Goal: Task Accomplishment & Management: Manage account settings

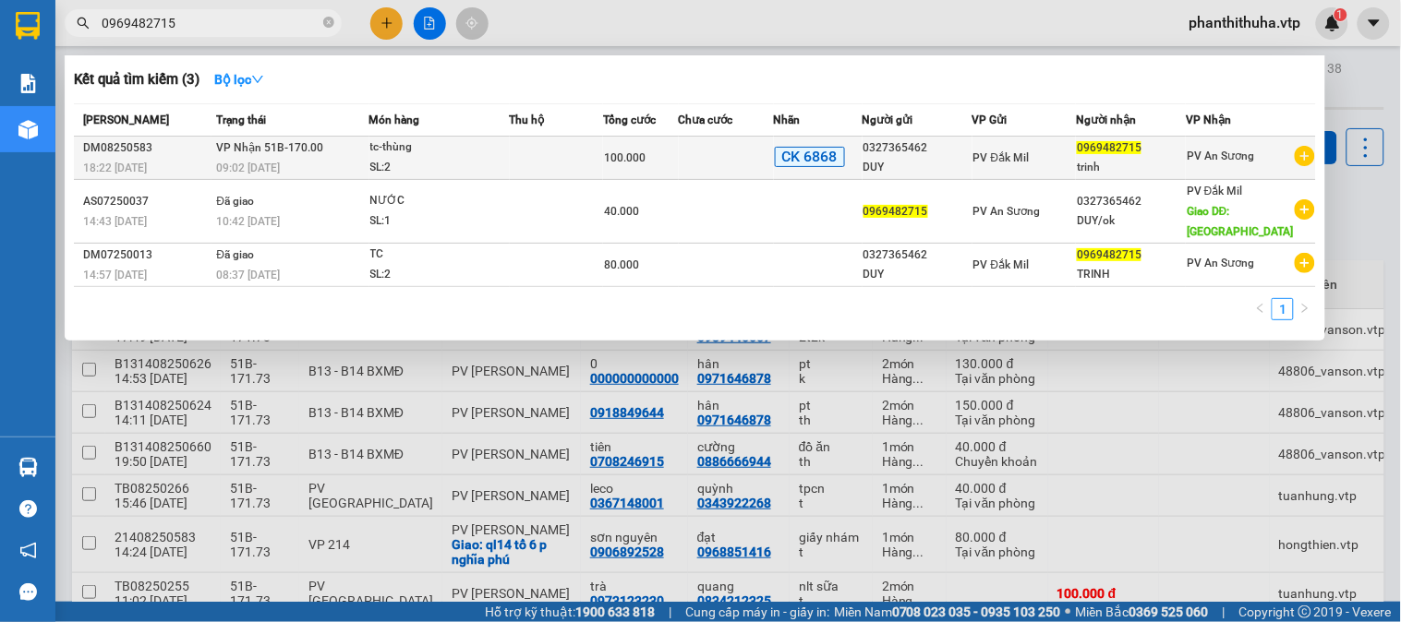
type input "0969482715"
click at [529, 144] on td at bounding box center [556, 158] width 93 height 43
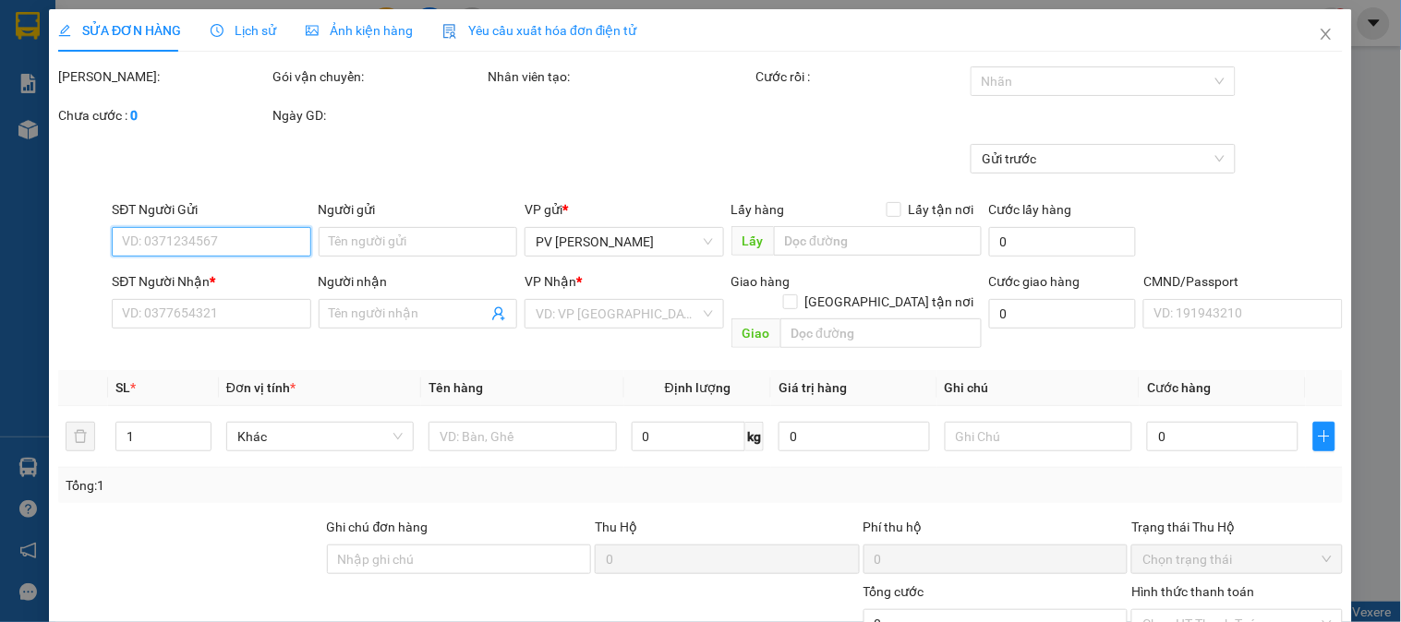
type input "5.000"
type input "0327365462"
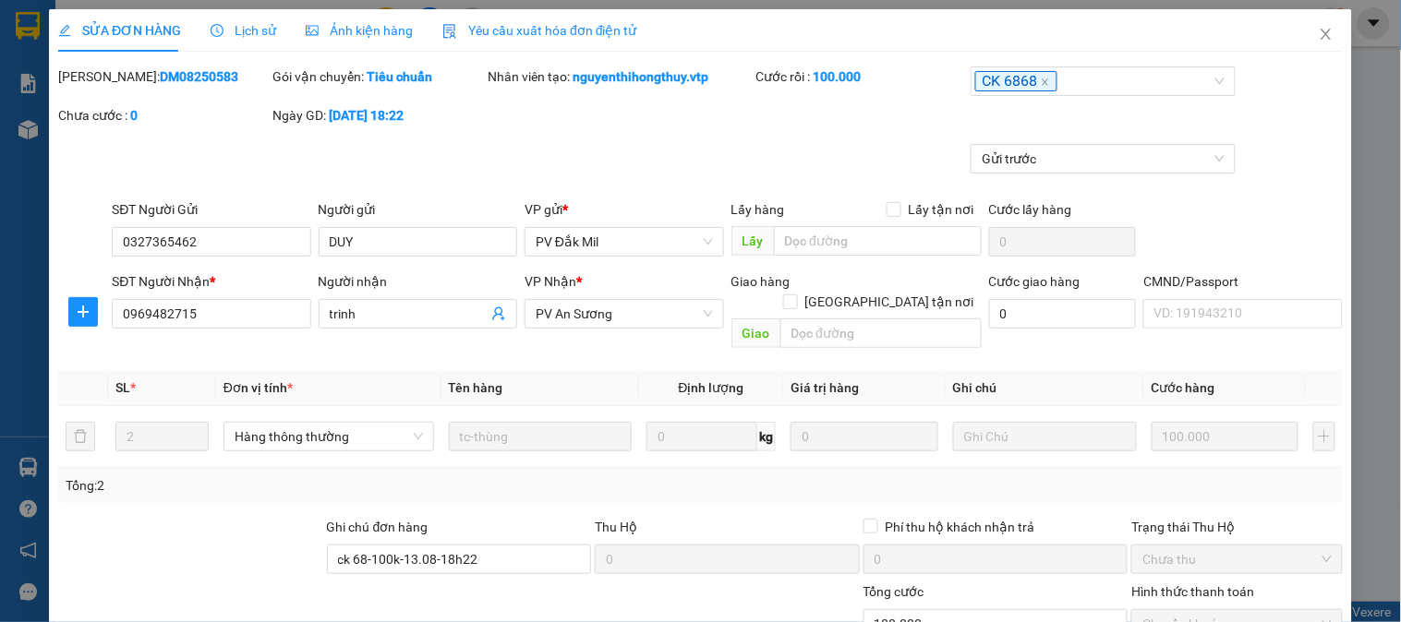
type input "DUY"
type input "0969482715"
type input "trinh"
type input "ck 68-100k-13.08-18h22"
type input "100.000"
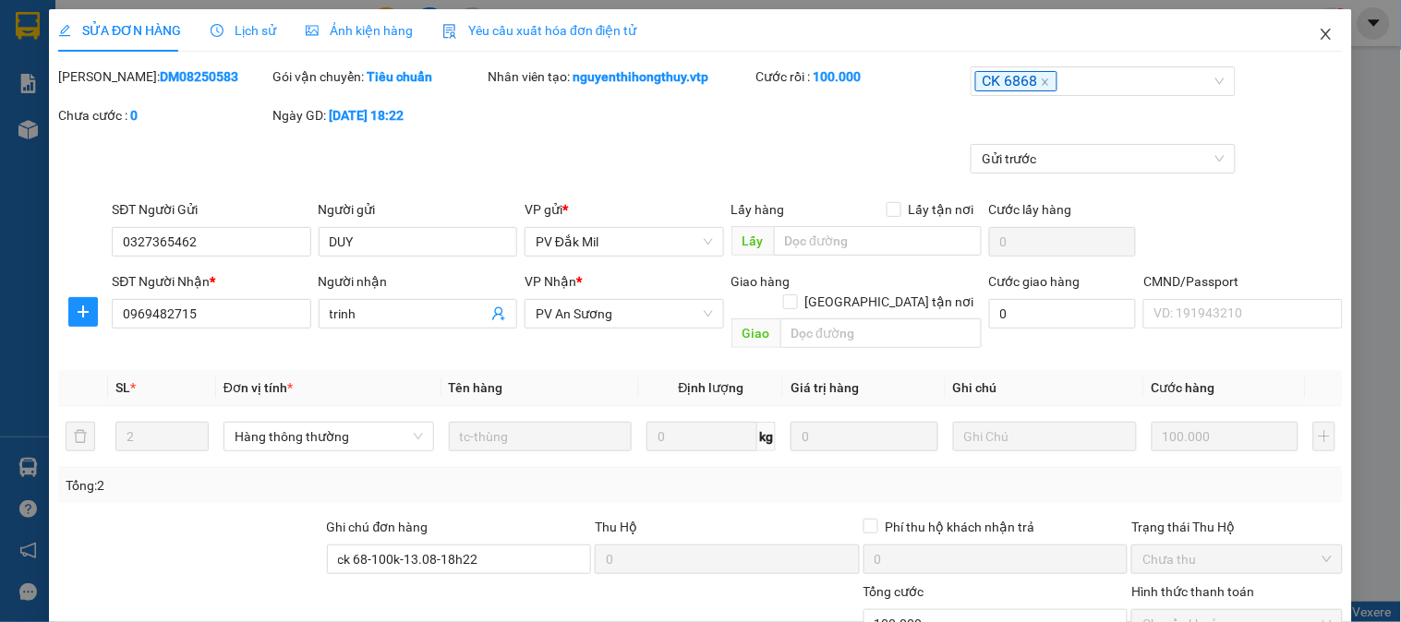
click at [1318, 32] on icon "close" at bounding box center [1325, 34] width 15 height 15
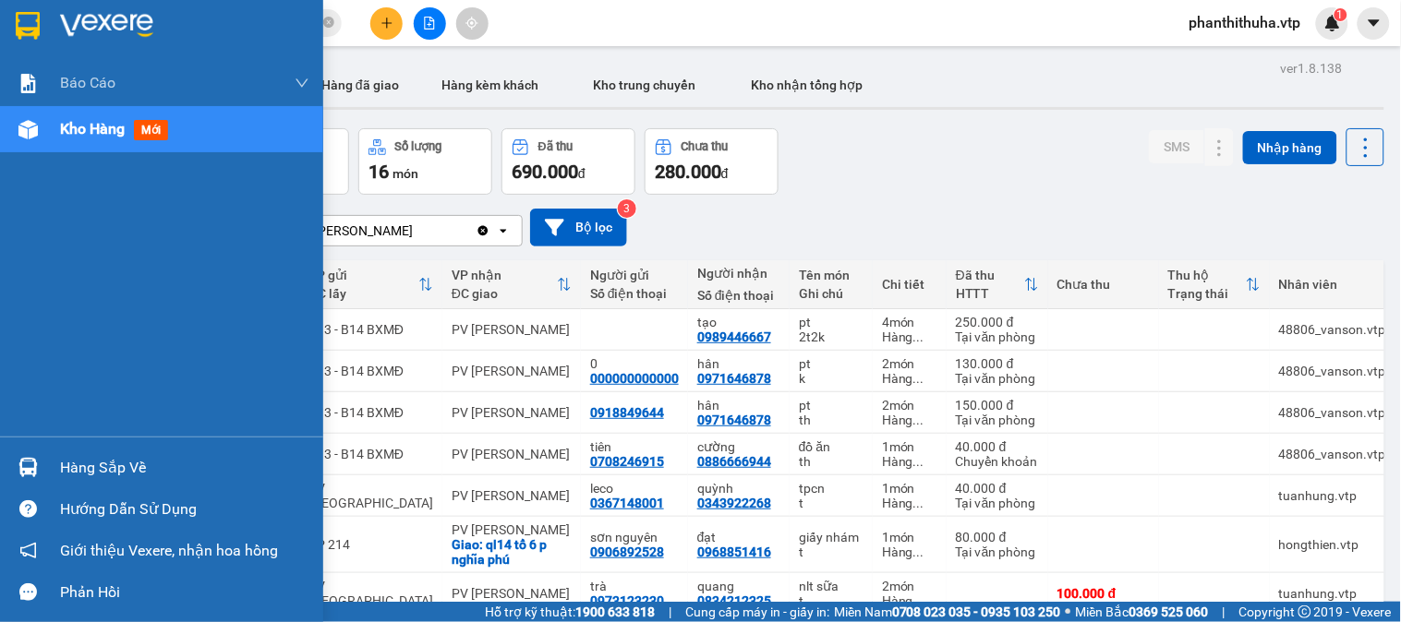
click at [29, 469] on img at bounding box center [27, 467] width 19 height 19
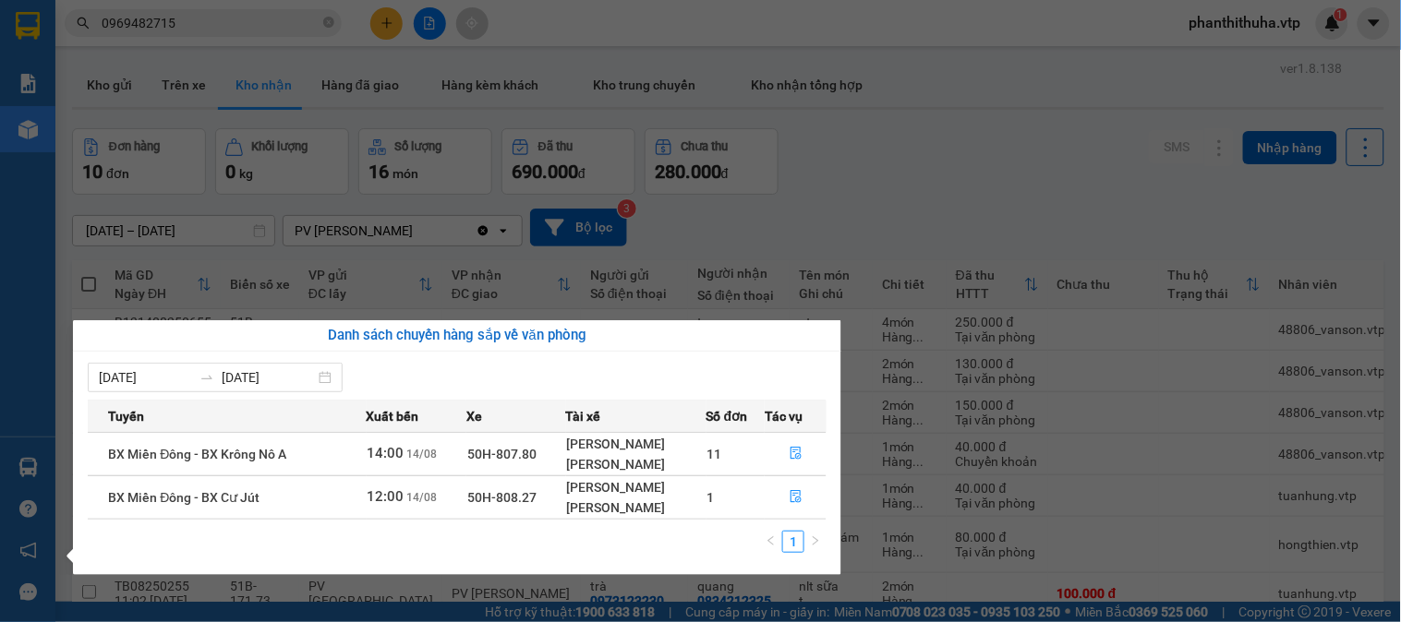
click at [903, 145] on section "Kết quả tìm kiếm ( 3 ) Bộ lọc Mã ĐH Trạng thái Món hàng Thu hộ Tổng cước Chưa c…" at bounding box center [700, 311] width 1401 height 622
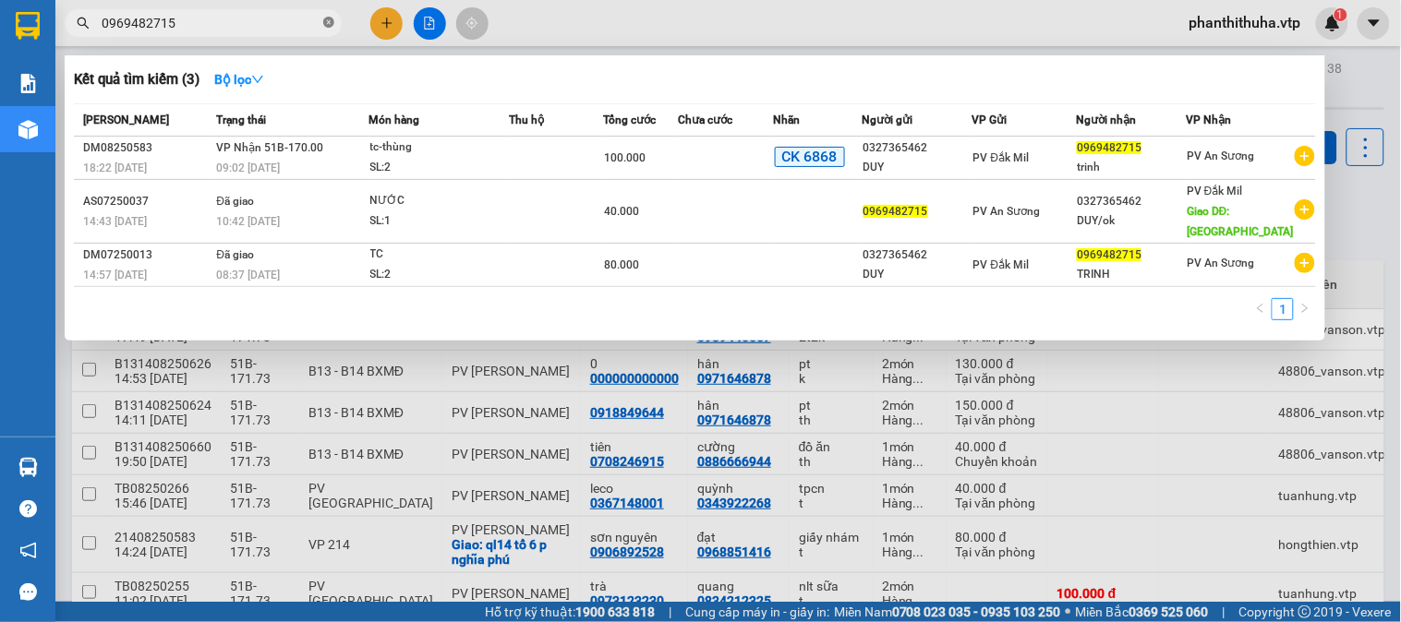
click at [330, 21] on icon "close-circle" at bounding box center [328, 22] width 11 height 11
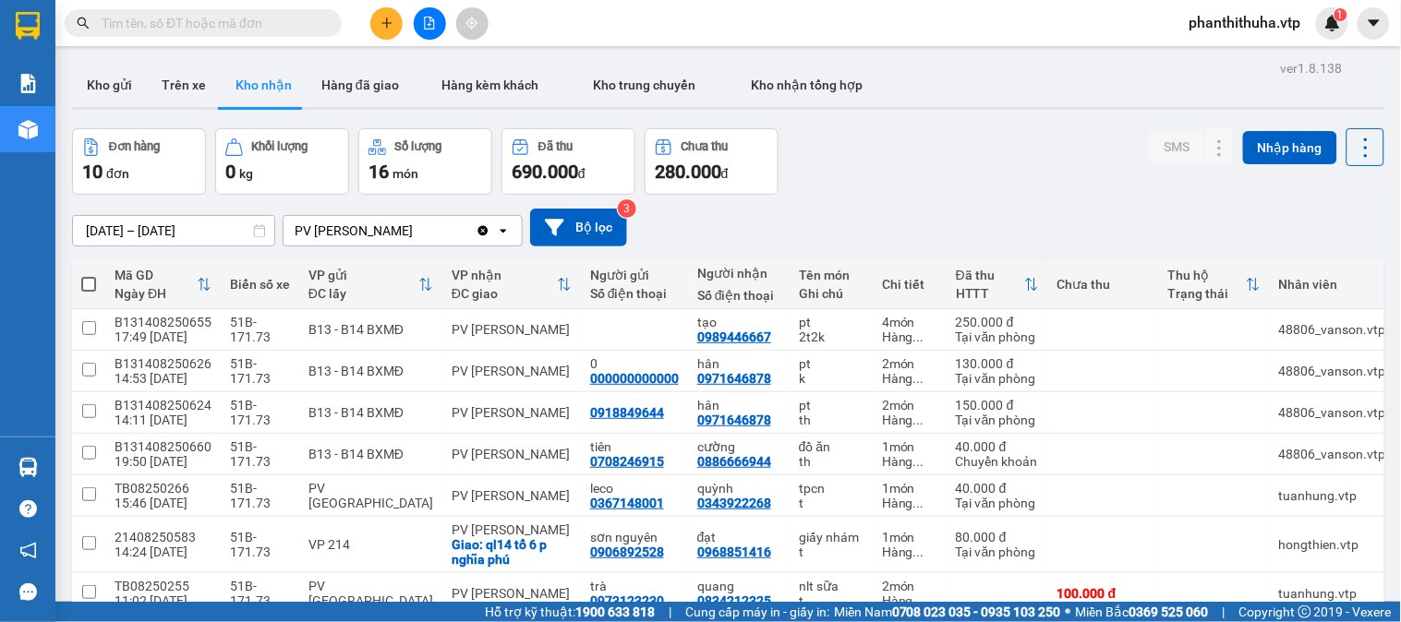
drag, startPoint x: 928, startPoint y: 155, endPoint x: 657, endPoint y: 511, distance: 446.7
click at [923, 163] on div "Đơn hàng 10 đơn Khối lượng 0 kg Số lượng 16 món Đã thu 690.000 đ Chưa thu 280.0…" at bounding box center [728, 161] width 1312 height 66
click at [389, 24] on icon "plus" at bounding box center [386, 23] width 13 height 13
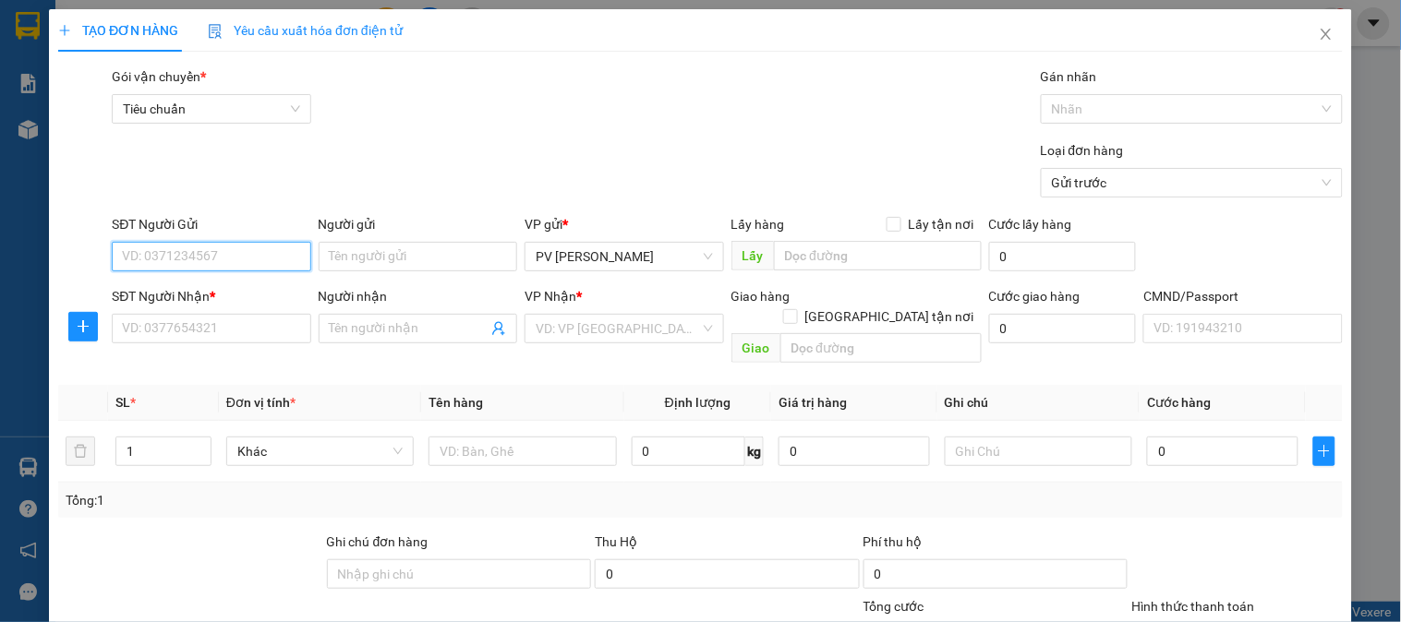
click at [220, 253] on input "SĐT Người Gửi" at bounding box center [211, 257] width 198 height 30
type input "0388003522"
click at [266, 290] on div "0388003522 - hương" at bounding box center [209, 293] width 174 height 20
type input "hương"
type input "0706850811"
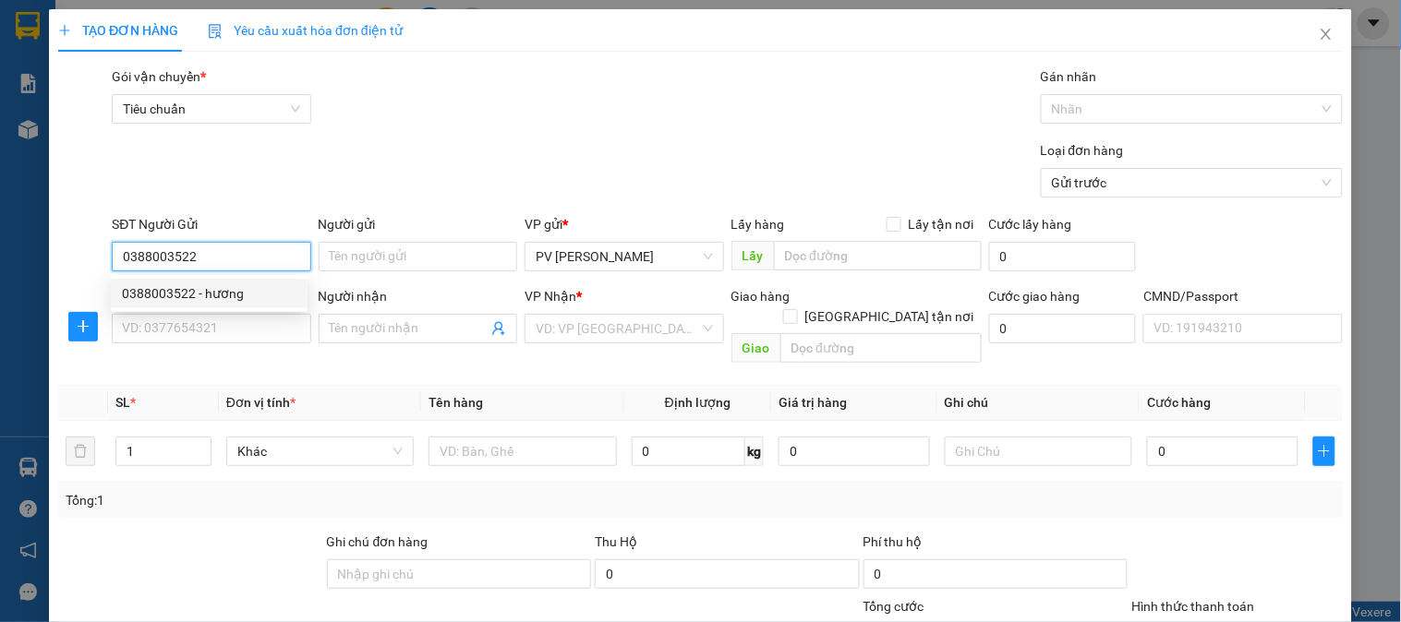
type input "AN"
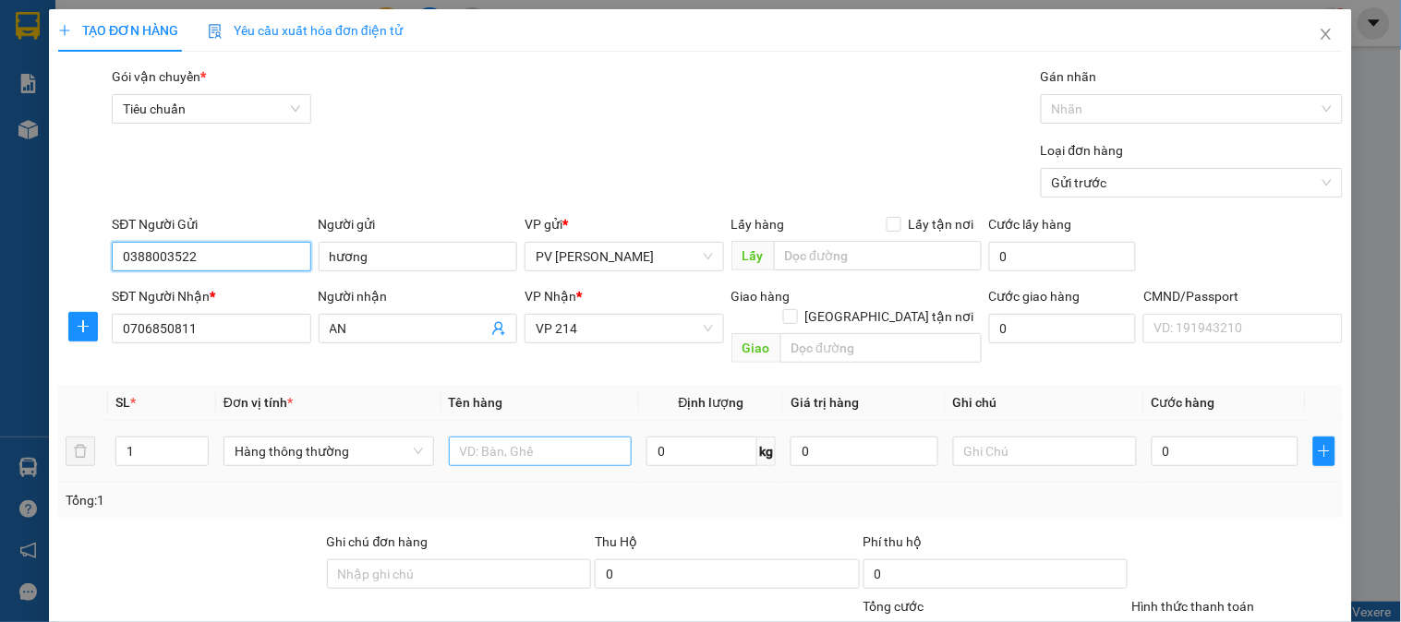
type input "0388003522"
click at [501, 437] on input "text" at bounding box center [541, 452] width 184 height 30
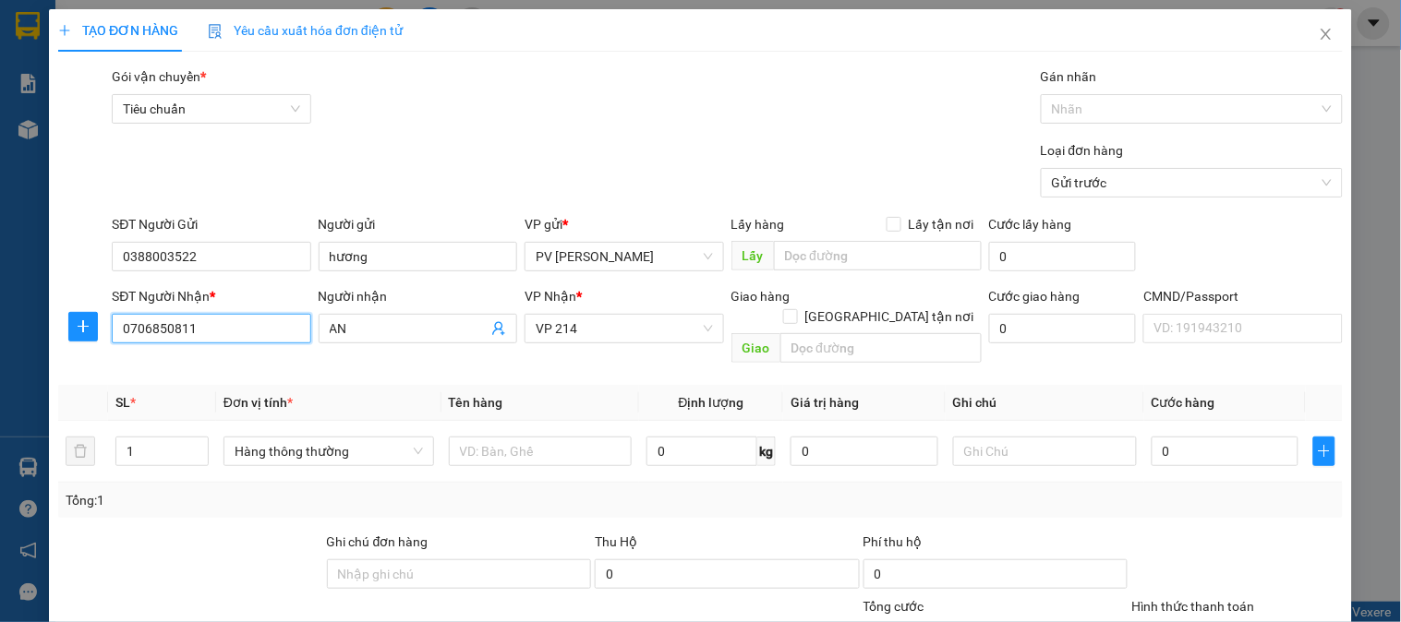
click at [252, 325] on input "0706850811" at bounding box center [211, 329] width 198 height 30
type input "0"
type input "0937935770"
click at [279, 371] on div "0937935770 - QUẾ ANH" at bounding box center [226, 365] width 208 height 20
type input "QUẾ ANH"
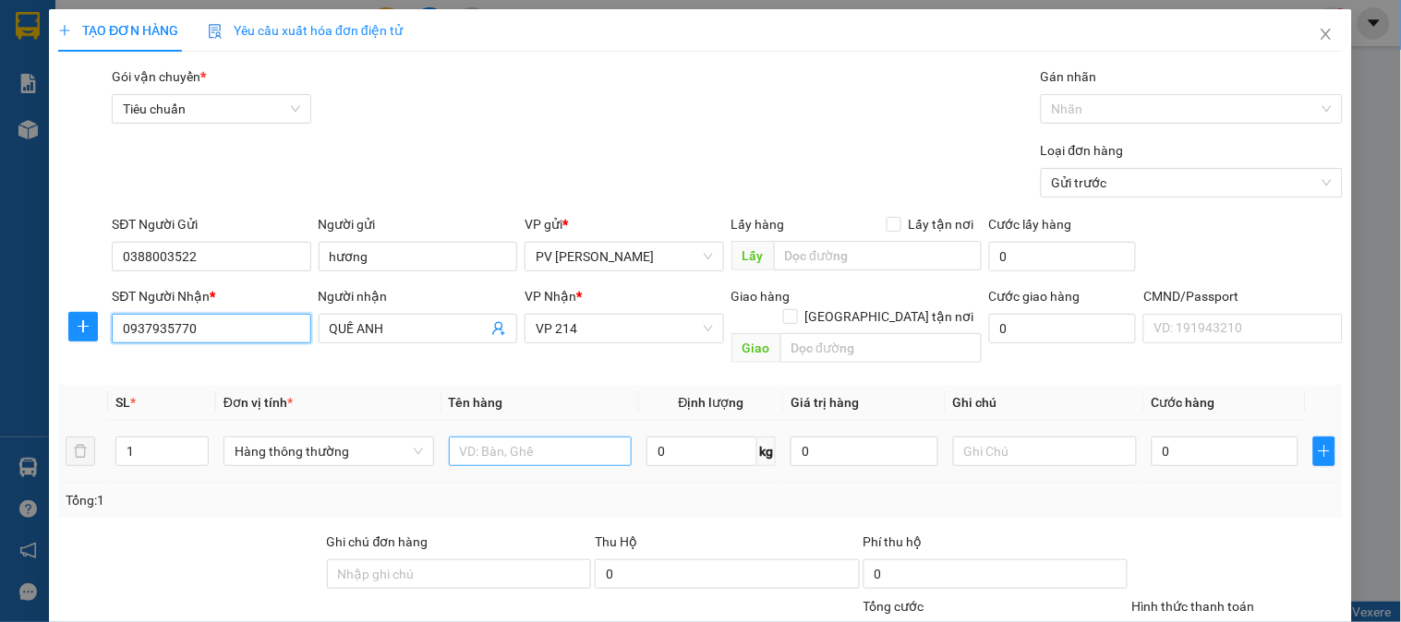
type input "0937935770"
click at [511, 437] on input "text" at bounding box center [541, 452] width 184 height 30
type input "R"
type input "HẠT"
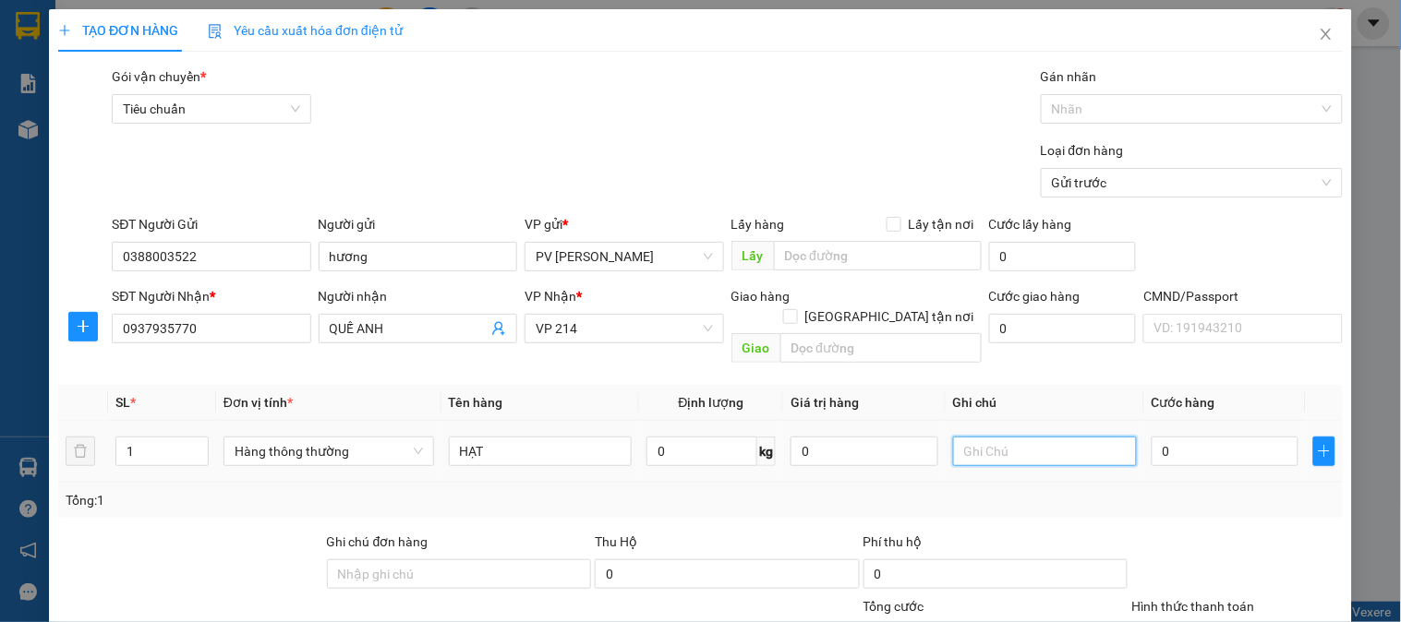
click at [977, 439] on input "text" at bounding box center [1045, 452] width 184 height 30
type input "1TH"
click at [1165, 437] on input "0" at bounding box center [1225, 452] width 148 height 30
type input "6"
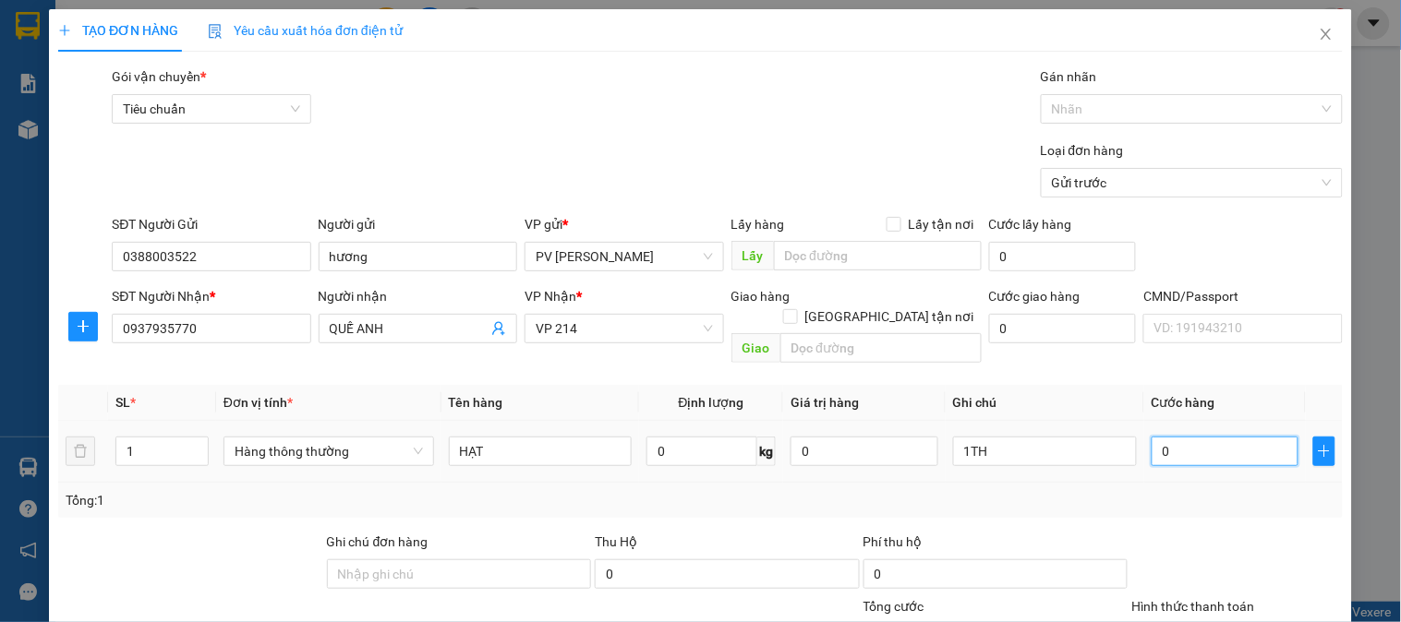
type input "6"
type input "60"
type input "600"
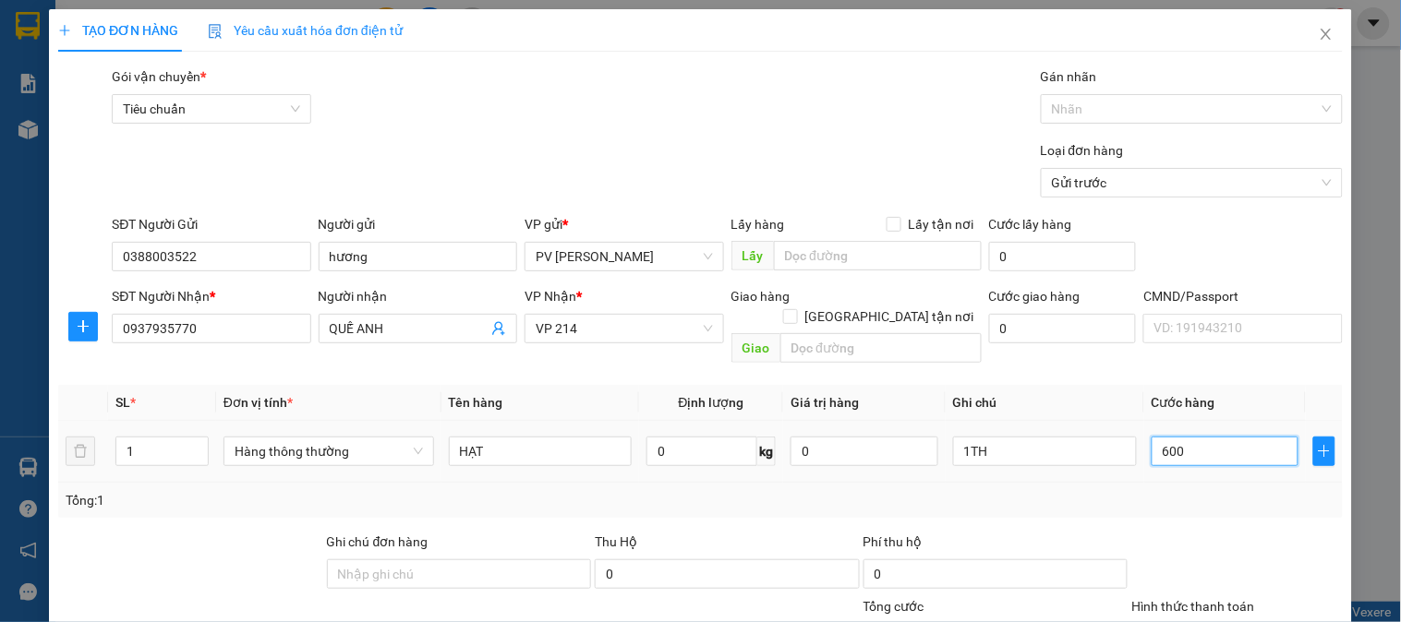
type input "600"
type input "6.000"
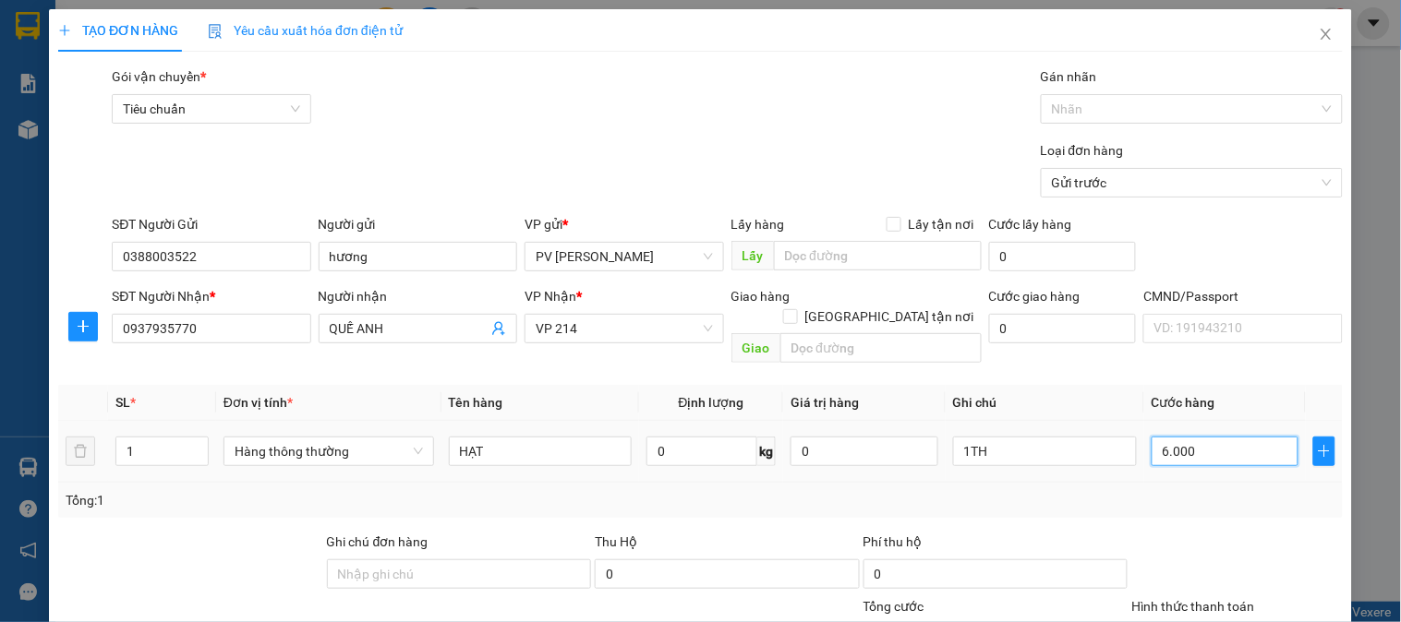
type input "60.000"
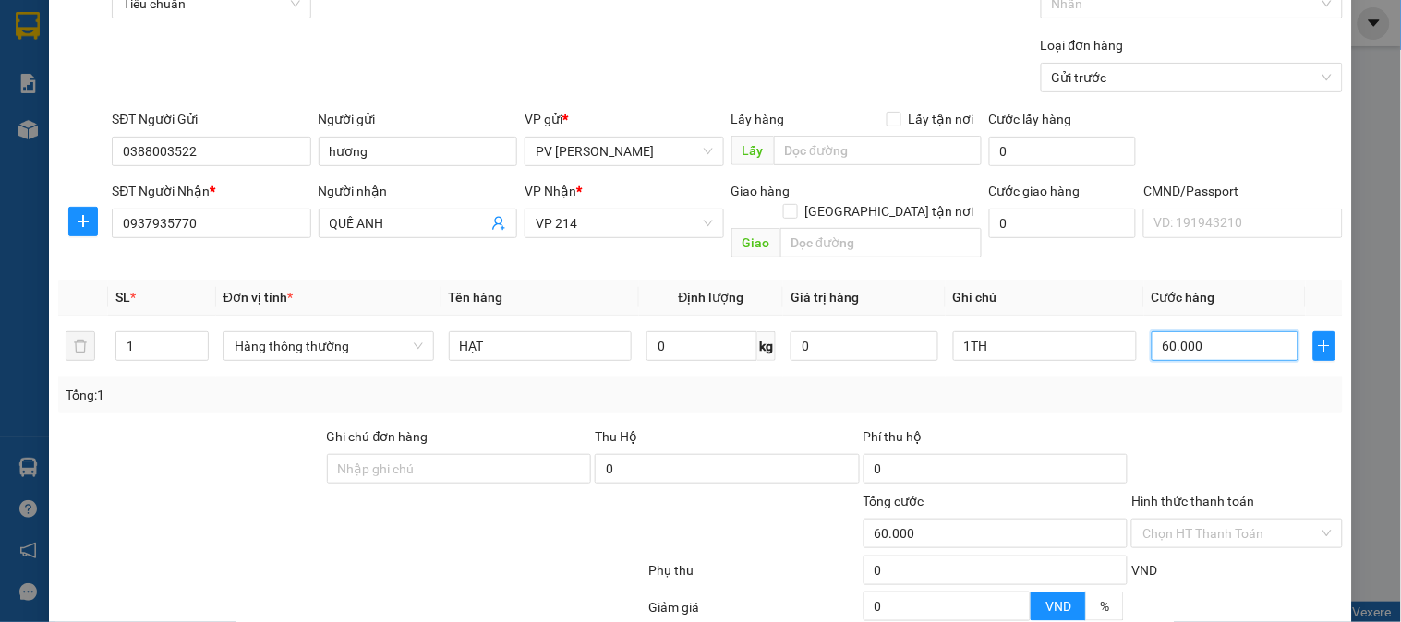
scroll to position [265, 0]
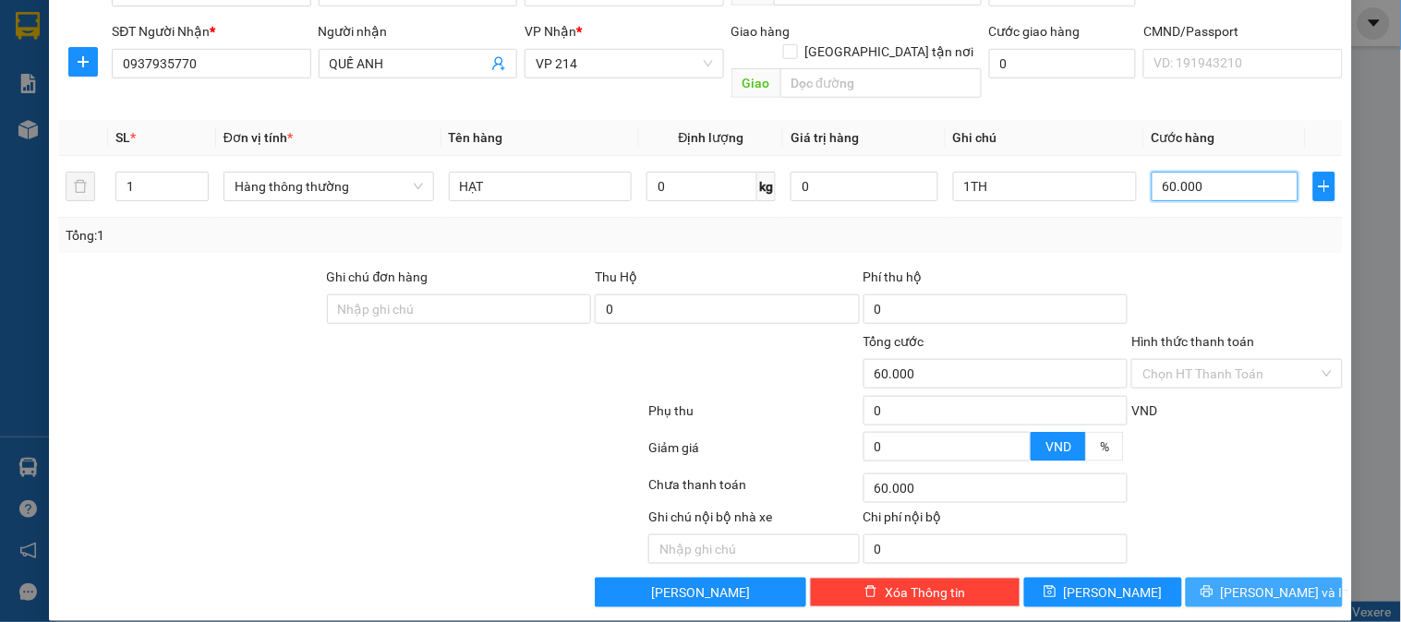
type input "60.000"
click at [1210, 578] on button "[PERSON_NAME] và In" at bounding box center [1263, 593] width 157 height 30
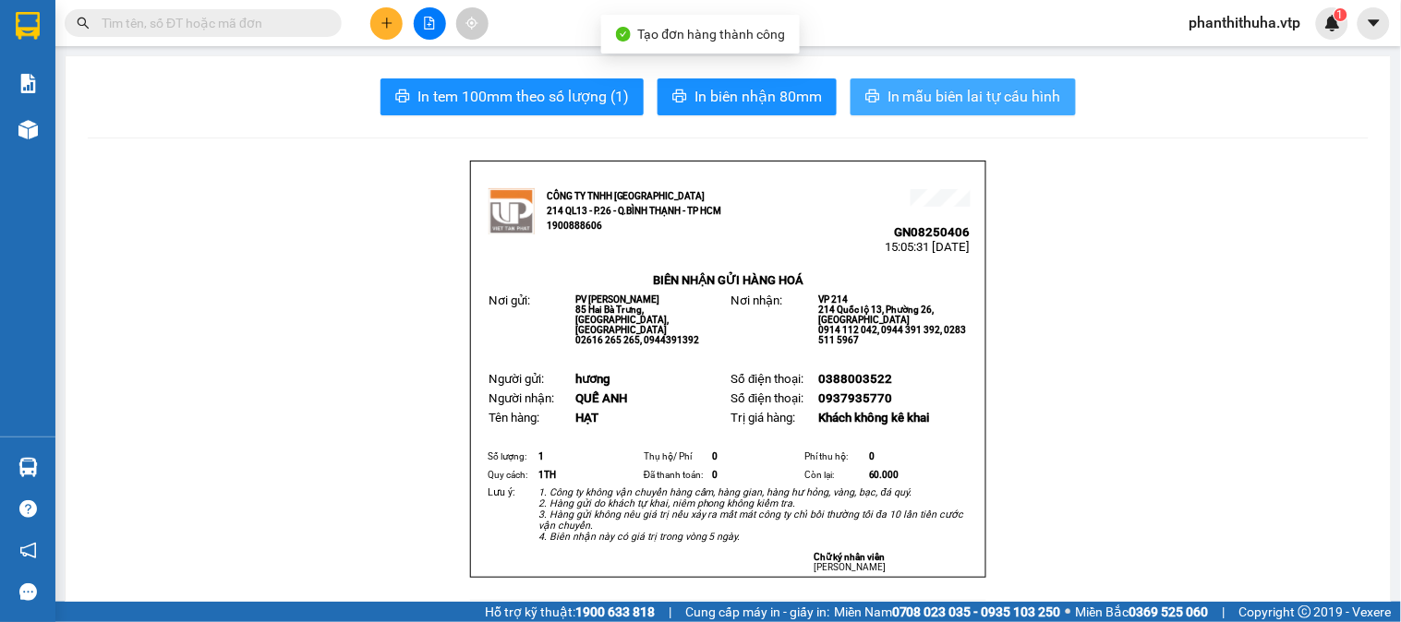
click at [865, 93] on icon "printer" at bounding box center [872, 96] width 15 height 15
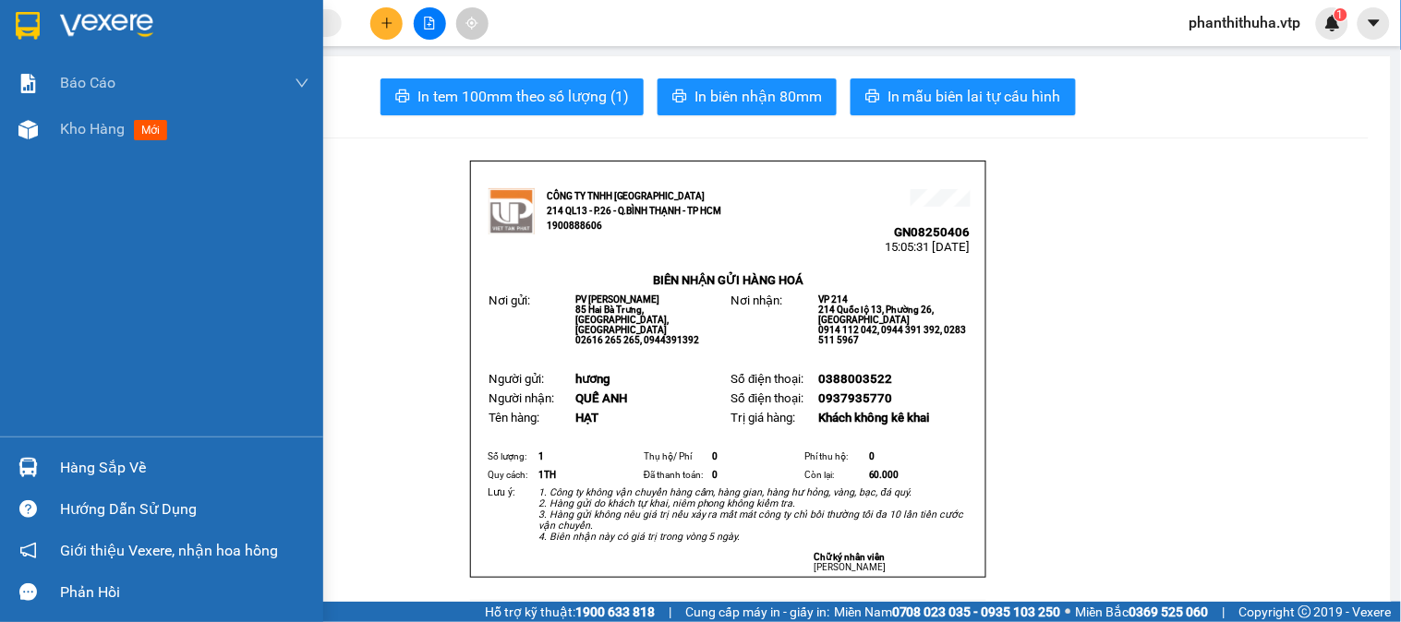
click at [115, 25] on img at bounding box center [106, 26] width 93 height 28
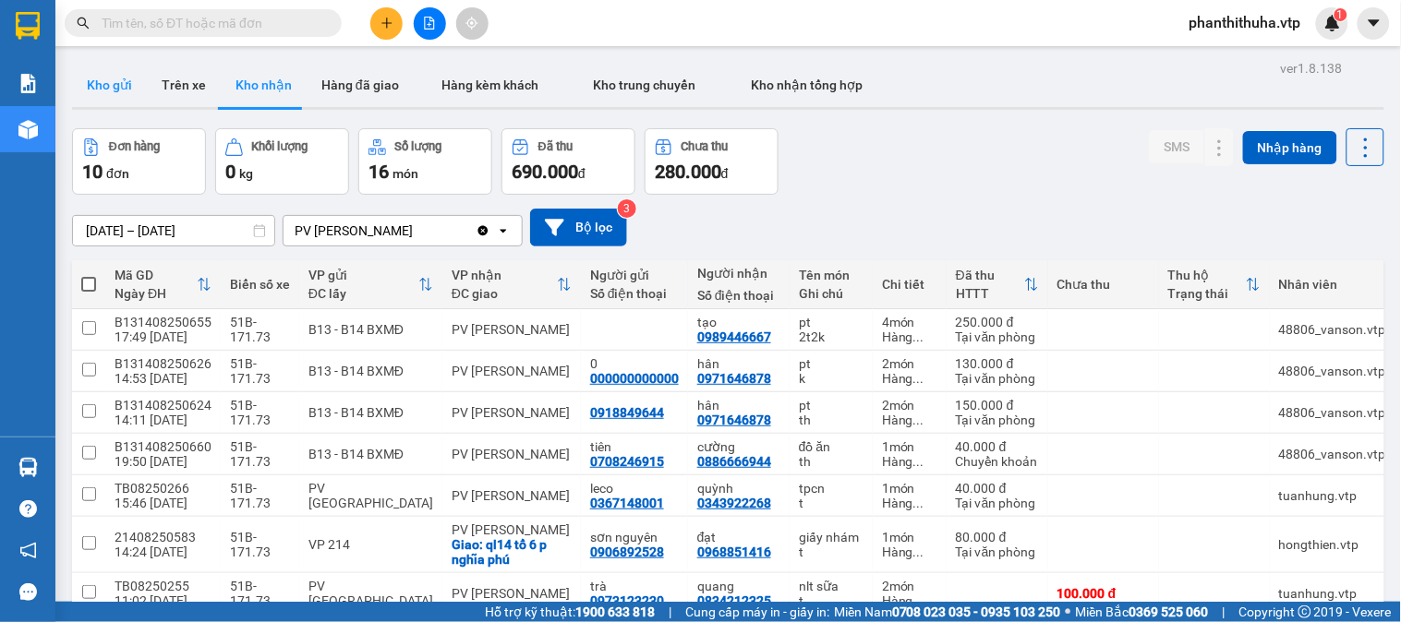
click at [127, 78] on button "Kho gửi" at bounding box center [109, 85] width 75 height 44
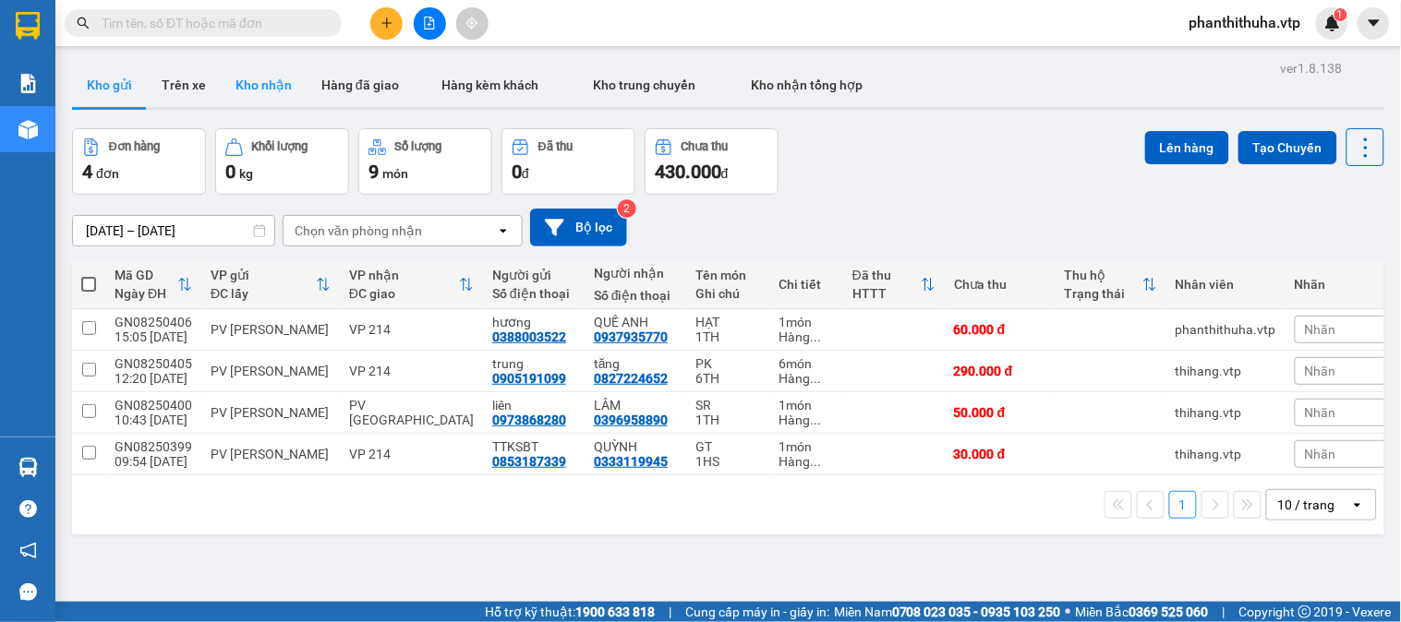
drag, startPoint x: 269, startPoint y: 111, endPoint x: 278, endPoint y: 83, distance: 29.2
click at [269, 109] on div "Kho gửi Trên xe Kho nhận Hàng đã giao Hàng kèm khách Kho trung chuyển Kho nhận …" at bounding box center [728, 86] width 1312 height 47
click at [278, 80] on button "Kho nhận" at bounding box center [264, 85] width 86 height 44
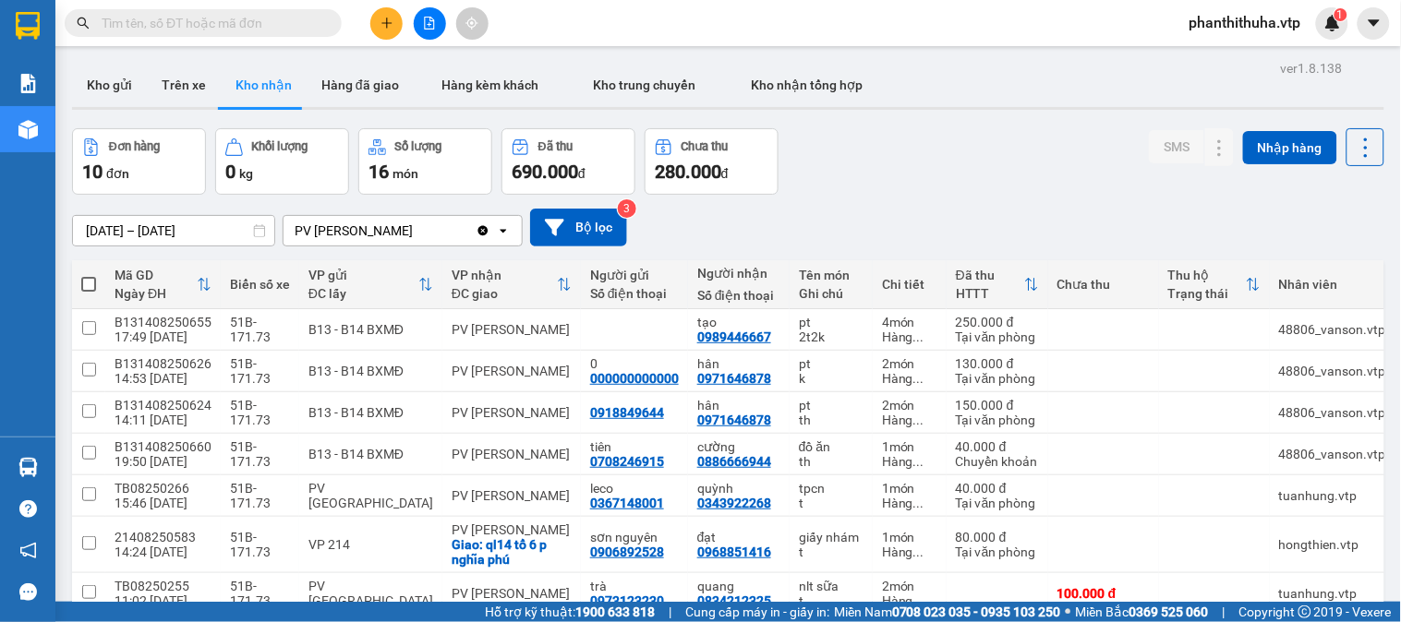
click at [907, 142] on div "Đơn hàng 10 đơn Khối lượng 0 kg Số lượng 16 món Đã thu 690.000 đ Chưa thu 280.0…" at bounding box center [728, 161] width 1312 height 66
click at [388, 19] on icon "plus" at bounding box center [386, 23] width 13 height 13
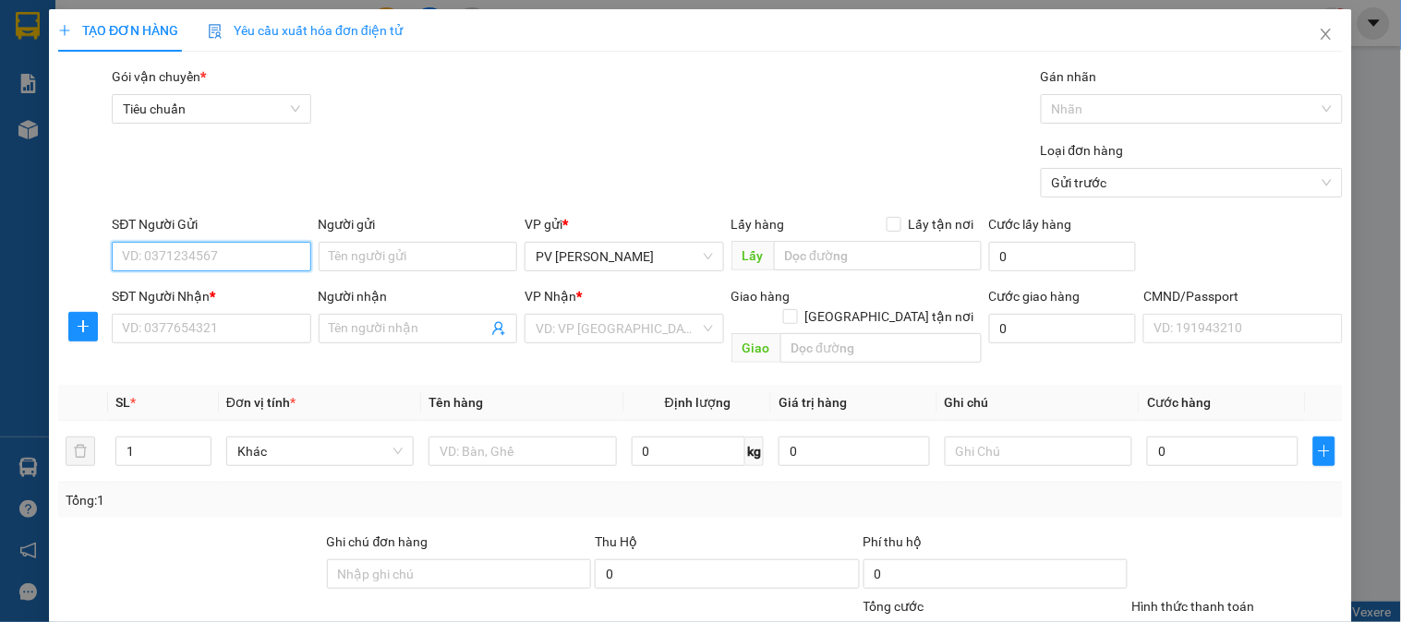
click at [225, 246] on input "SĐT Người Gửi" at bounding box center [211, 257] width 198 height 30
type input "0979715339"
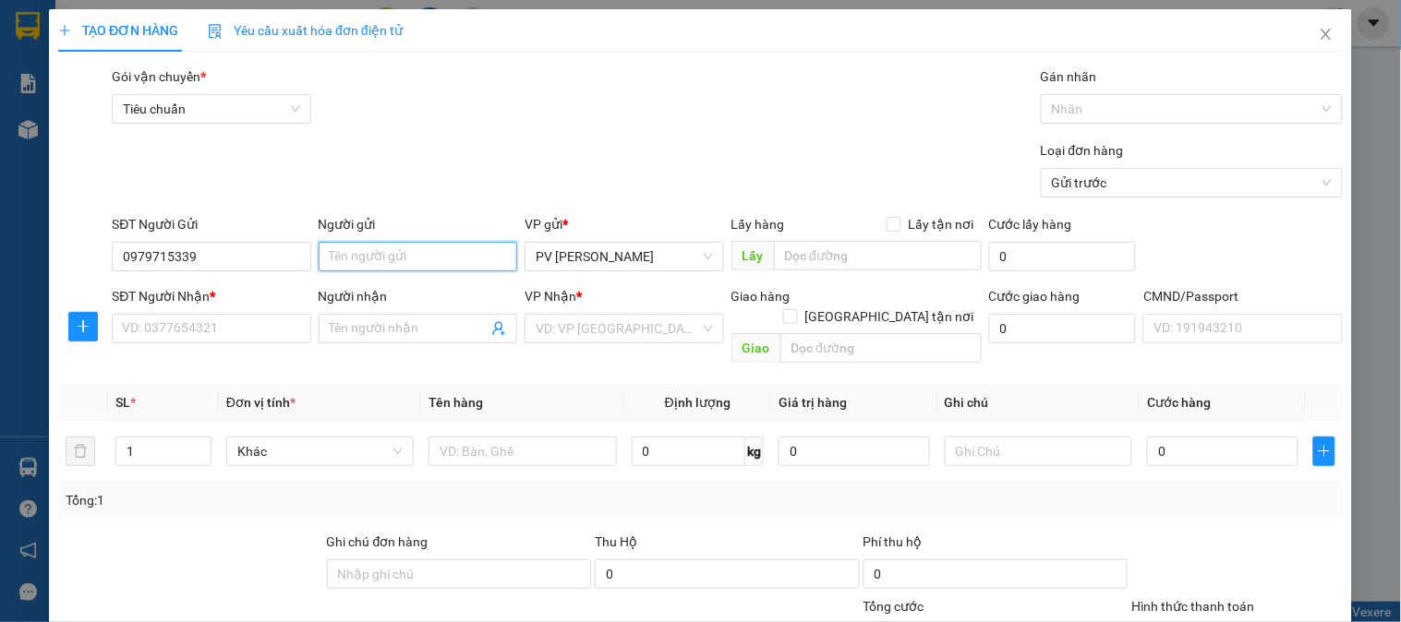
click at [365, 255] on input "Người gửi" at bounding box center [418, 257] width 198 height 30
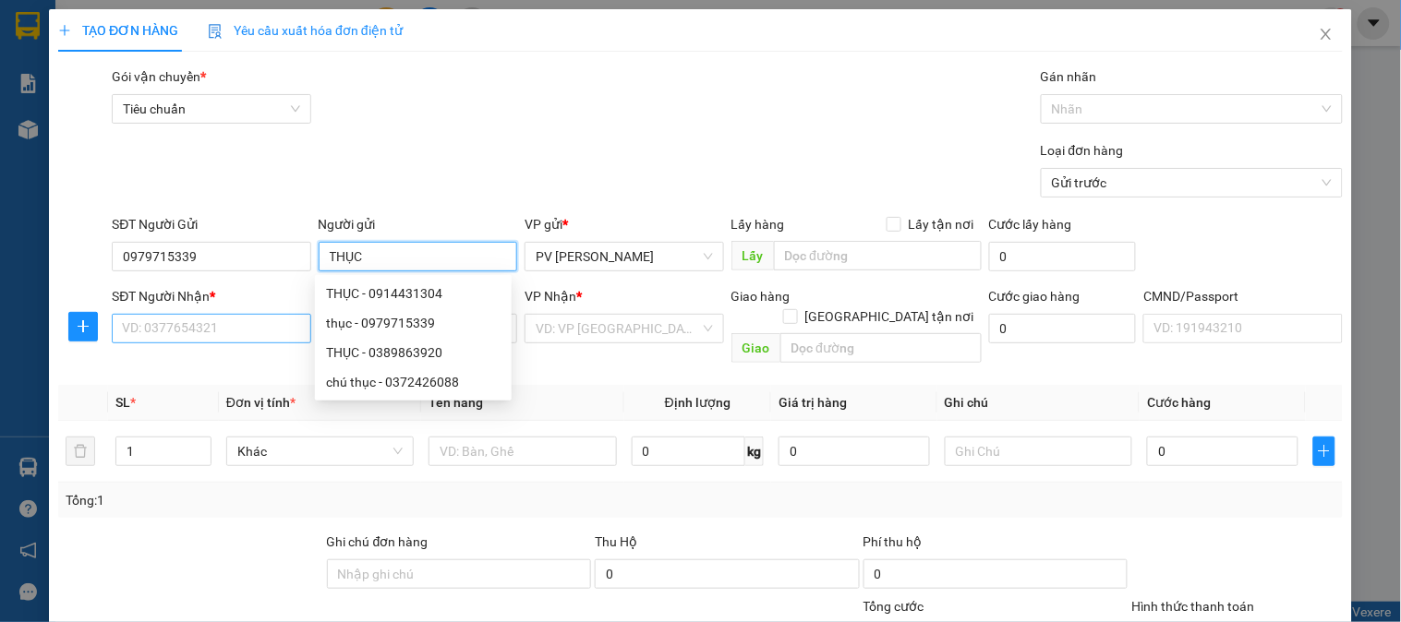
type input "THỤC"
click at [251, 332] on input "SĐT Người Nhận *" at bounding box center [211, 329] width 198 height 30
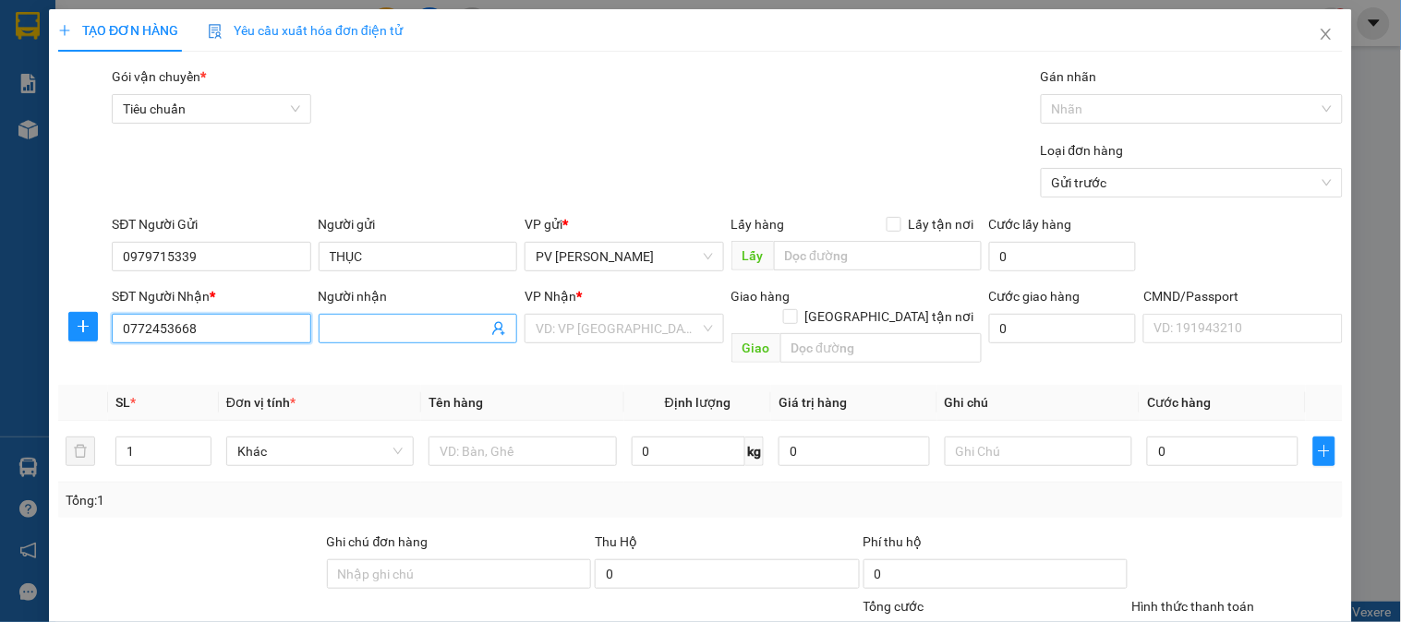
type input "0772453668"
click at [397, 321] on input "Người nhận" at bounding box center [409, 329] width 158 height 20
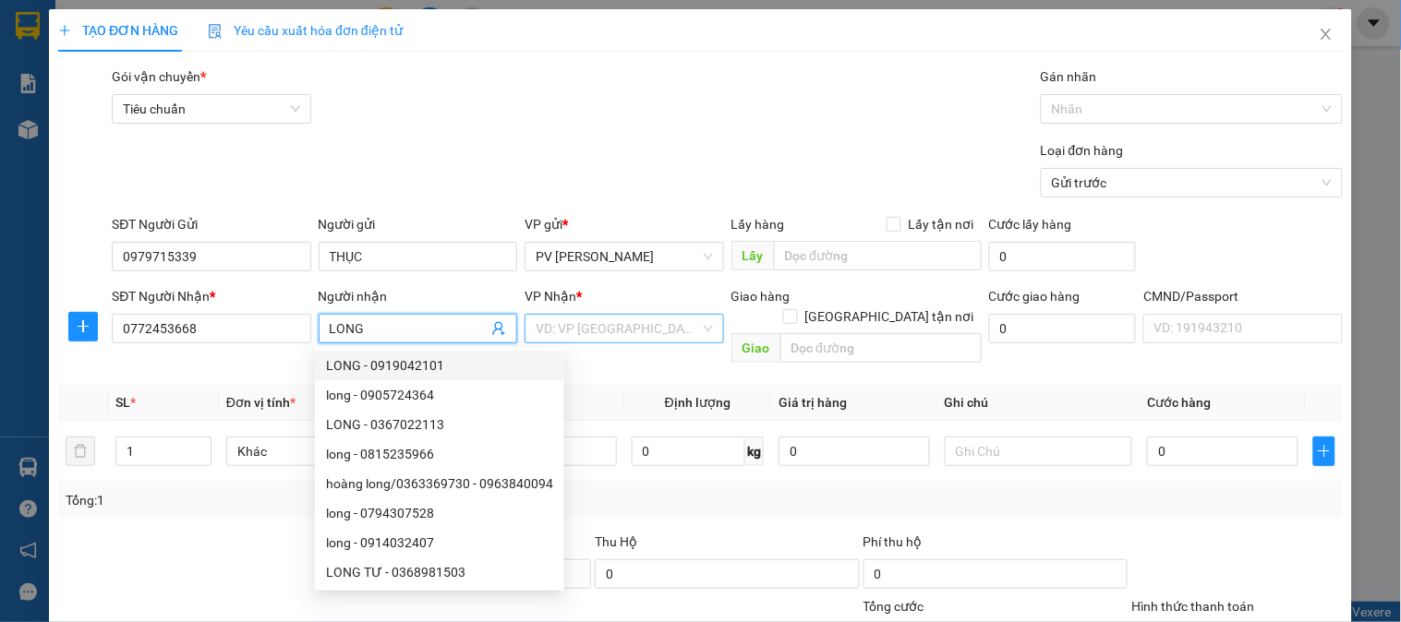
type input "LONG"
click at [558, 323] on input "search" at bounding box center [616, 329] width 163 height 28
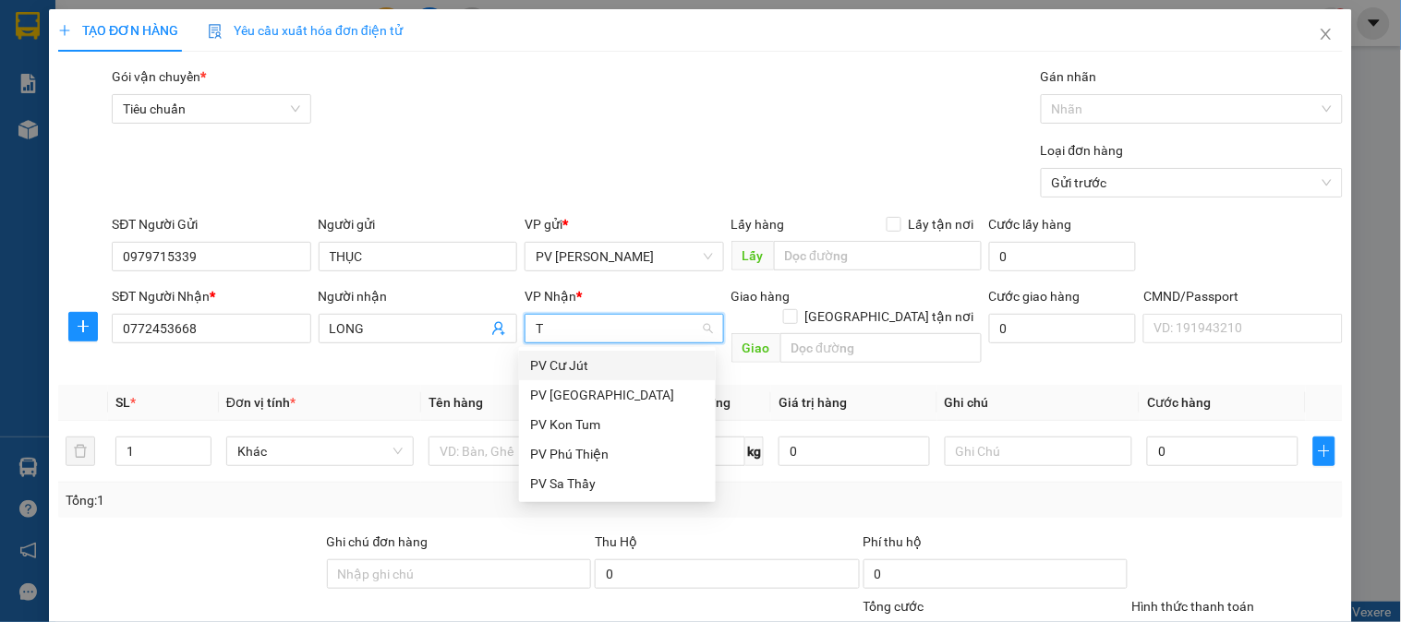
type input "TA"
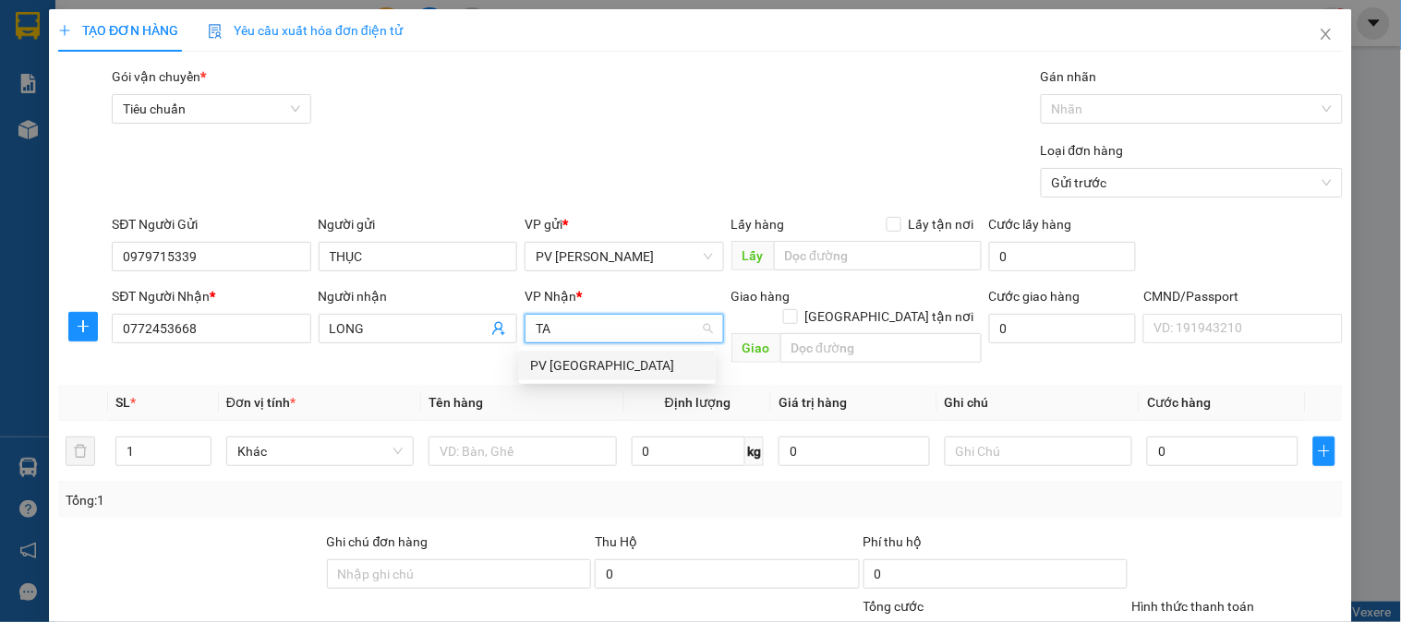
click at [628, 358] on div "PV [GEOGRAPHIC_DATA]" at bounding box center [617, 365] width 174 height 20
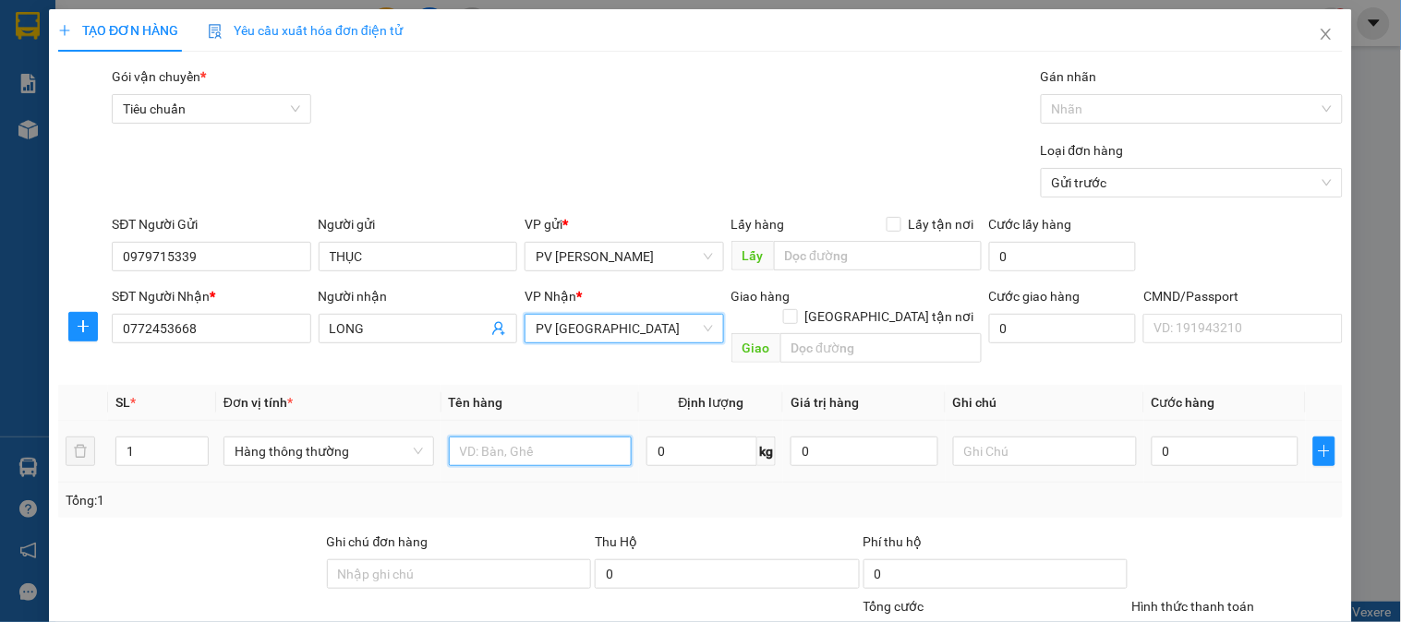
click at [521, 437] on input "text" at bounding box center [541, 452] width 184 height 30
type input "THUỐC"
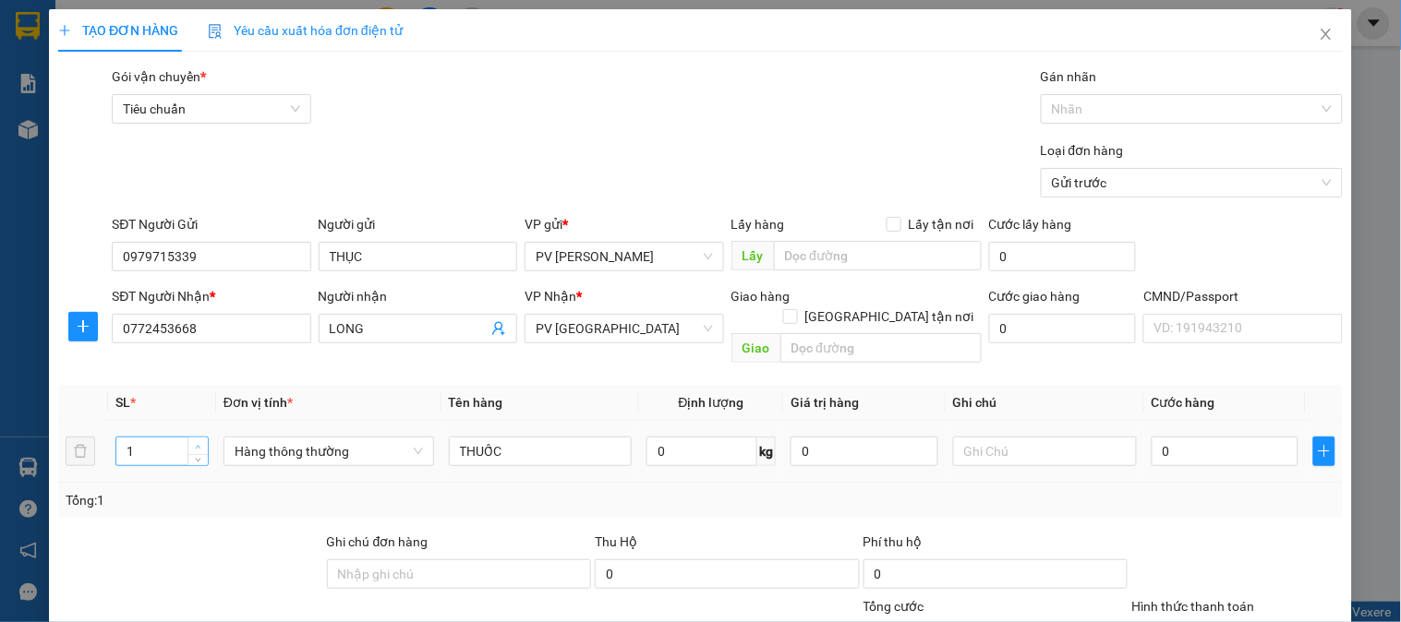
type input "2"
click at [198, 444] on icon "up" at bounding box center [198, 447] width 6 height 6
click at [1013, 437] on input "text" at bounding box center [1045, 452] width 184 height 30
type input "2K"
click at [243, 263] on input "0979715339" at bounding box center [211, 257] width 198 height 30
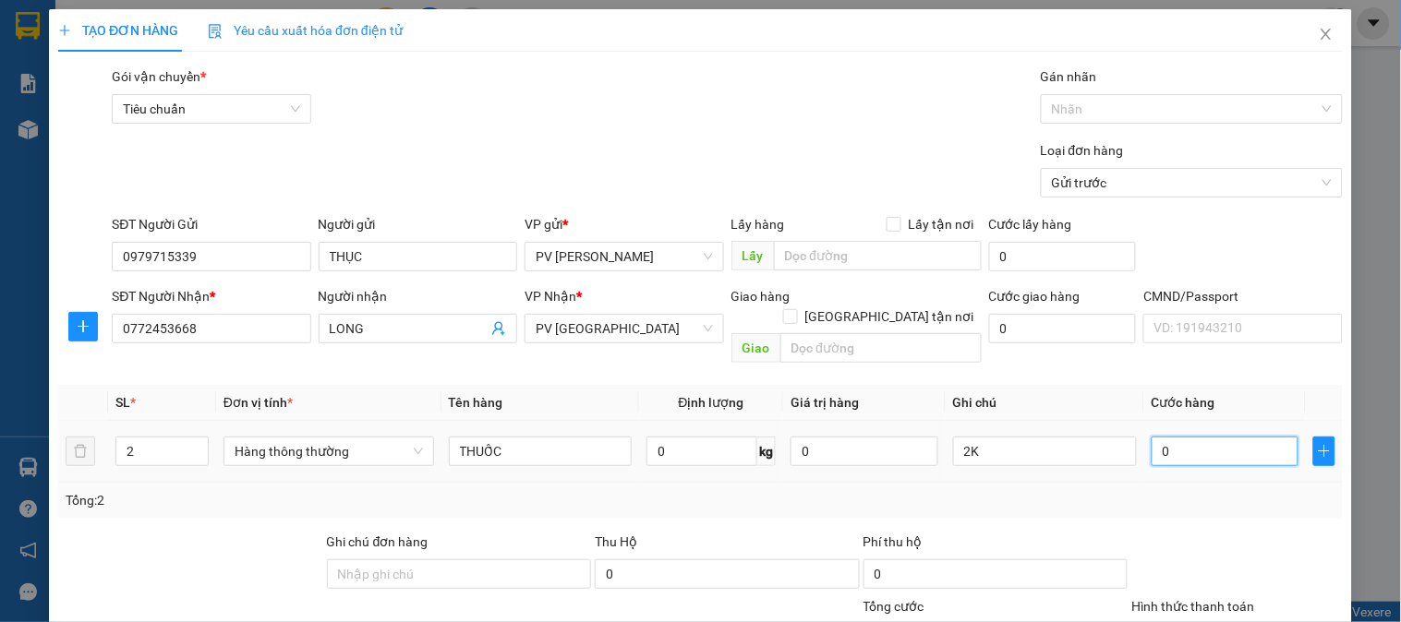
click at [1202, 439] on input "0" at bounding box center [1225, 452] width 148 height 30
type input "1"
type input "10"
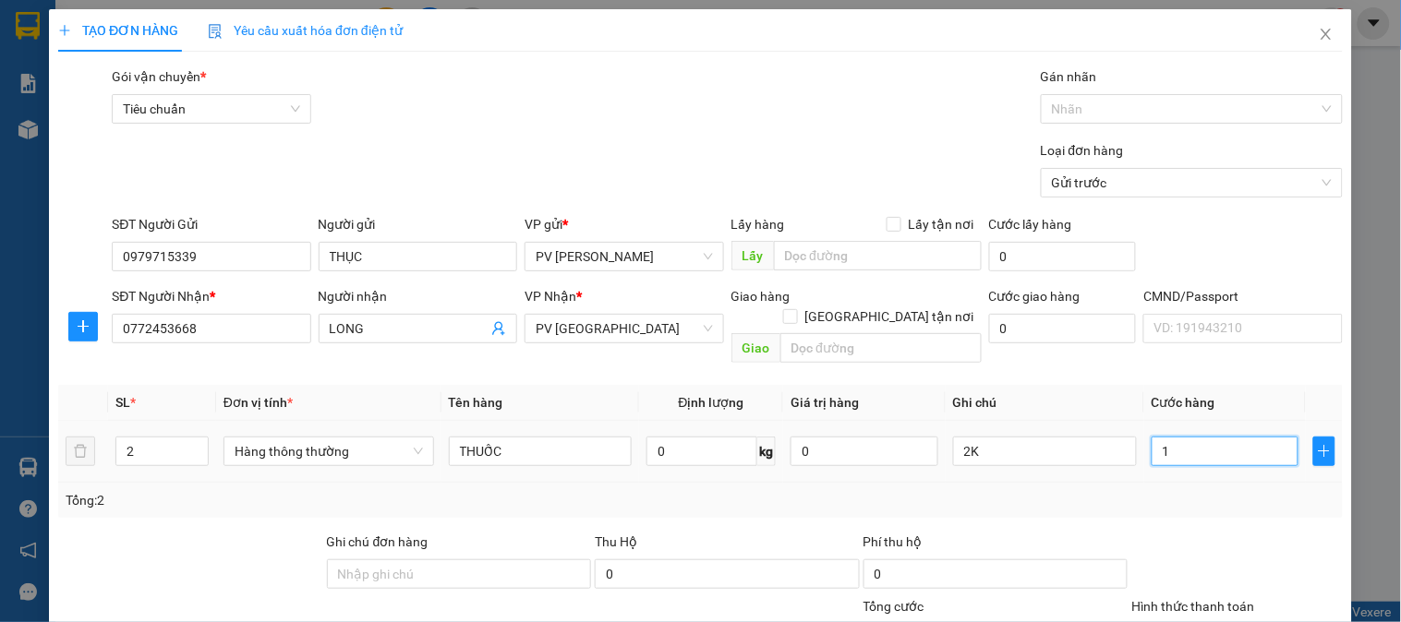
type input "10"
type input "100"
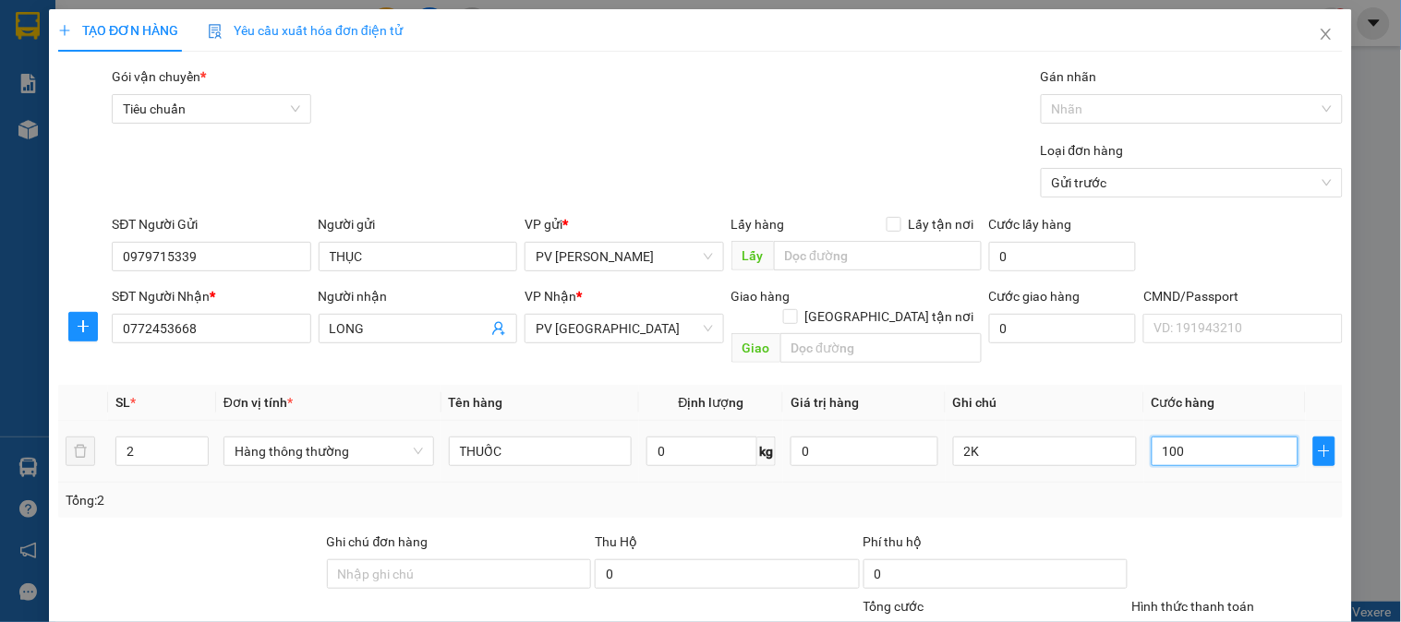
type input "1.000"
type input "10.000"
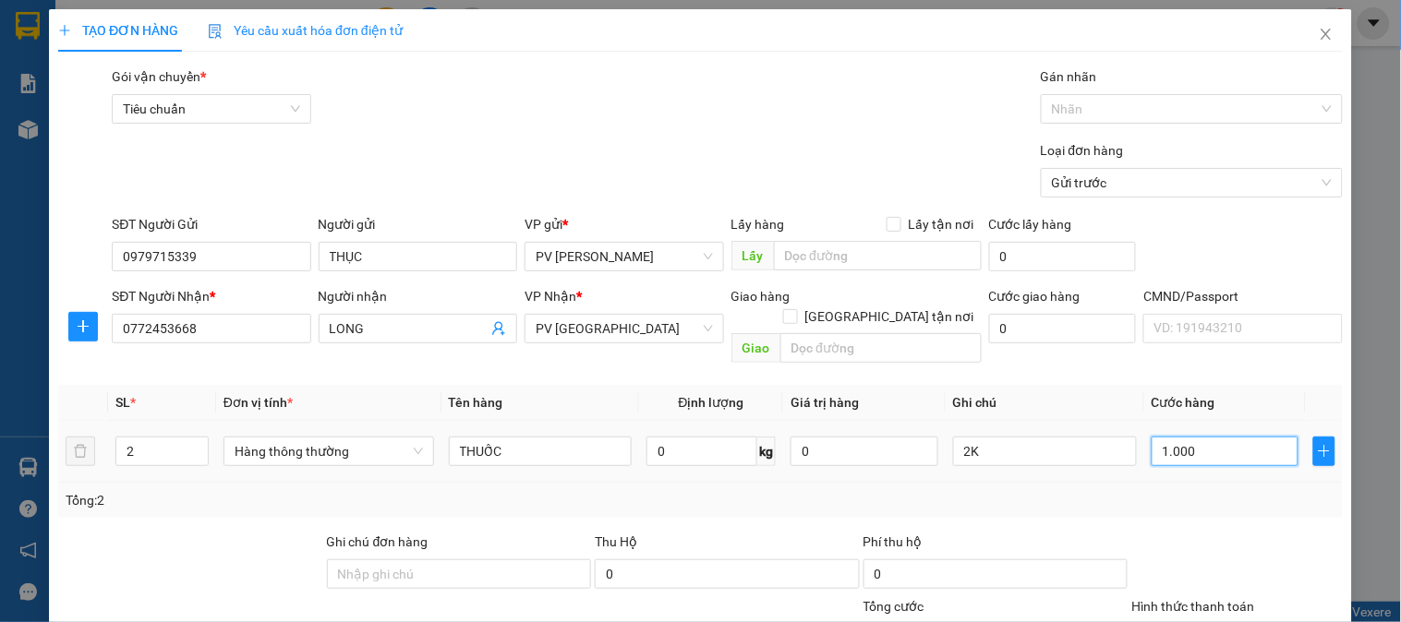
type input "10.000"
type input "100.000"
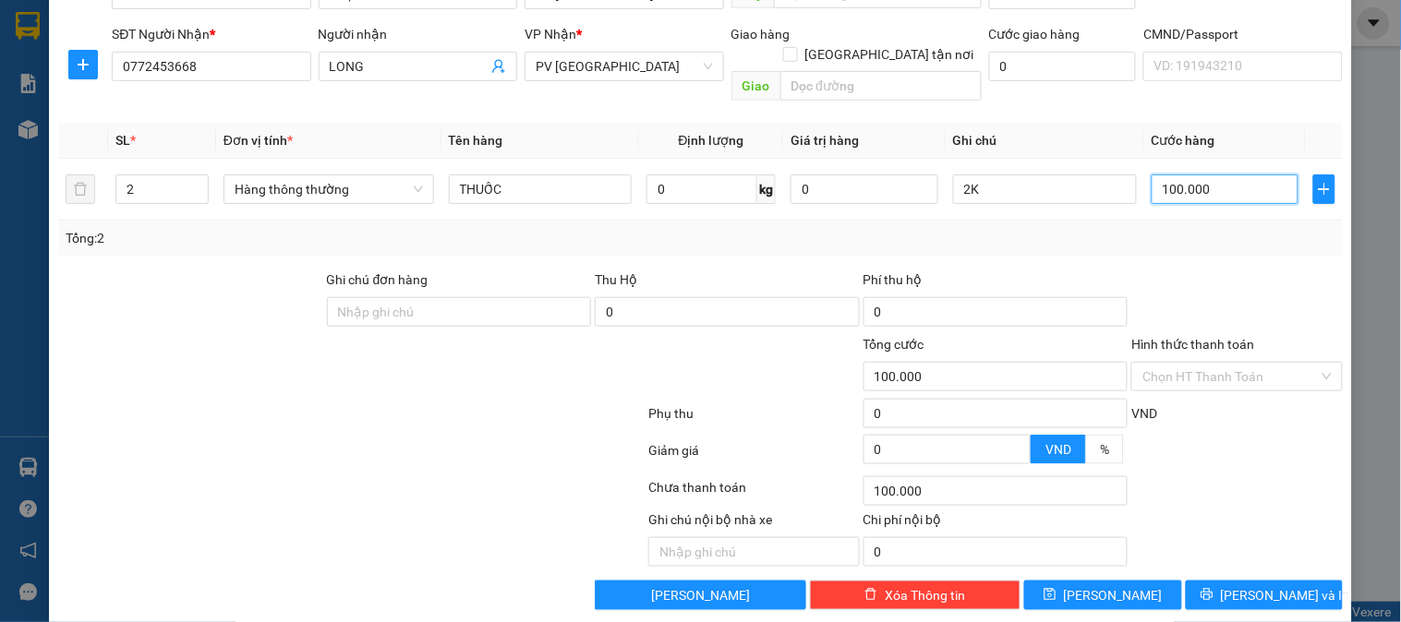
scroll to position [265, 0]
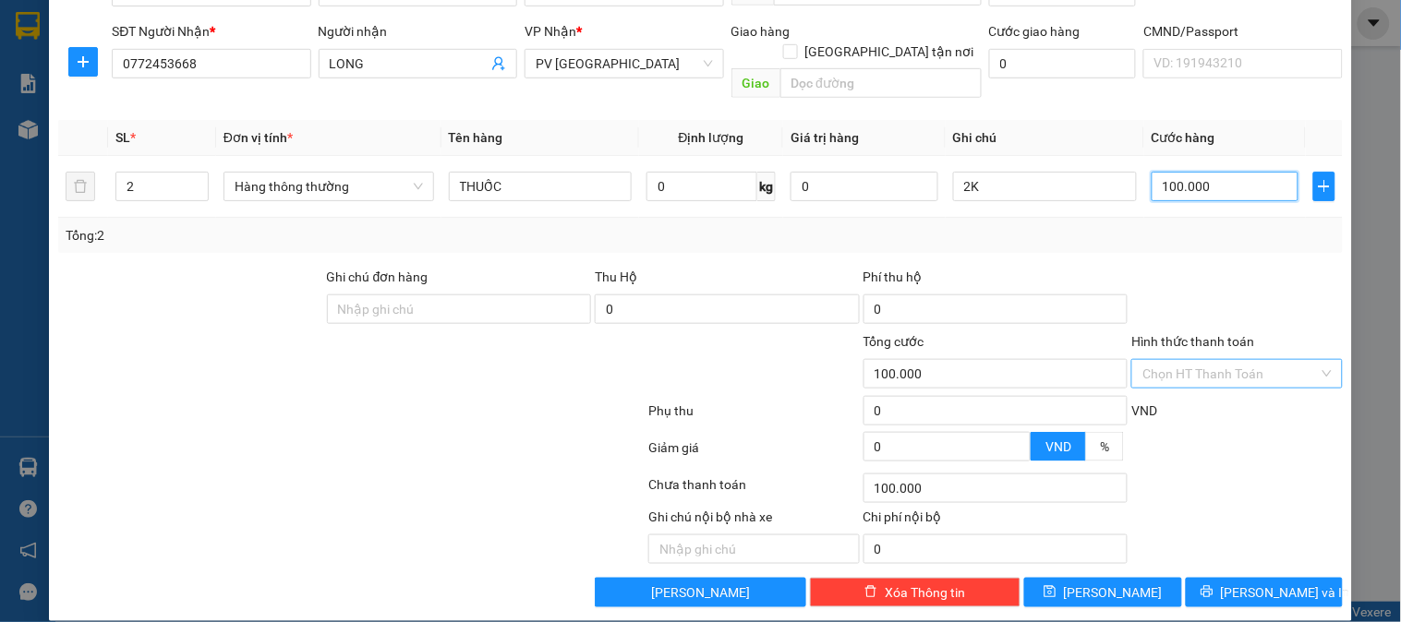
type input "100.000"
click at [1201, 360] on input "Hình thức thanh toán" at bounding box center [1229, 374] width 175 height 28
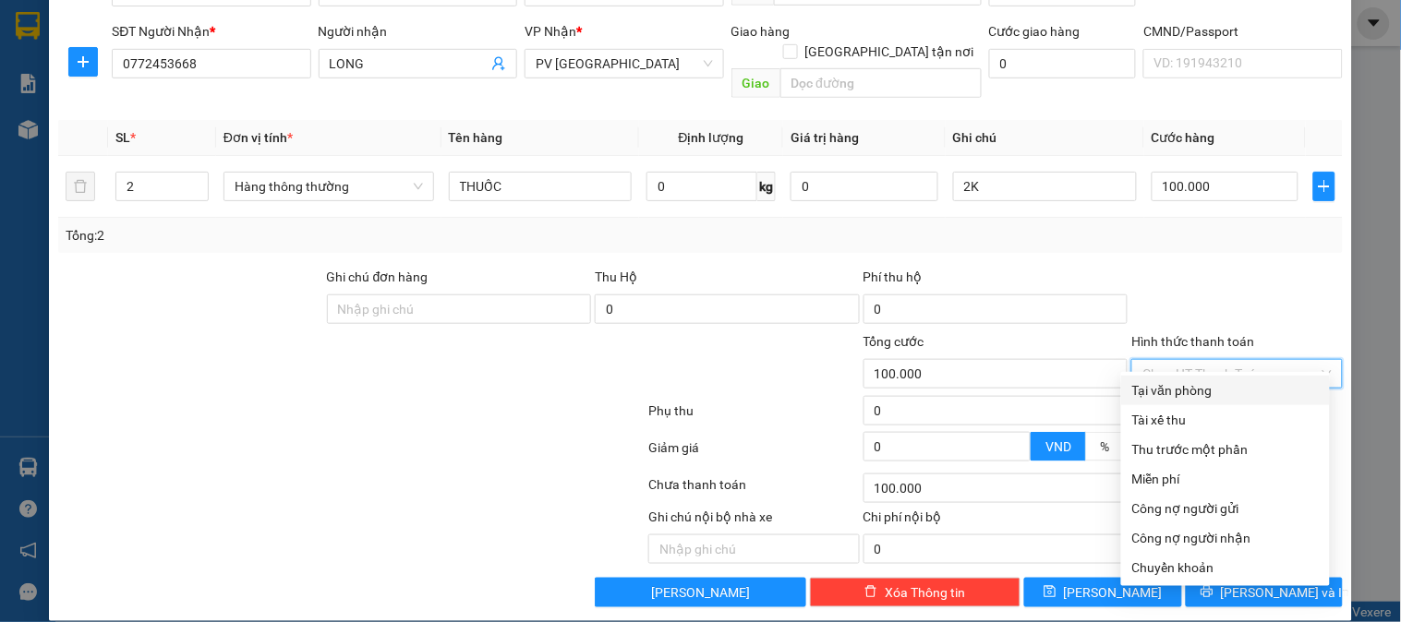
click at [1191, 388] on div "Tại văn phòng" at bounding box center [1225, 390] width 186 height 20
type input "0"
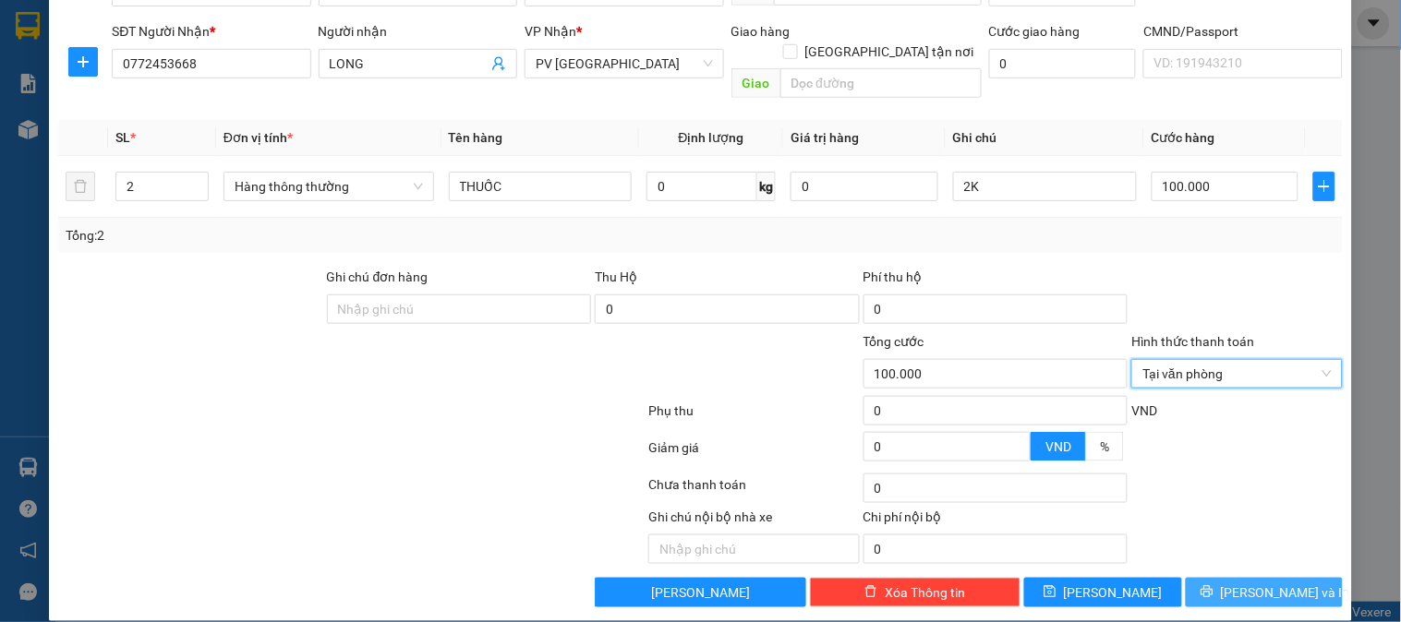
click at [1235, 583] on span "[PERSON_NAME] và In" at bounding box center [1284, 593] width 129 height 20
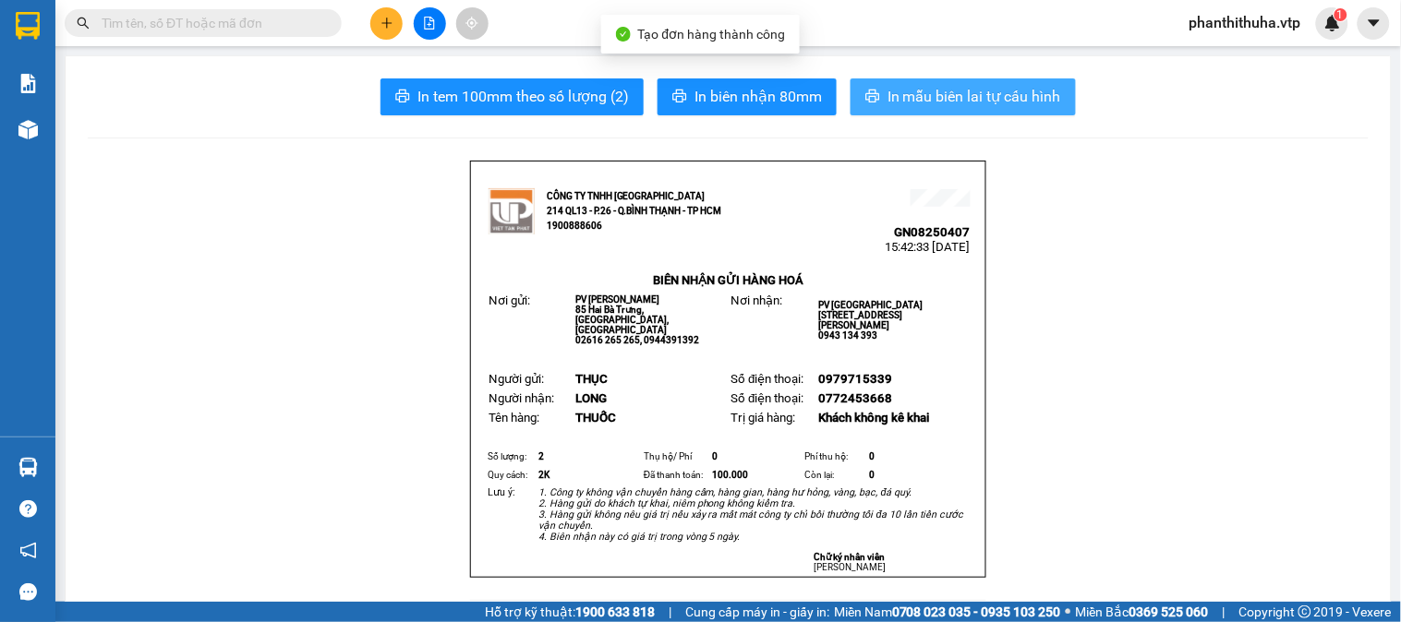
click at [892, 99] on span "In mẫu biên lai tự cấu hình" at bounding box center [974, 96] width 174 height 23
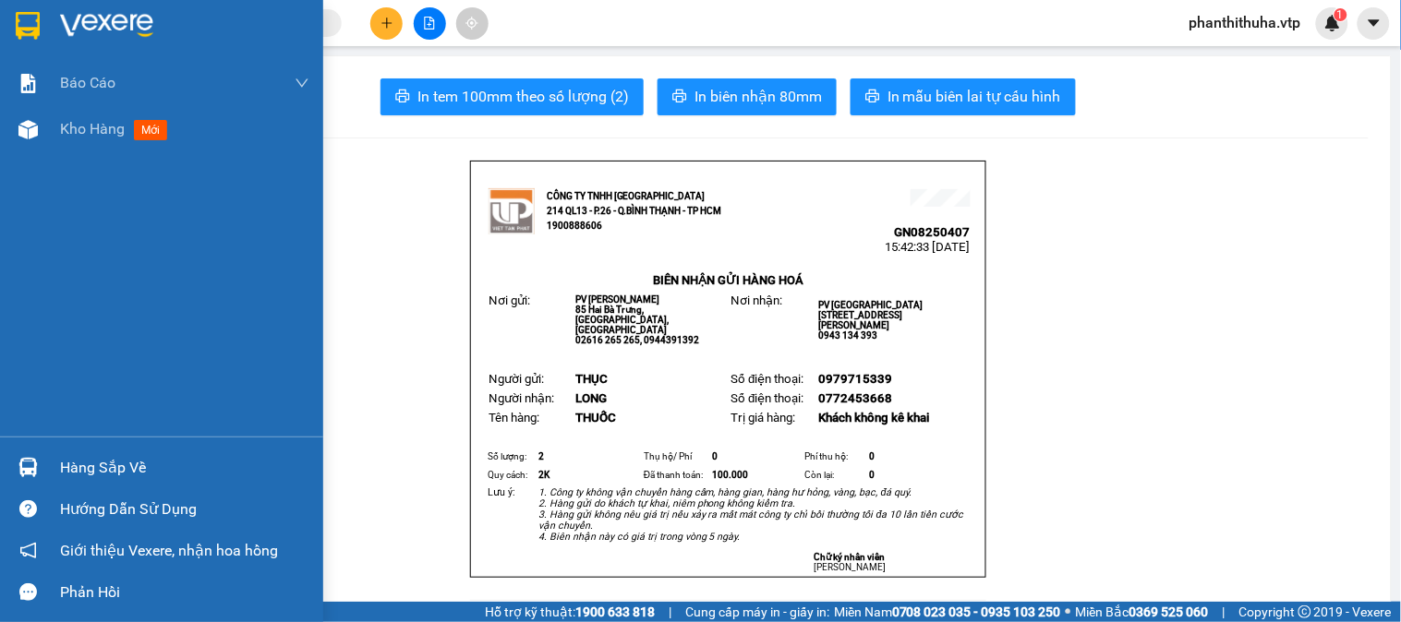
click at [142, 25] on img at bounding box center [106, 26] width 93 height 28
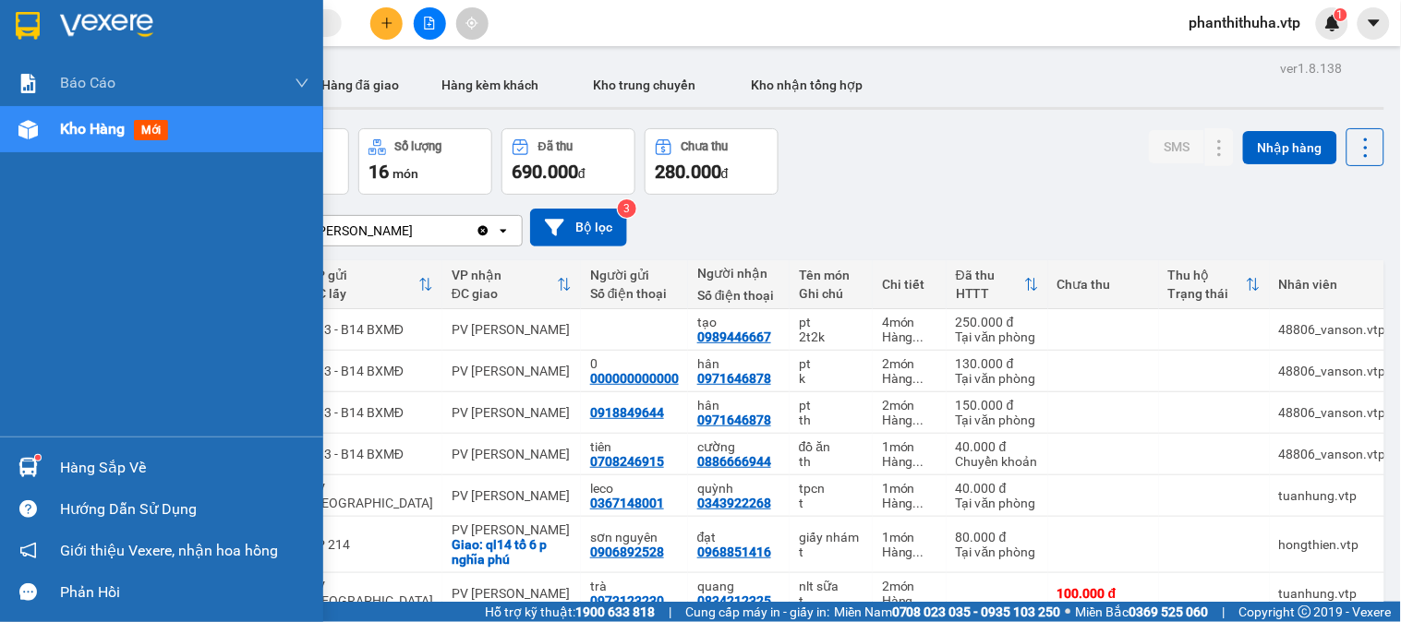
click at [139, 478] on div "Hàng sắp về" at bounding box center [184, 468] width 249 height 28
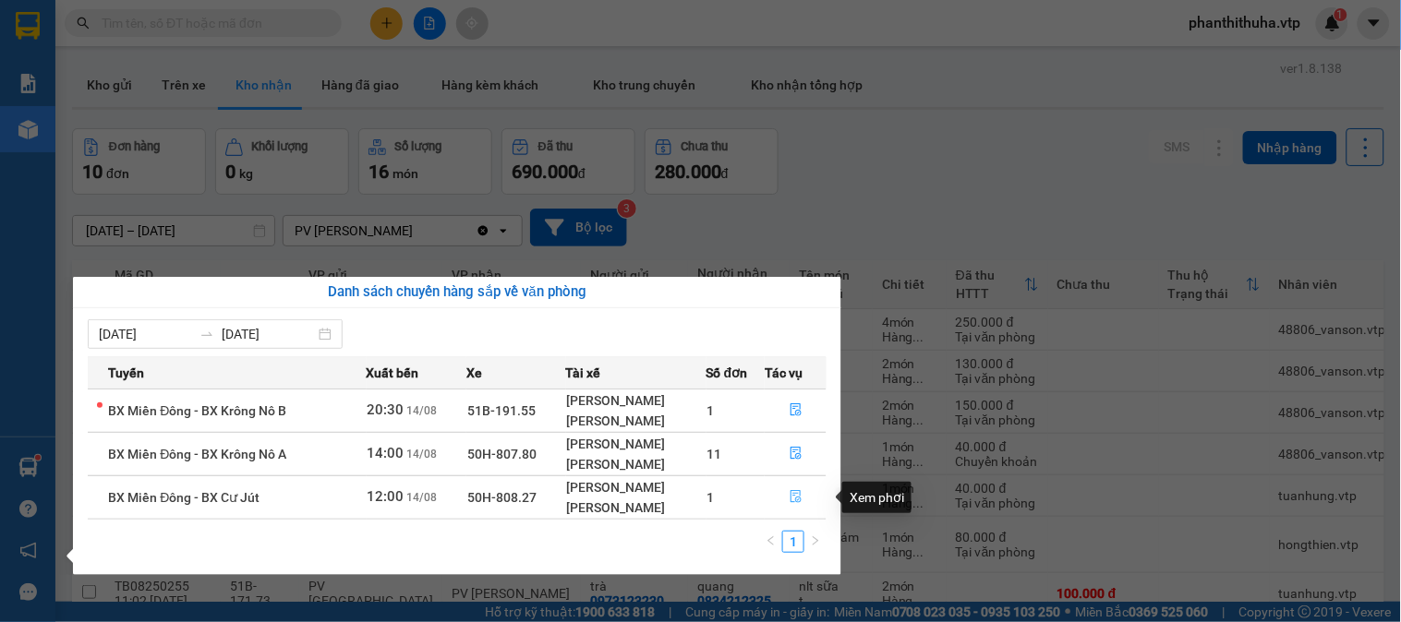
click at [801, 496] on icon "file-done" at bounding box center [795, 496] width 13 height 13
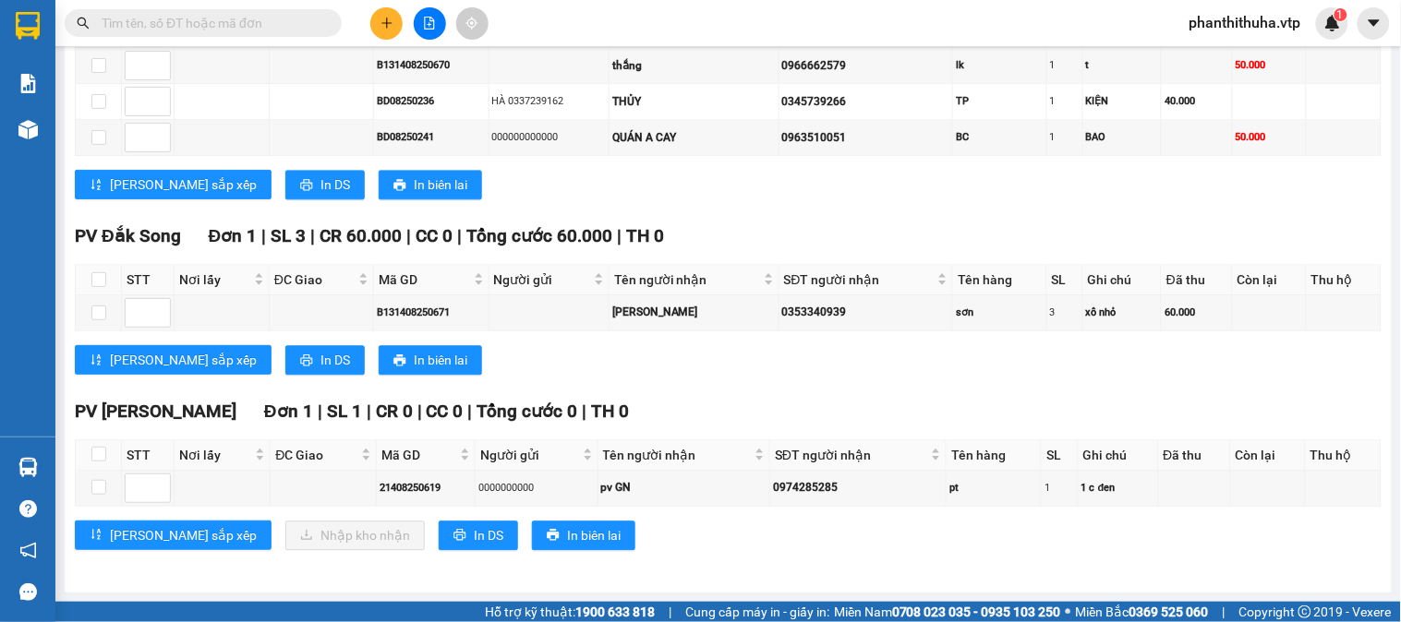
scroll to position [961, 0]
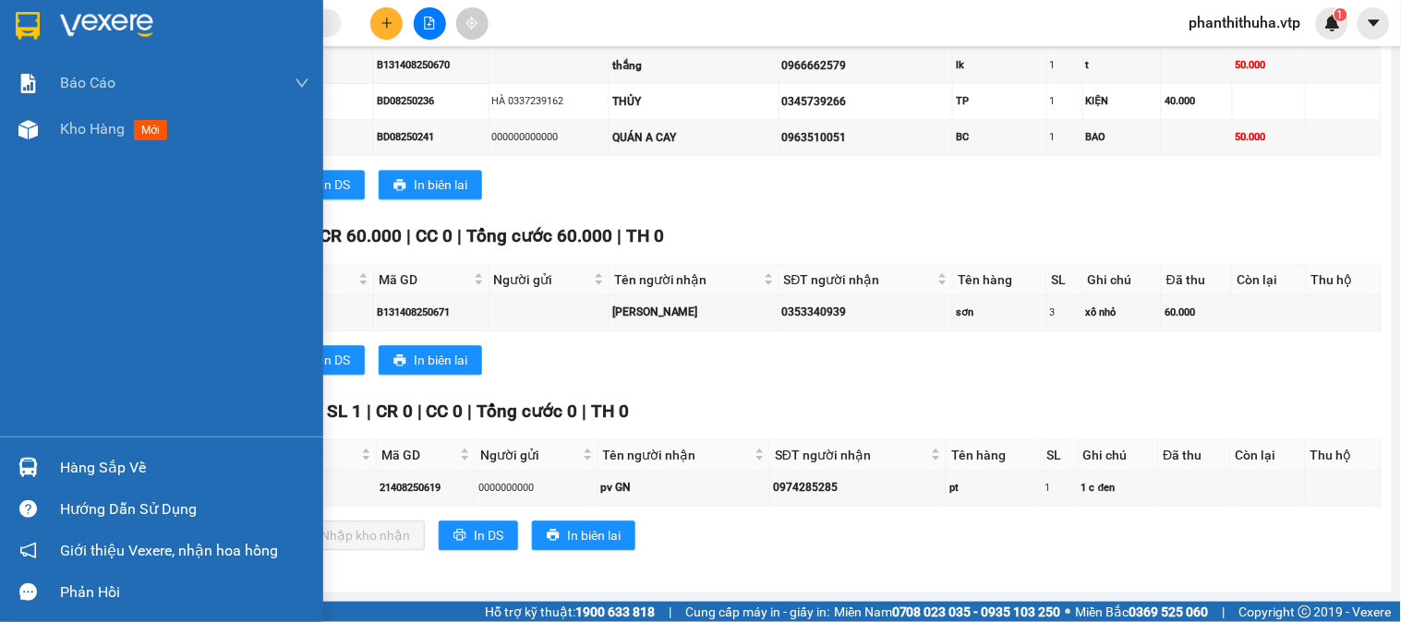
click at [121, 17] on img at bounding box center [106, 26] width 93 height 28
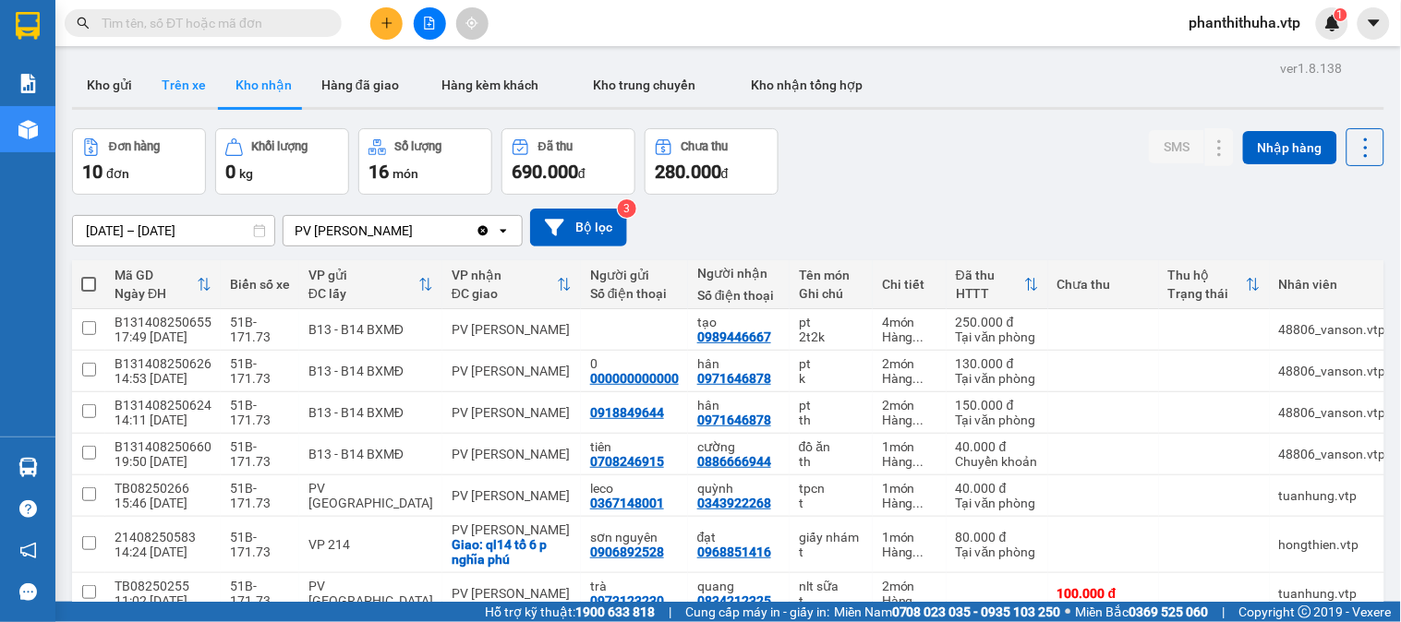
click at [198, 79] on button "Trên xe" at bounding box center [184, 85] width 74 height 44
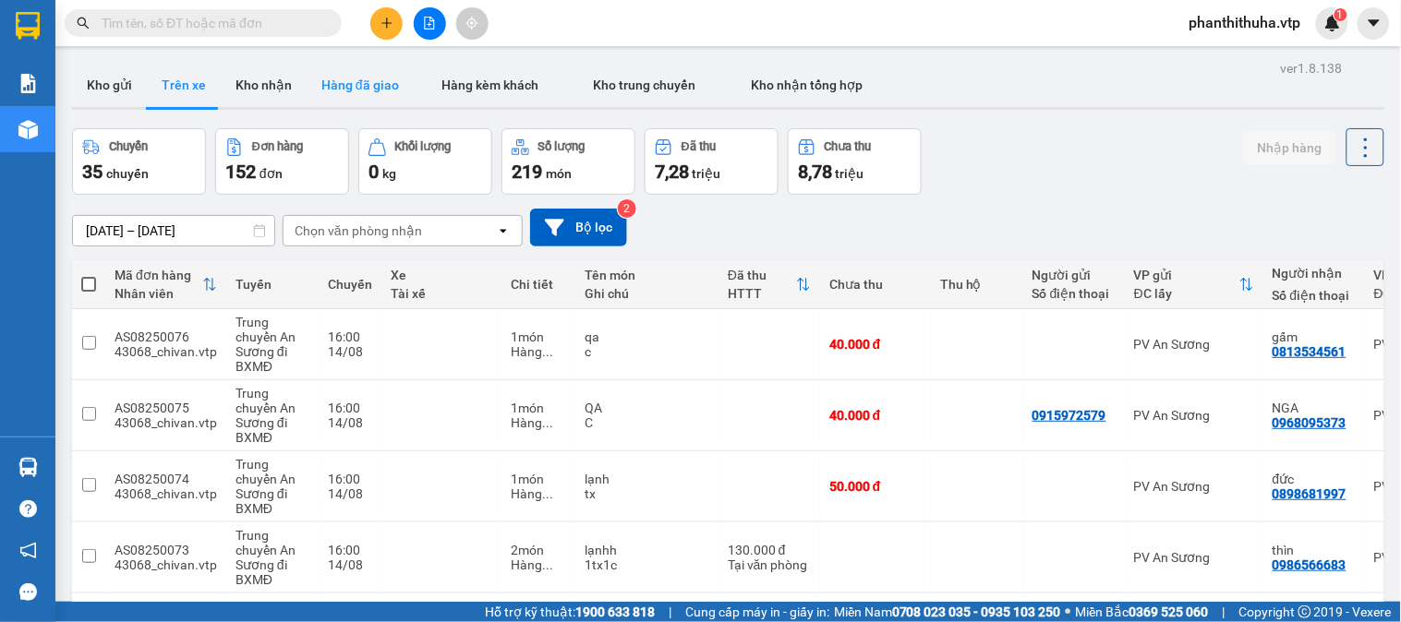
click at [377, 79] on button "Hàng đã giao" at bounding box center [360, 85] width 107 height 44
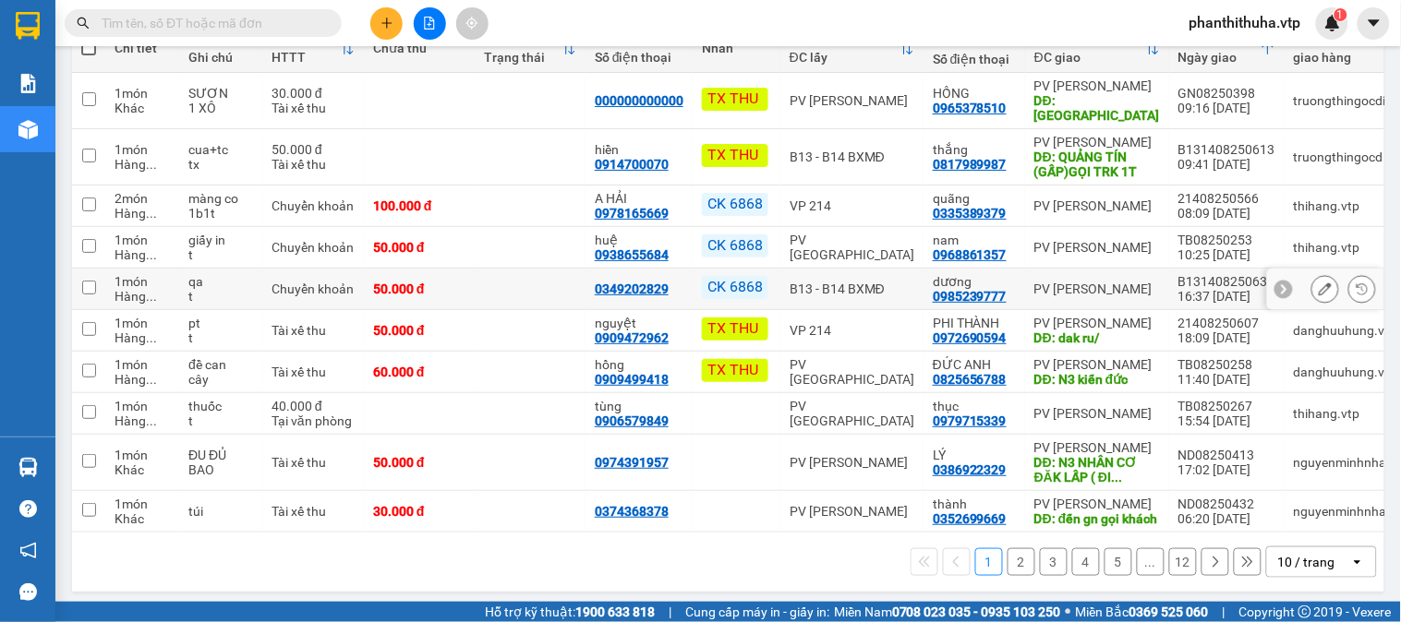
scroll to position [266, 0]
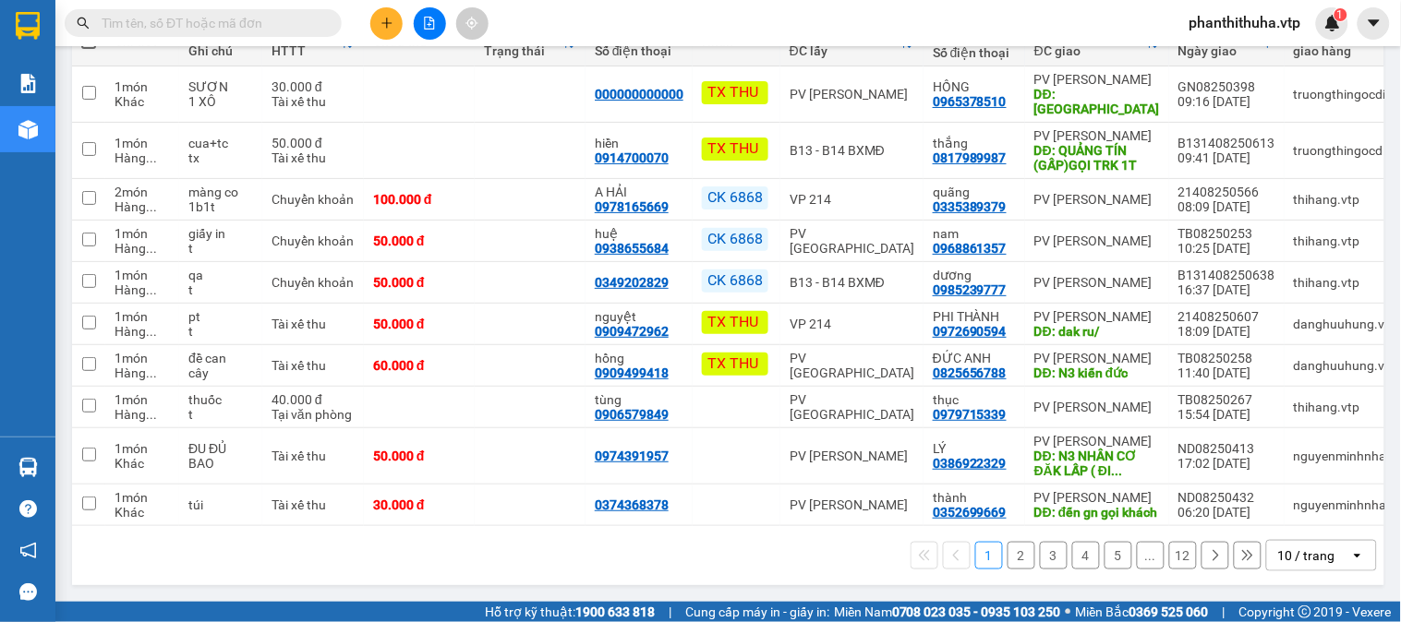
click at [1333, 548] on div "10 / trang" at bounding box center [1308, 556] width 83 height 30
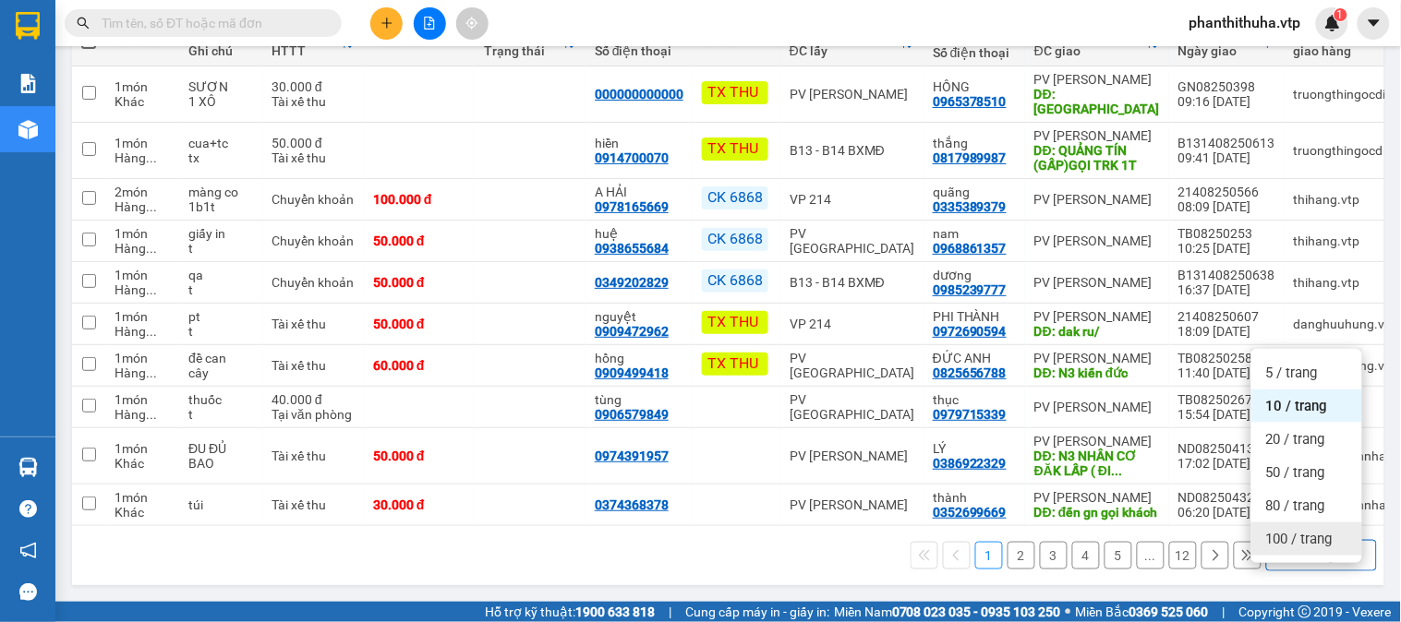
click at [1300, 530] on span "100 / trang" at bounding box center [1299, 539] width 66 height 18
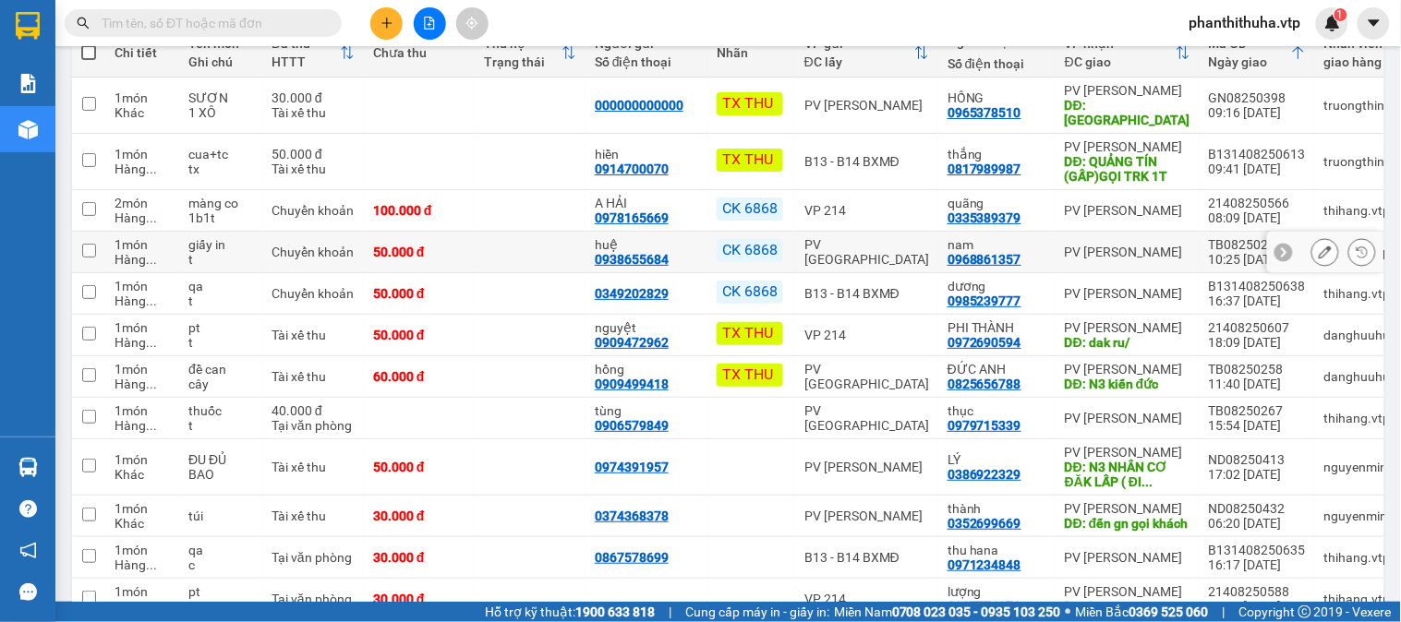
scroll to position [0, 0]
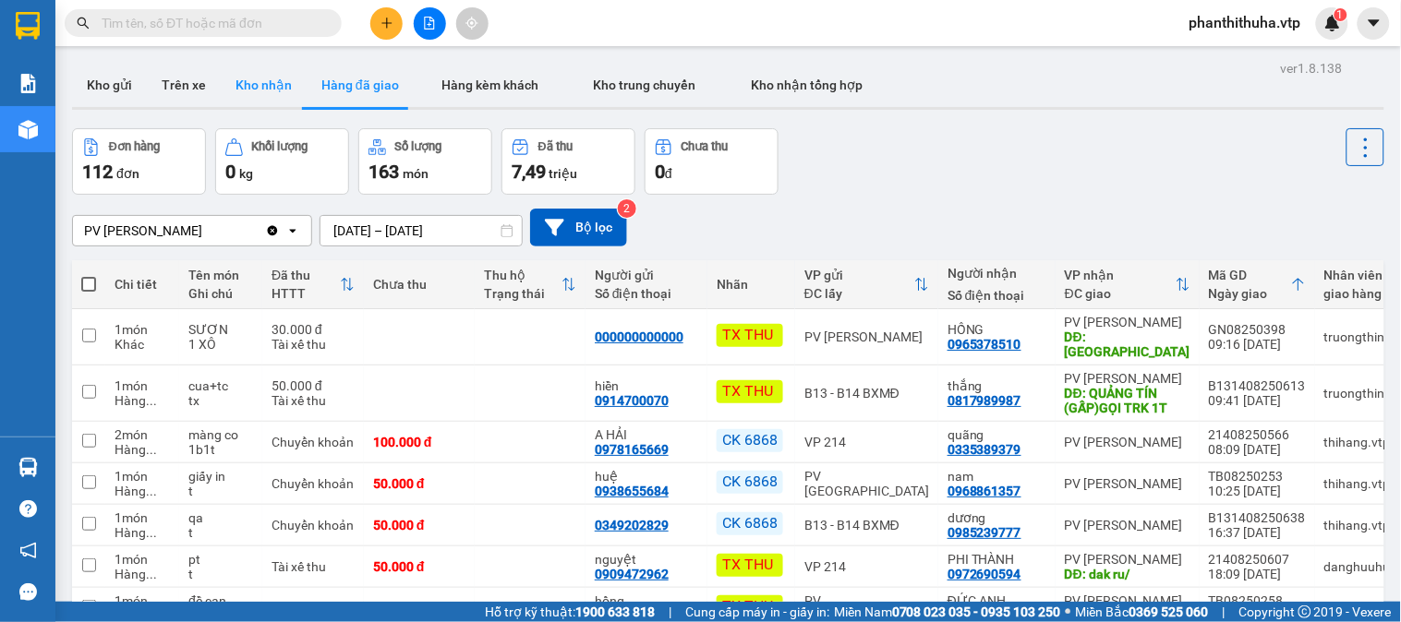
click at [266, 80] on button "Kho nhận" at bounding box center [264, 85] width 86 height 44
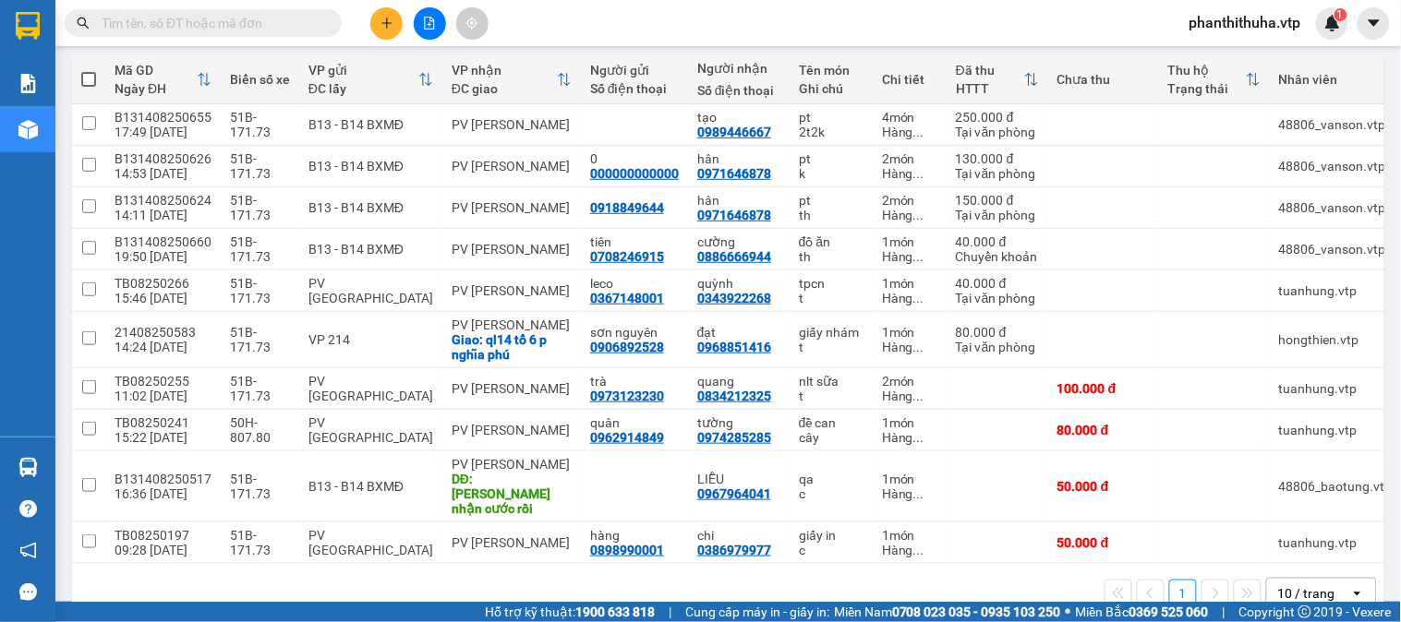
scroll to position [236, 0]
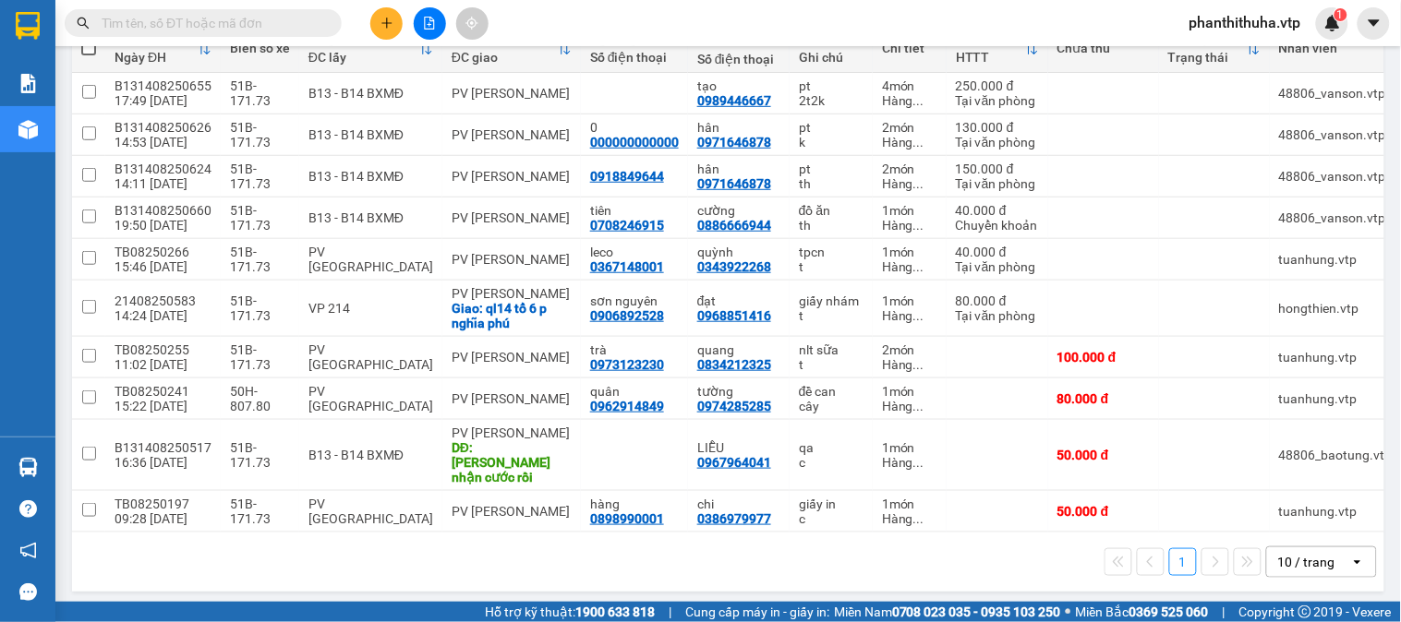
click at [1315, 553] on div "10 / trang" at bounding box center [1306, 562] width 57 height 18
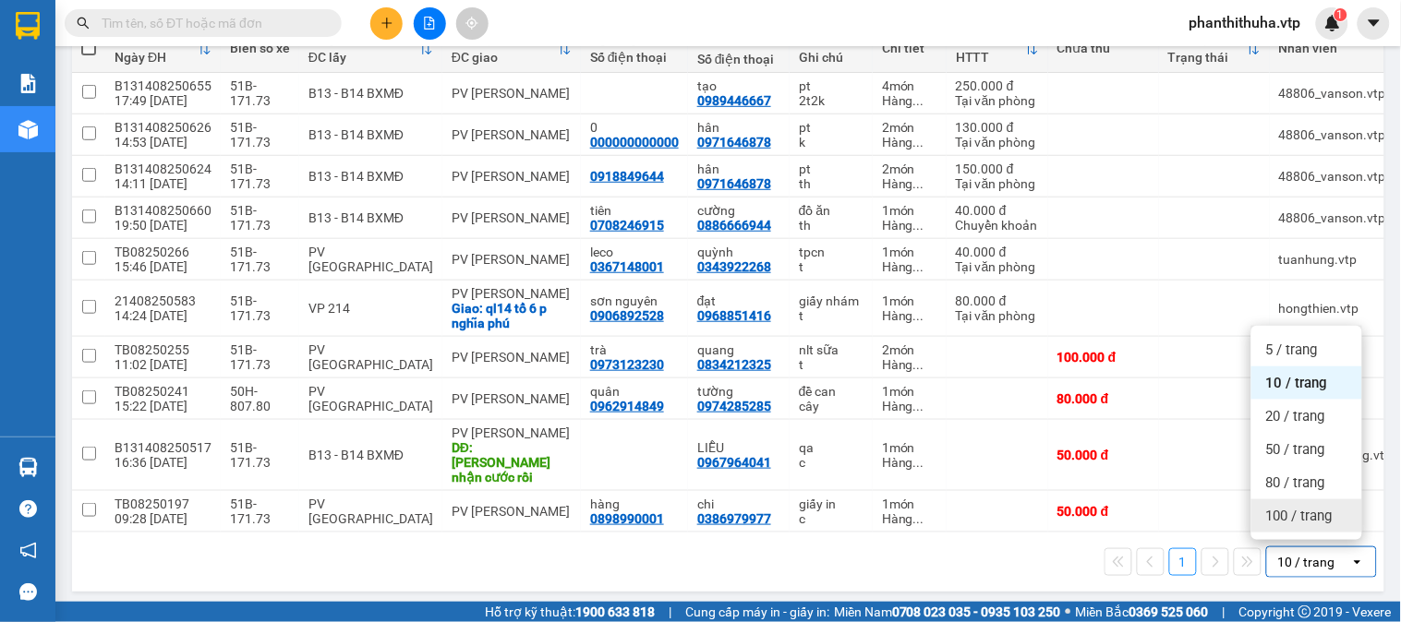
click at [1308, 521] on span "100 / trang" at bounding box center [1299, 516] width 66 height 18
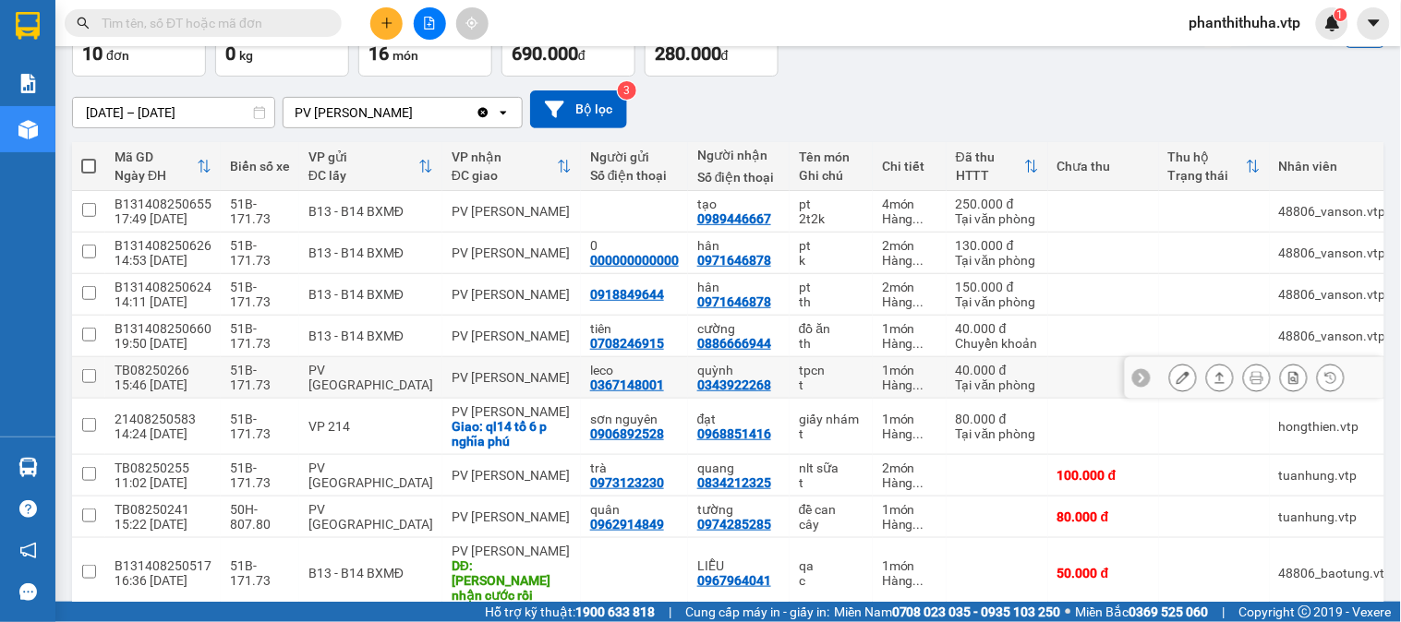
scroll to position [0, 0]
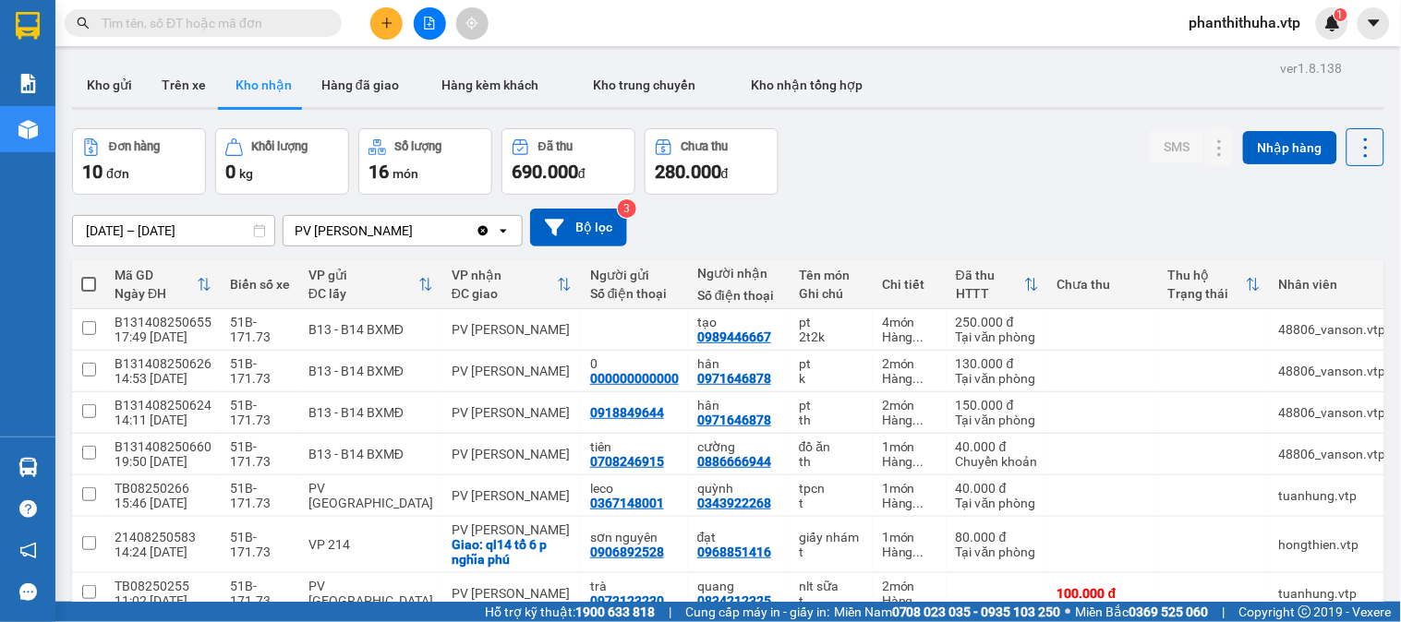
click at [282, 23] on input "text" at bounding box center [211, 23] width 218 height 20
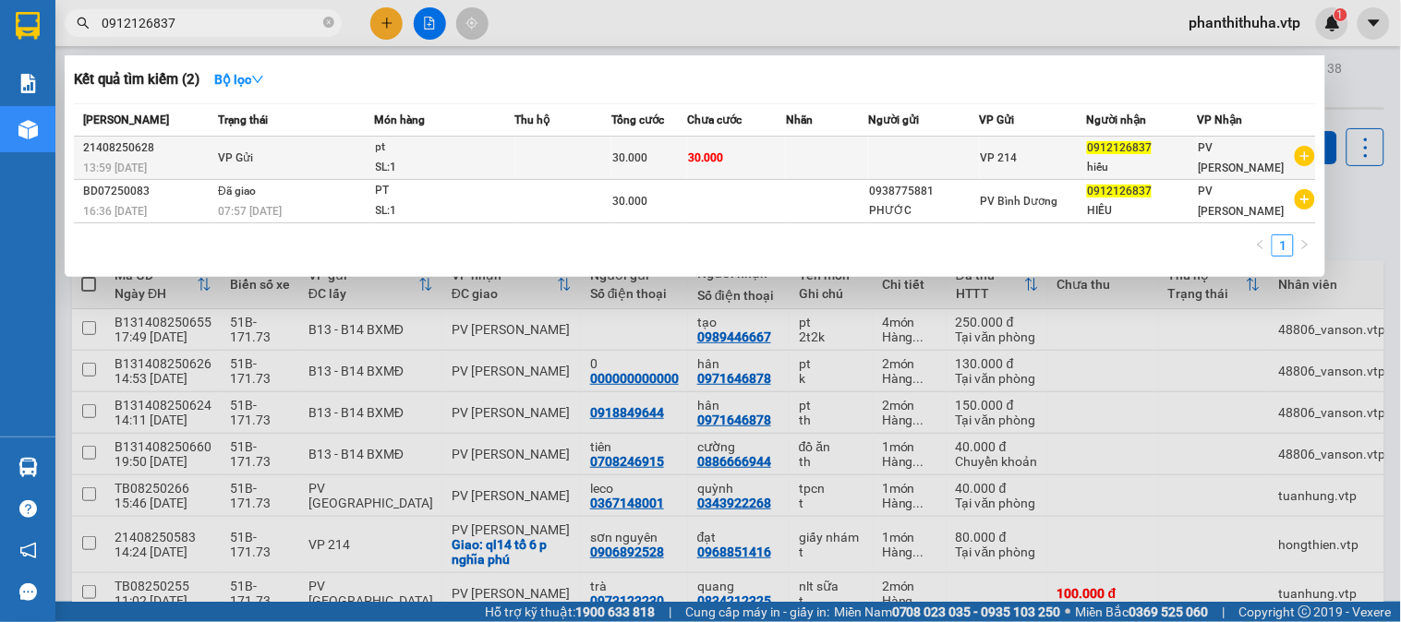
type input "0912126837"
click at [320, 153] on td "VP Gửi" at bounding box center [294, 158] width 162 height 43
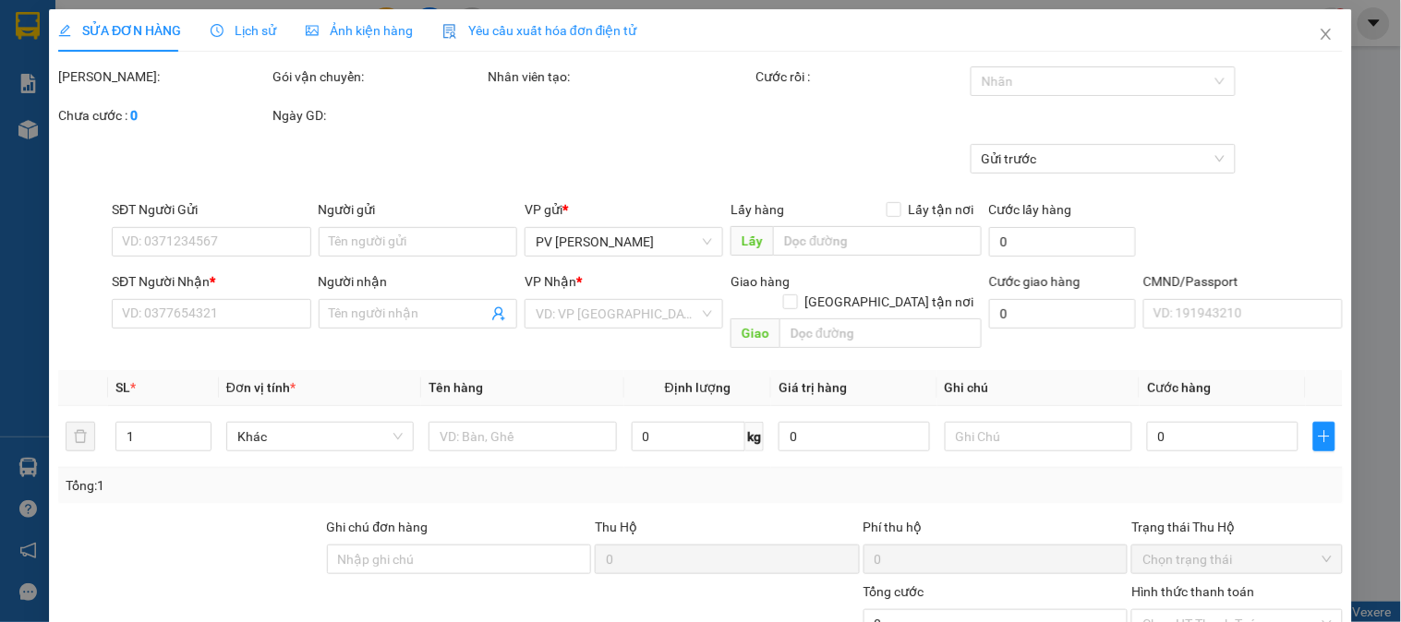
type input "0912126837"
type input "hiếu"
type input "30.000"
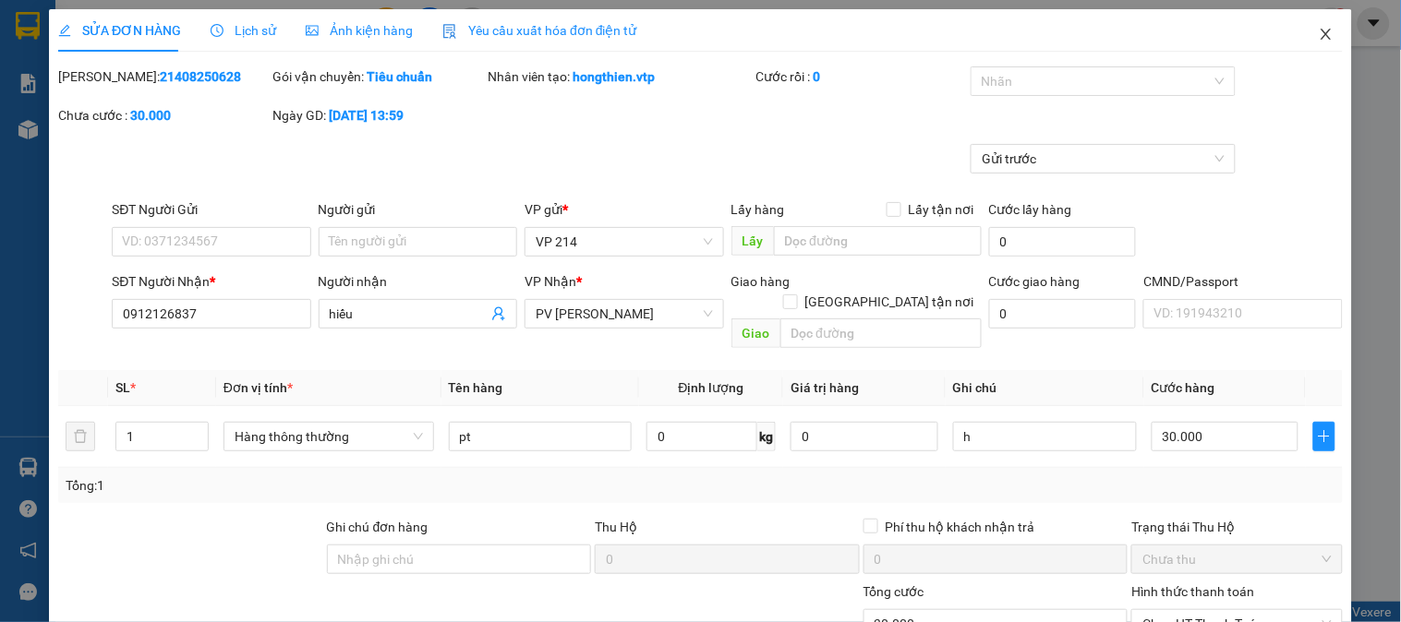
click at [1320, 35] on icon "close" at bounding box center [1325, 34] width 10 height 11
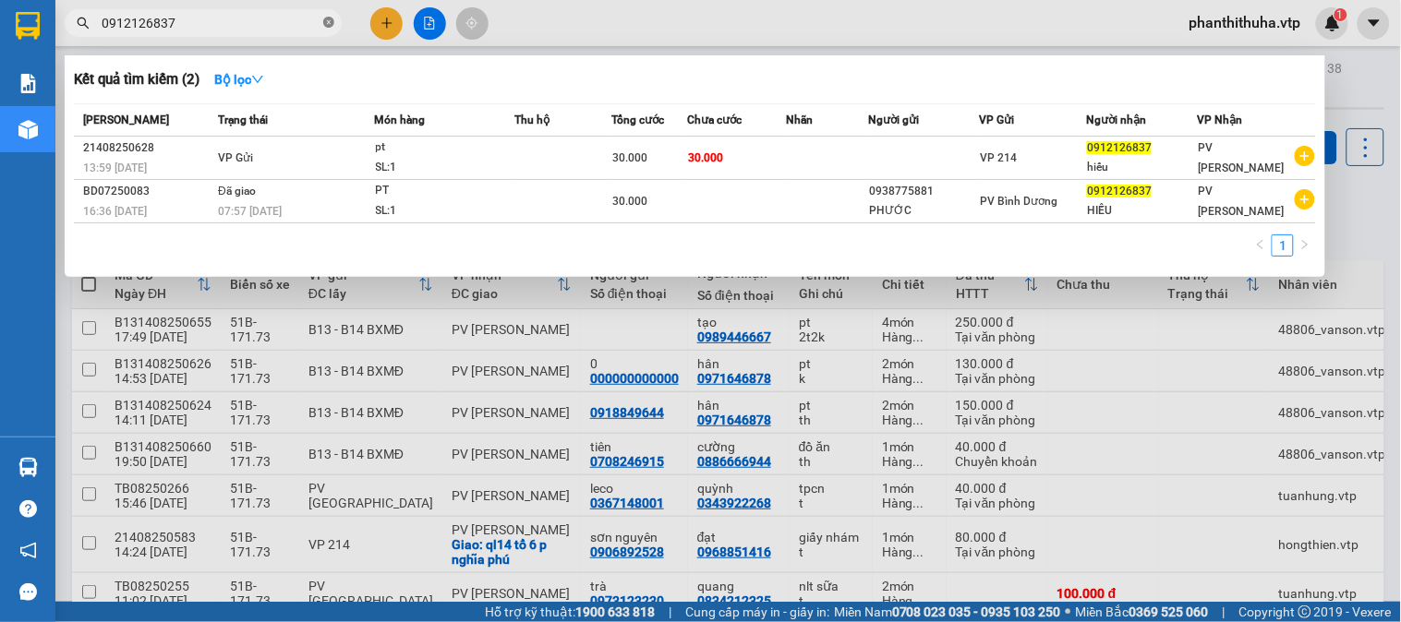
click at [329, 23] on icon "close-circle" at bounding box center [328, 22] width 11 height 11
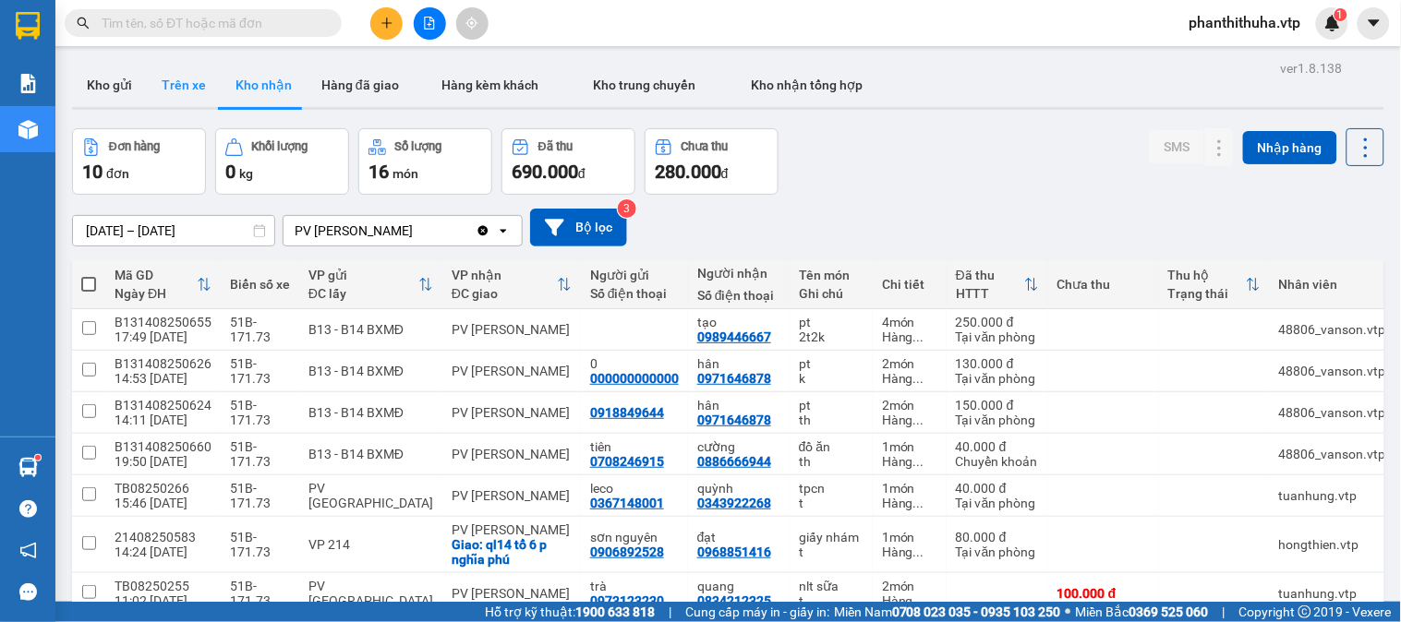
click at [187, 81] on button "Trên xe" at bounding box center [184, 85] width 74 height 44
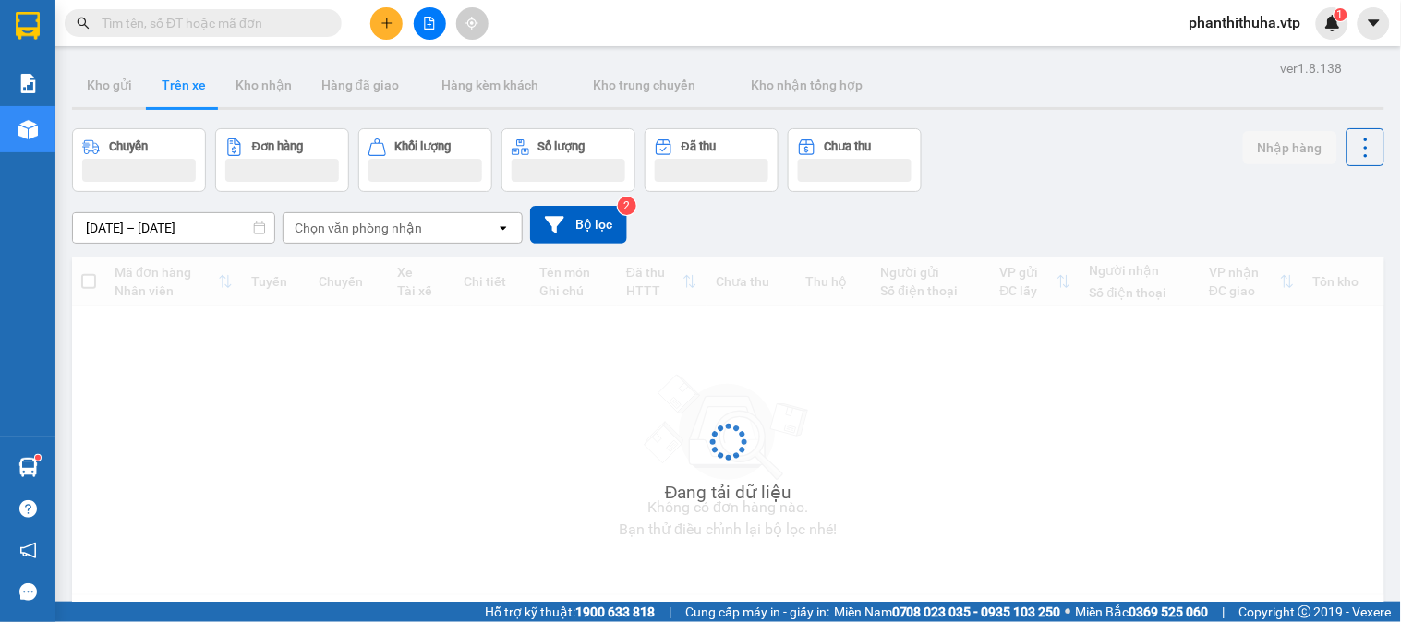
click at [403, 222] on div "Chọn văn phòng nhận" at bounding box center [358, 228] width 127 height 18
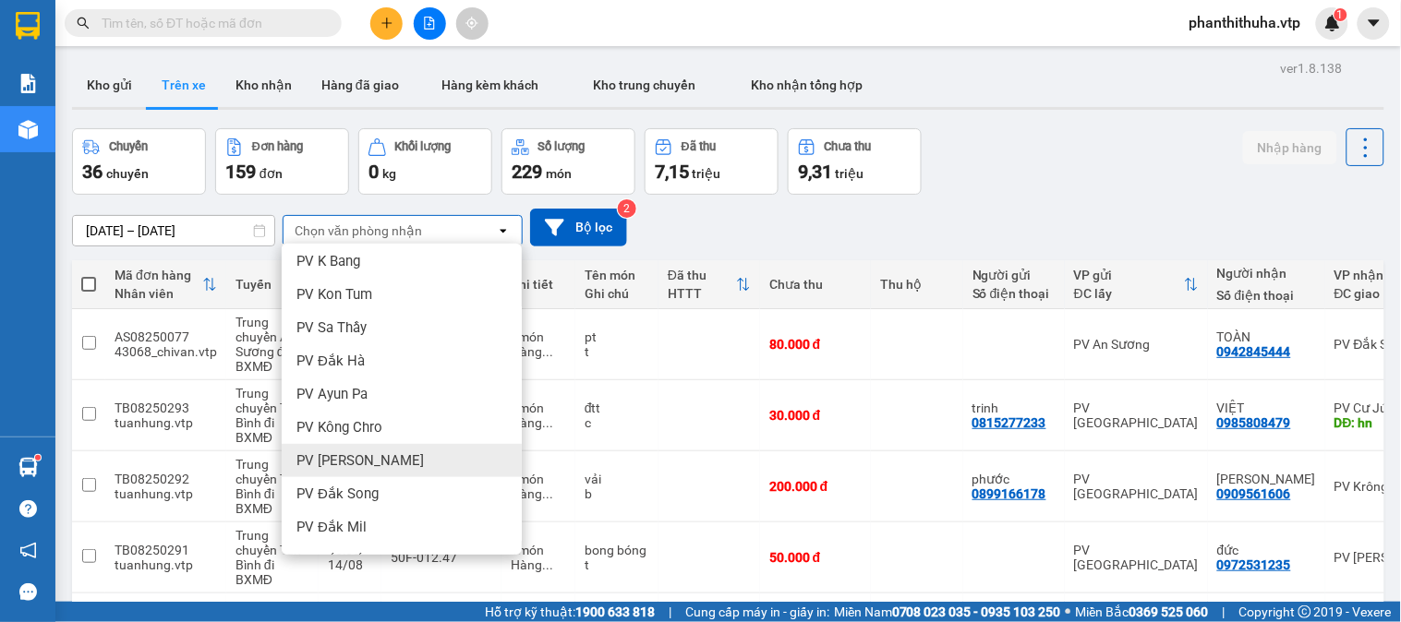
scroll to position [205, 0]
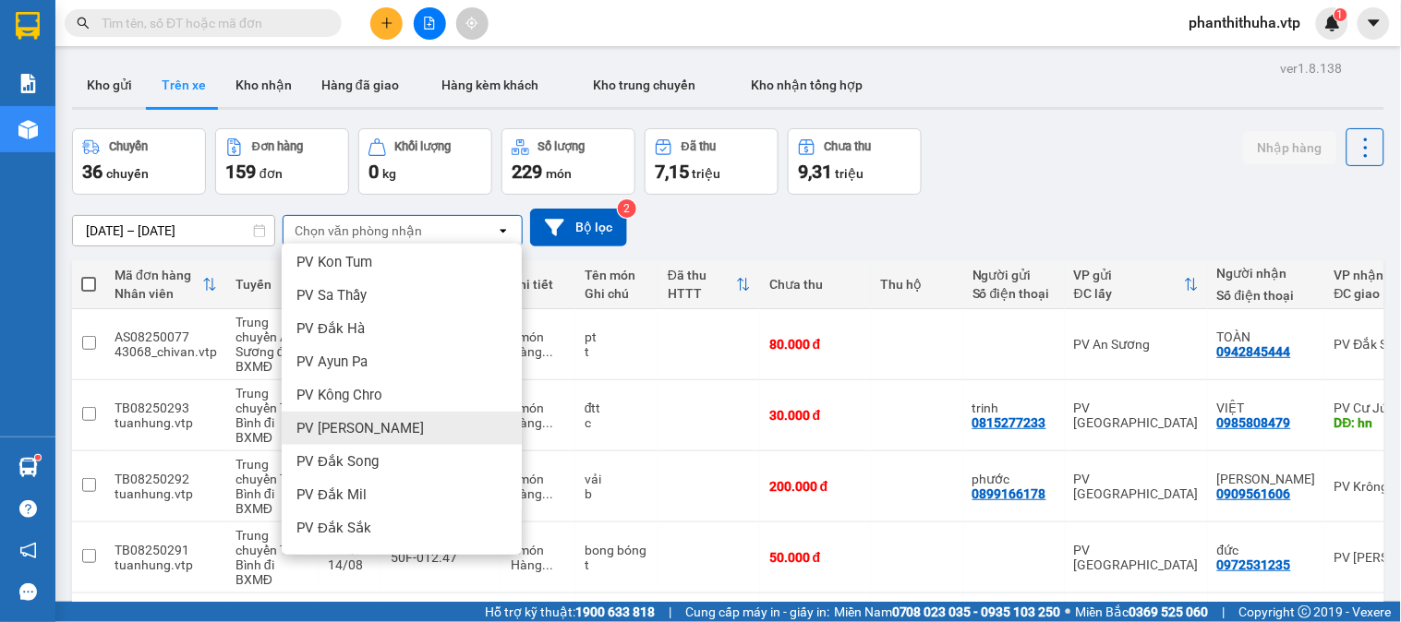
click at [363, 429] on span "PV [PERSON_NAME]" at bounding box center [359, 428] width 127 height 18
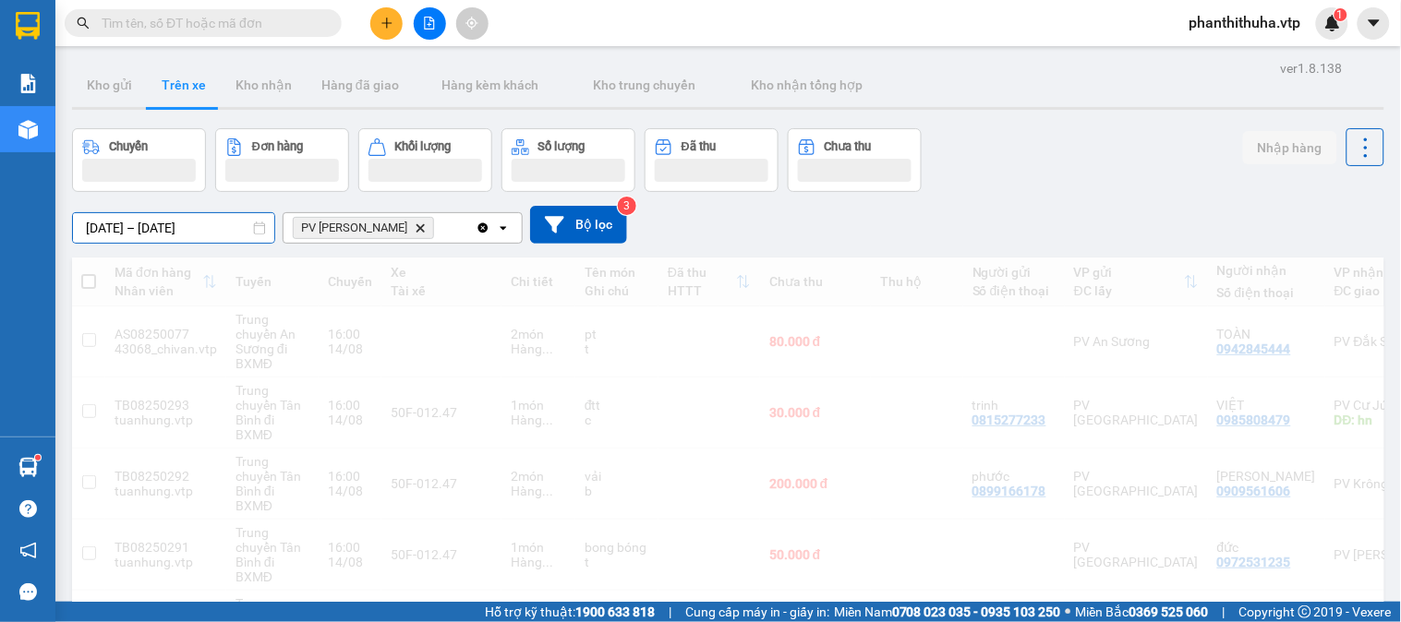
click at [223, 222] on input "[DATE] – [DATE]" at bounding box center [173, 228] width 201 height 30
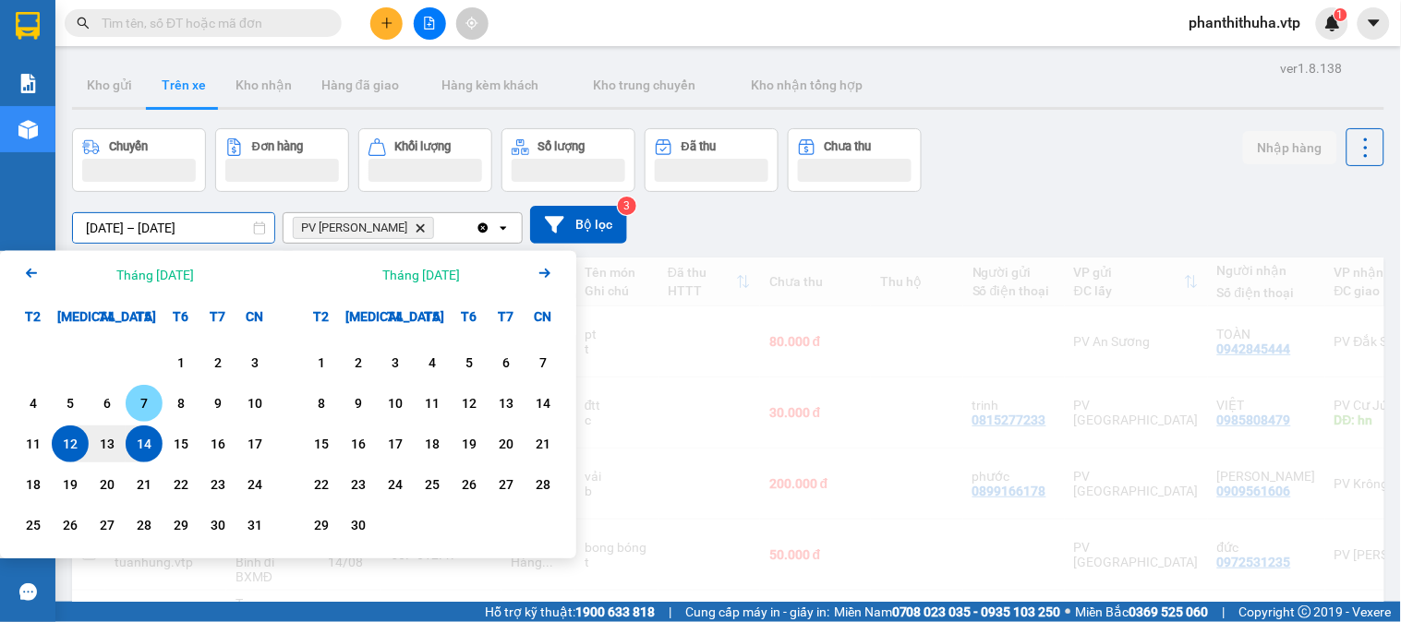
click at [146, 446] on div "14" at bounding box center [144, 444] width 26 height 22
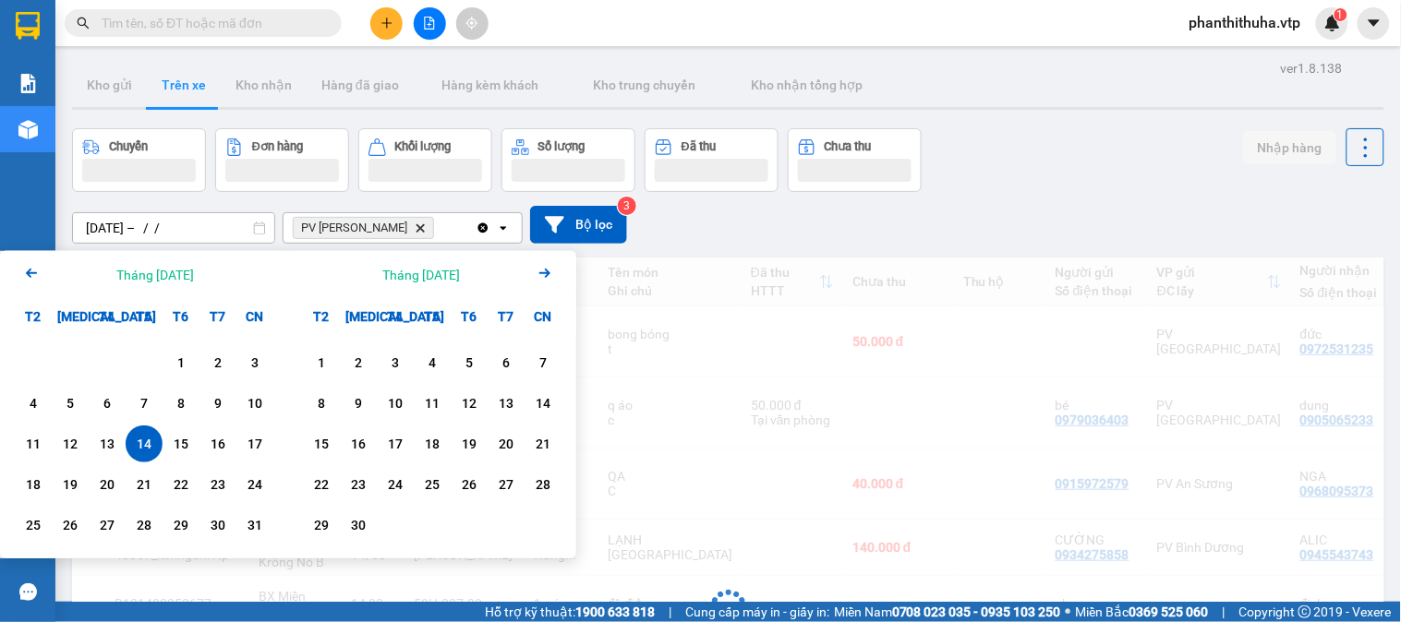
type input "14/08/2025 – / /"
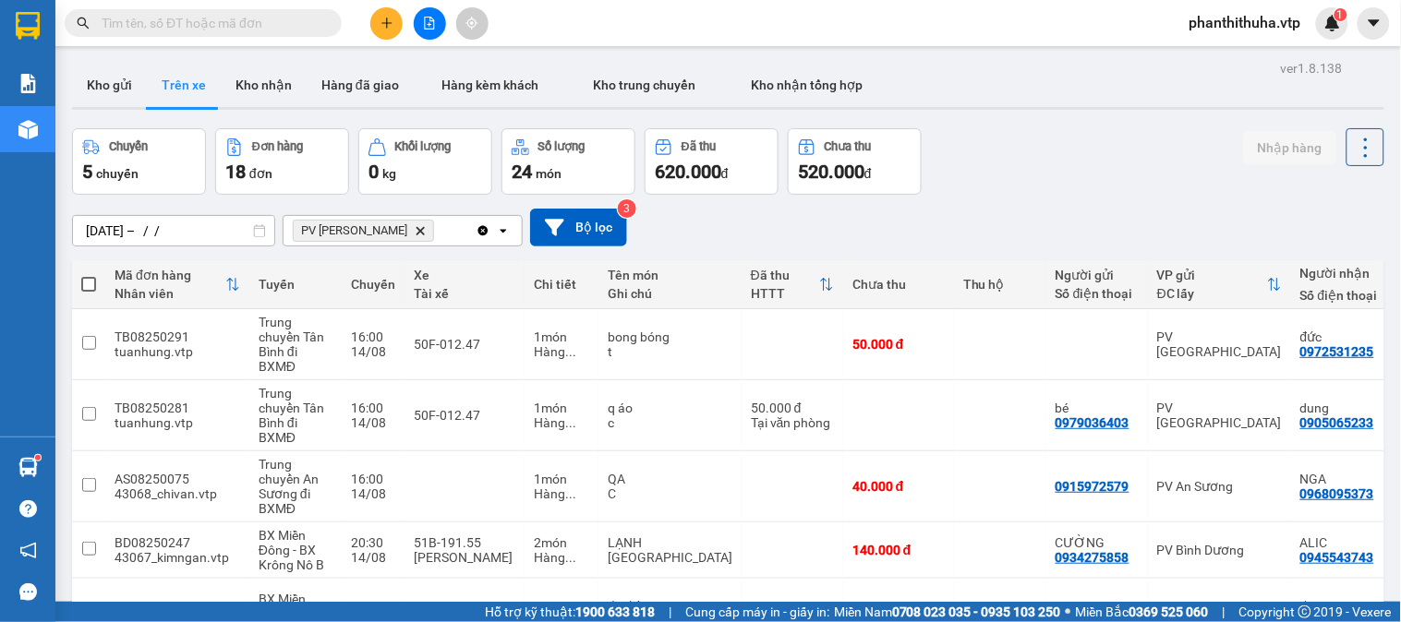
click at [933, 191] on div "Chuyến 5 chuyến Đơn hàng 18 đơn Khối lượng 0 kg Số lượng 24 món Đã thu 620.000 …" at bounding box center [728, 161] width 1312 height 66
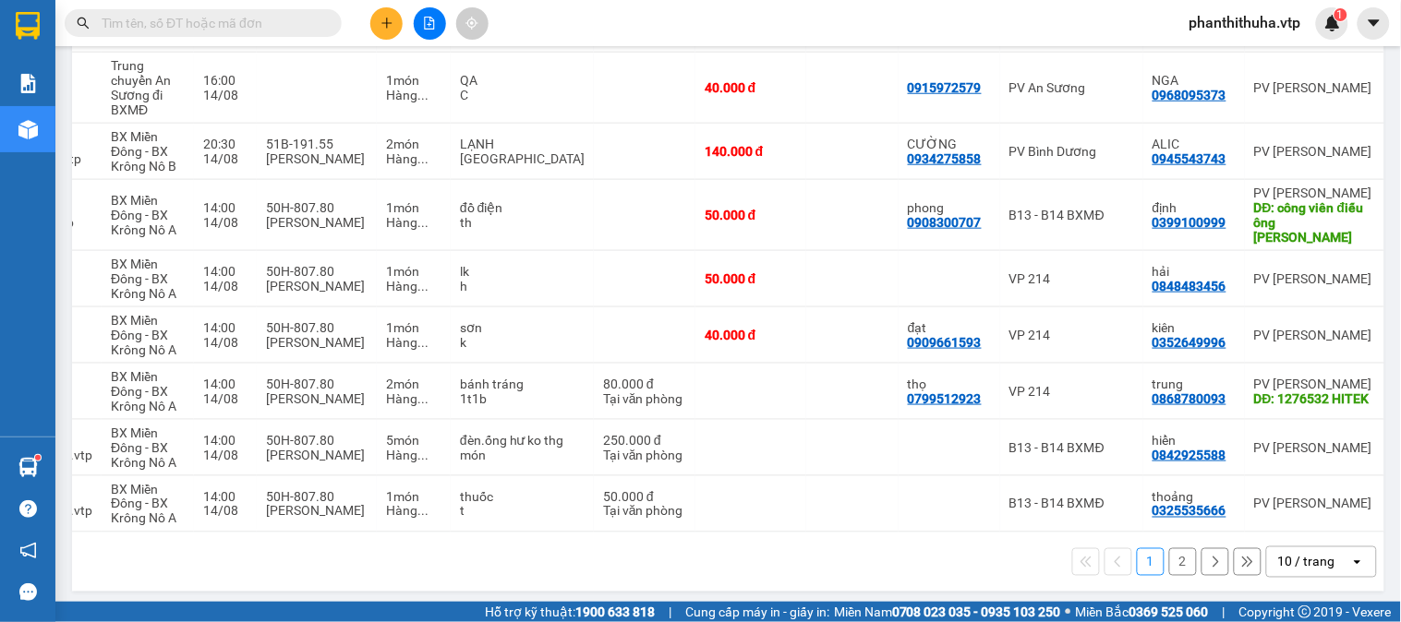
scroll to position [0, 159]
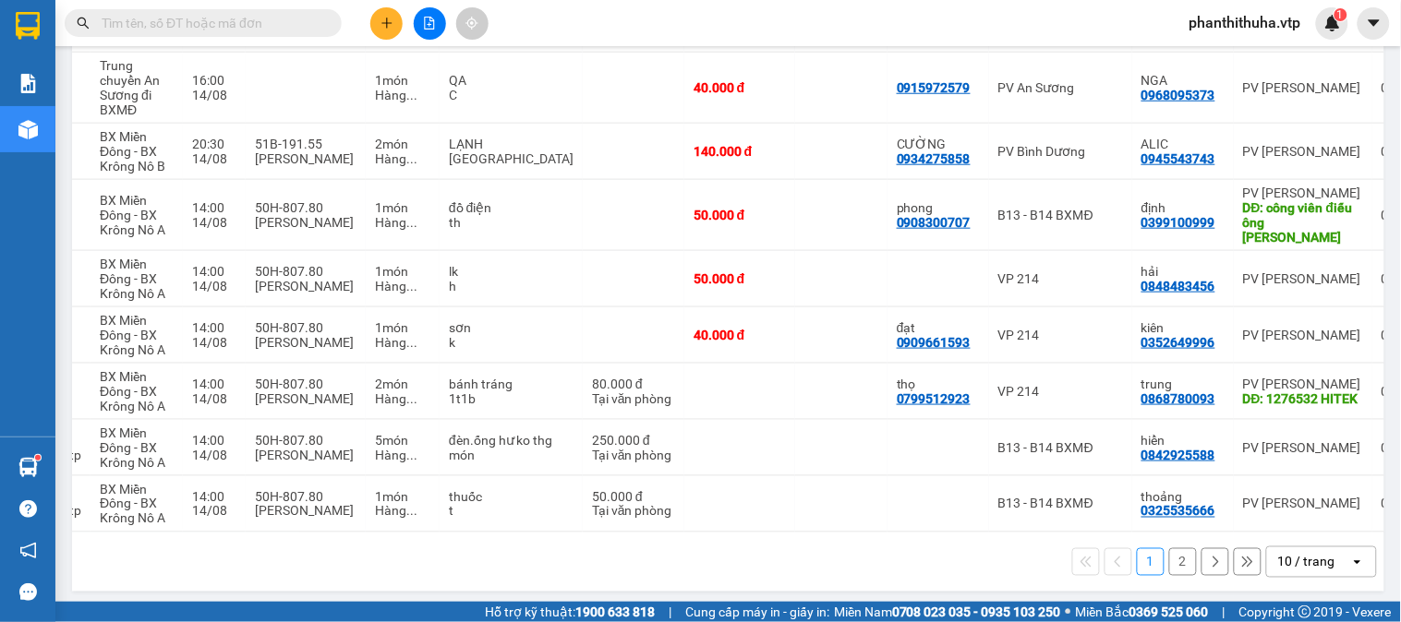
click at [1278, 558] on div "10 / trang" at bounding box center [1306, 562] width 57 height 18
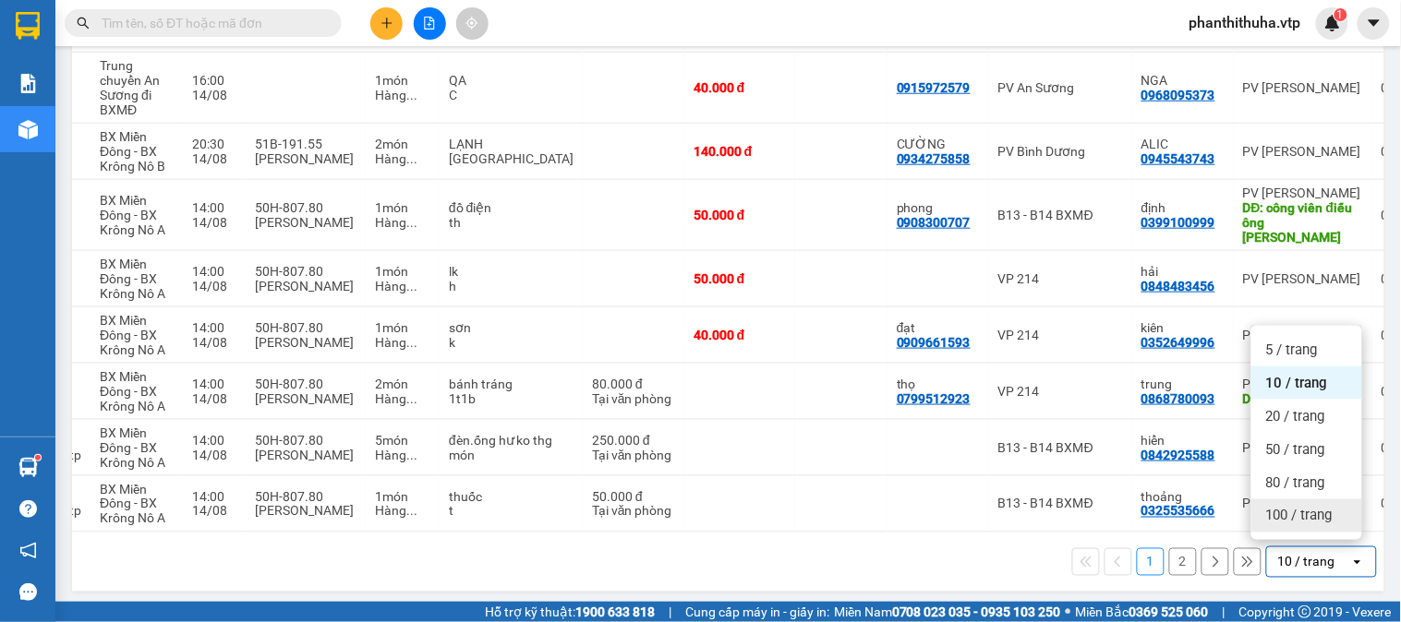
click at [1268, 513] on span "100 / trang" at bounding box center [1299, 516] width 66 height 18
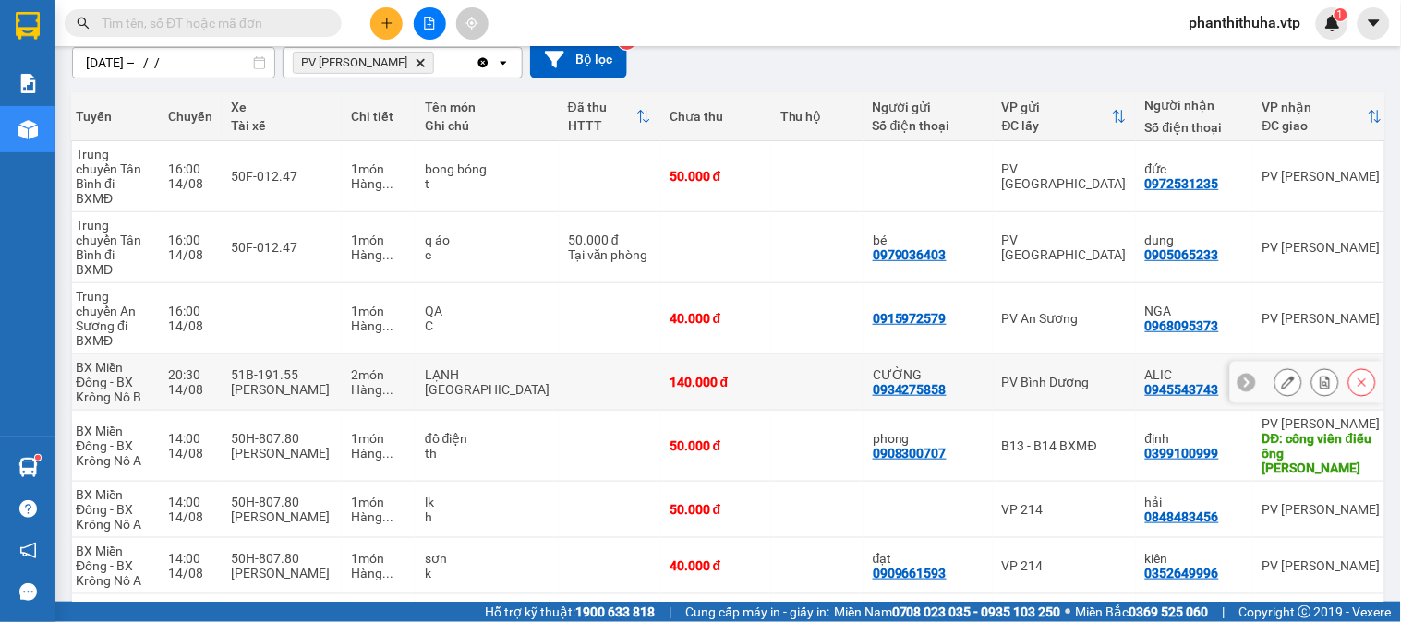
scroll to position [90, 0]
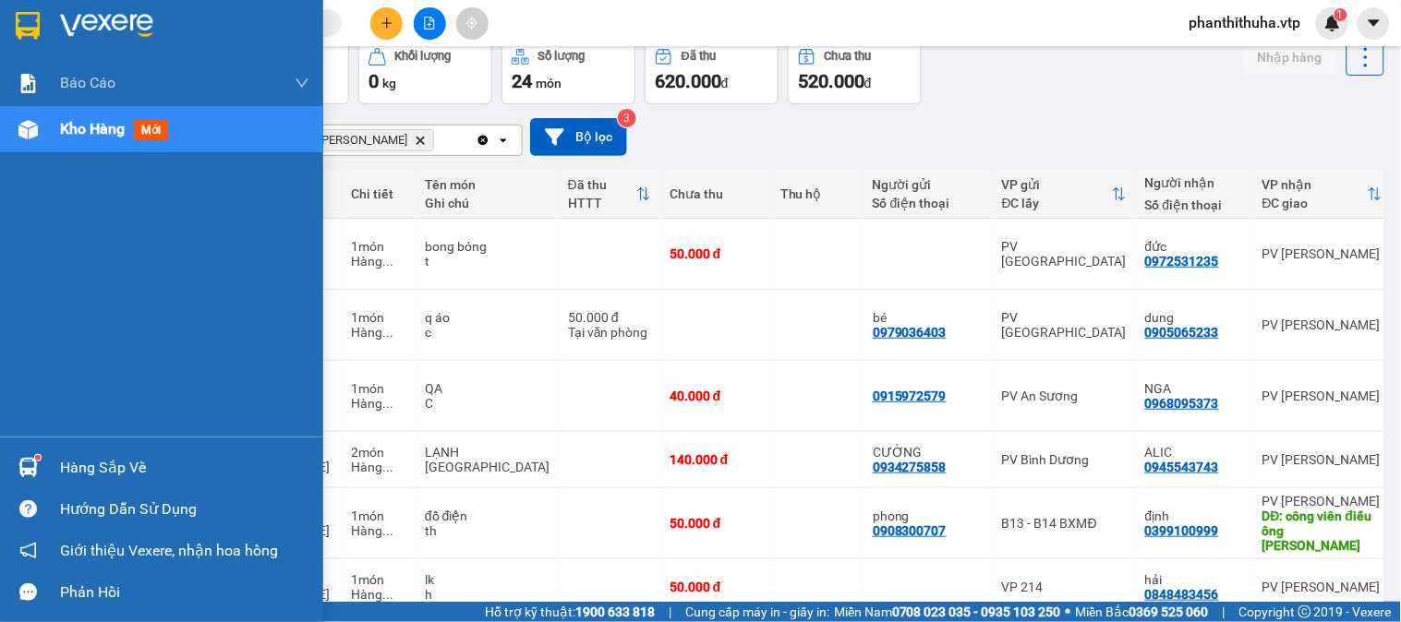
click at [113, 463] on div "Hàng sắp về" at bounding box center [184, 468] width 249 height 28
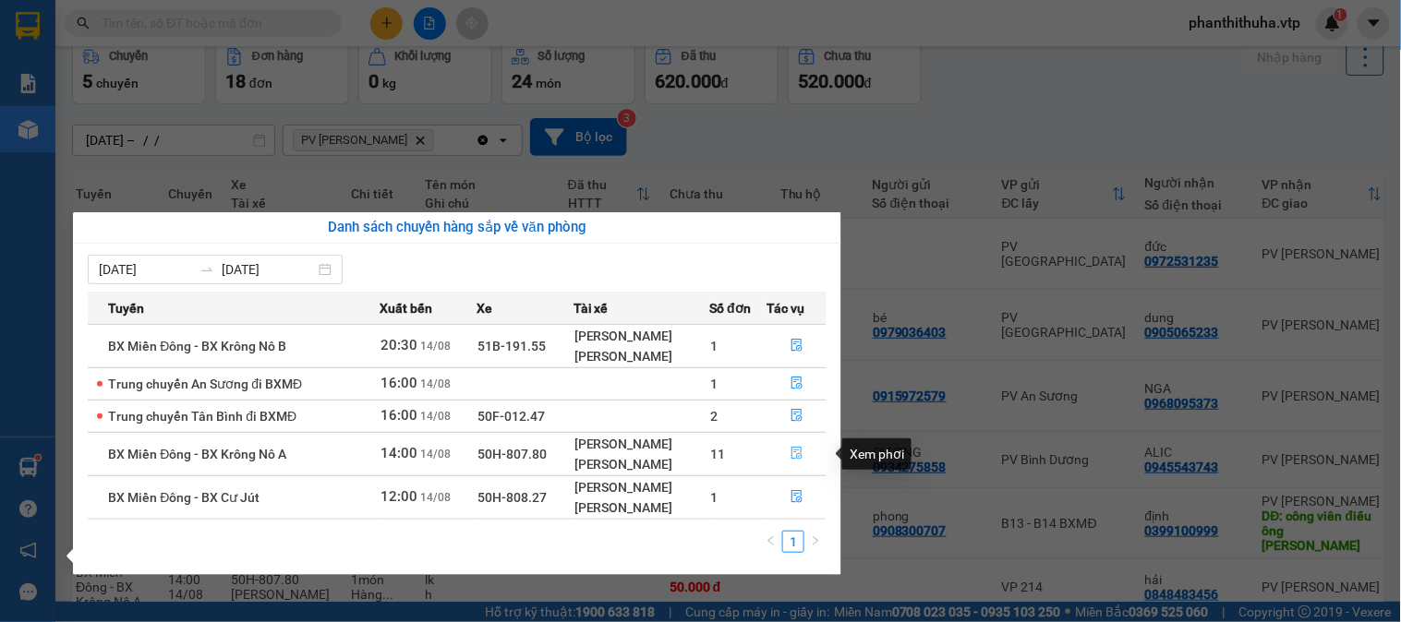
click at [795, 448] on icon "file-done" at bounding box center [796, 453] width 13 height 13
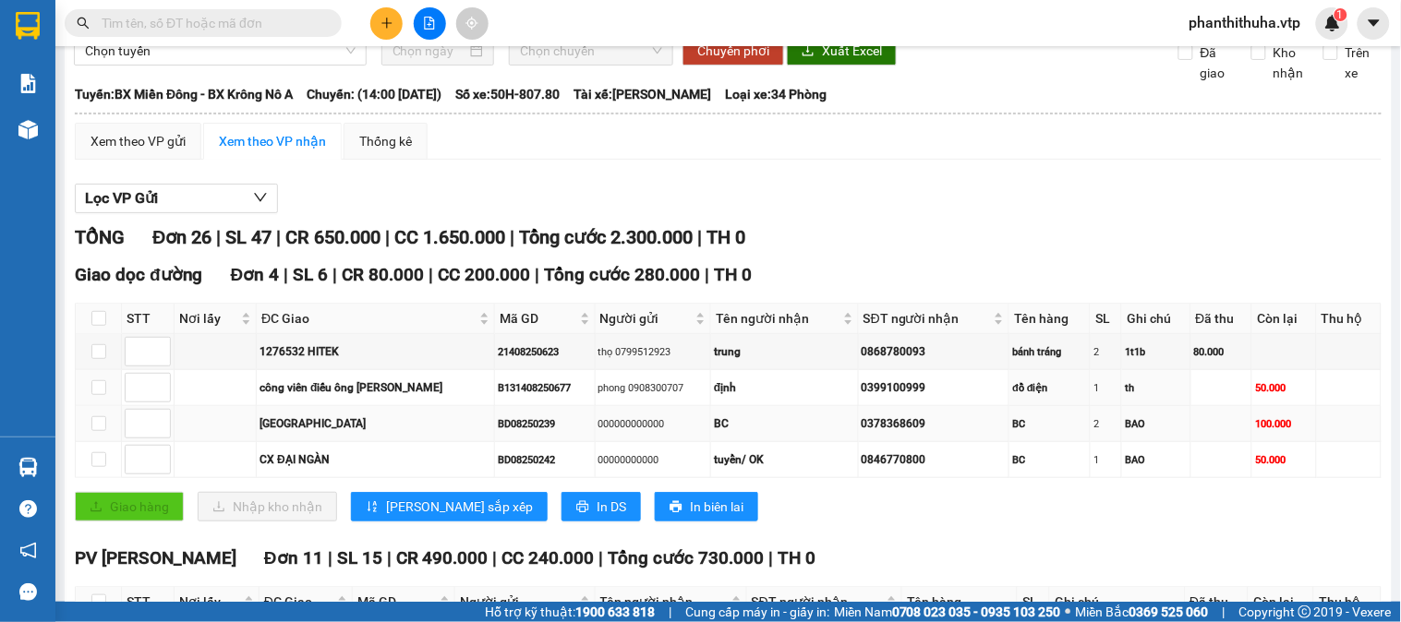
scroll to position [205, 0]
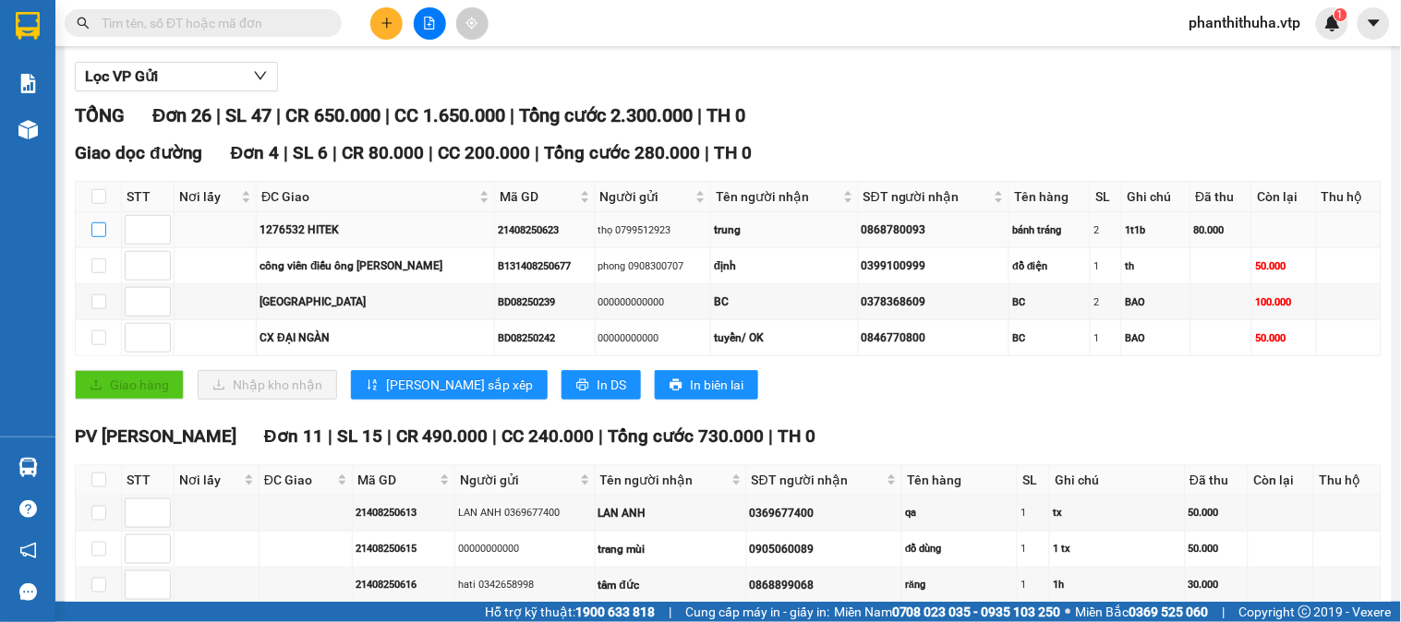
click at [100, 237] on input "checkbox" at bounding box center [98, 229] width 15 height 15
checkbox input "true"
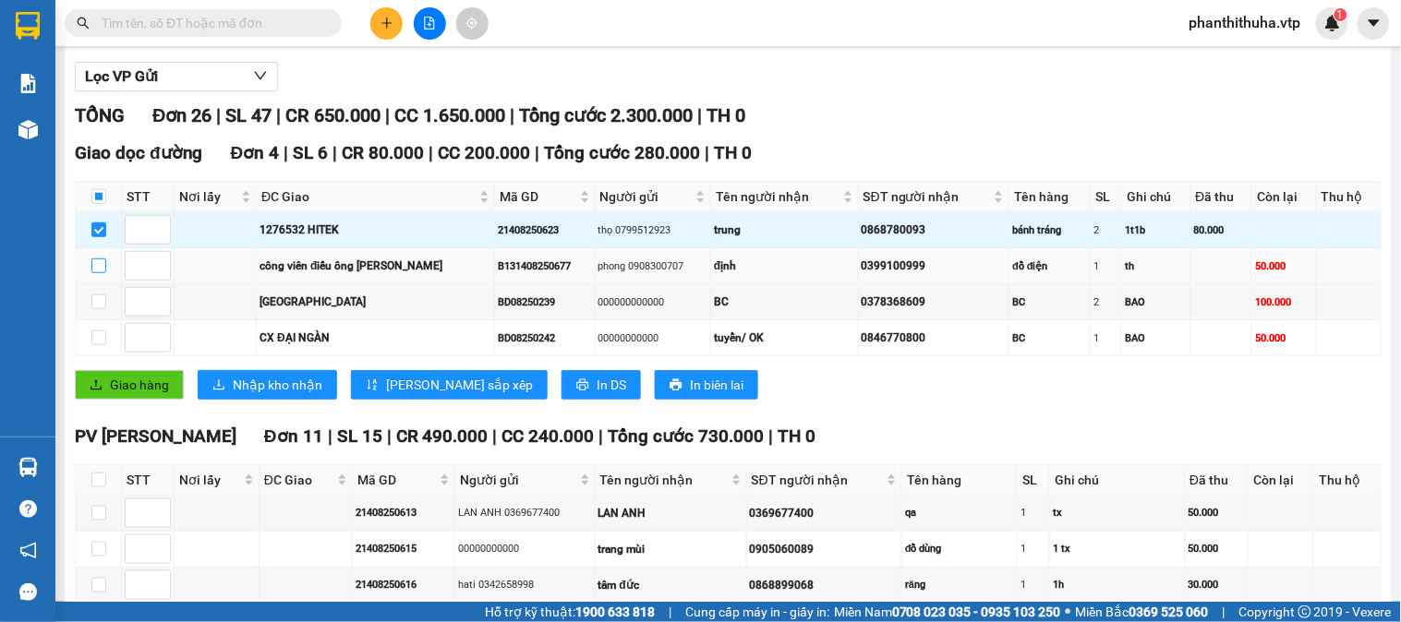
click at [103, 273] on input "checkbox" at bounding box center [98, 265] width 15 height 15
checkbox input "true"
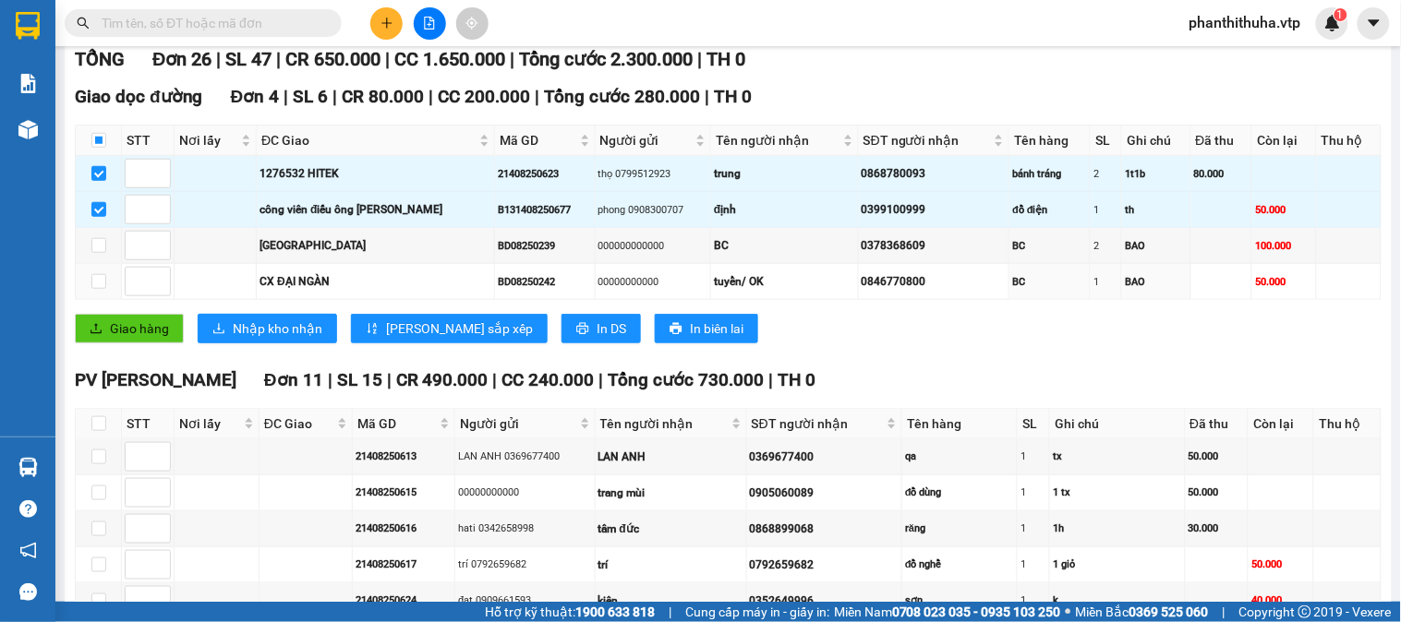
scroll to position [307, 0]
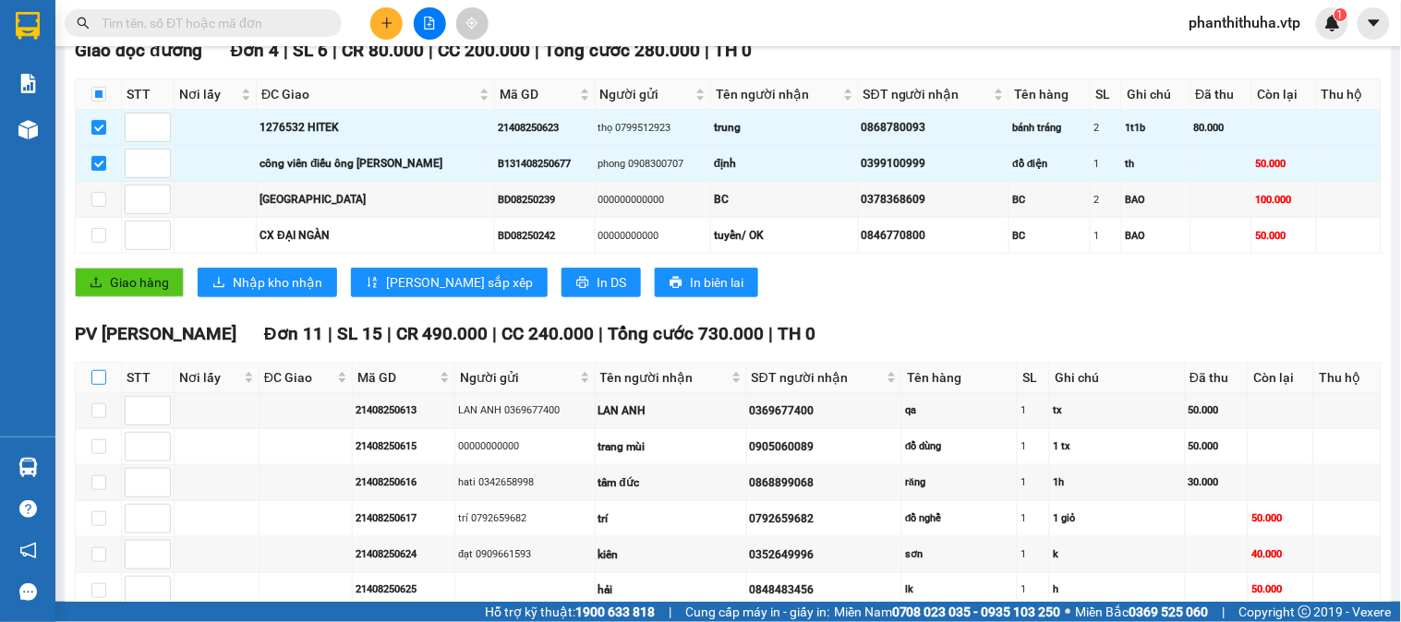
drag, startPoint x: 97, startPoint y: 397, endPoint x: 321, endPoint y: 354, distance: 228.5
click at [97, 385] on input "checkbox" at bounding box center [98, 377] width 15 height 15
checkbox input "true"
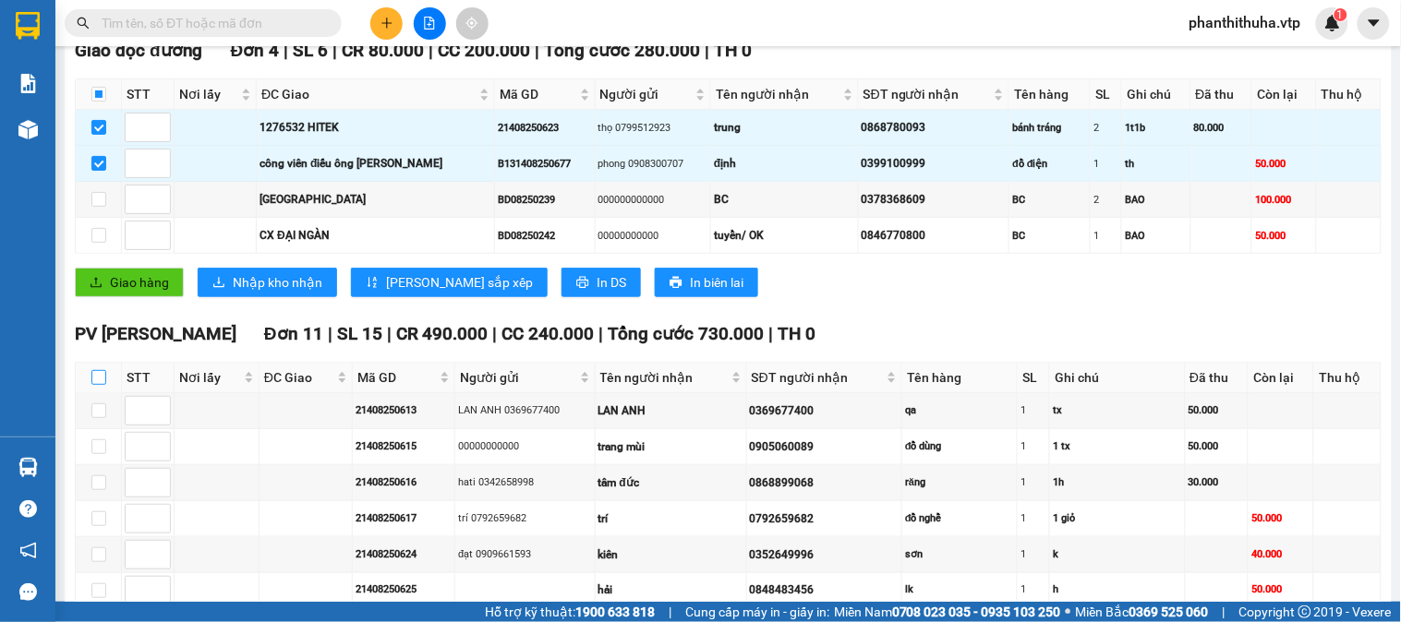
checkbox input "true"
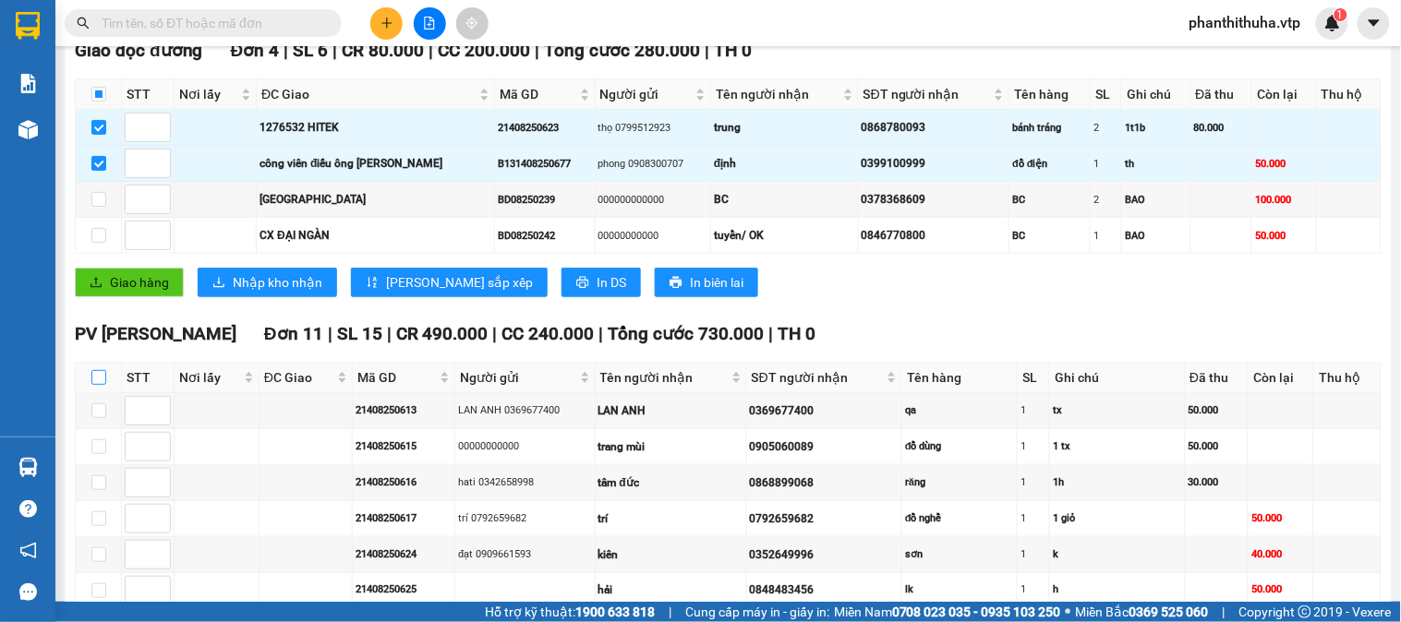
checkbox input "true"
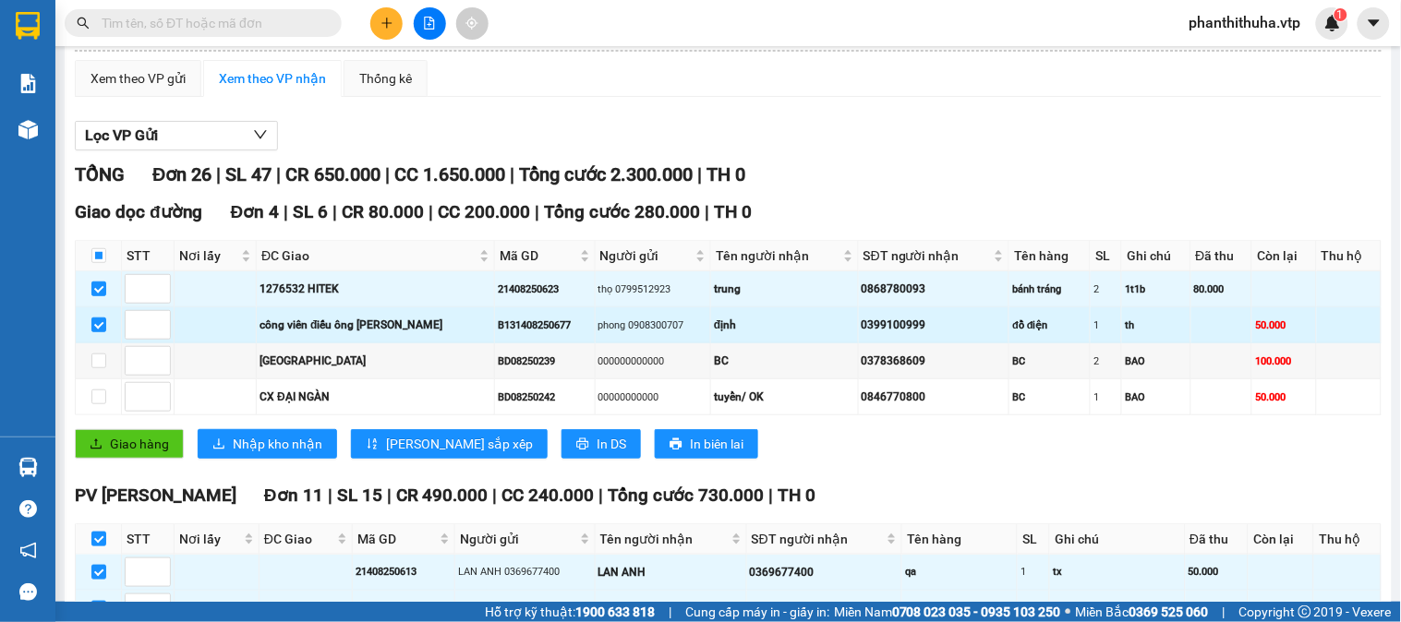
scroll to position [0, 0]
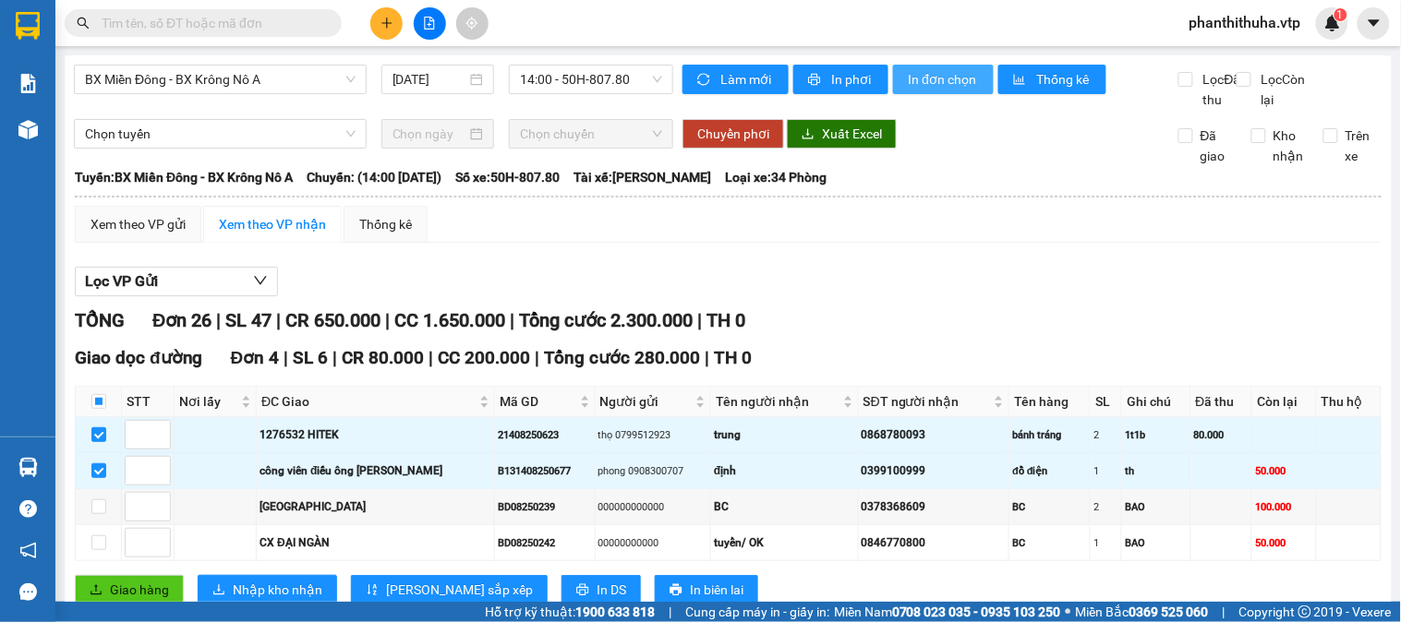
click at [920, 72] on span "In đơn chọn" at bounding box center [943, 79] width 71 height 20
click at [274, 24] on input "text" at bounding box center [211, 23] width 218 height 20
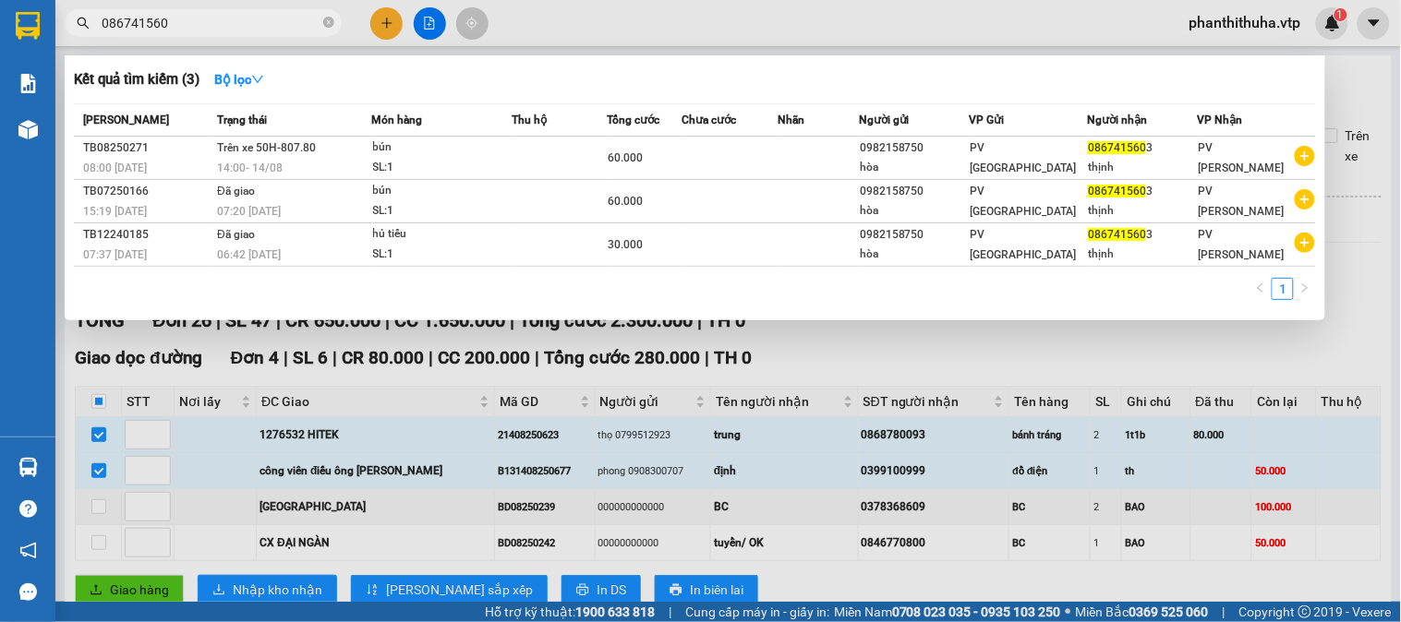
type input "0867415603"
click at [330, 26] on icon "close-circle" at bounding box center [328, 22] width 11 height 11
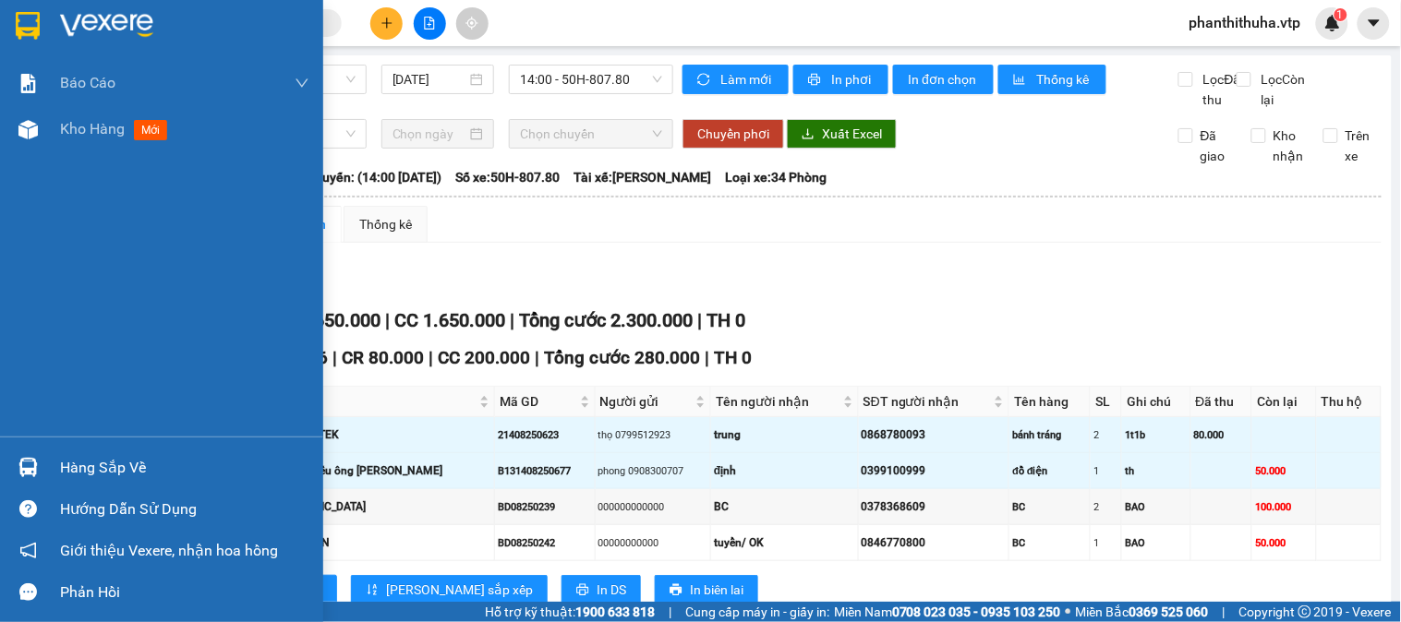
click at [75, 460] on div "Hàng sắp về" at bounding box center [184, 468] width 249 height 28
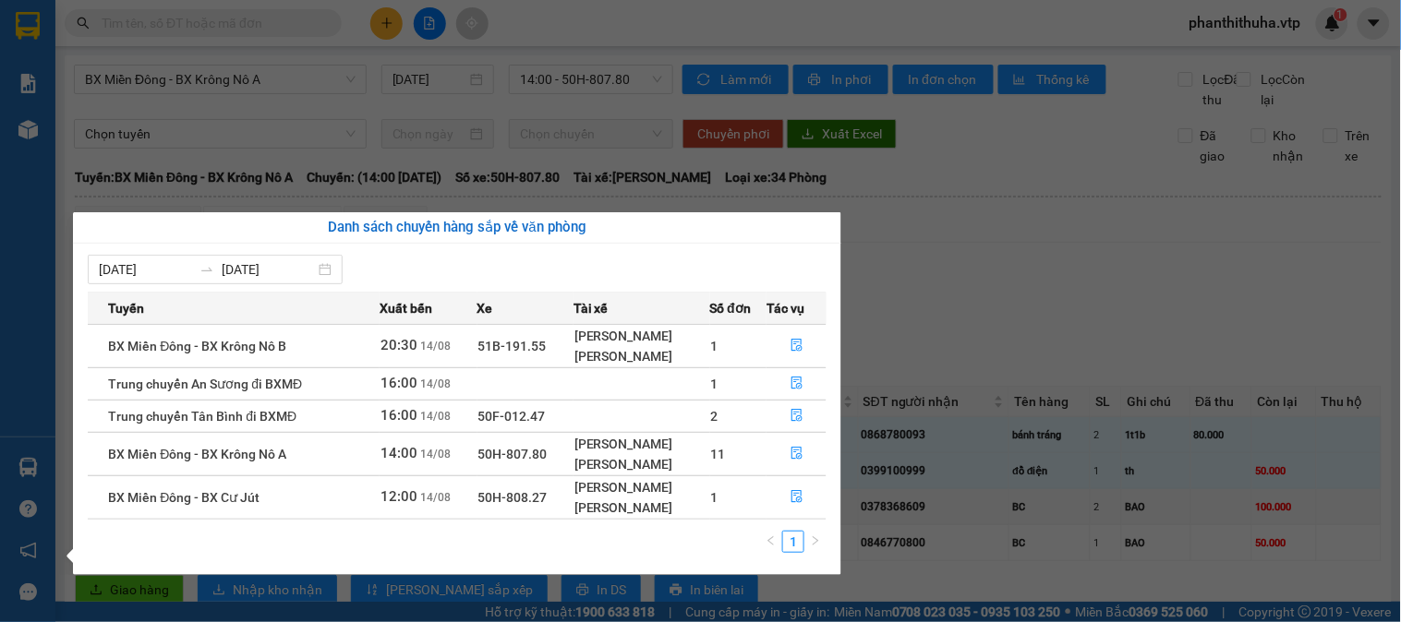
click at [986, 331] on section "Kết quả tìm kiếm ( 3 ) Bộ lọc Mã ĐH Trạng thái Món hàng Thu hộ Tổng cước Chưa c…" at bounding box center [700, 311] width 1401 height 622
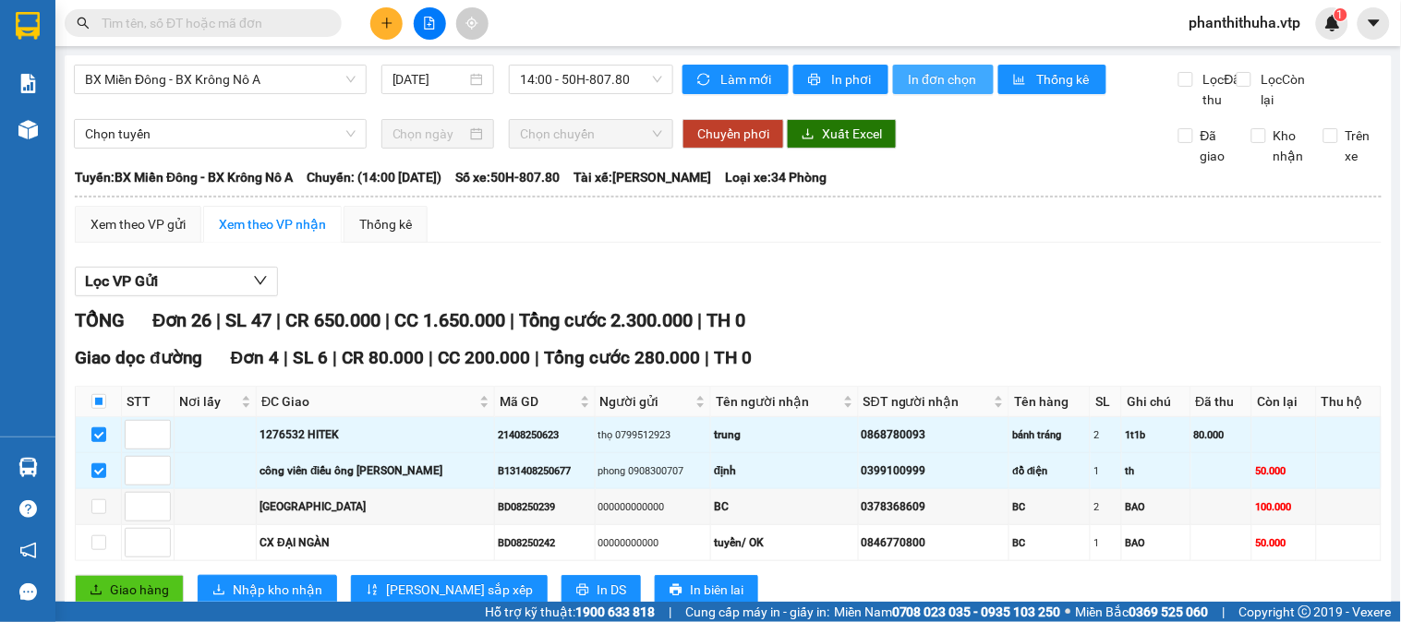
click at [952, 83] on span "In đơn chọn" at bounding box center [943, 79] width 71 height 20
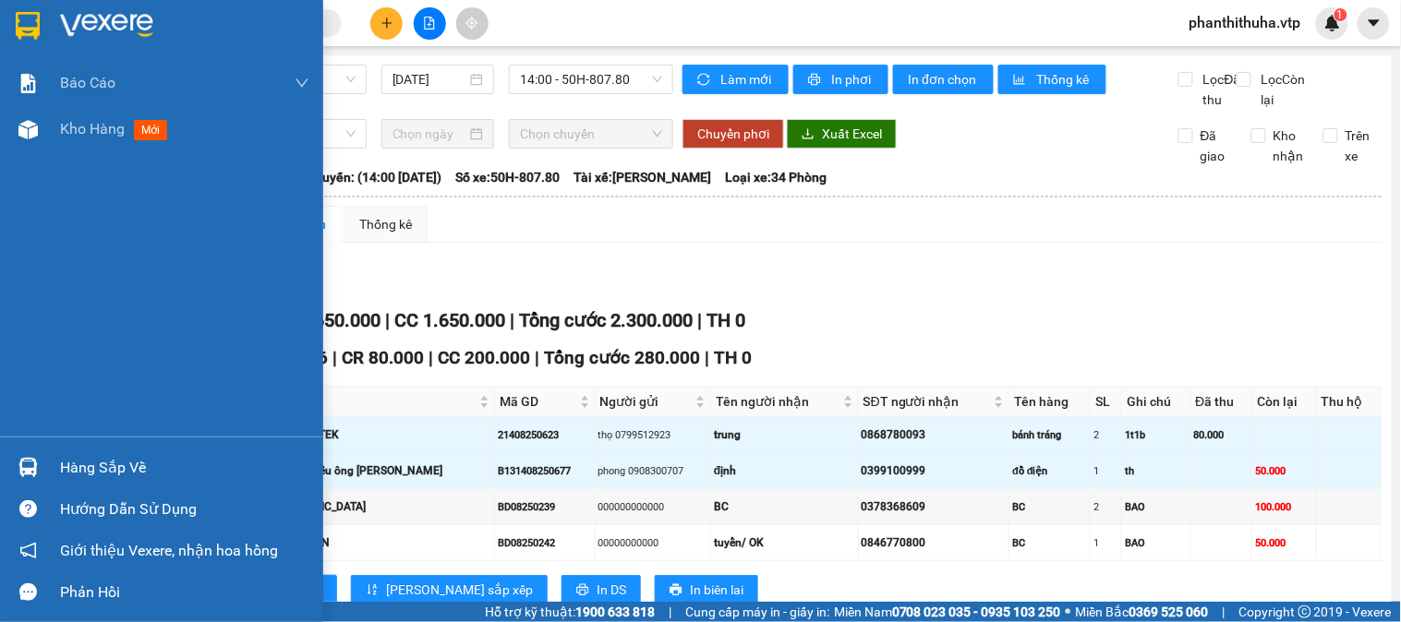
click at [65, 17] on img at bounding box center [106, 26] width 93 height 28
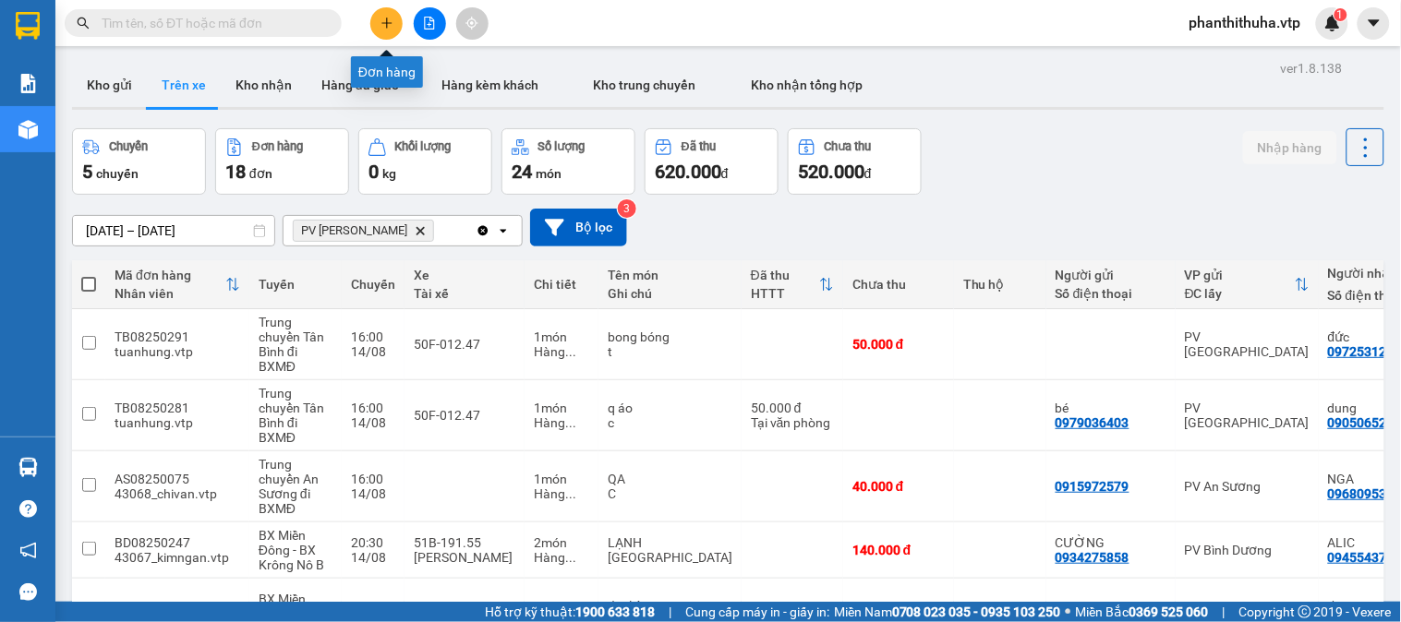
click at [392, 25] on icon "plus" at bounding box center [386, 23] width 13 height 13
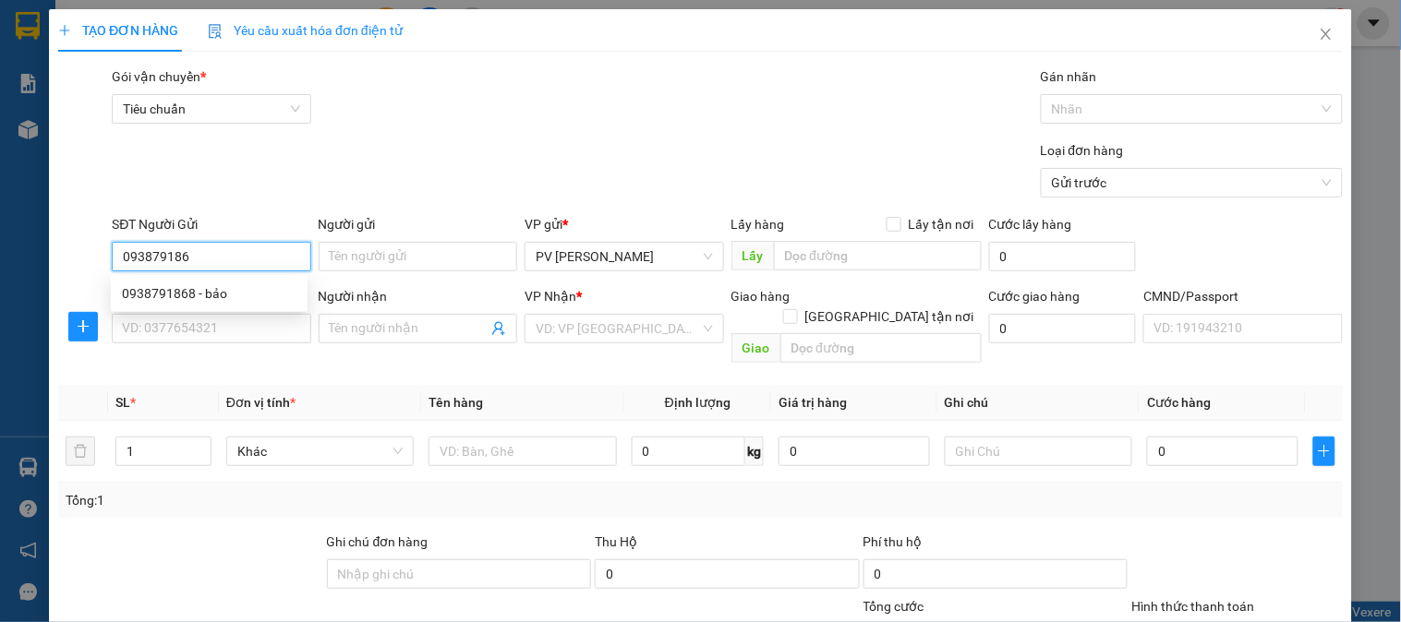
type input "0938791868"
click at [250, 299] on div "0938791868 - bảo" at bounding box center [209, 293] width 174 height 20
type input "bảo"
type input "0908782848"
type input "đồng"
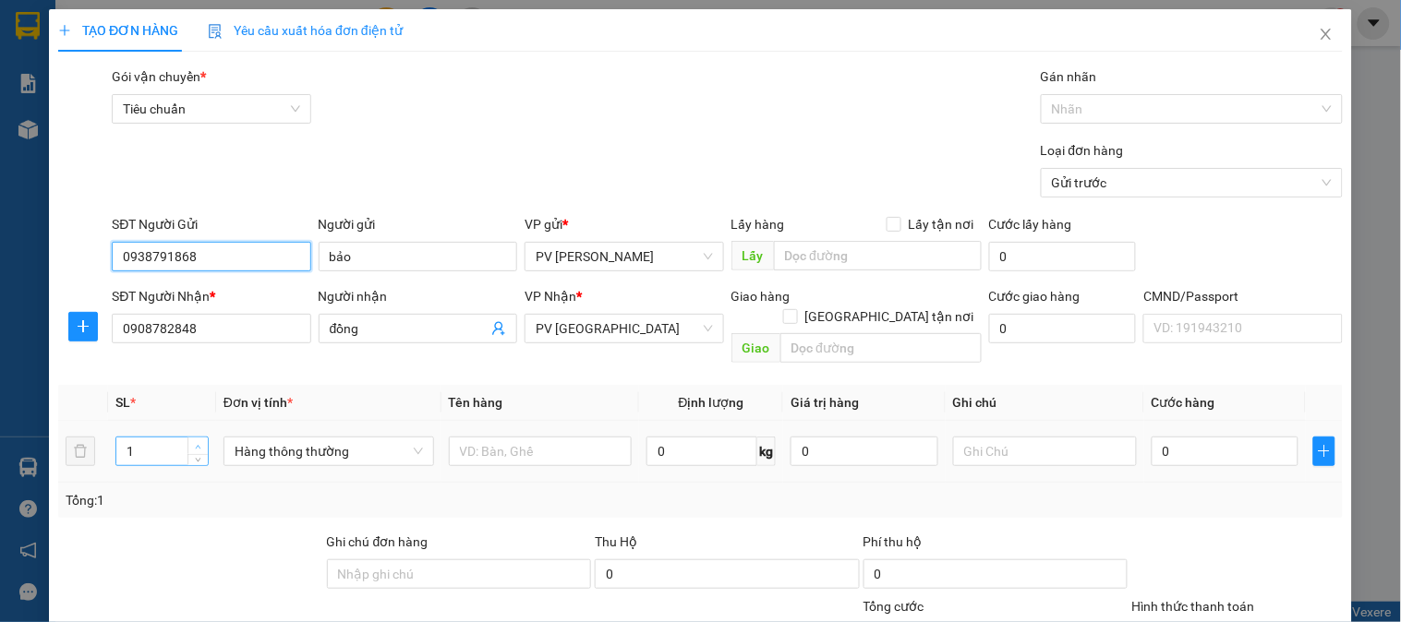
type input "0938791868"
type input "2"
click at [195, 444] on icon "up" at bounding box center [198, 447] width 6 height 6
click at [515, 437] on input "text" at bounding box center [541, 452] width 184 height 30
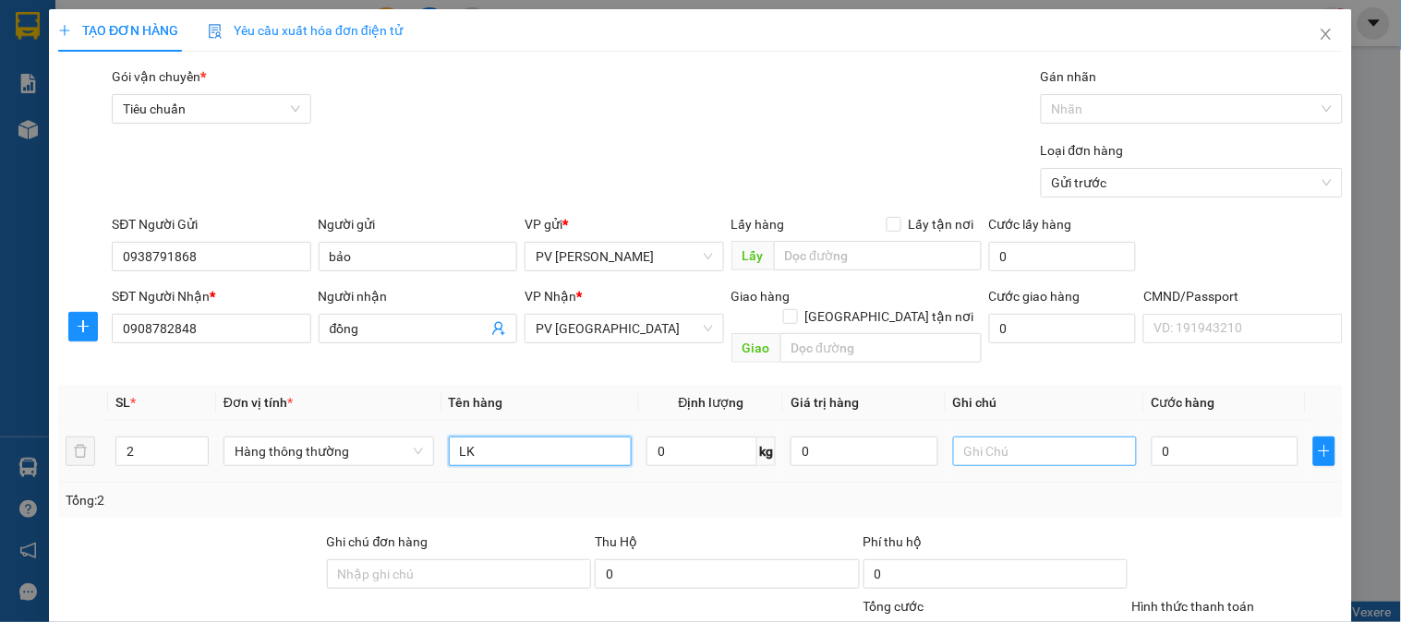
type input "LK"
click at [974, 445] on input "text" at bounding box center [1045, 452] width 184 height 30
type input "2TH"
click at [1187, 437] on input "0" at bounding box center [1225, 452] width 148 height 30
type input "9"
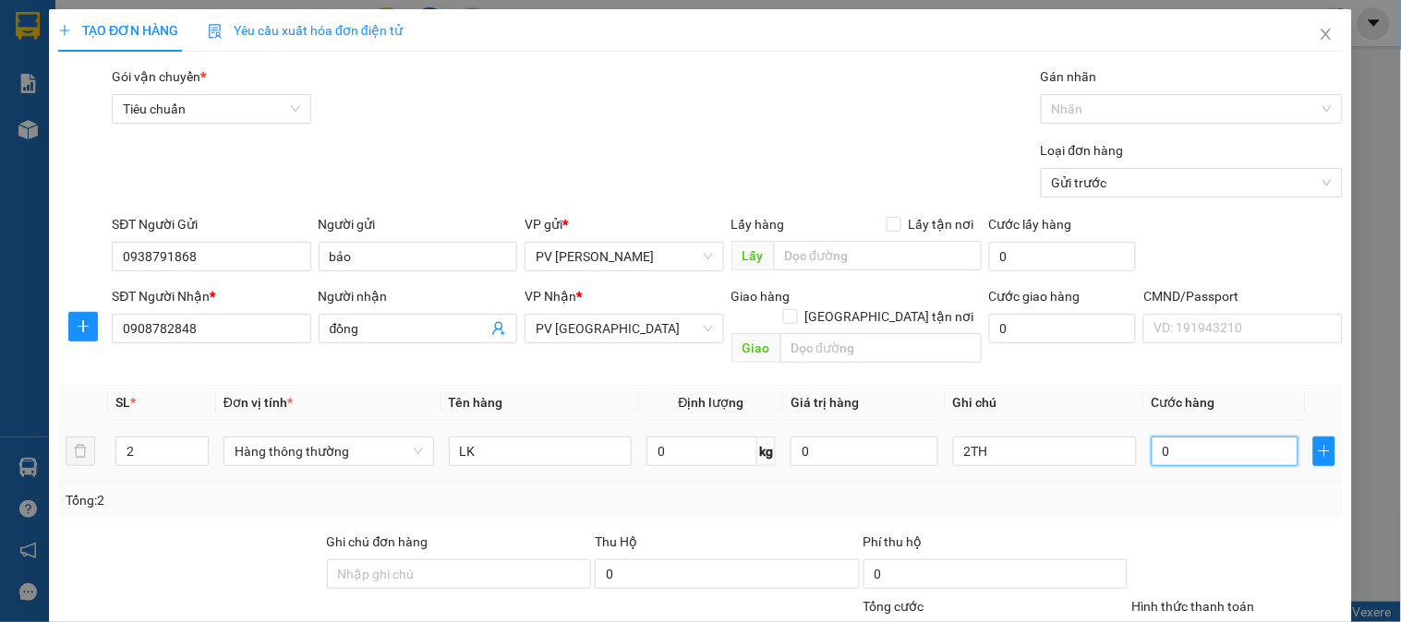
type input "9"
type input "90"
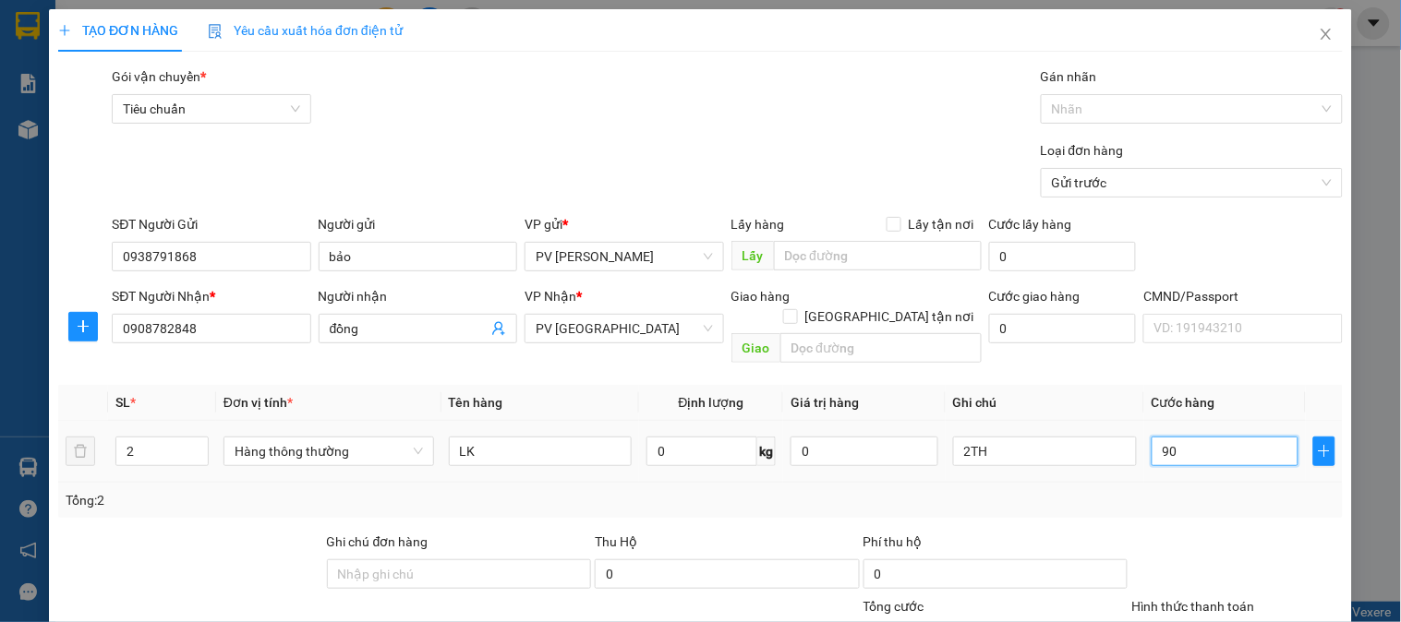
type input "900"
type input "9.000"
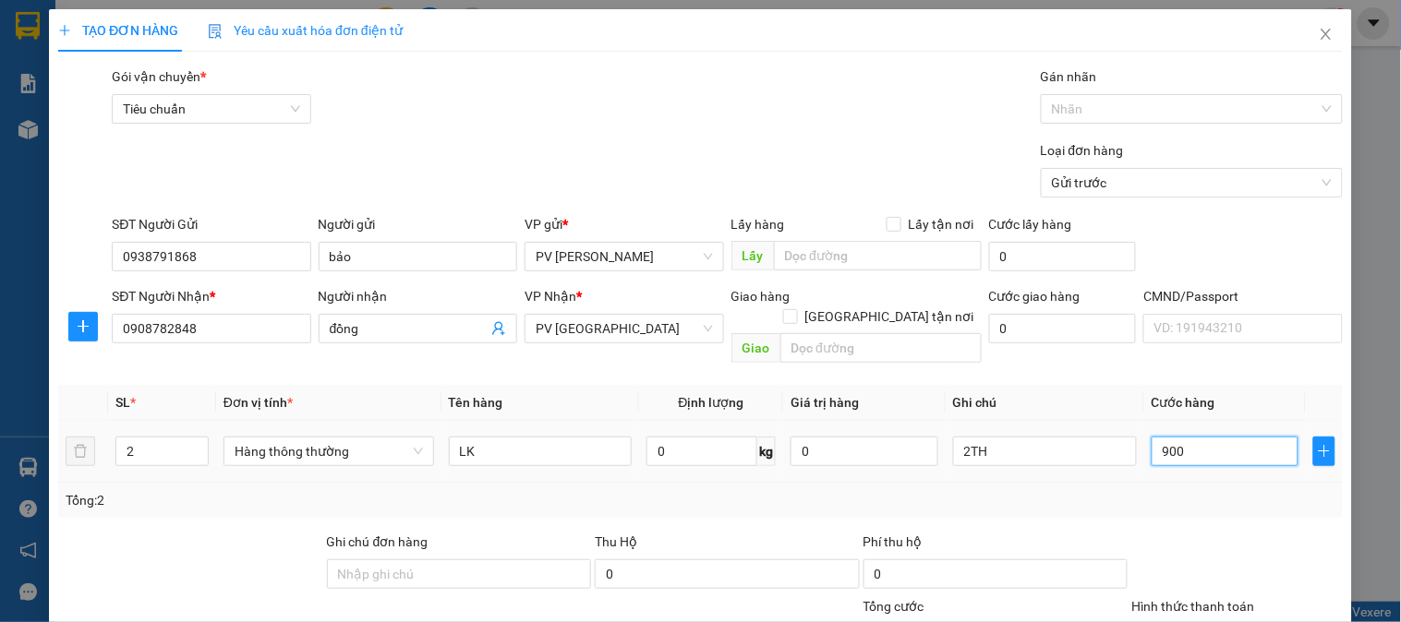
type input "9.000"
type input "90.000"
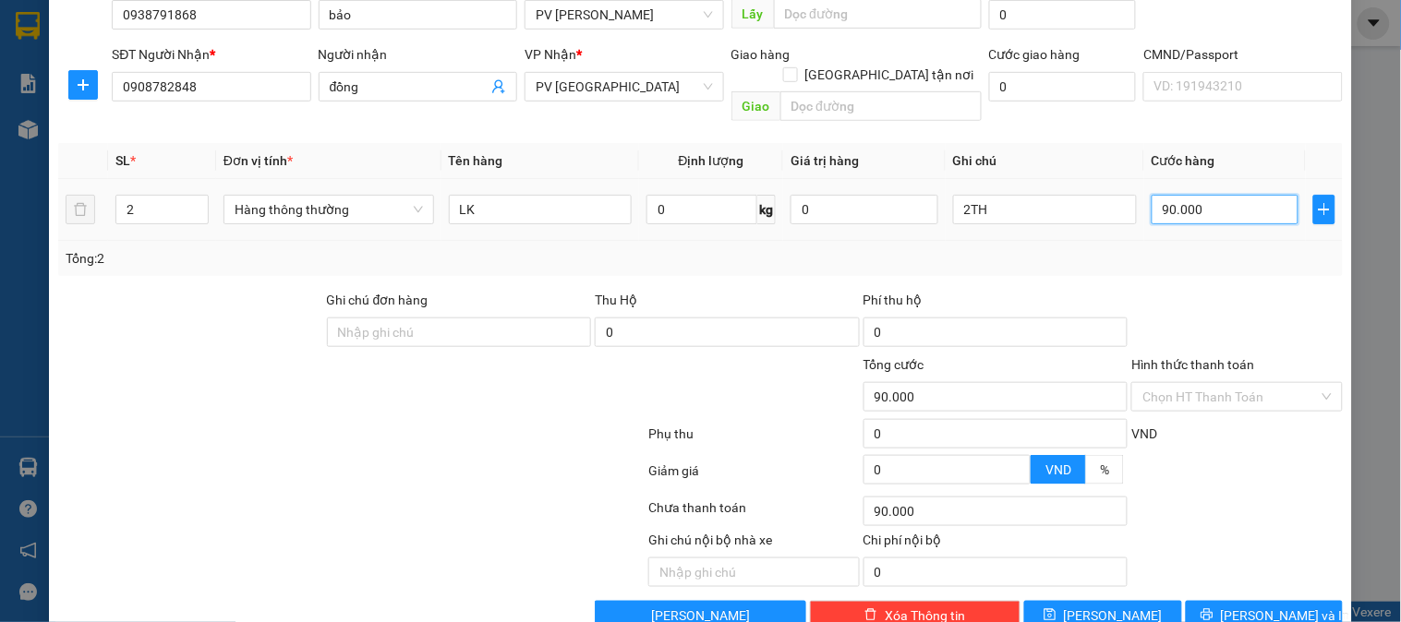
scroll to position [265, 0]
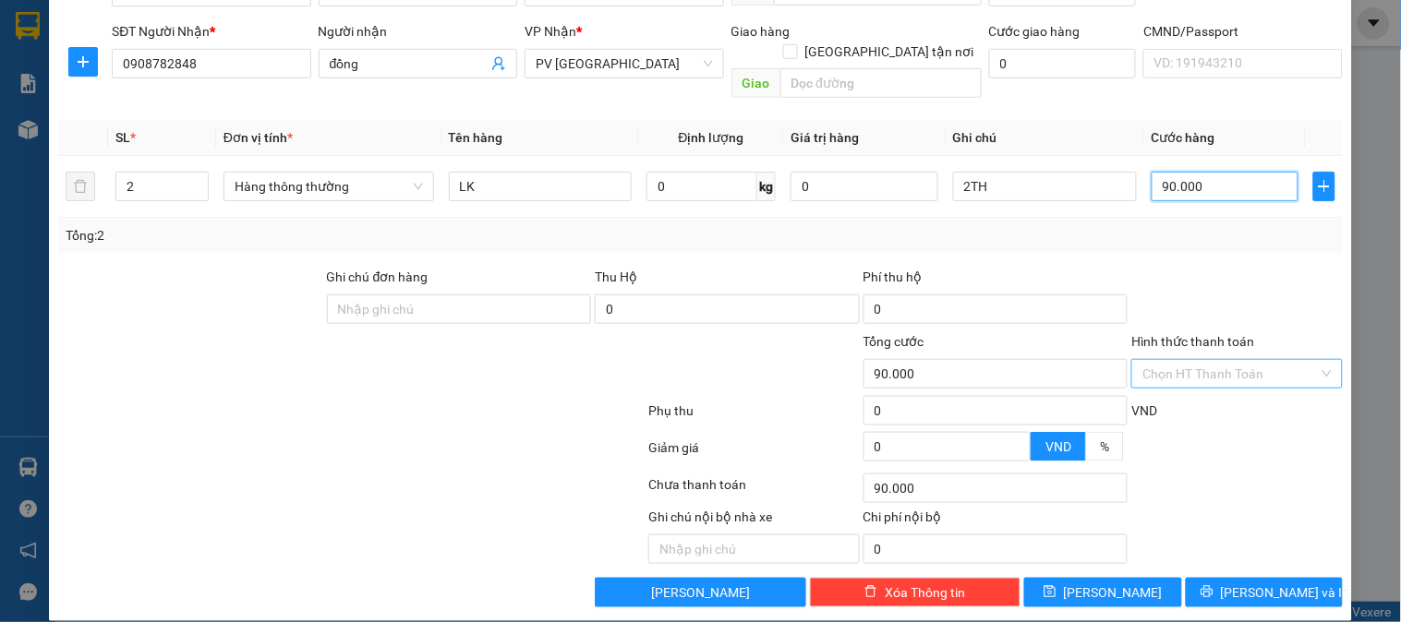
type input "90.000"
click at [1223, 360] on input "Hình thức thanh toán" at bounding box center [1229, 374] width 175 height 28
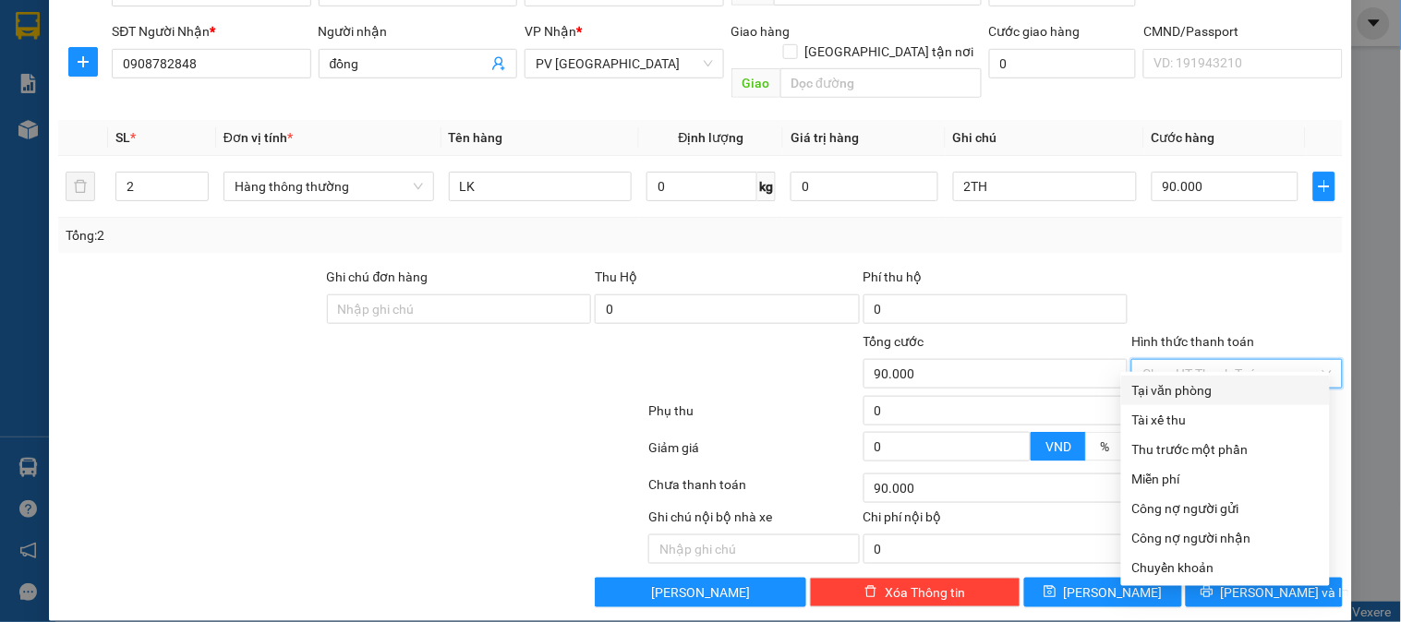
click at [1201, 392] on div "Tại văn phòng" at bounding box center [1225, 390] width 186 height 20
type input "0"
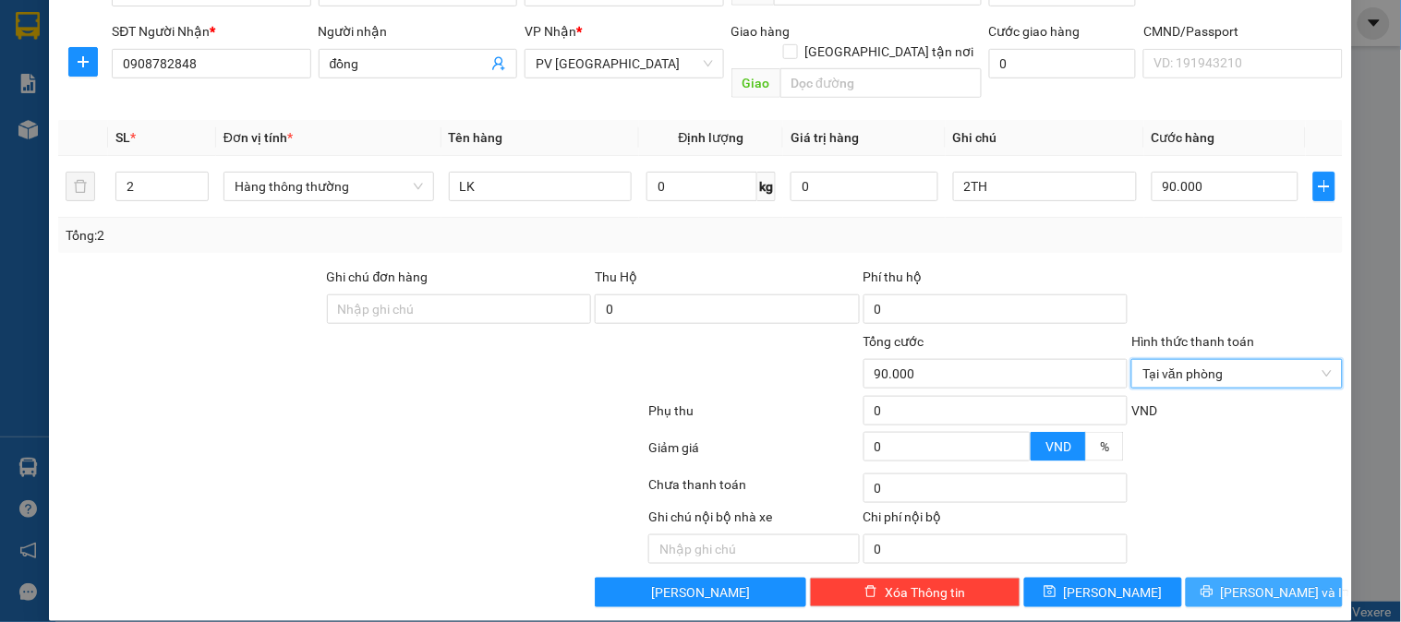
click at [1206, 578] on button "[PERSON_NAME] và In" at bounding box center [1263, 593] width 157 height 30
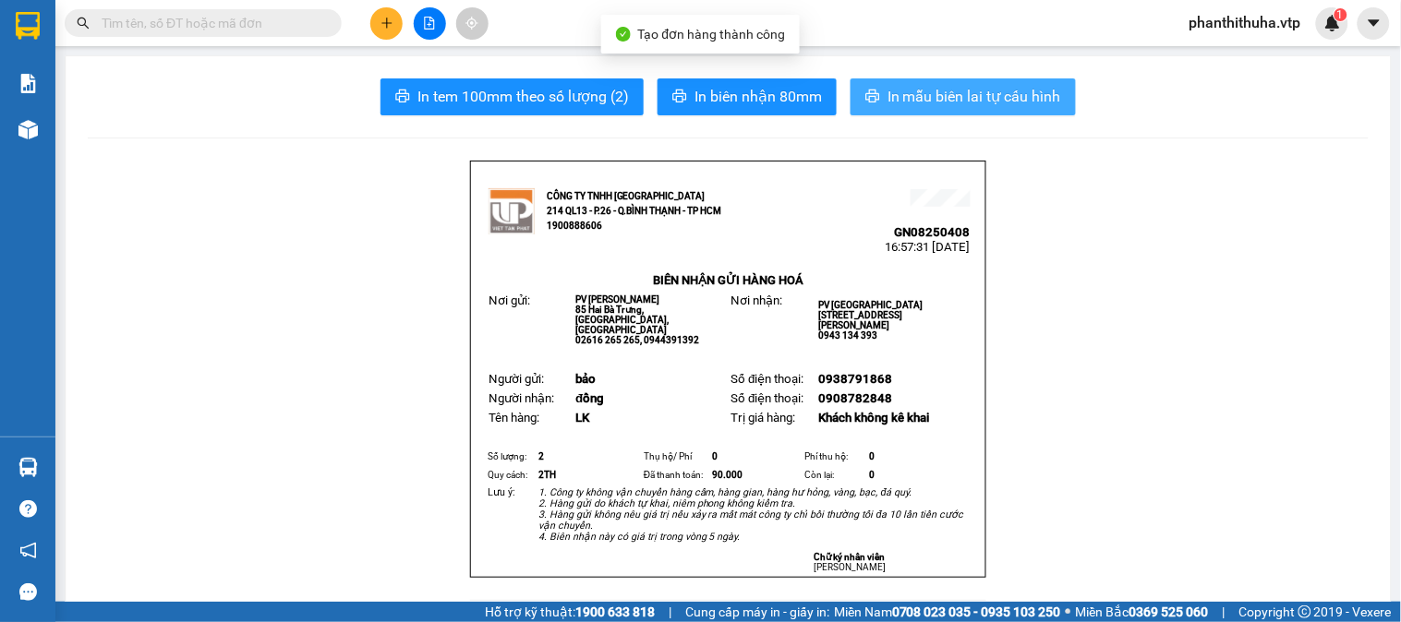
click at [905, 107] on span "In mẫu biên lai tự cấu hình" at bounding box center [974, 96] width 174 height 23
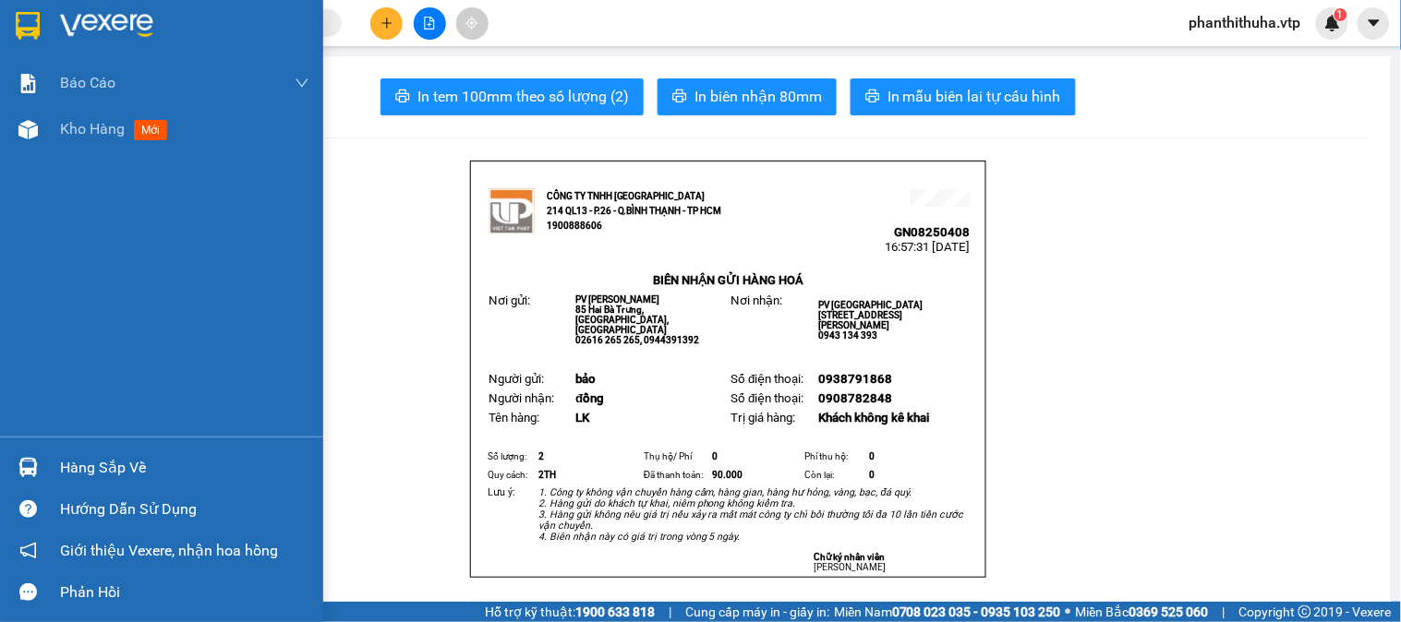
drag, startPoint x: 111, startPoint y: 22, endPoint x: 229, endPoint y: 15, distance: 118.4
click at [111, 22] on img at bounding box center [106, 26] width 93 height 28
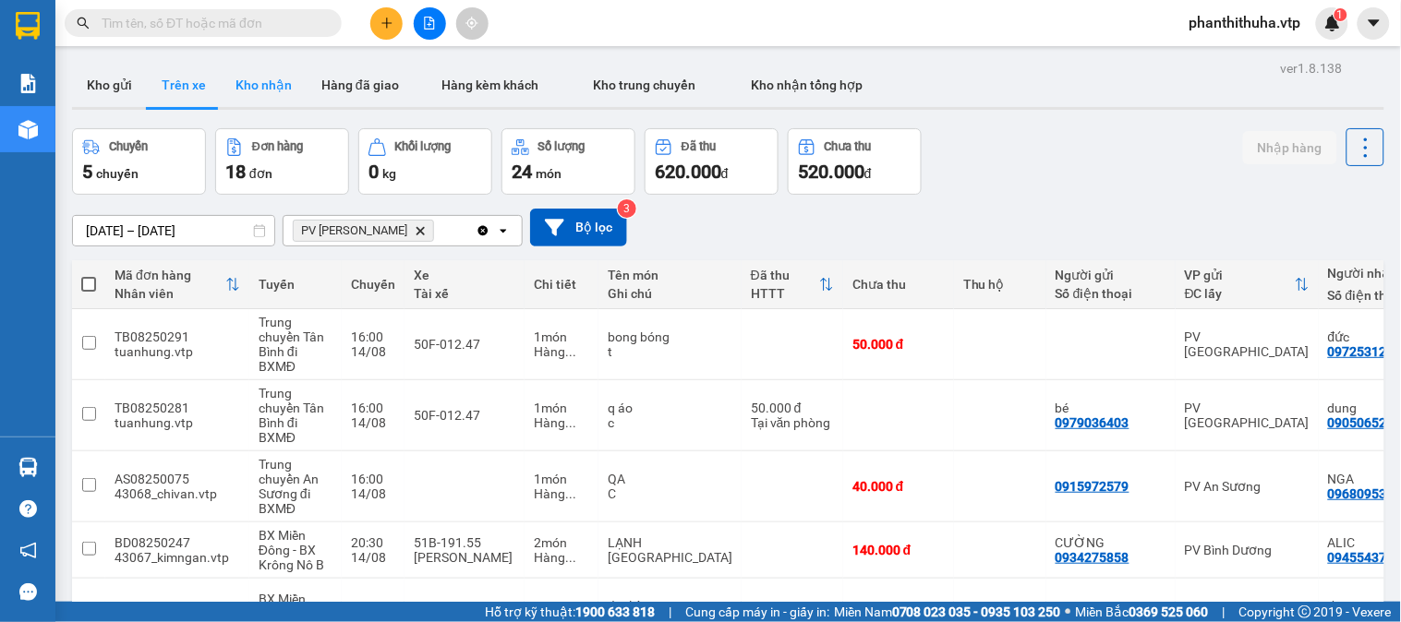
click at [259, 92] on button "Kho nhận" at bounding box center [264, 85] width 86 height 44
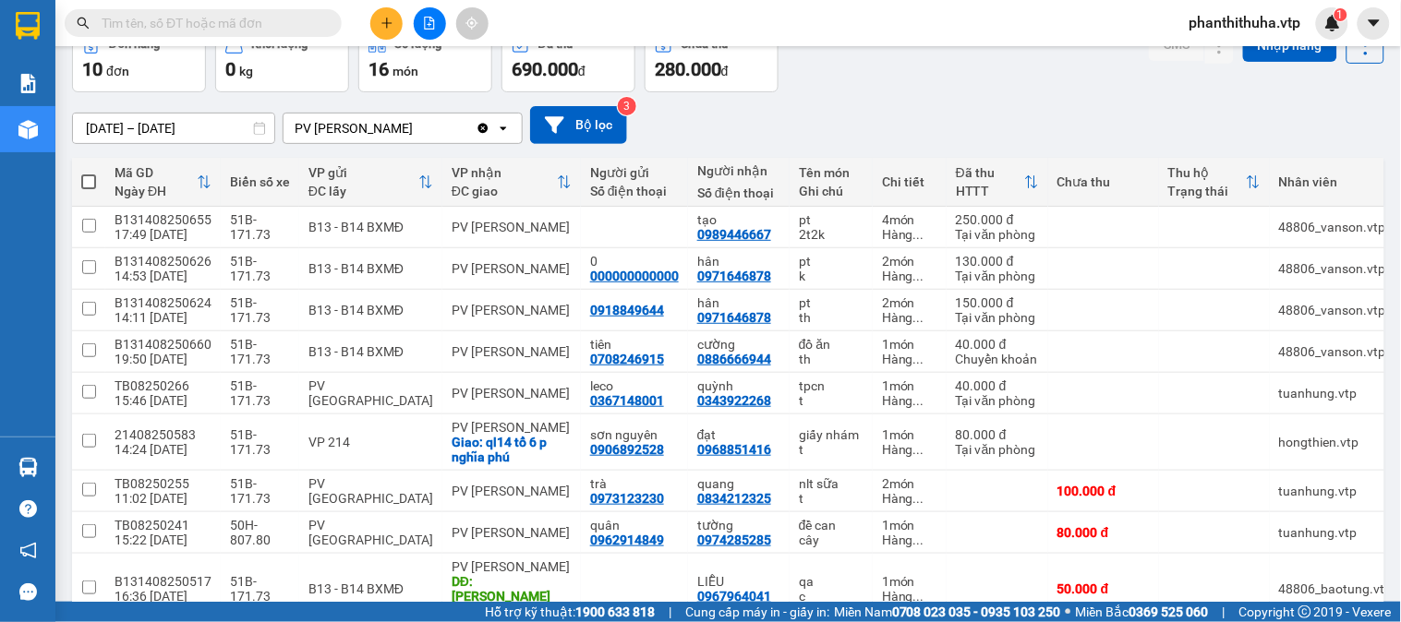
scroll to position [205, 0]
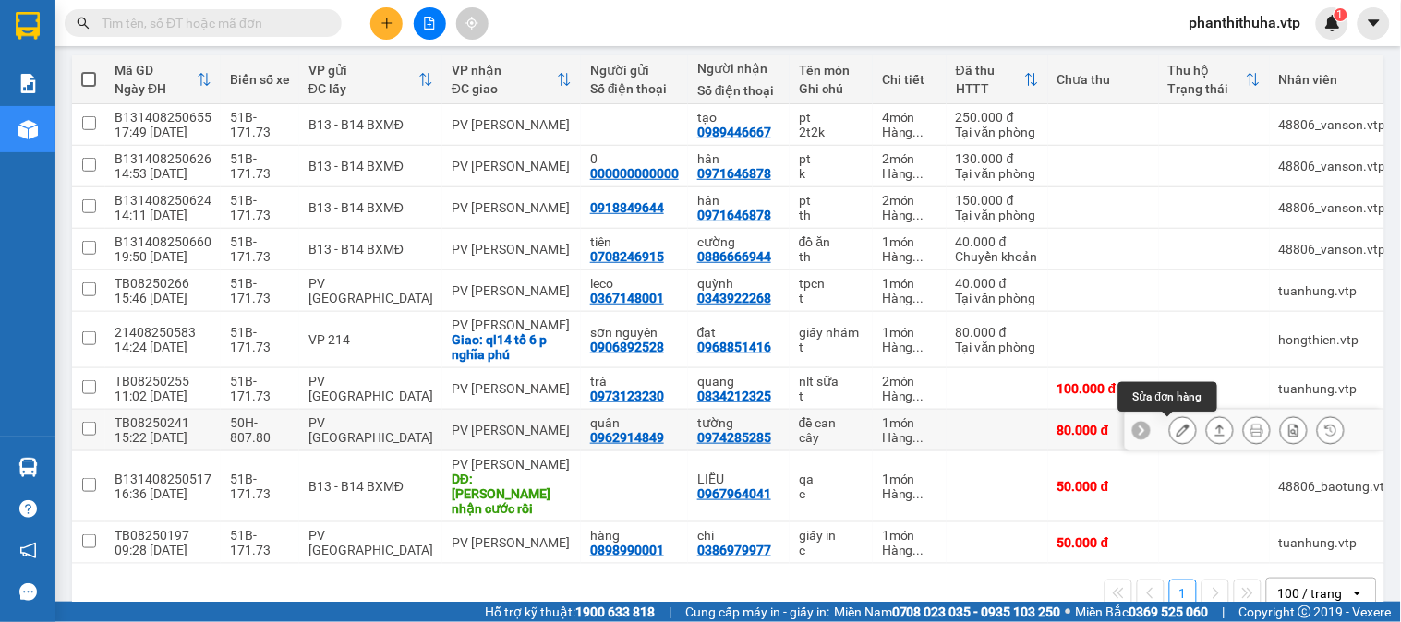
click at [1176, 434] on icon at bounding box center [1182, 430] width 13 height 13
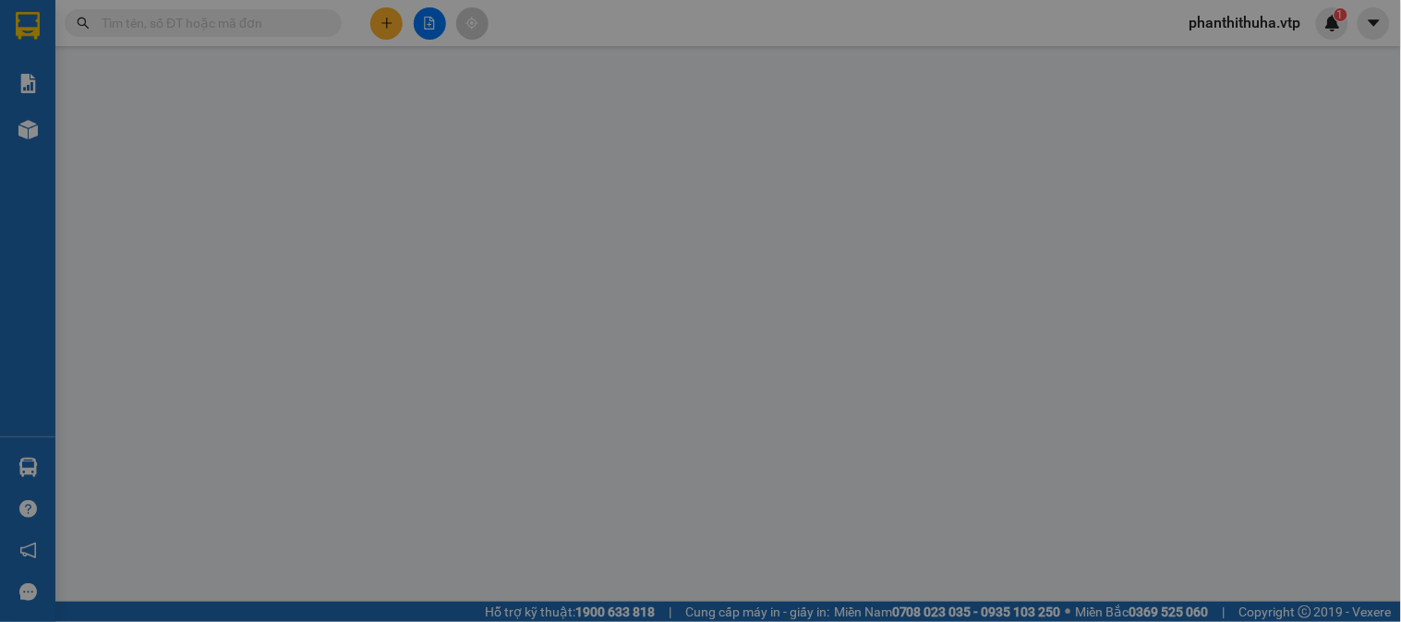
type input "0962914849"
type input "quân"
type input "0974285285"
type input "tường"
type input "80.000"
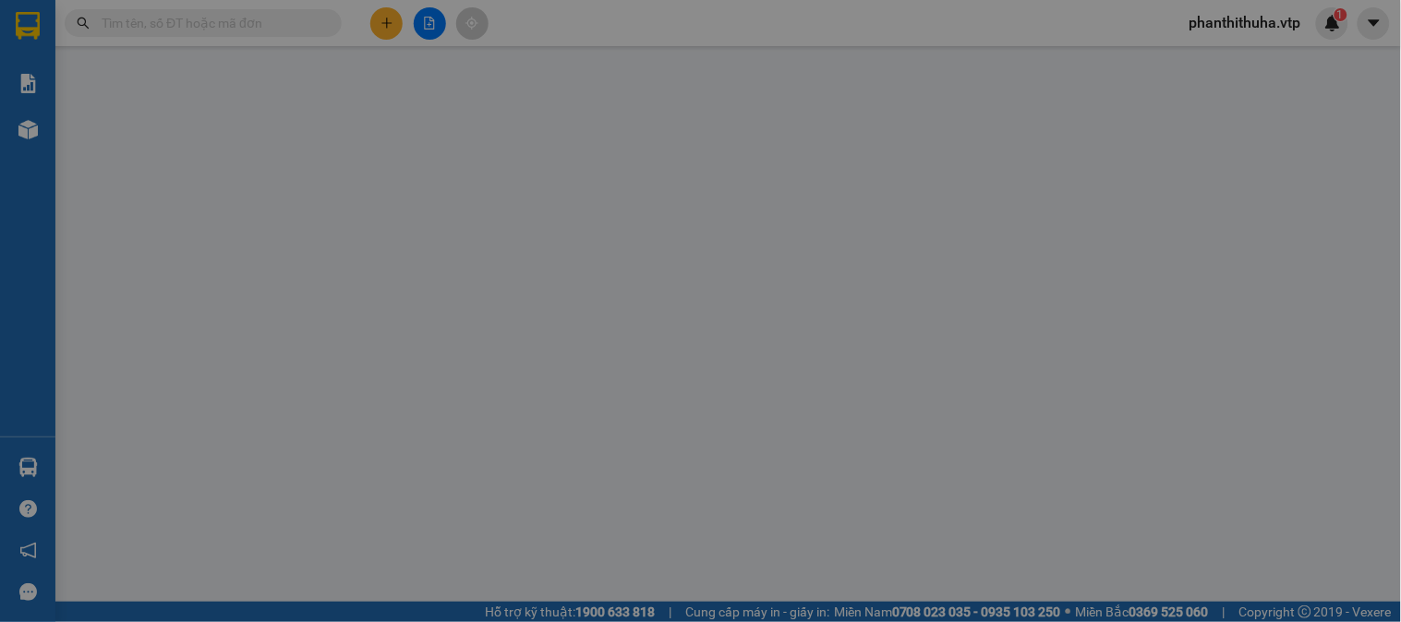
type input "80.000"
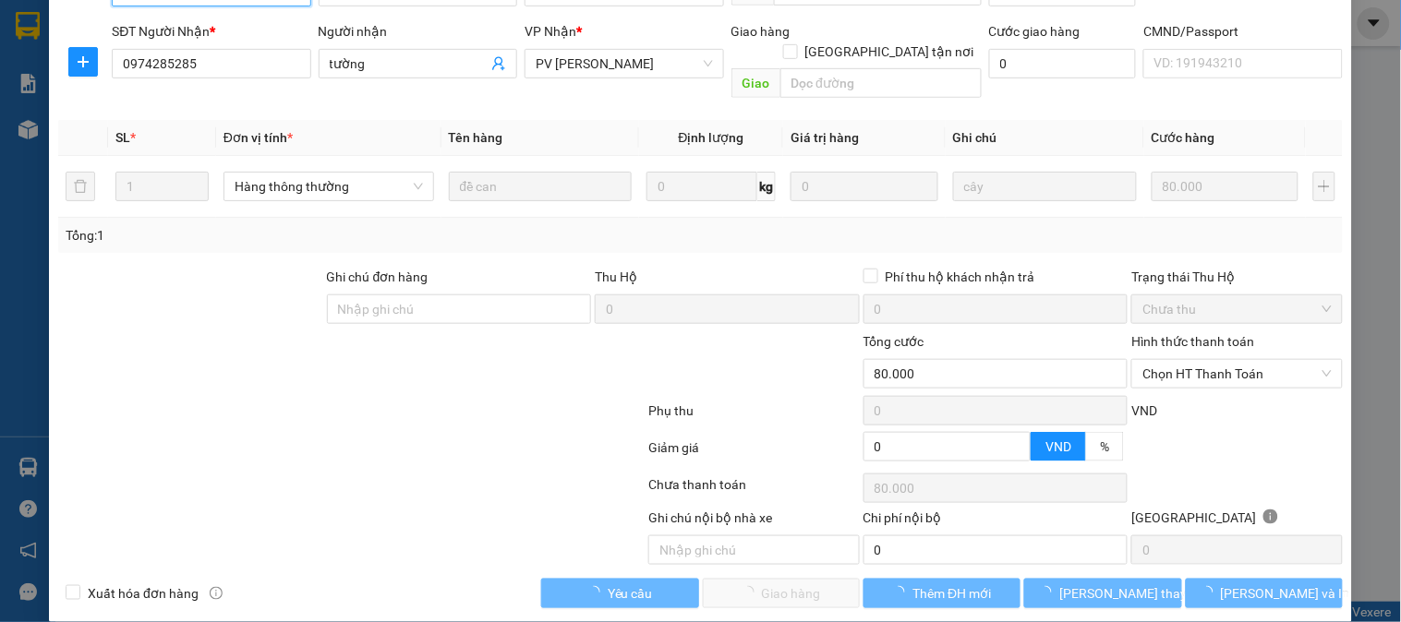
scroll to position [252, 0]
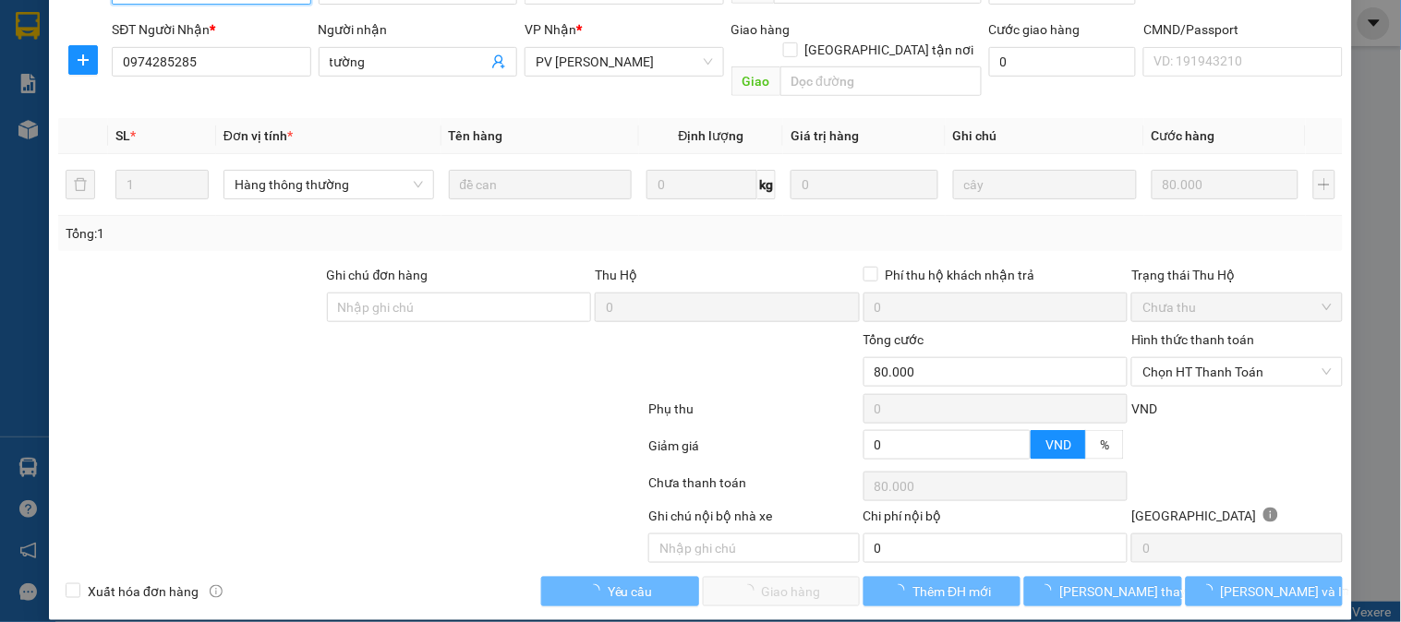
type input "4.000"
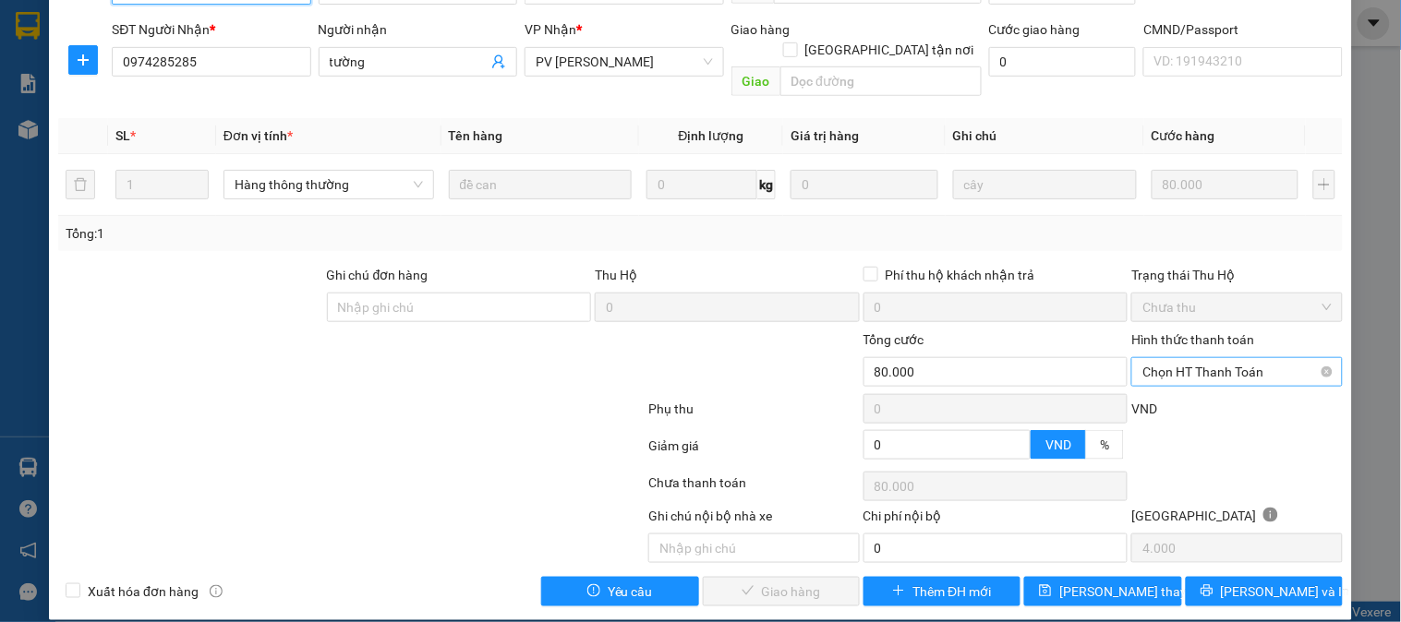
click at [1157, 361] on span "Chọn HT Thanh Toán" at bounding box center [1236, 372] width 188 height 28
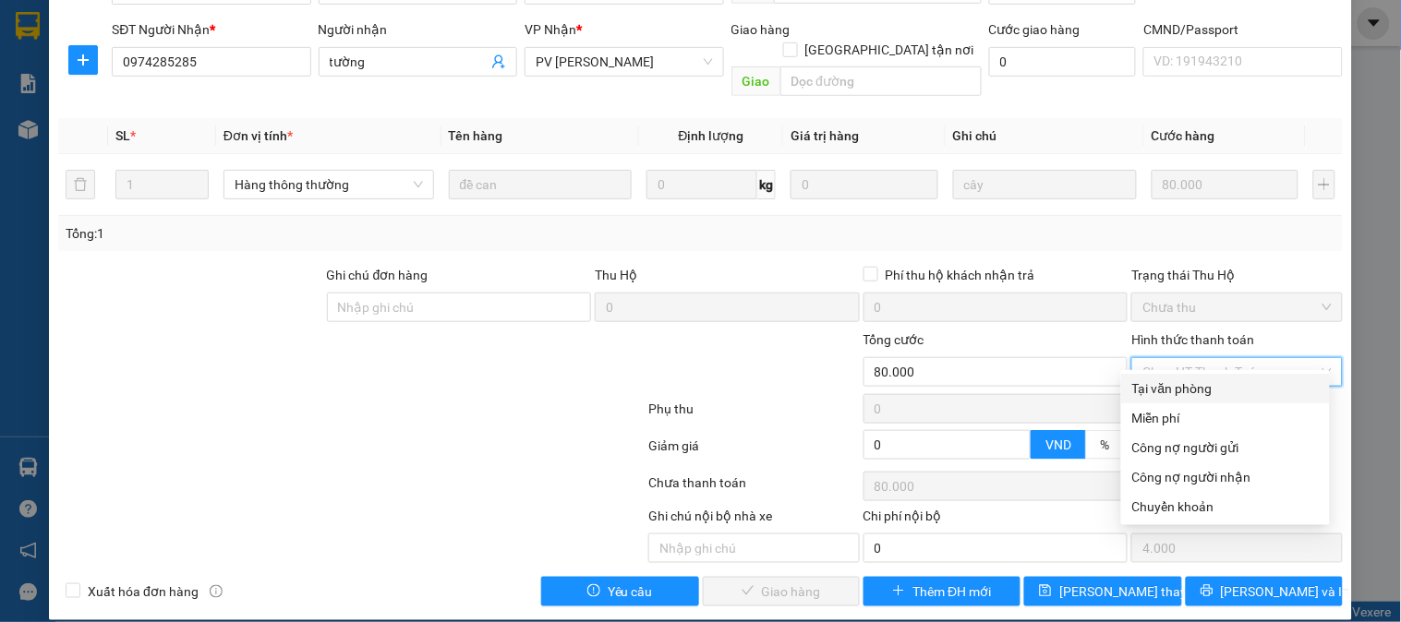
click at [1157, 376] on div "Tại văn phòng" at bounding box center [1225, 389] width 209 height 30
type input "0"
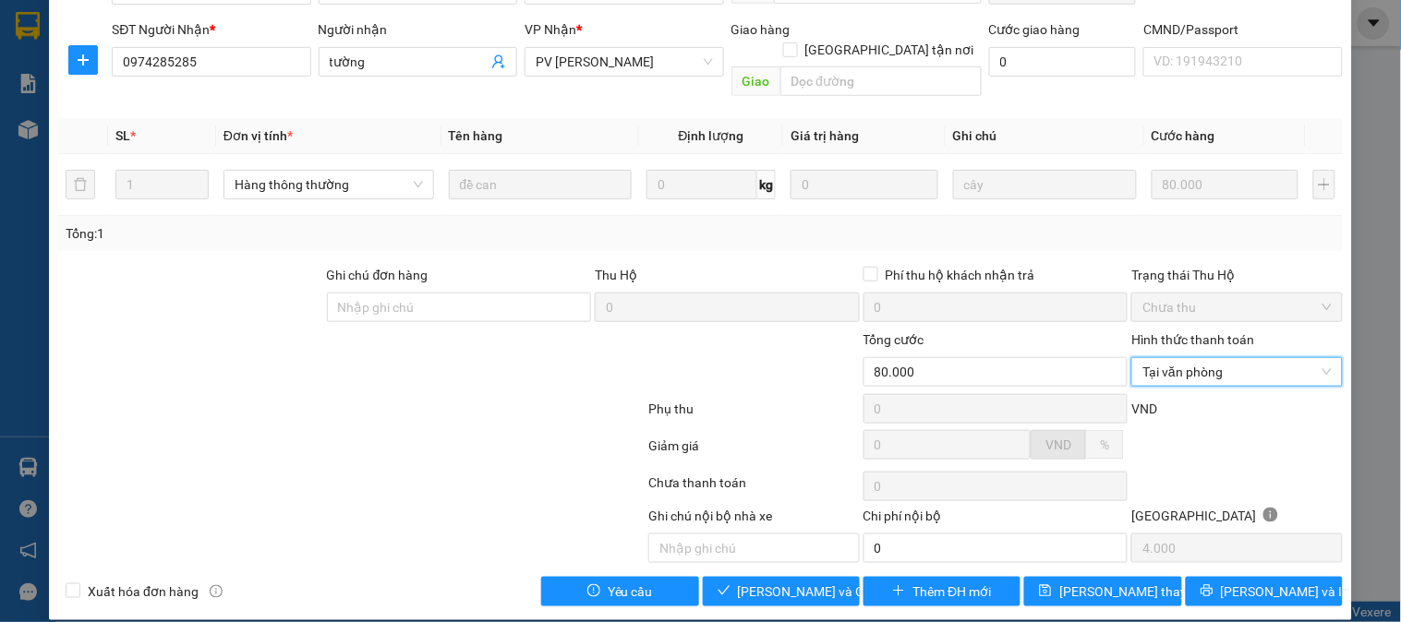
click at [666, 361] on div at bounding box center [753, 362] width 214 height 65
click at [815, 582] on span "Lưu và Giao hàng" at bounding box center [826, 592] width 177 height 20
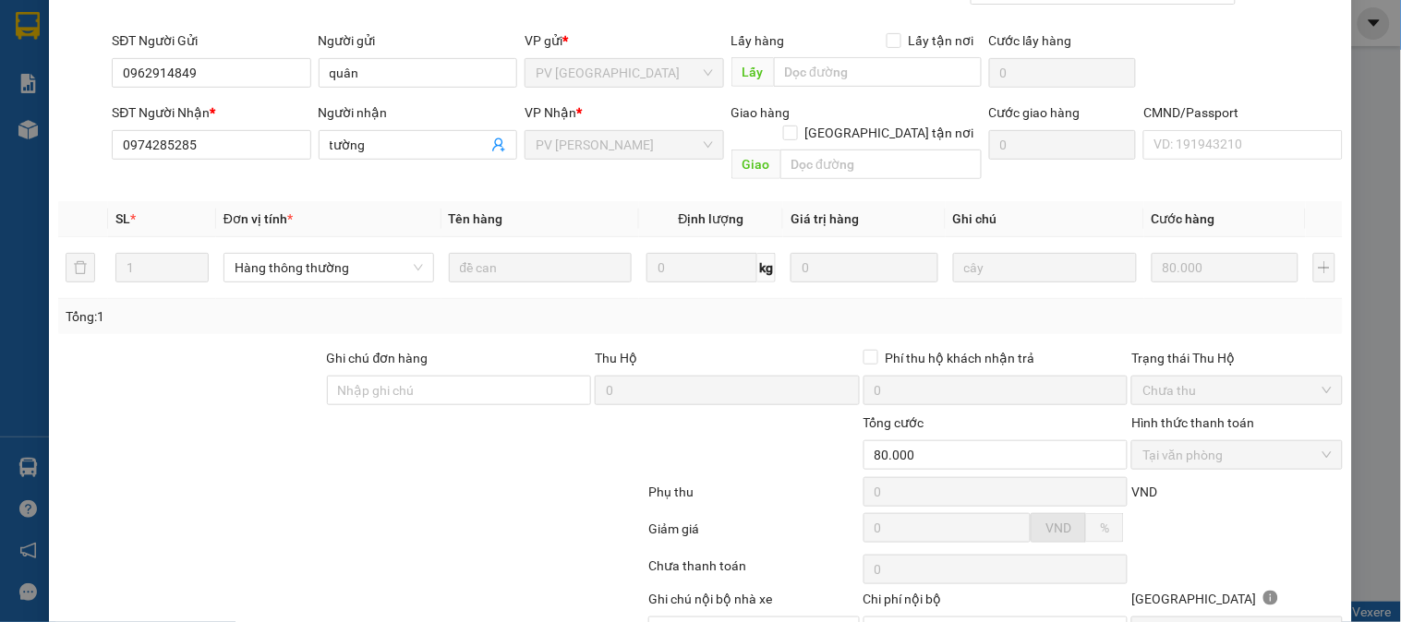
scroll to position [0, 0]
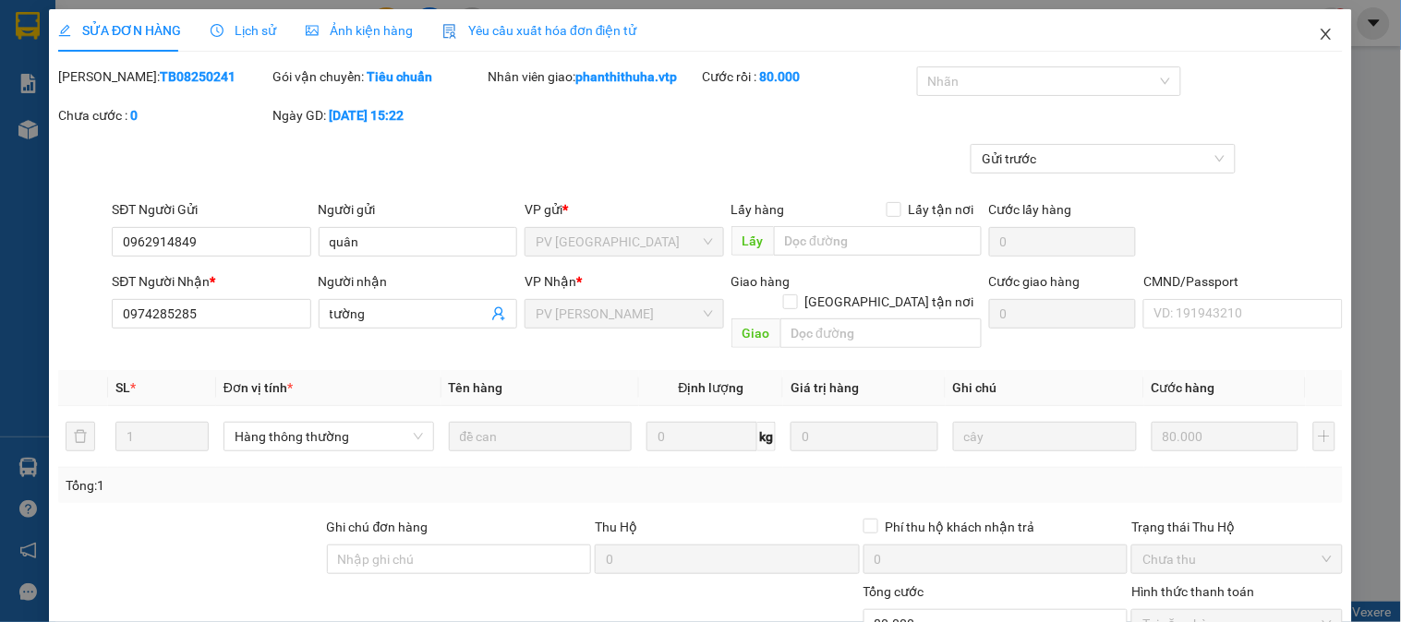
click at [1320, 40] on icon "close" at bounding box center [1325, 34] width 10 height 11
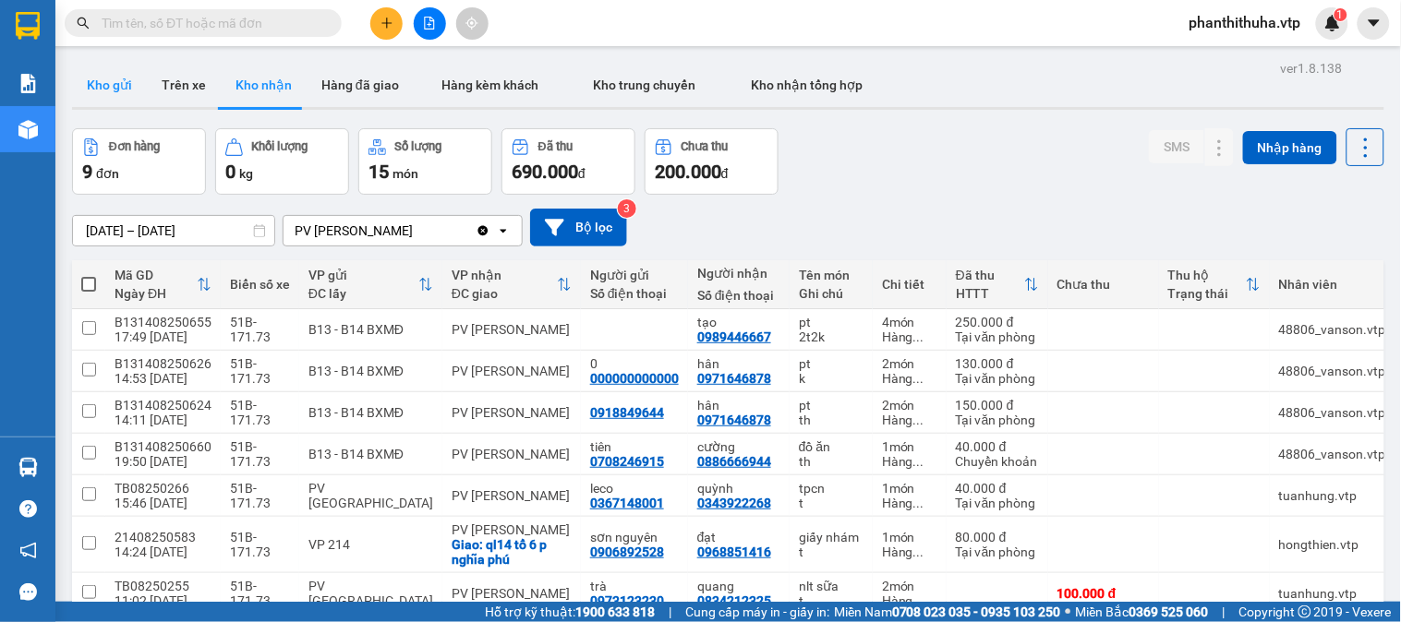
click at [129, 86] on button "Kho gửi" at bounding box center [109, 85] width 75 height 44
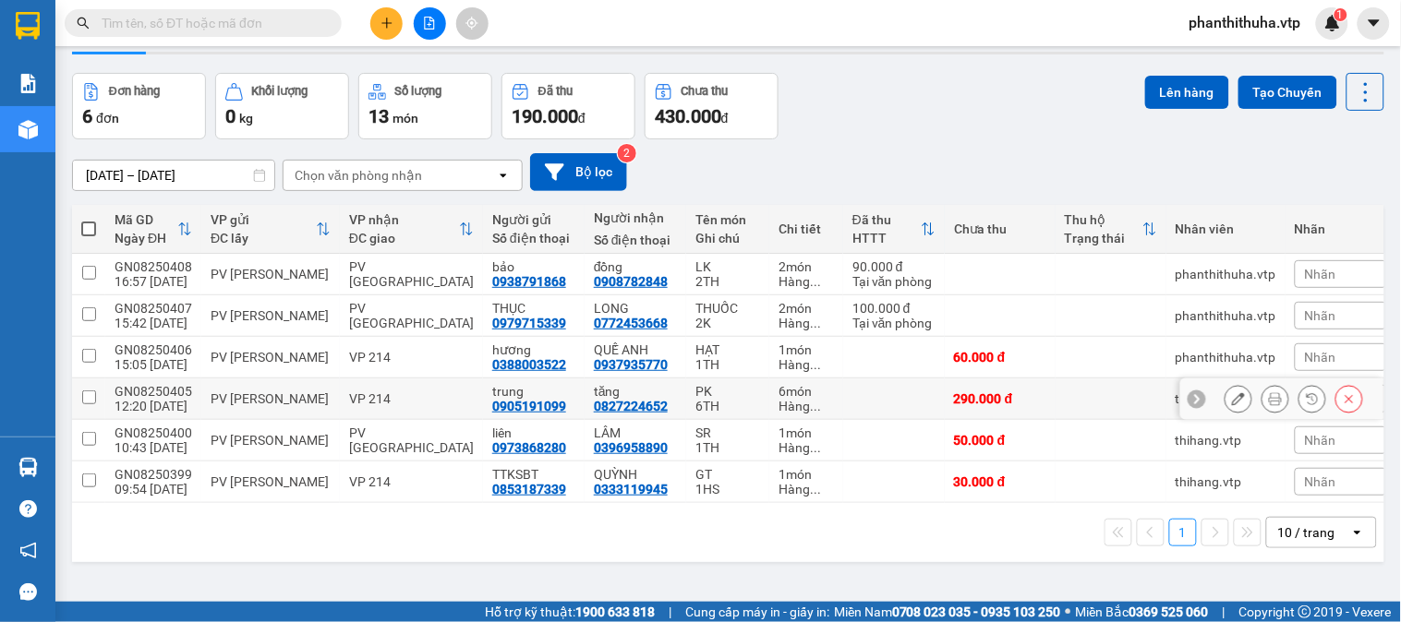
scroll to position [85, 0]
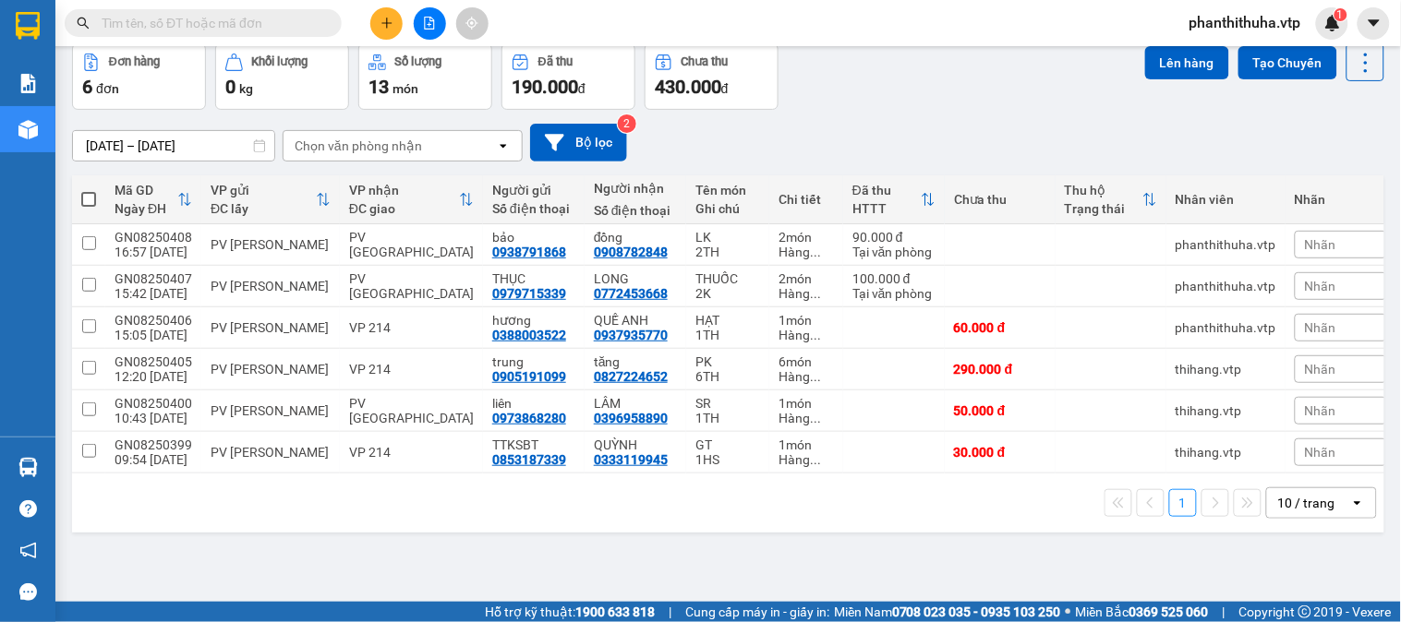
drag, startPoint x: 1321, startPoint y: 504, endPoint x: 1295, endPoint y: 529, distance: 35.9
click at [1295, 529] on div "1 10 / trang open" at bounding box center [728, 503] width 1312 height 59
click at [1298, 518] on div "10 / trang" at bounding box center [1308, 503] width 83 height 30
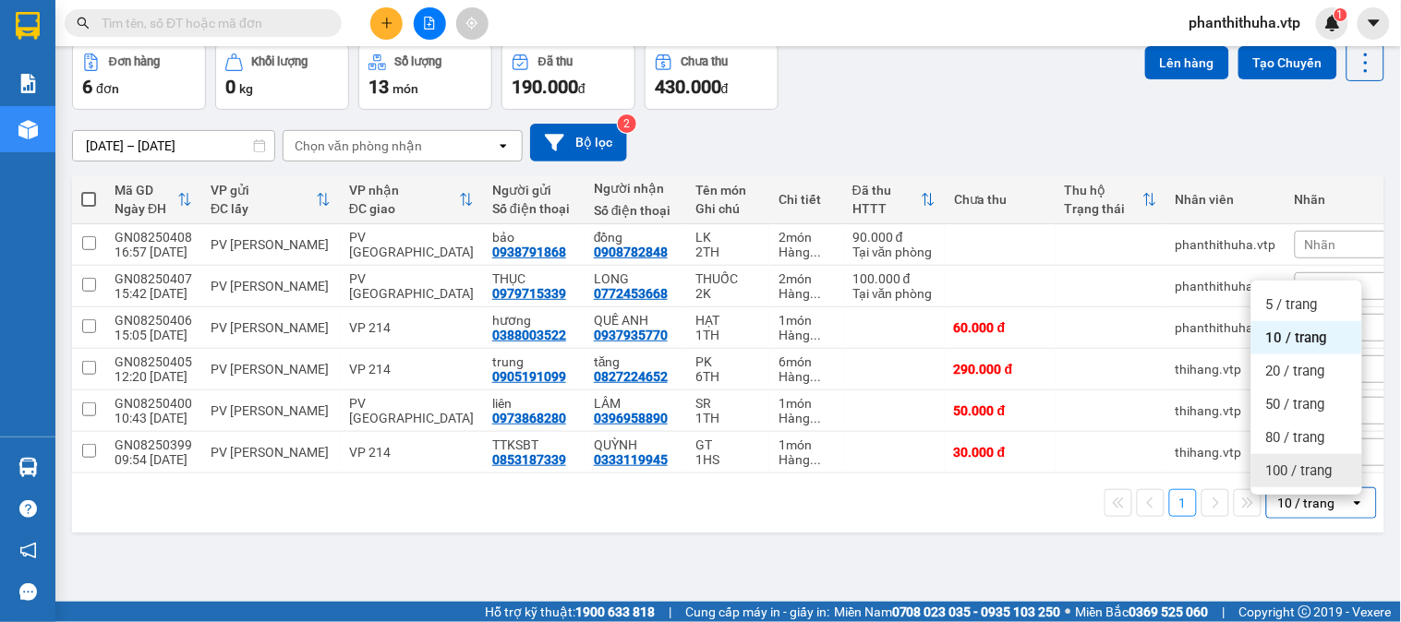
click at [1285, 466] on span "100 / trang" at bounding box center [1299, 471] width 66 height 18
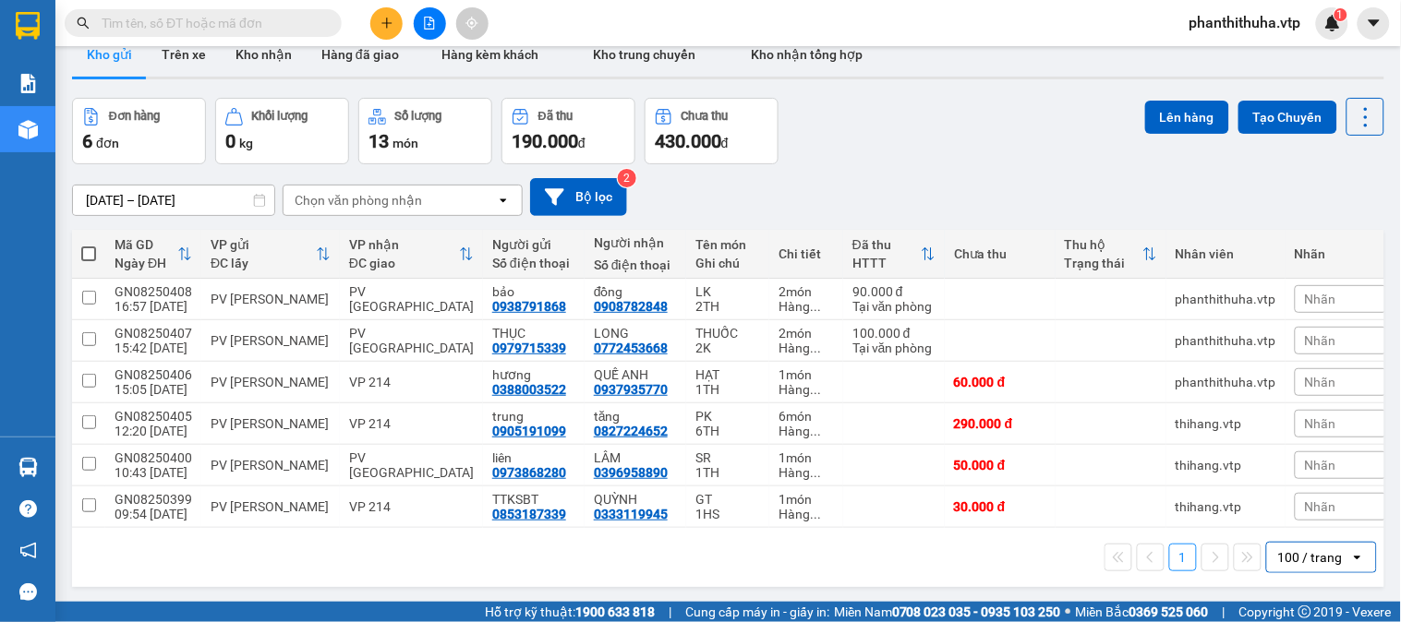
scroll to position [0, 0]
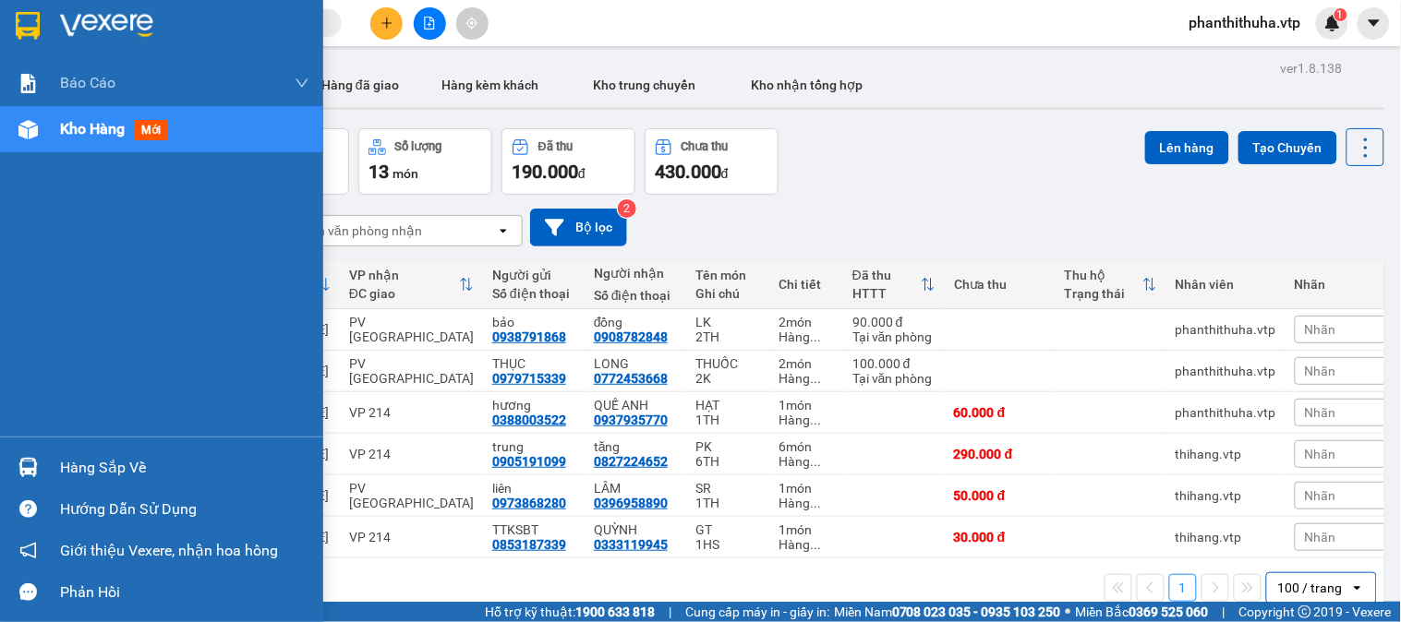
click at [90, 469] on div "Hàng sắp về" at bounding box center [184, 468] width 249 height 28
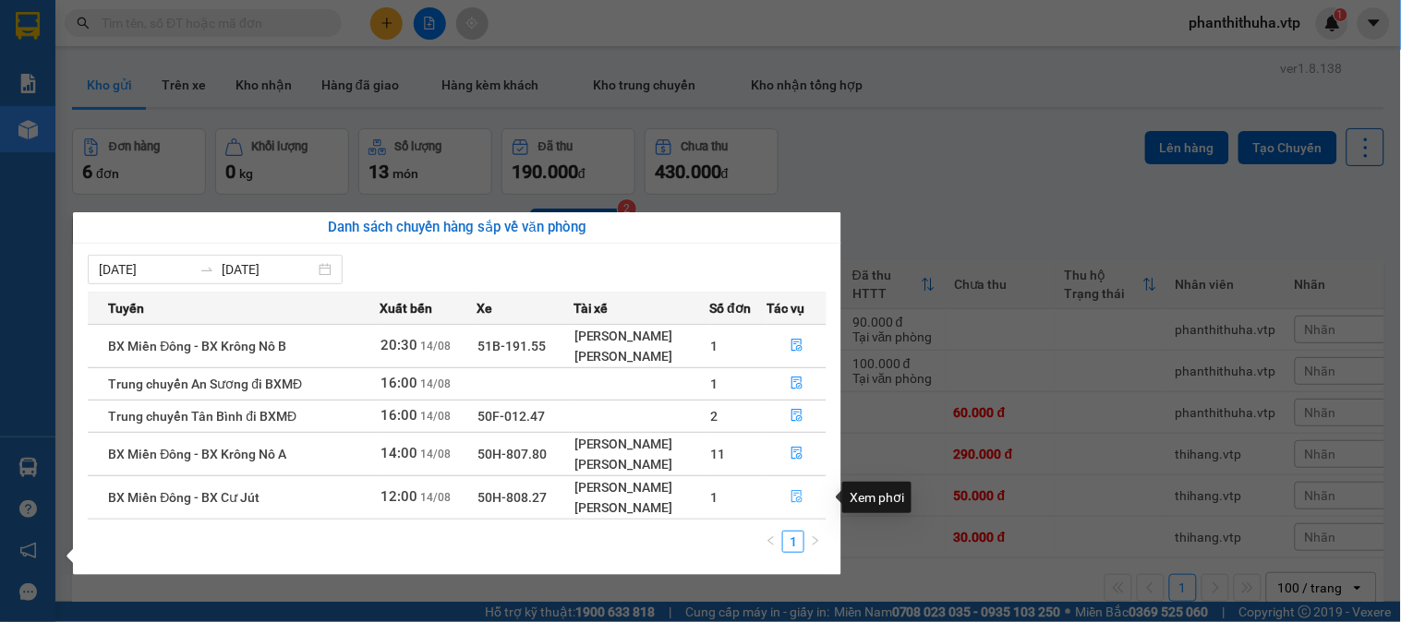
click at [798, 494] on icon "file-done" at bounding box center [796, 496] width 13 height 13
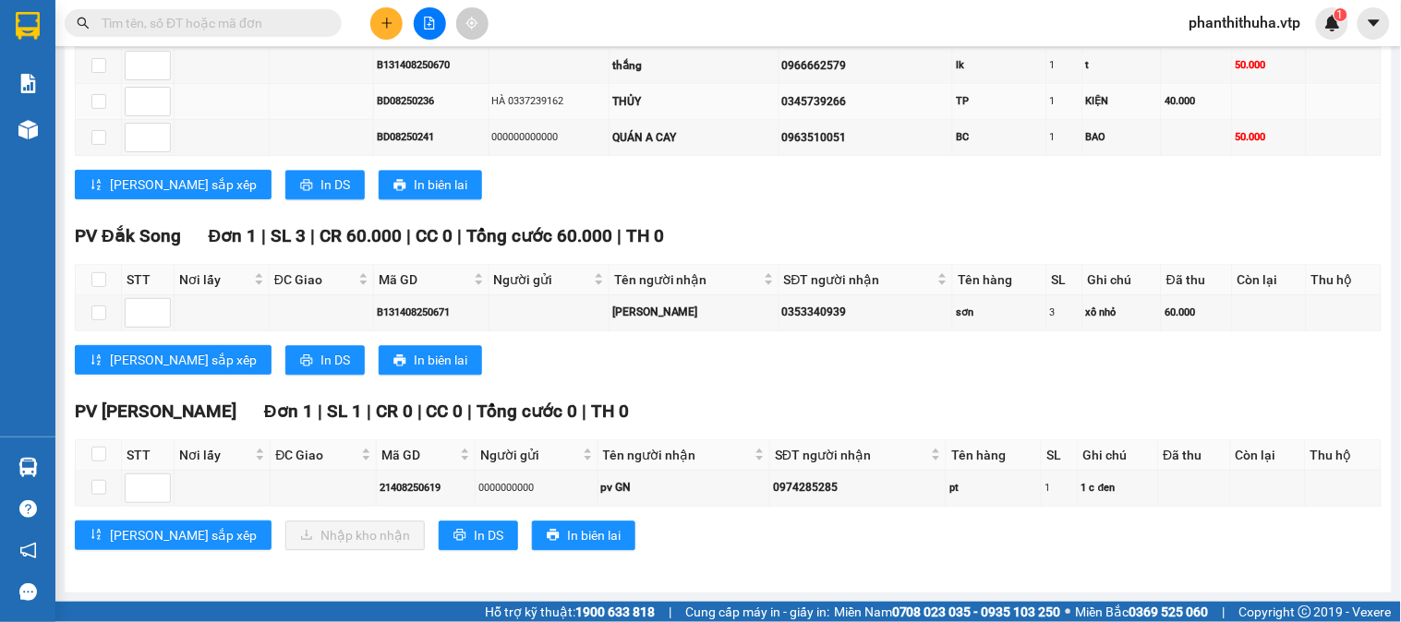
scroll to position [961, 0]
click at [99, 450] on input "checkbox" at bounding box center [98, 454] width 15 height 15
checkbox input "true"
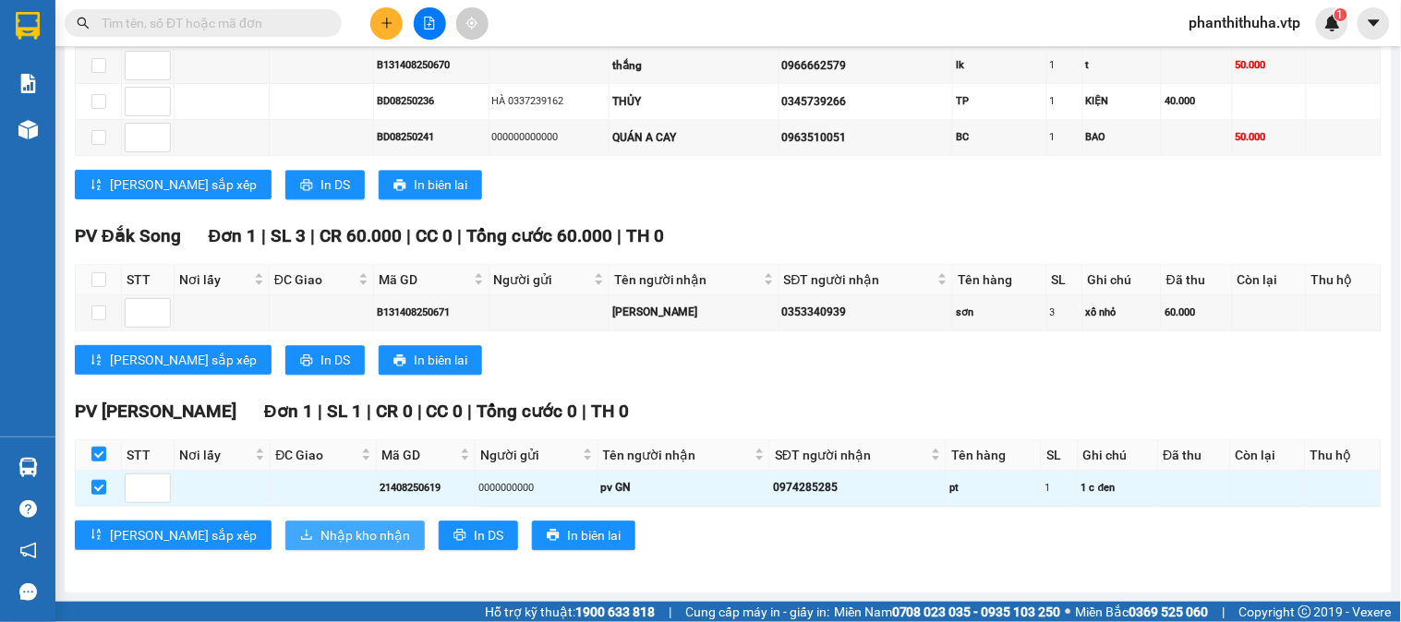
click at [320, 533] on span "Nhập kho nhận" at bounding box center [365, 535] width 90 height 20
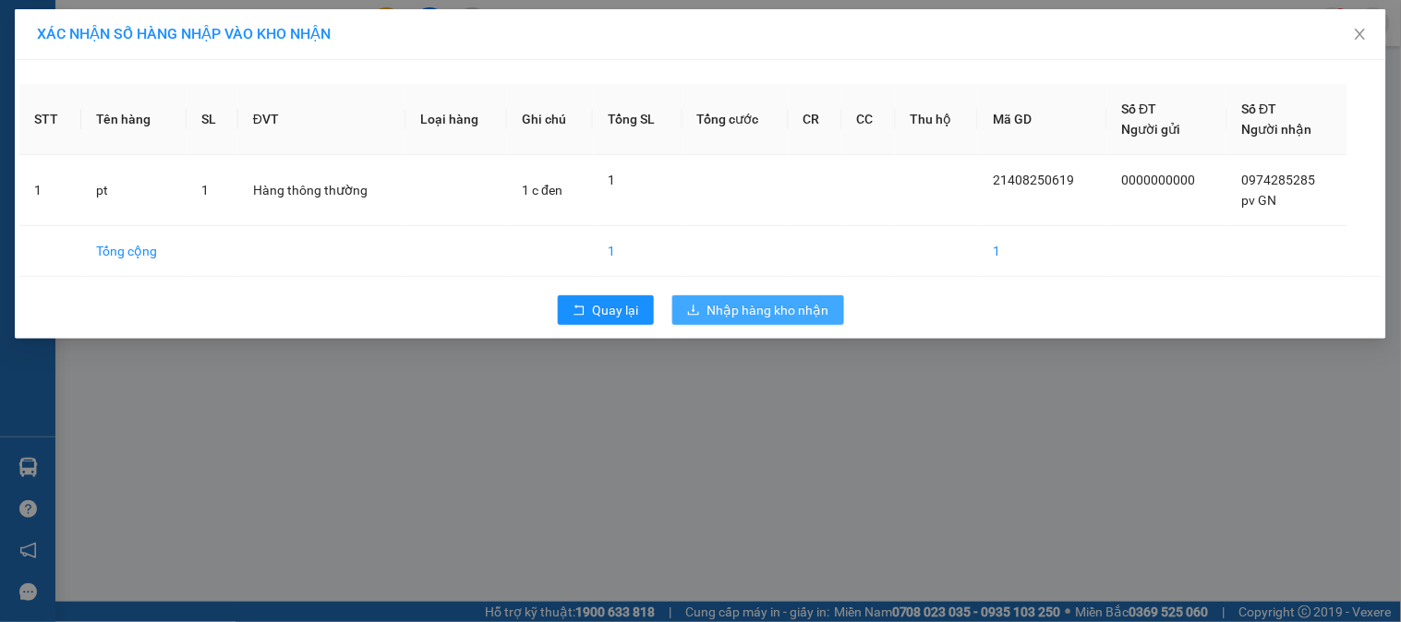
click at [798, 306] on span "Nhập hàng kho nhận" at bounding box center [768, 310] width 122 height 20
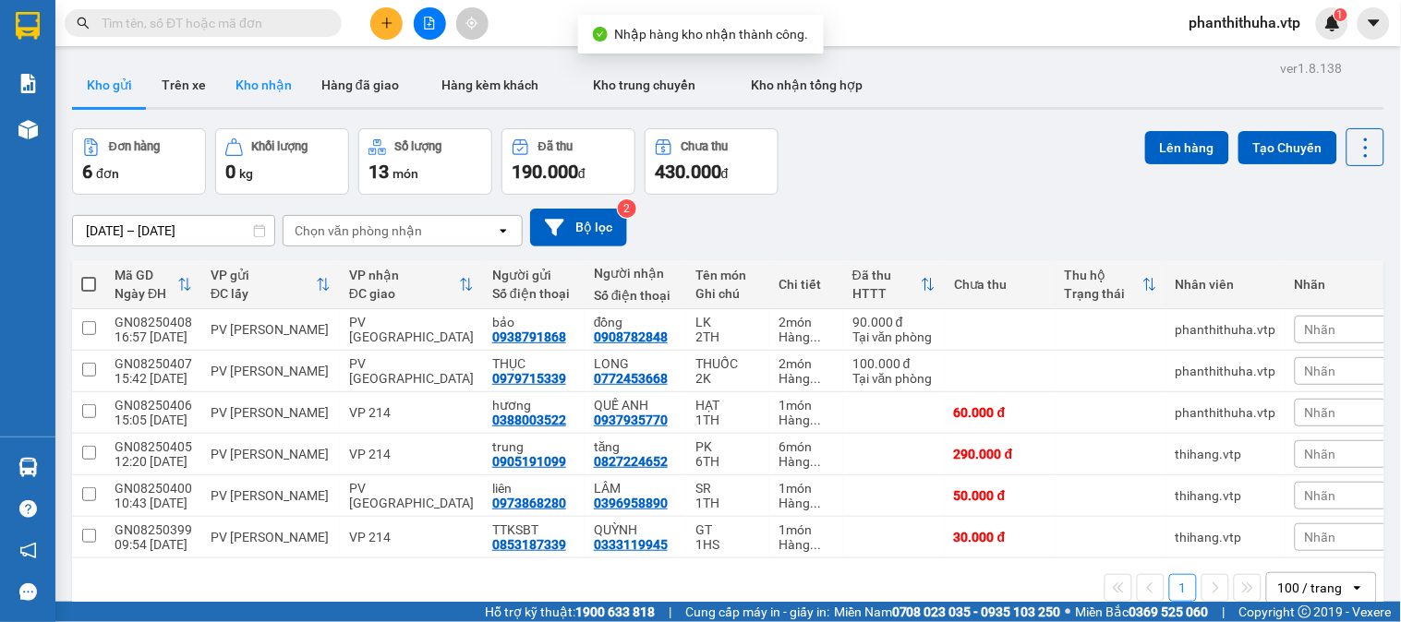
click at [281, 93] on button "Kho nhận" at bounding box center [264, 85] width 86 height 44
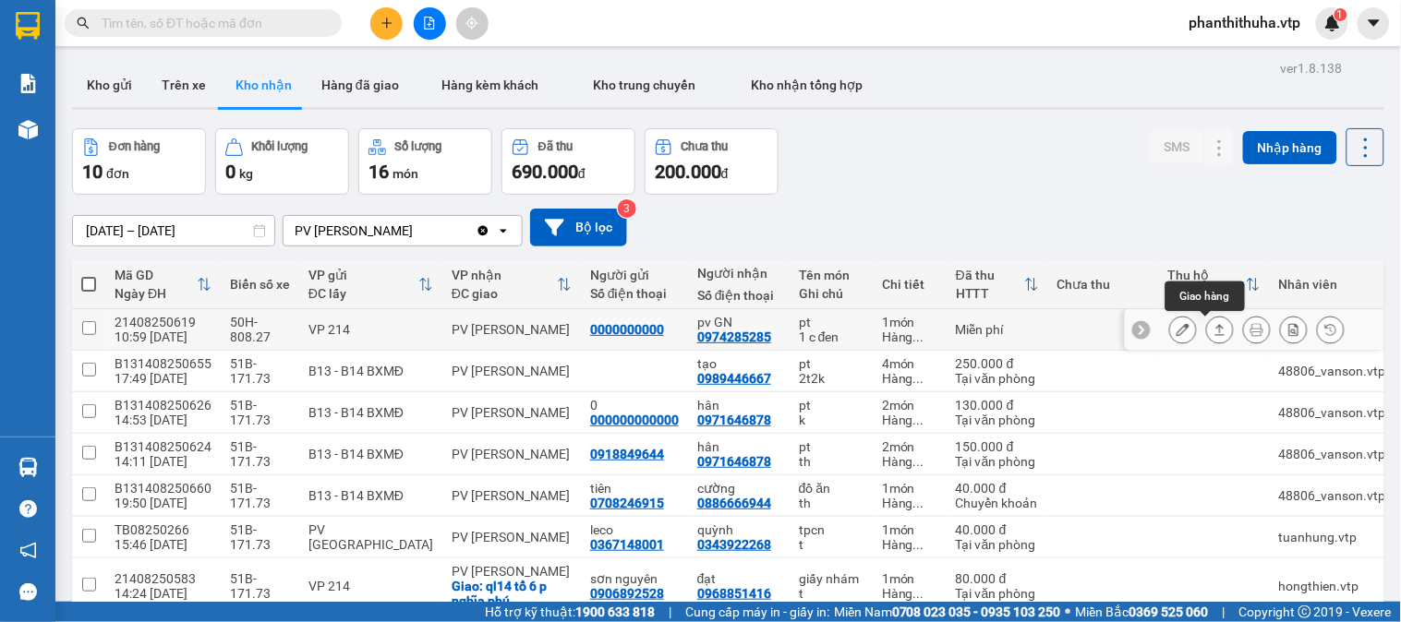
click at [1213, 336] on icon at bounding box center [1219, 329] width 13 height 13
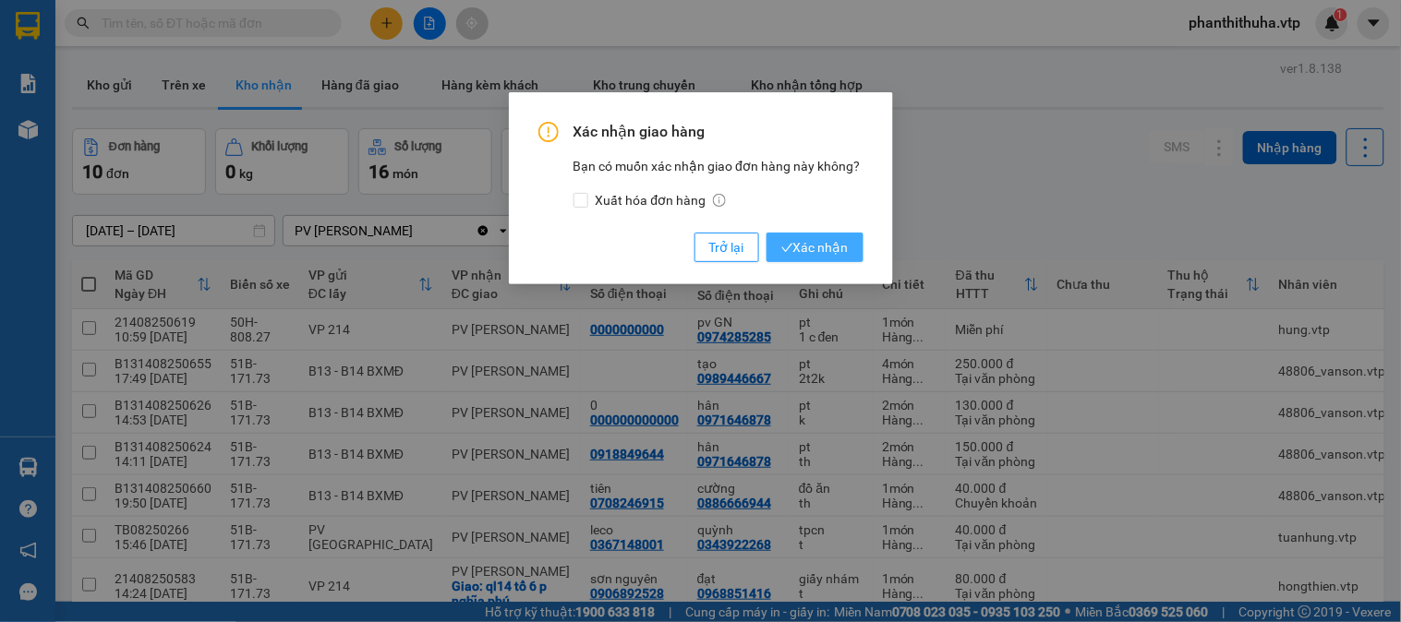
click at [846, 246] on span "Xác nhận" at bounding box center [814, 247] width 67 height 20
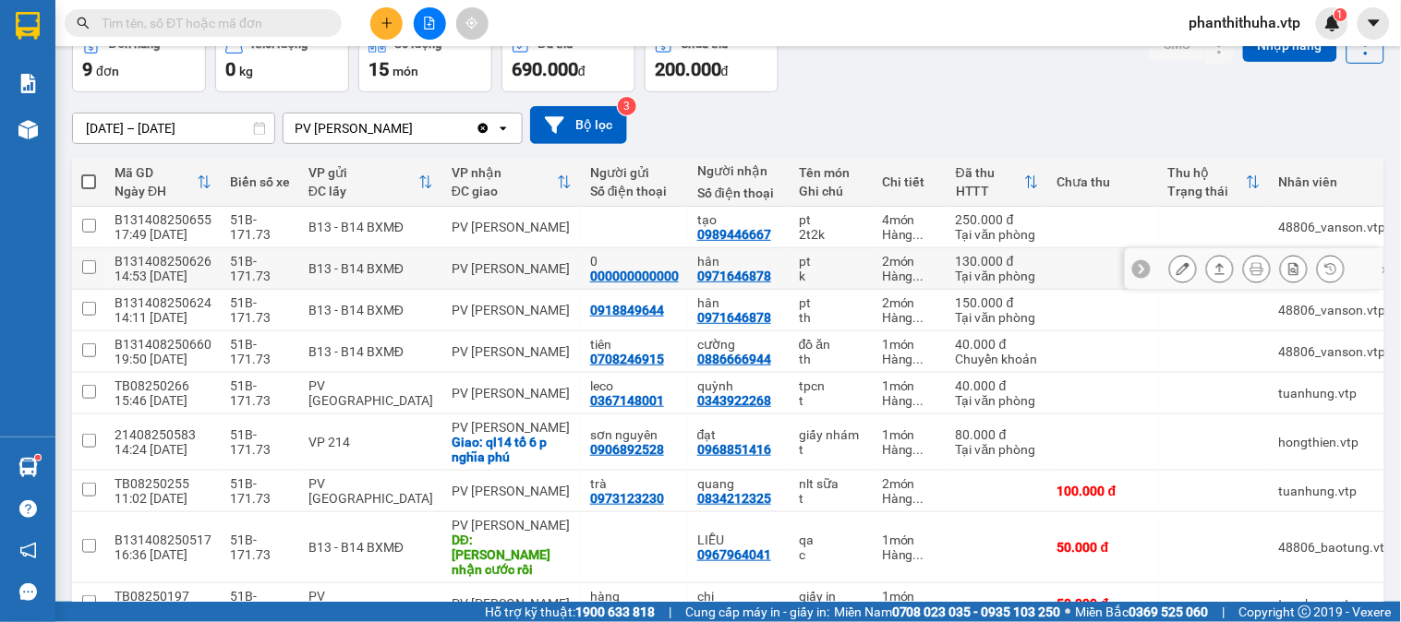
scroll to position [195, 0]
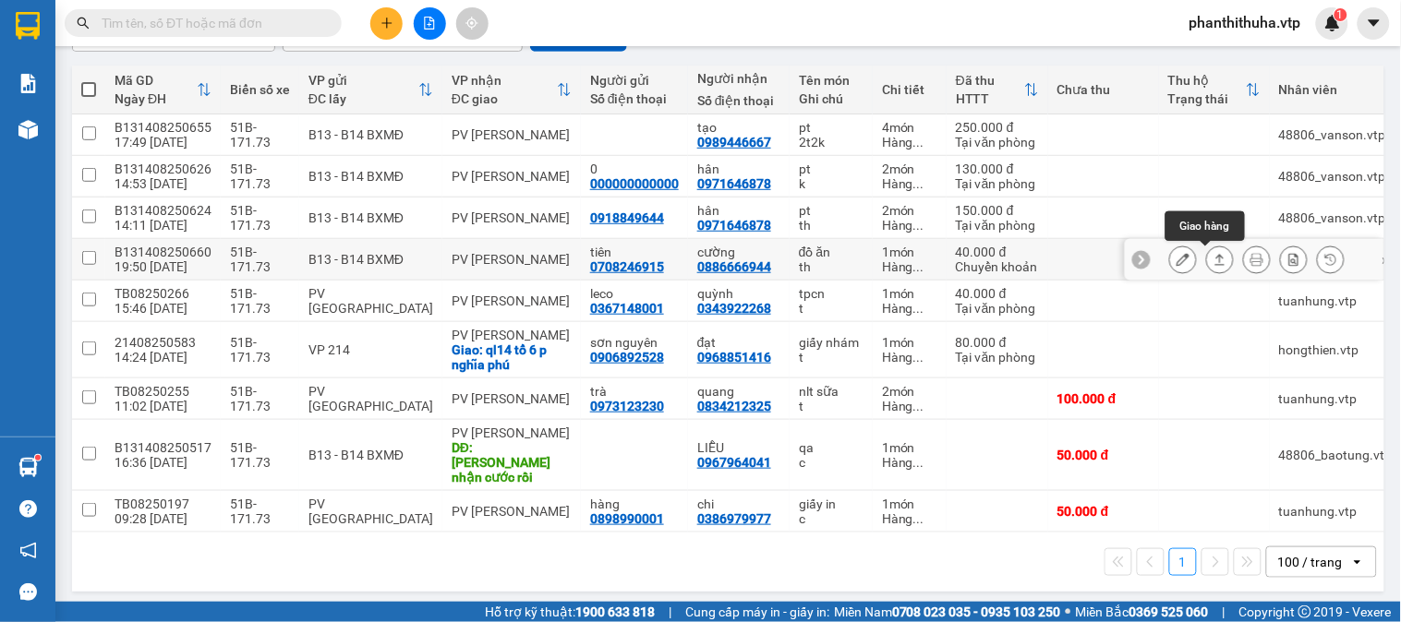
click at [1213, 261] on icon at bounding box center [1219, 259] width 13 height 13
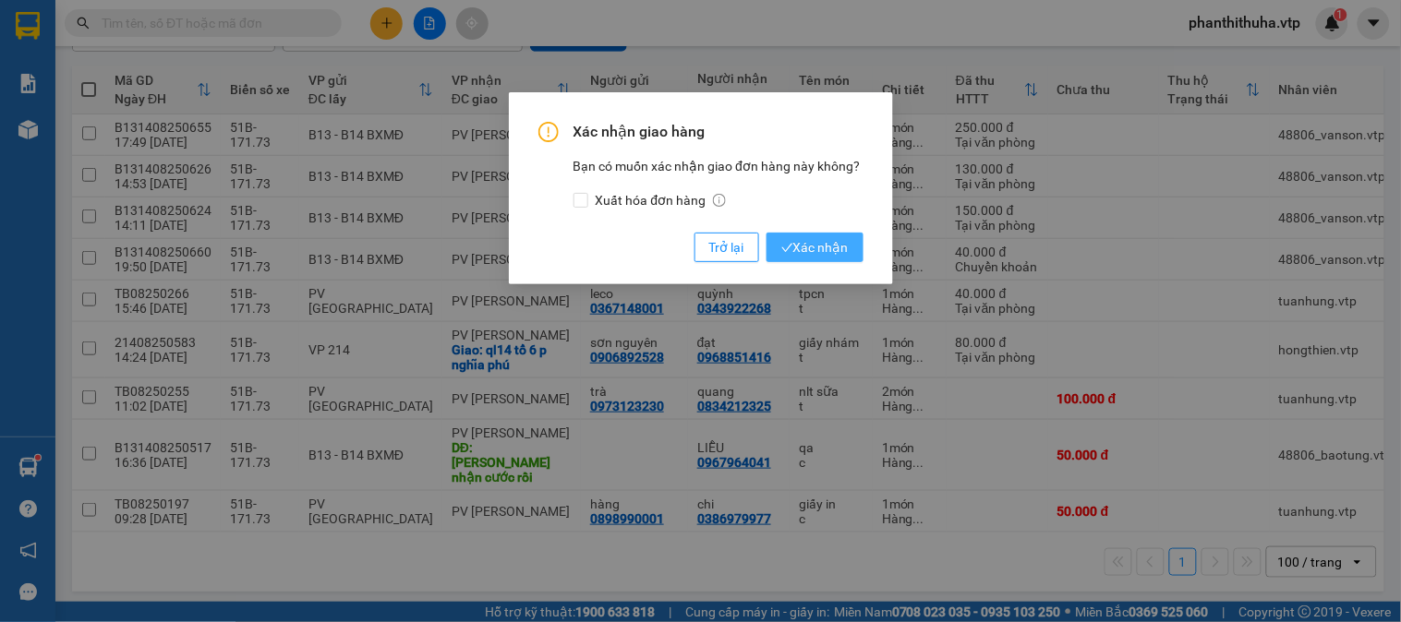
click at [844, 249] on span "Xác nhận" at bounding box center [814, 247] width 67 height 20
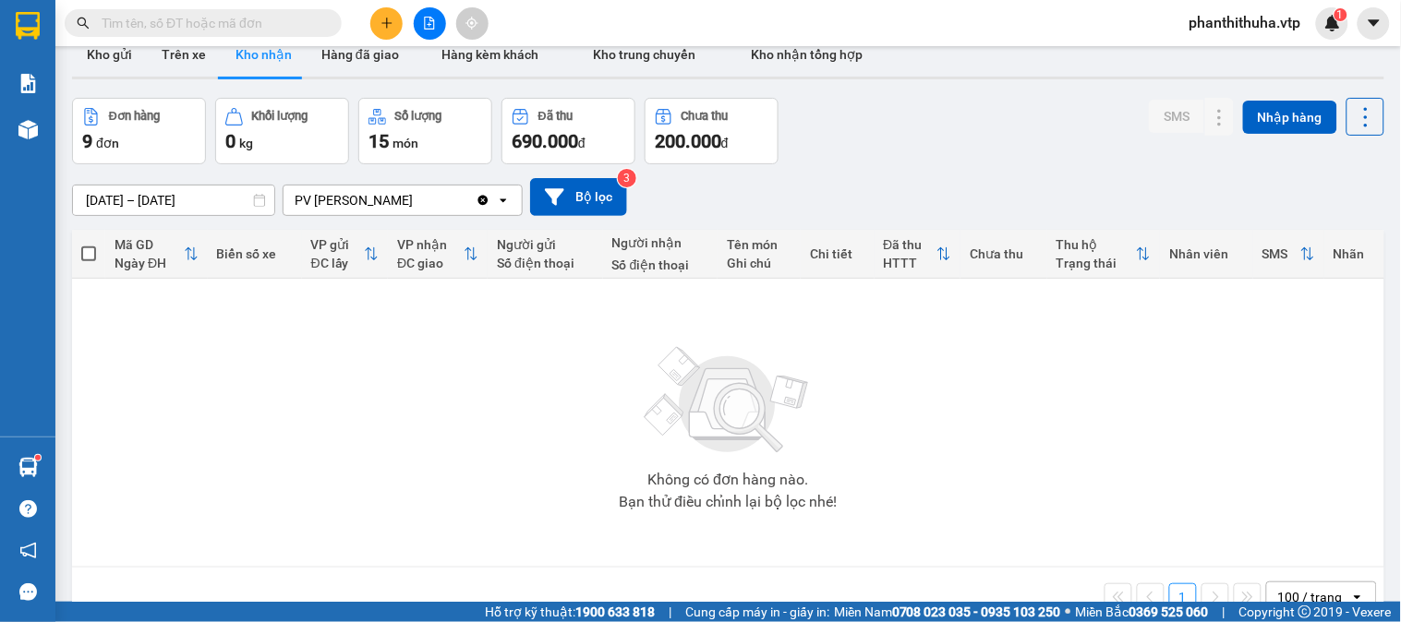
scroll to position [0, 0]
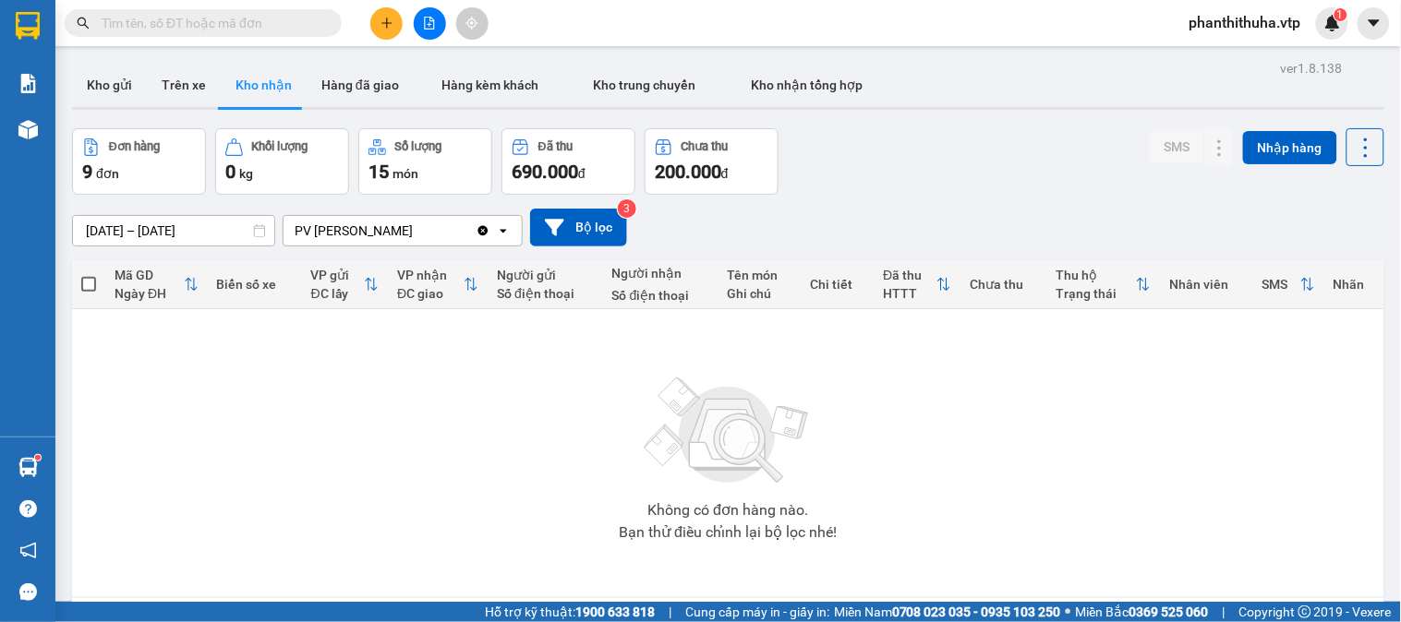
click at [255, 87] on button "Kho nhận" at bounding box center [264, 85] width 86 height 44
click at [892, 411] on div "Không có đơn hàng nào. Bạn thử điều chỉnh lại bộ lọc nhé!" at bounding box center [727, 453] width 1293 height 277
click at [265, 81] on button "Kho nhận" at bounding box center [264, 85] width 86 height 44
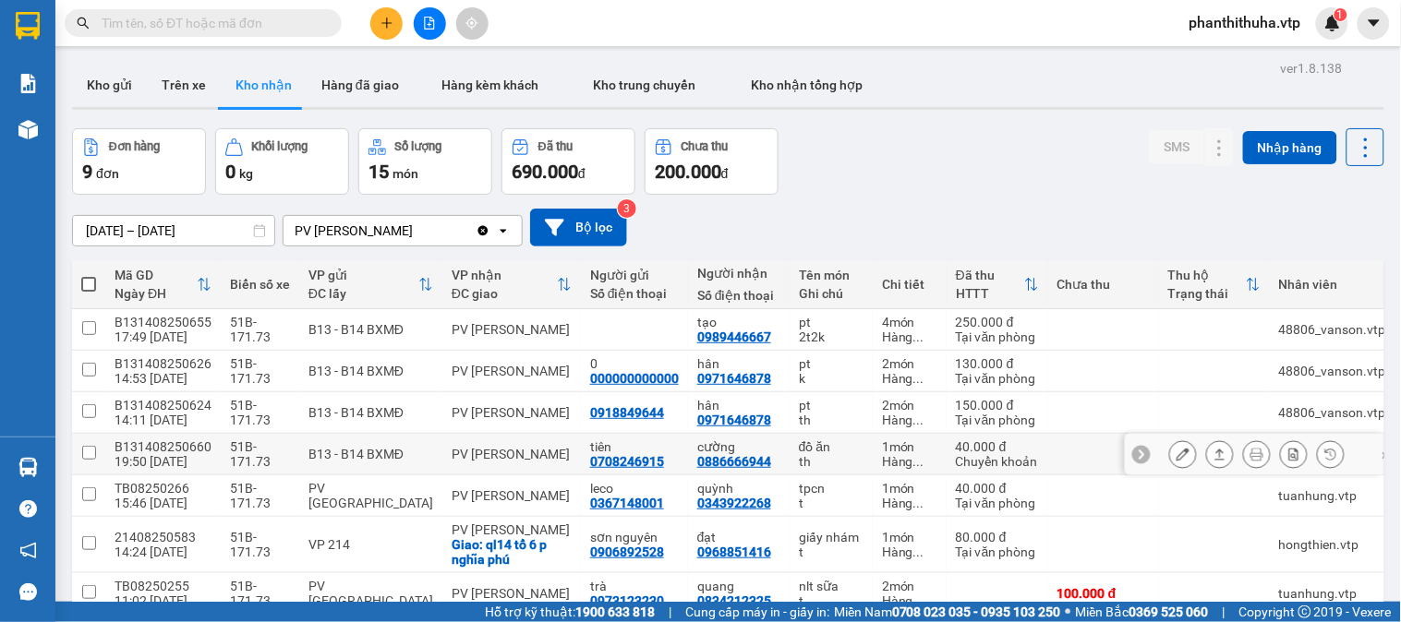
click at [1212, 455] on button at bounding box center [1220, 455] width 26 height 32
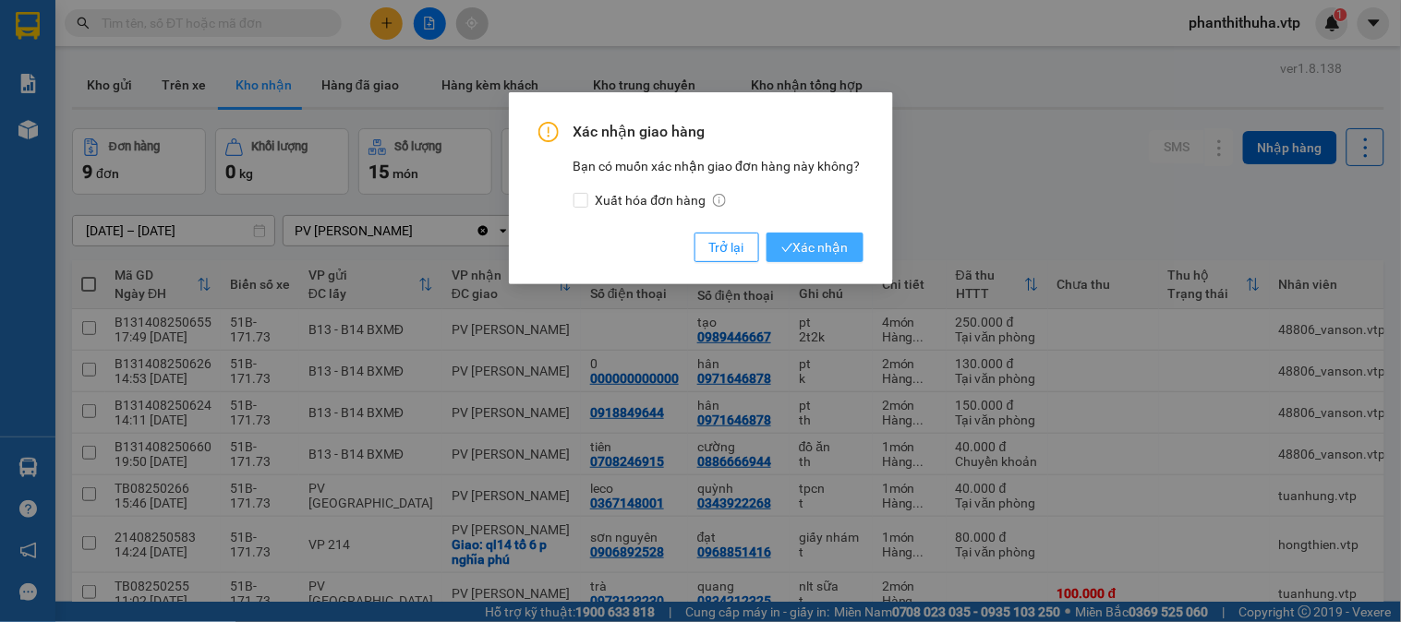
click at [832, 251] on span "Xác nhận" at bounding box center [814, 247] width 67 height 20
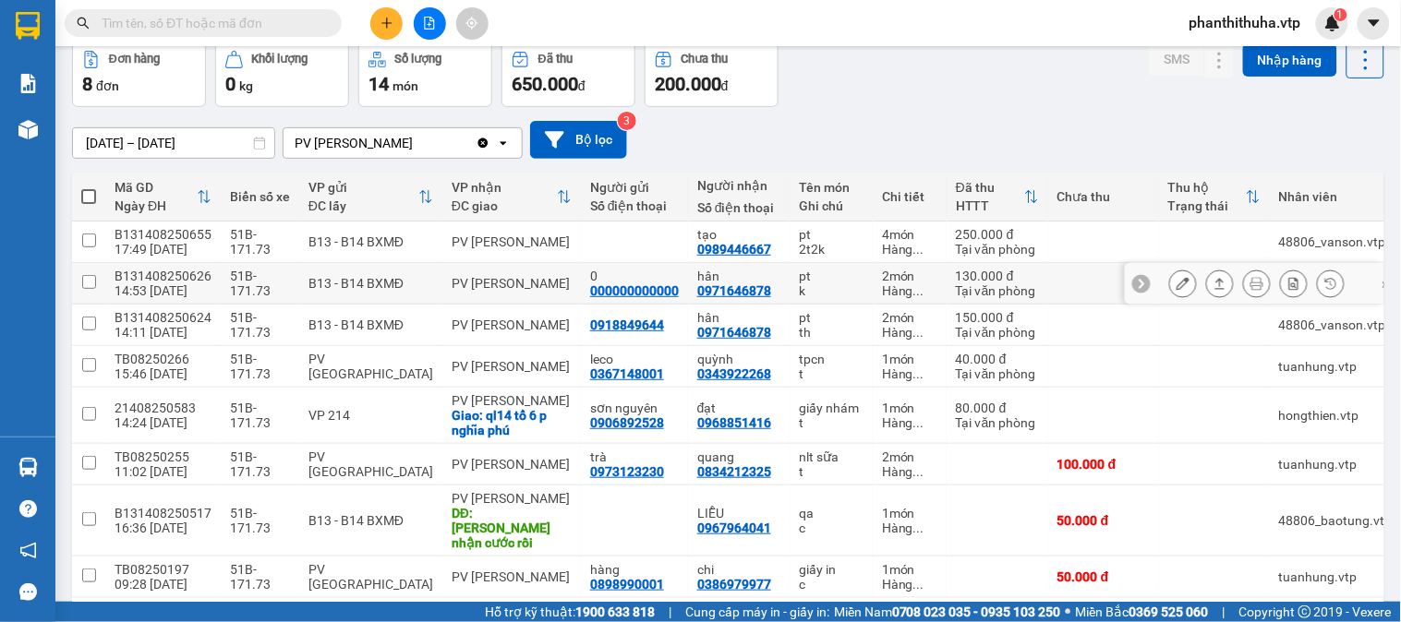
scroll to position [51, 0]
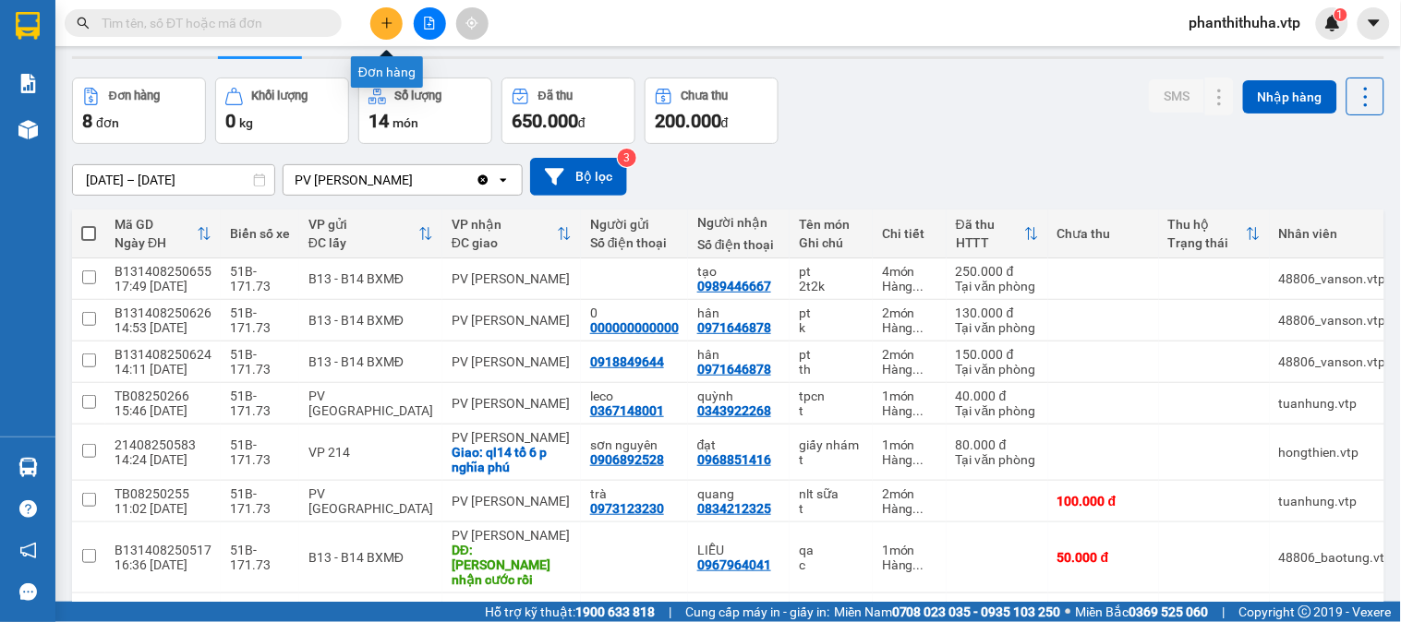
click at [390, 19] on icon "plus" at bounding box center [386, 23] width 13 height 13
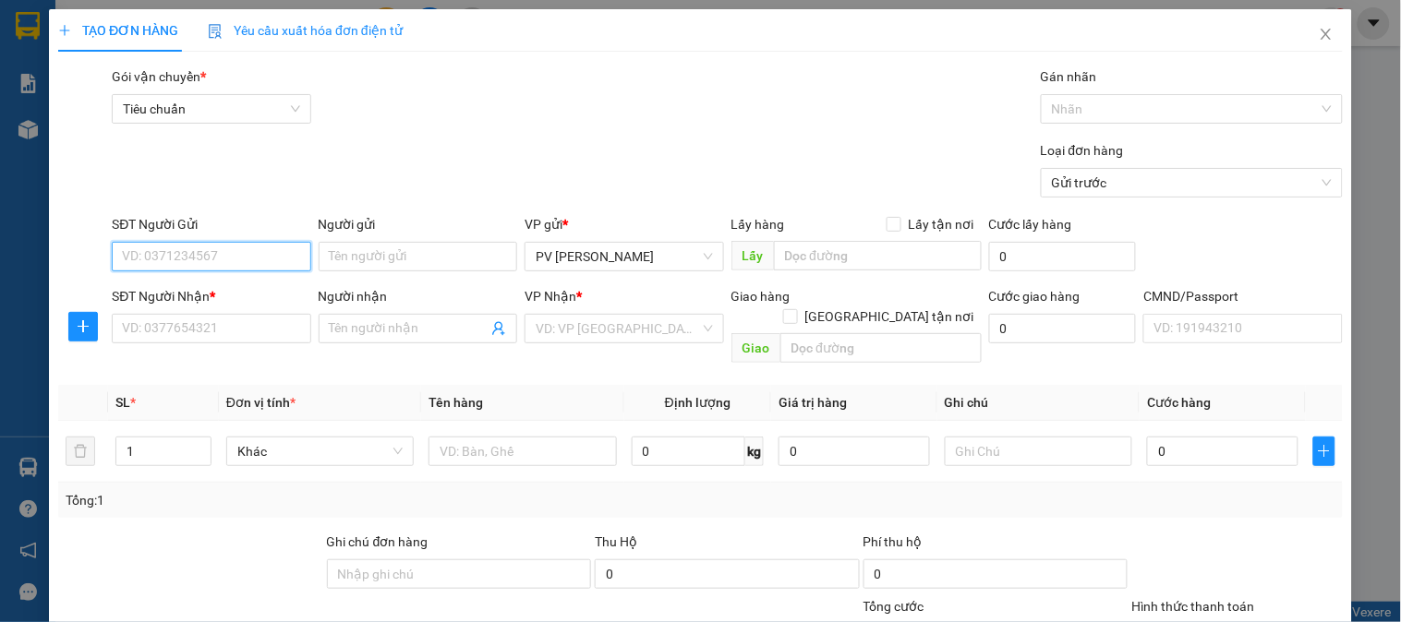
click at [226, 253] on input "SĐT Người Gửi" at bounding box center [211, 257] width 198 height 30
type input "2"
click at [203, 441] on span "up" at bounding box center [201, 446] width 11 height 11
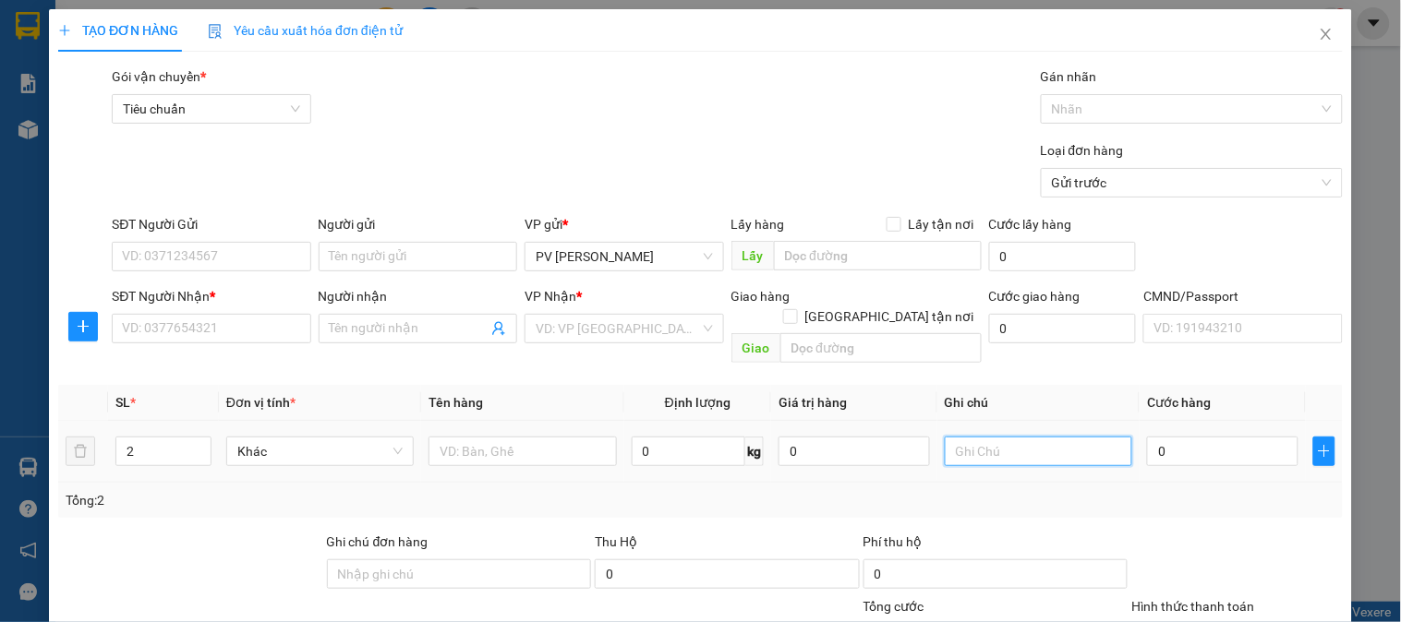
click at [1022, 437] on input "text" at bounding box center [1037, 452] width 187 height 30
type input "2TH"
click at [513, 437] on input "text" at bounding box center [521, 452] width 187 height 30
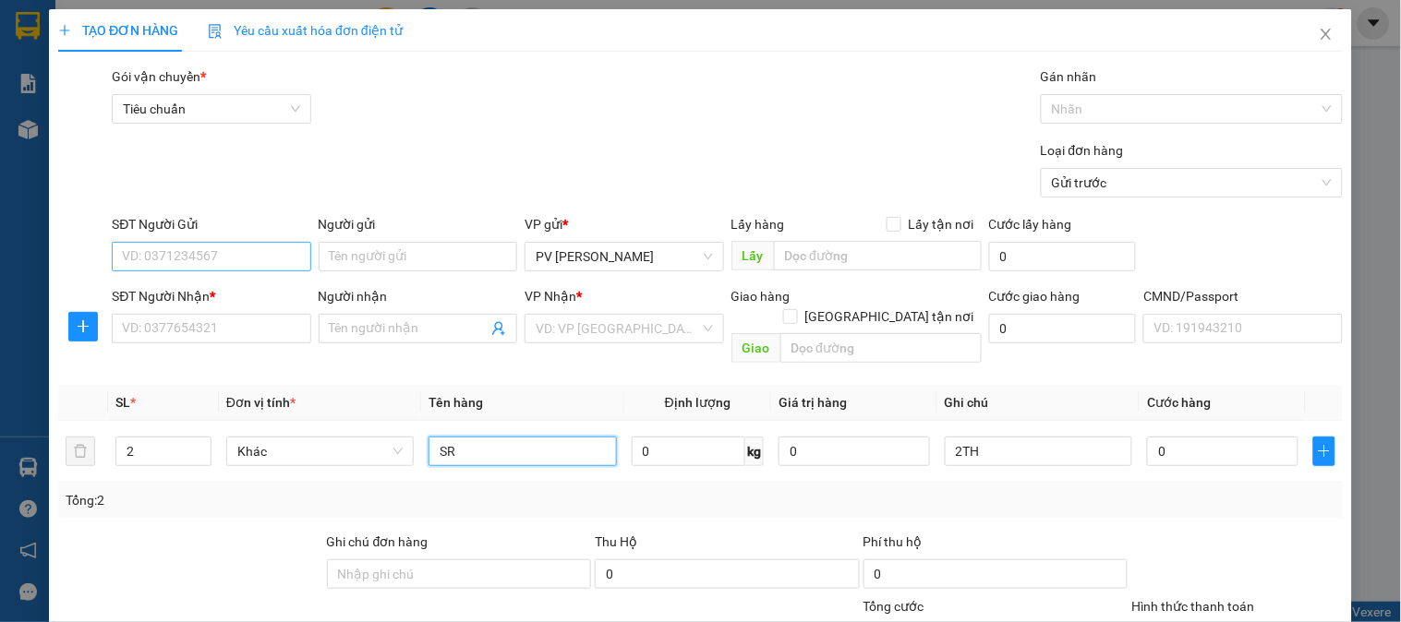
type input "SR"
click at [273, 258] on input "SĐT Người Gửi" at bounding box center [211, 257] width 198 height 30
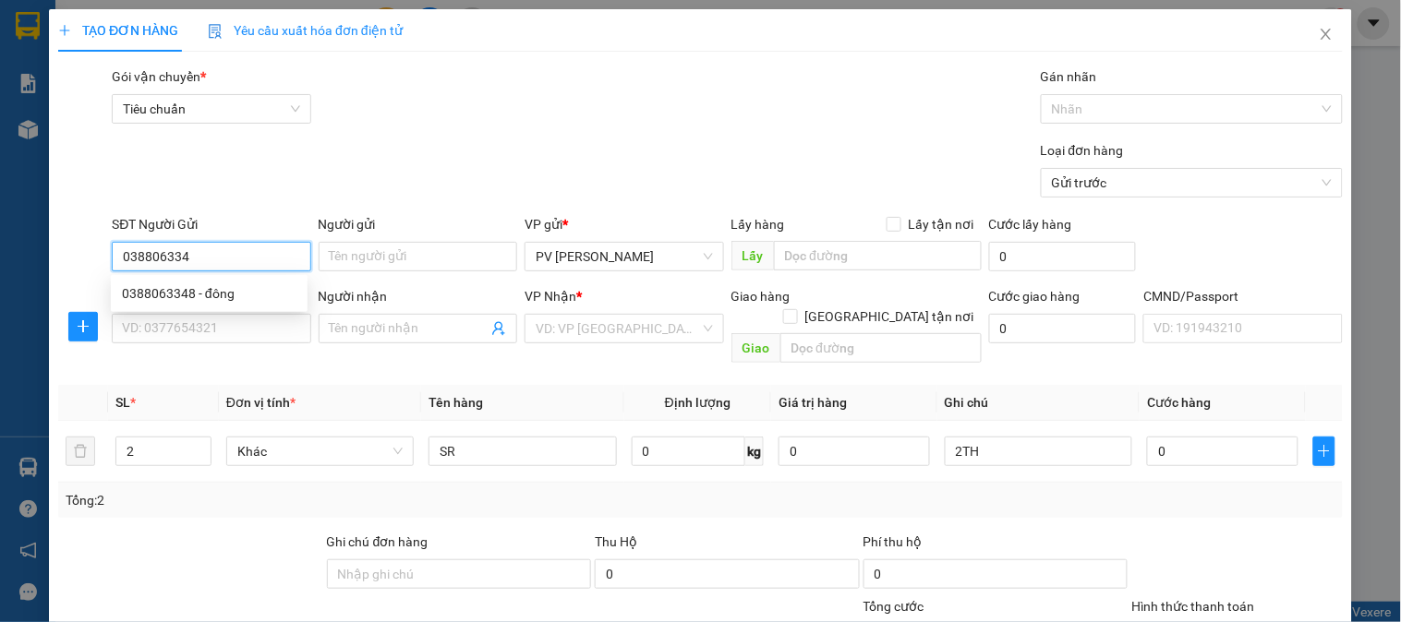
type input "0388063348"
click at [271, 289] on div "0388063348 - đông" at bounding box center [209, 293] width 174 height 20
type input "đông"
type input "0975123123"
type input "KHOA"
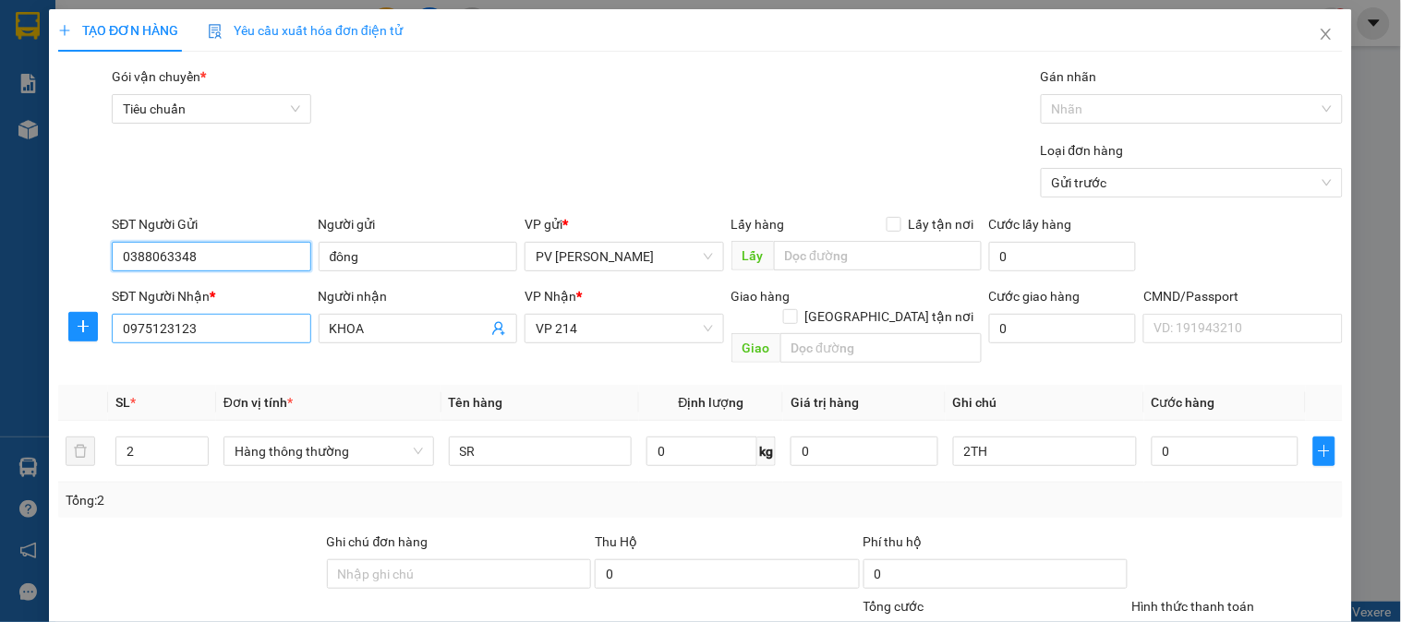
type input "0388063348"
click at [259, 325] on input "0975123123" at bounding box center [211, 329] width 198 height 30
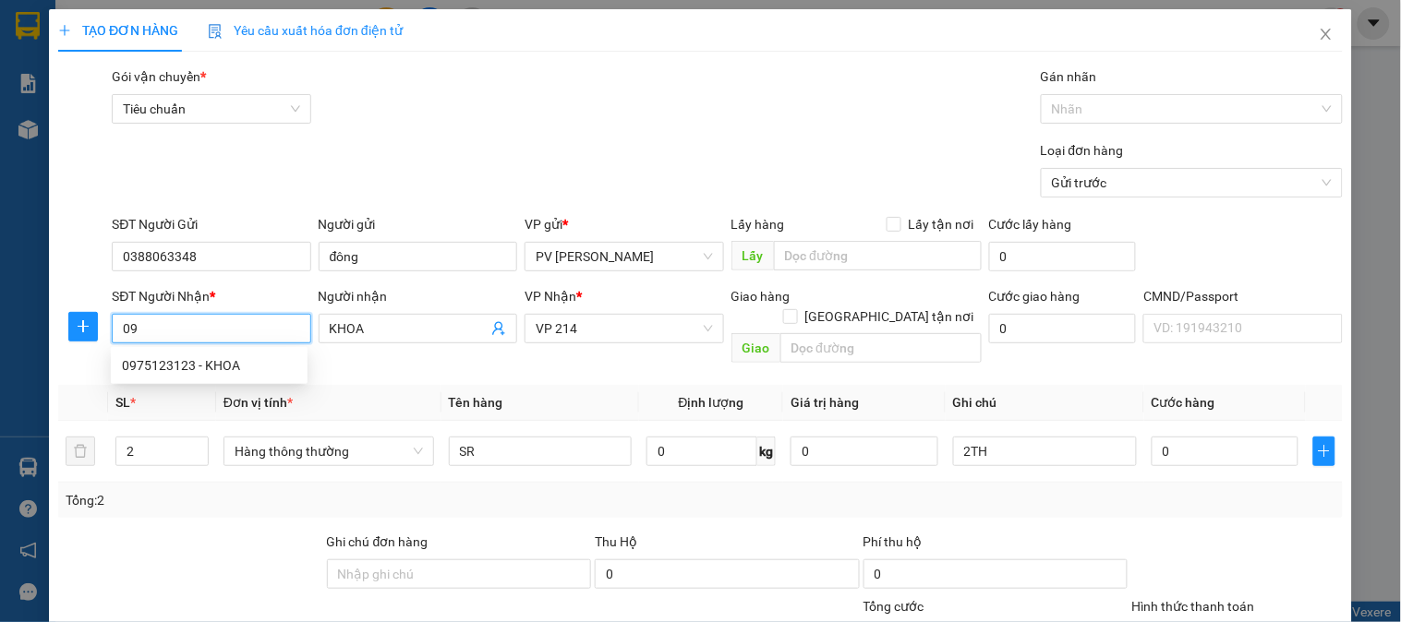
type input "0"
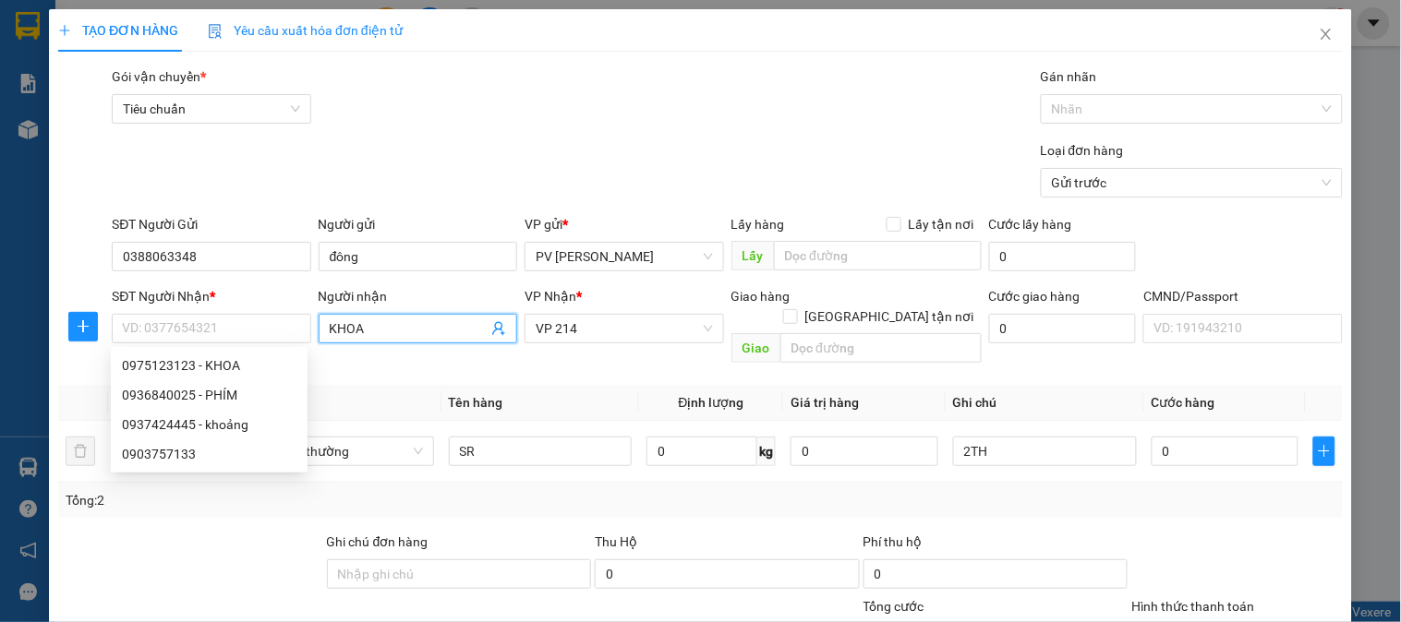
drag, startPoint x: 392, startPoint y: 326, endPoint x: 311, endPoint y: 343, distance: 83.1
click at [315, 343] on div "Người nhận KHOA KHOA" at bounding box center [418, 328] width 206 height 85
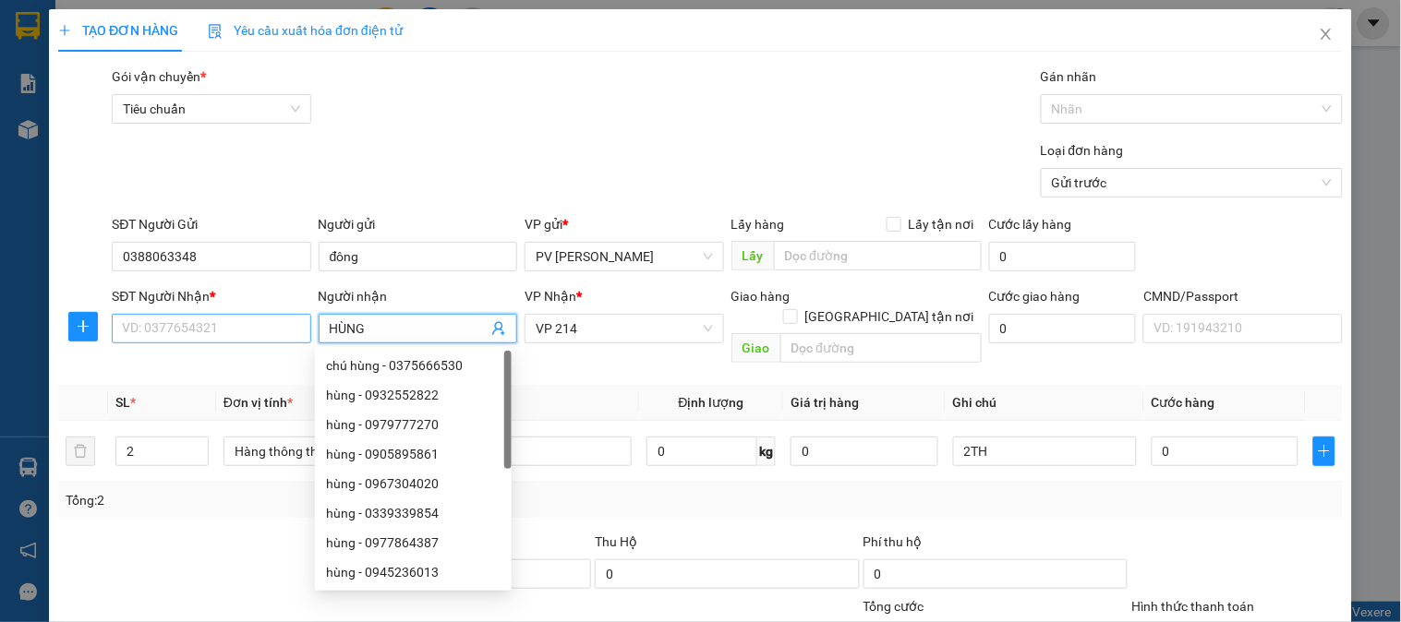
type input "HÙNG"
click at [270, 323] on input "SĐT Người Nhận *" at bounding box center [211, 329] width 198 height 30
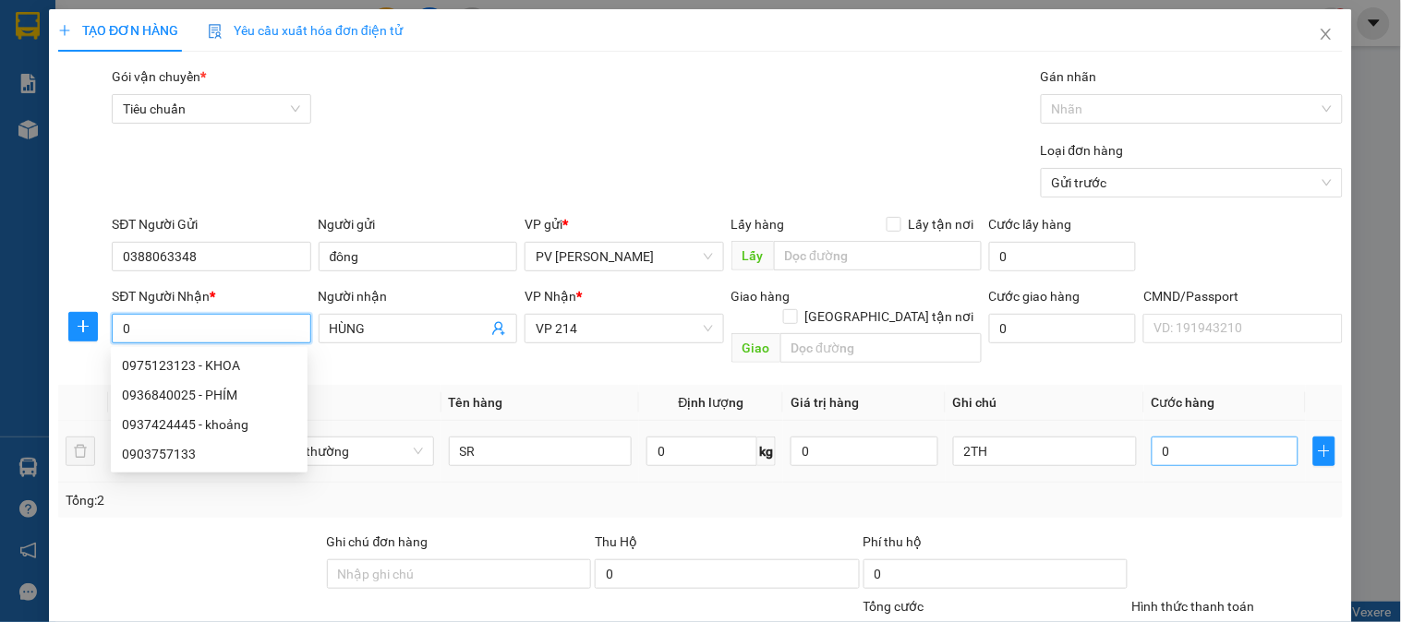
type input "0"
click at [1159, 437] on input "0" at bounding box center [1225, 452] width 148 height 30
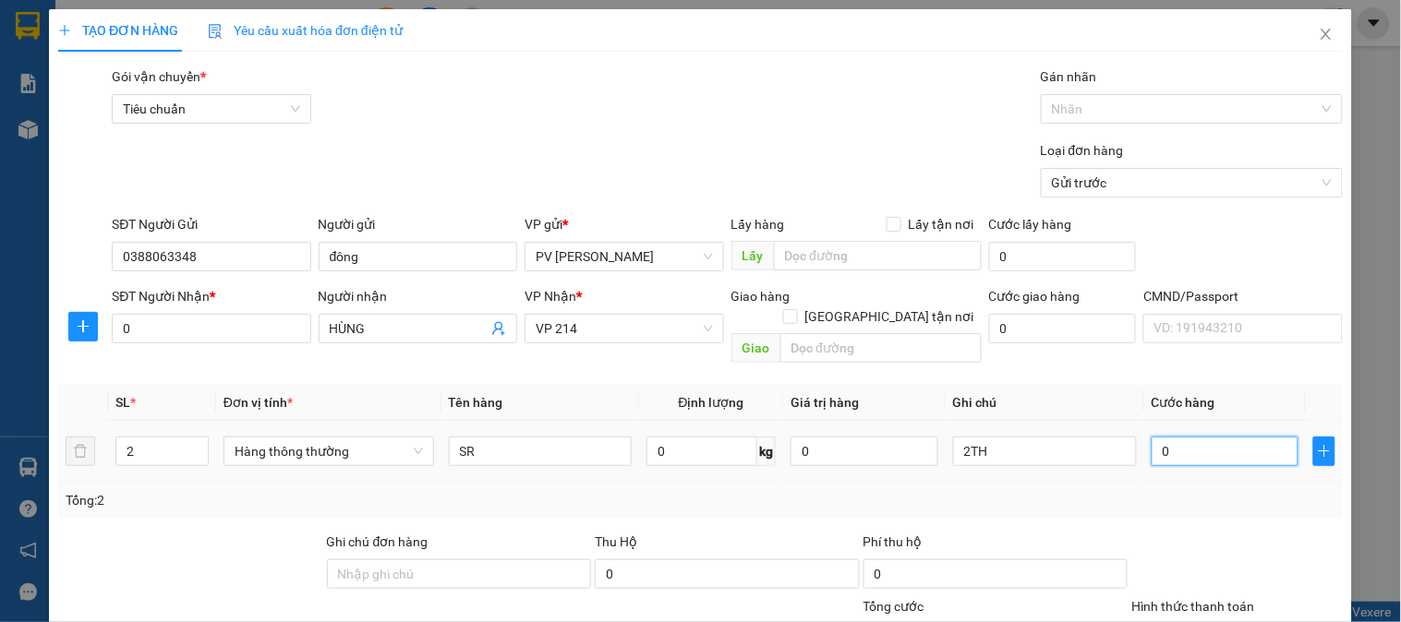
type input "1"
type input "10"
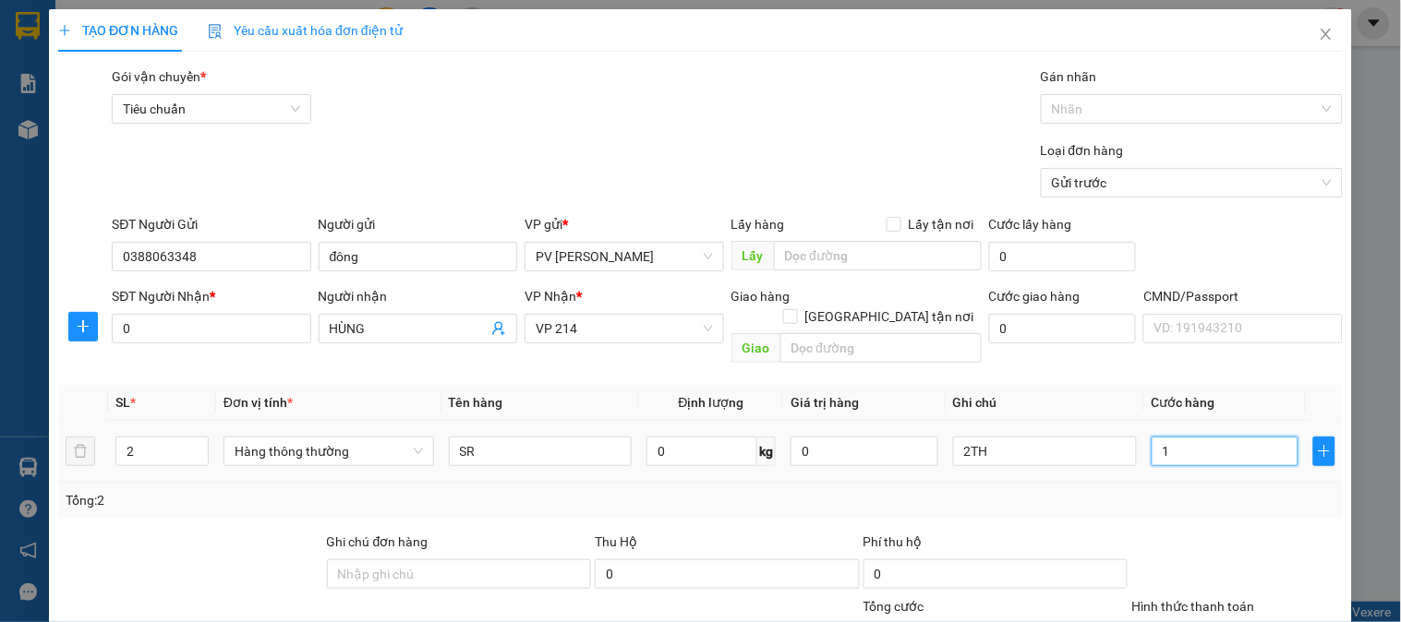
type input "10"
type input "100"
type input "1.000"
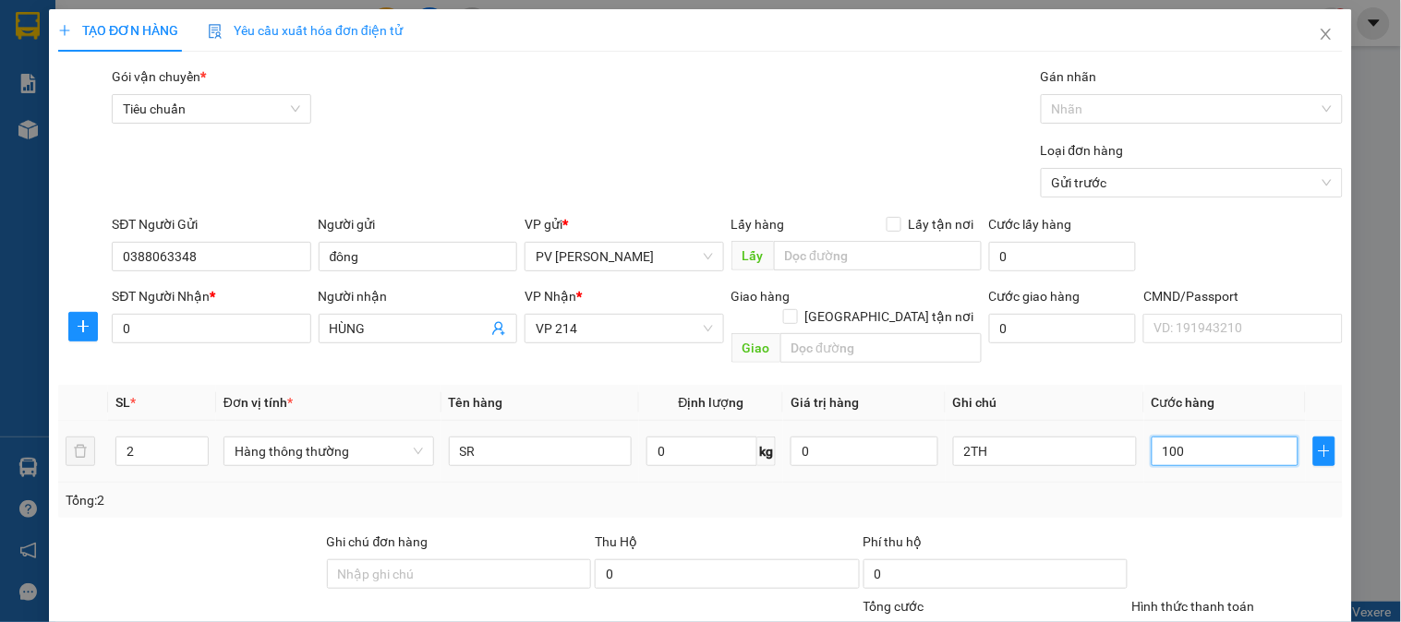
type input "1.000"
type input "10.000"
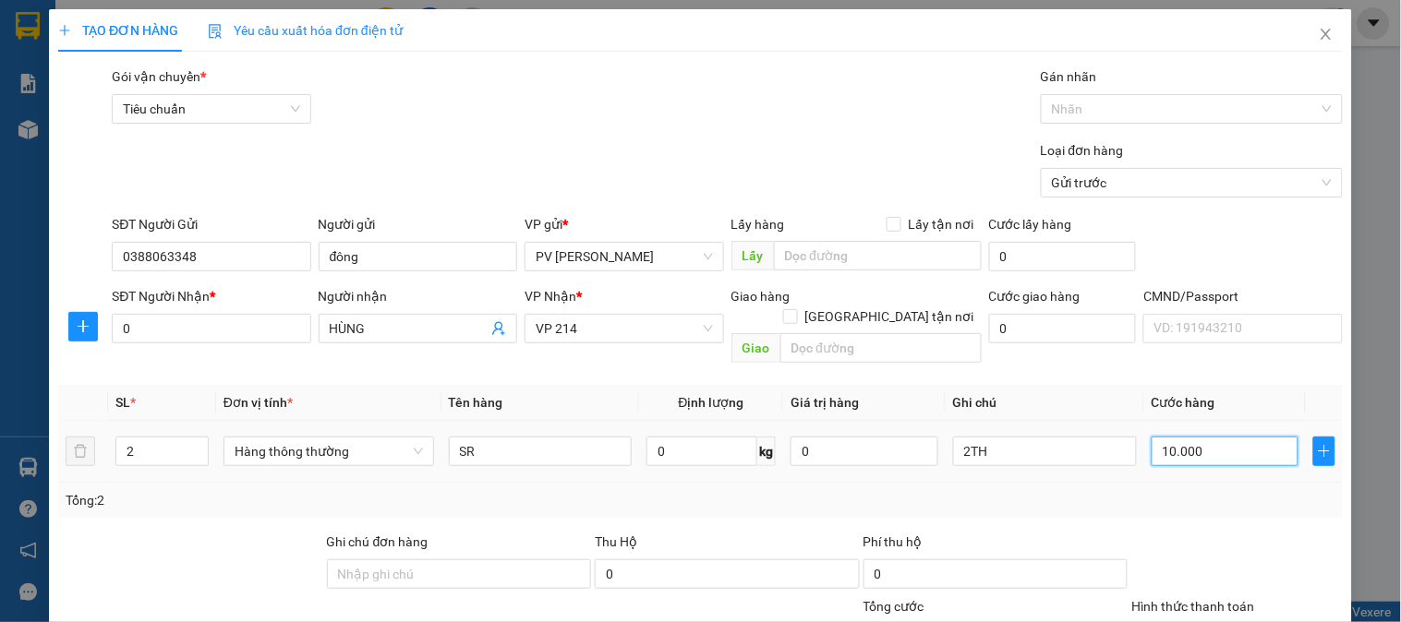
type input "100.000"
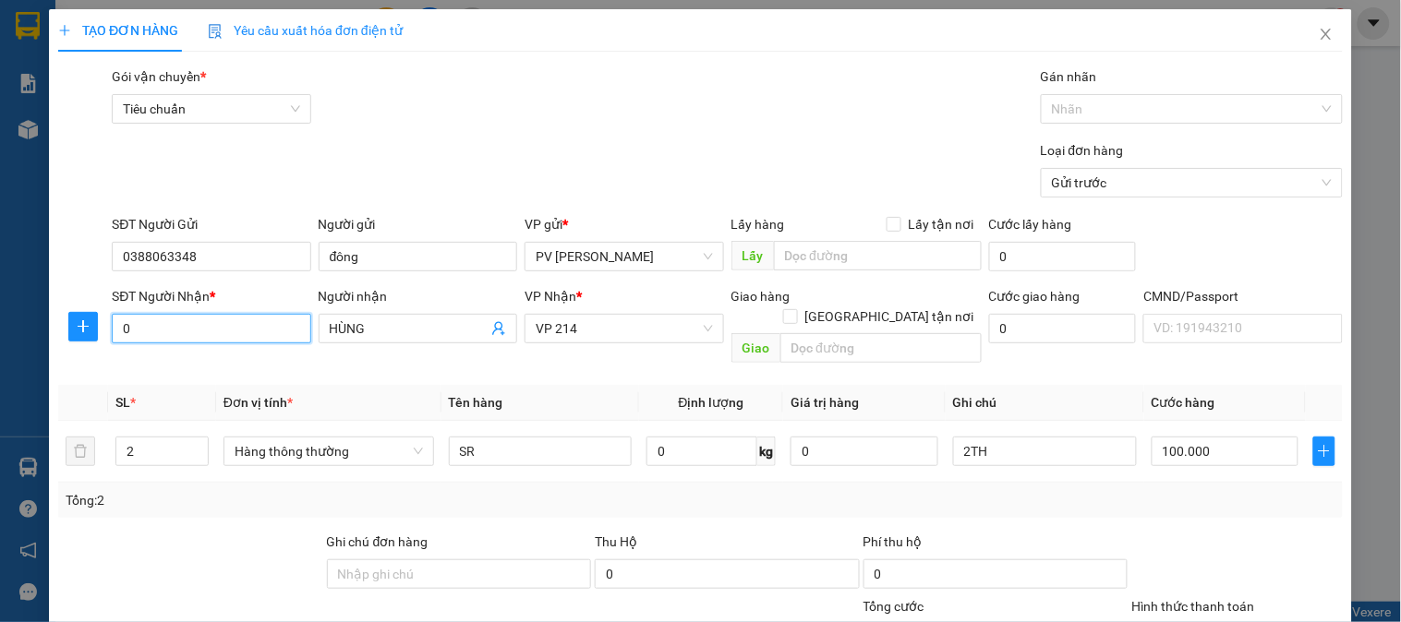
click at [265, 327] on input "0" at bounding box center [211, 329] width 198 height 30
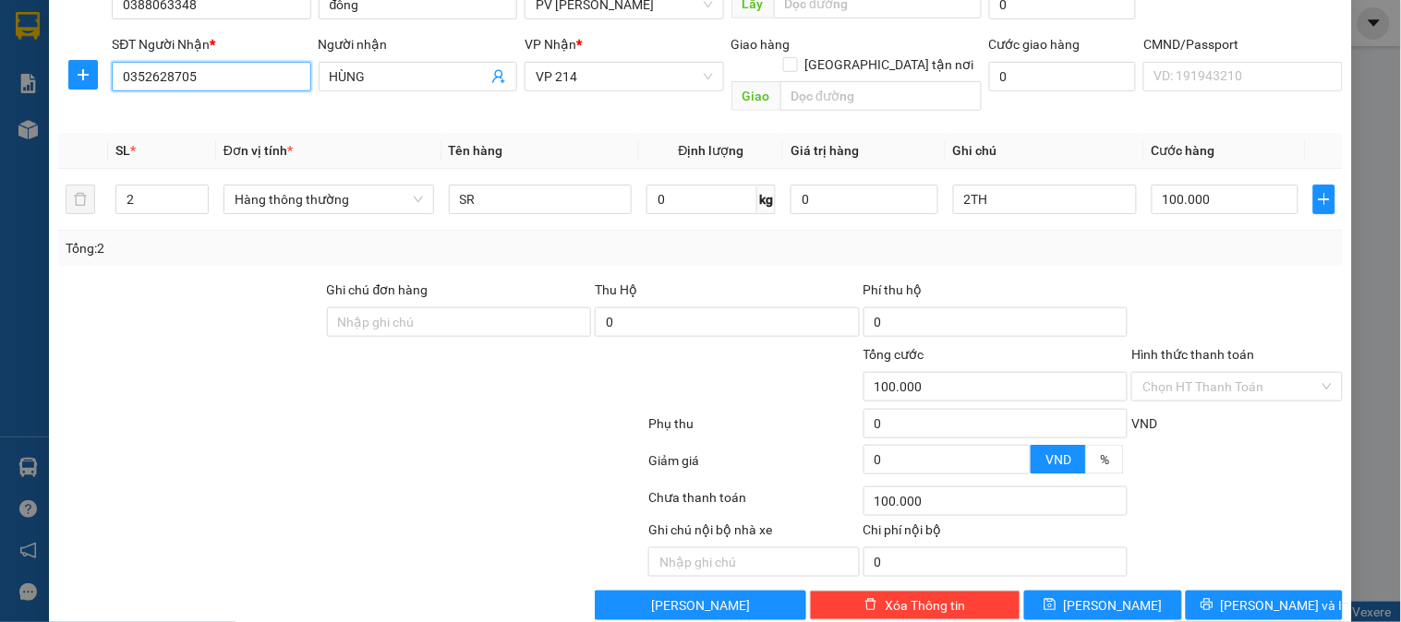
scroll to position [265, 0]
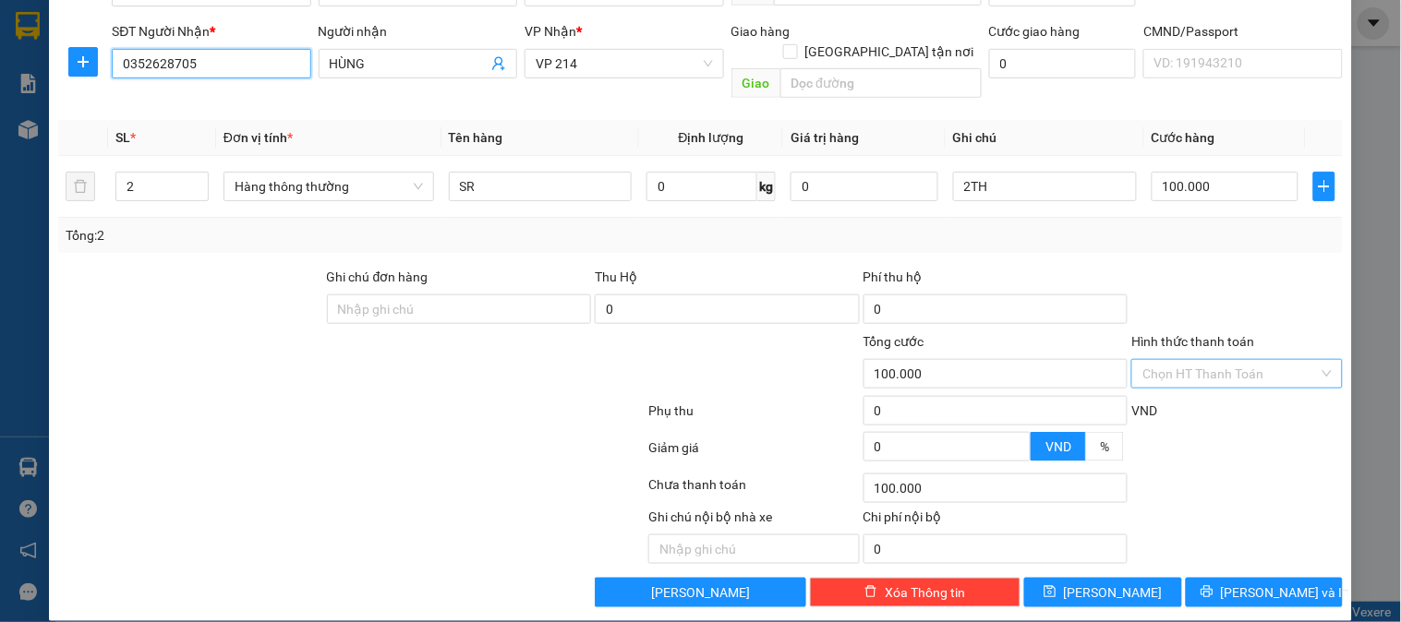
type input "0352628705"
click at [1200, 361] on input "Hình thức thanh toán" at bounding box center [1229, 374] width 175 height 28
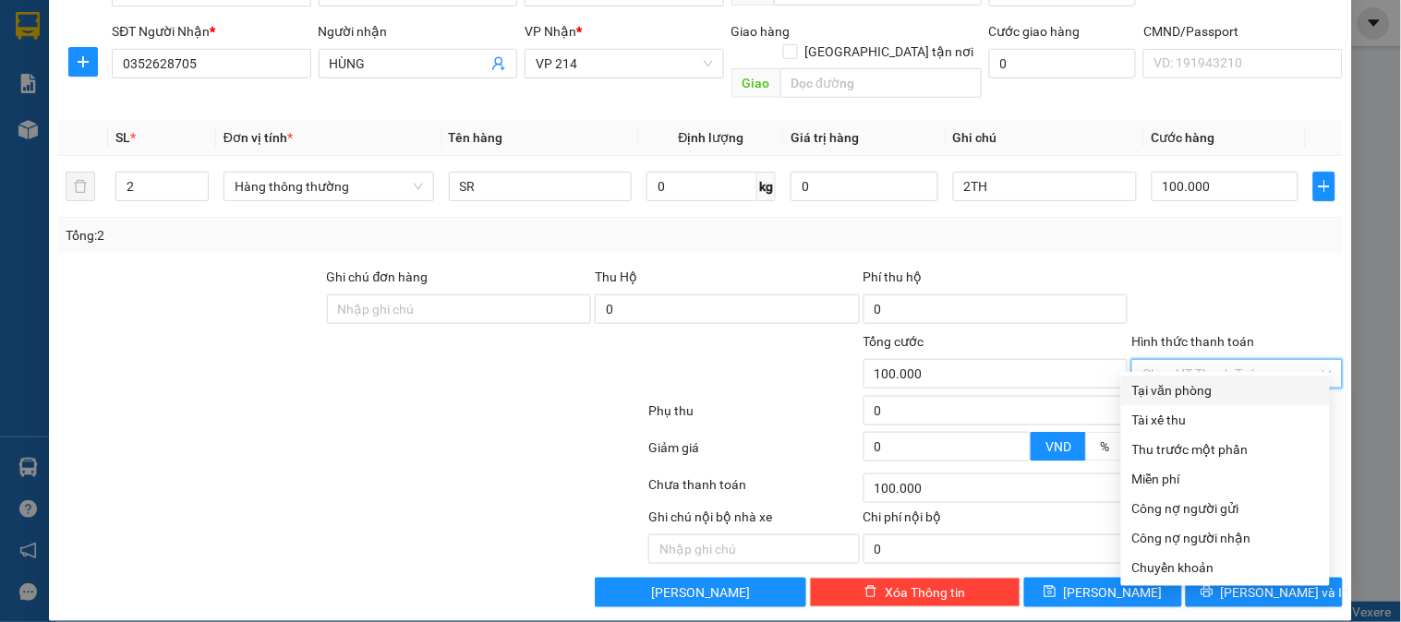
click at [1180, 385] on div "Tại văn phòng" at bounding box center [1225, 390] width 186 height 20
type input "0"
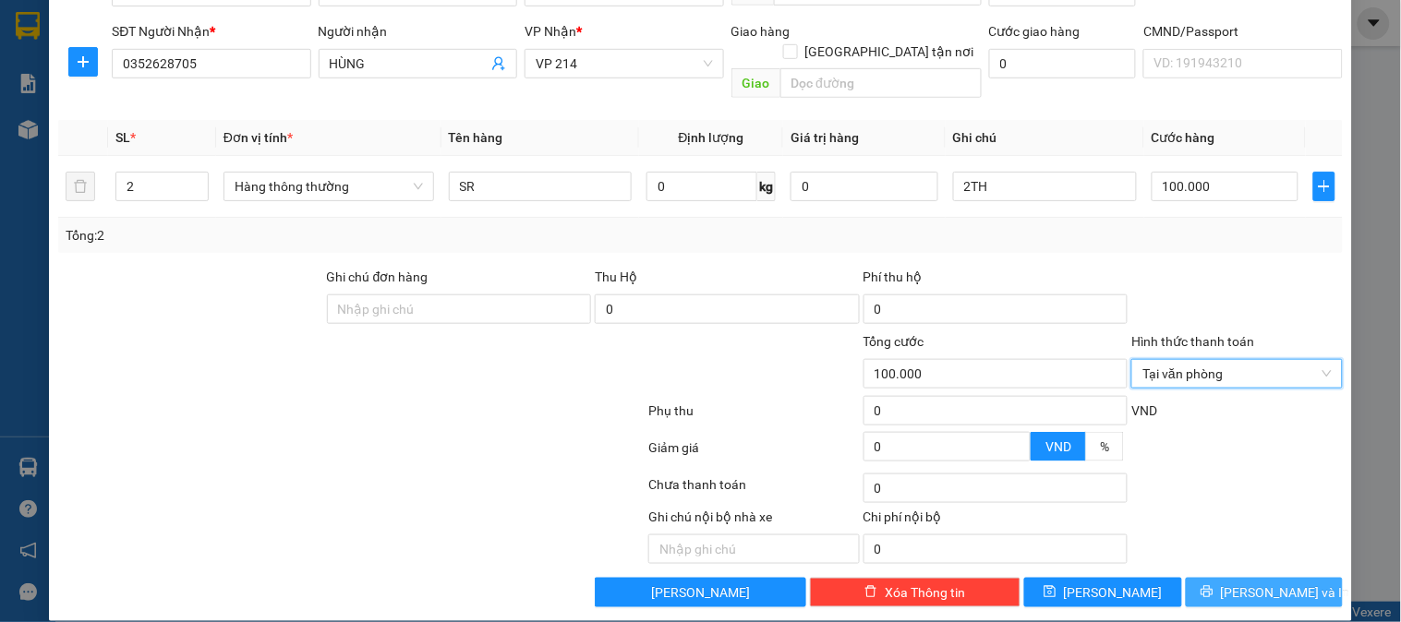
click at [1240, 583] on span "[PERSON_NAME] và In" at bounding box center [1284, 593] width 129 height 20
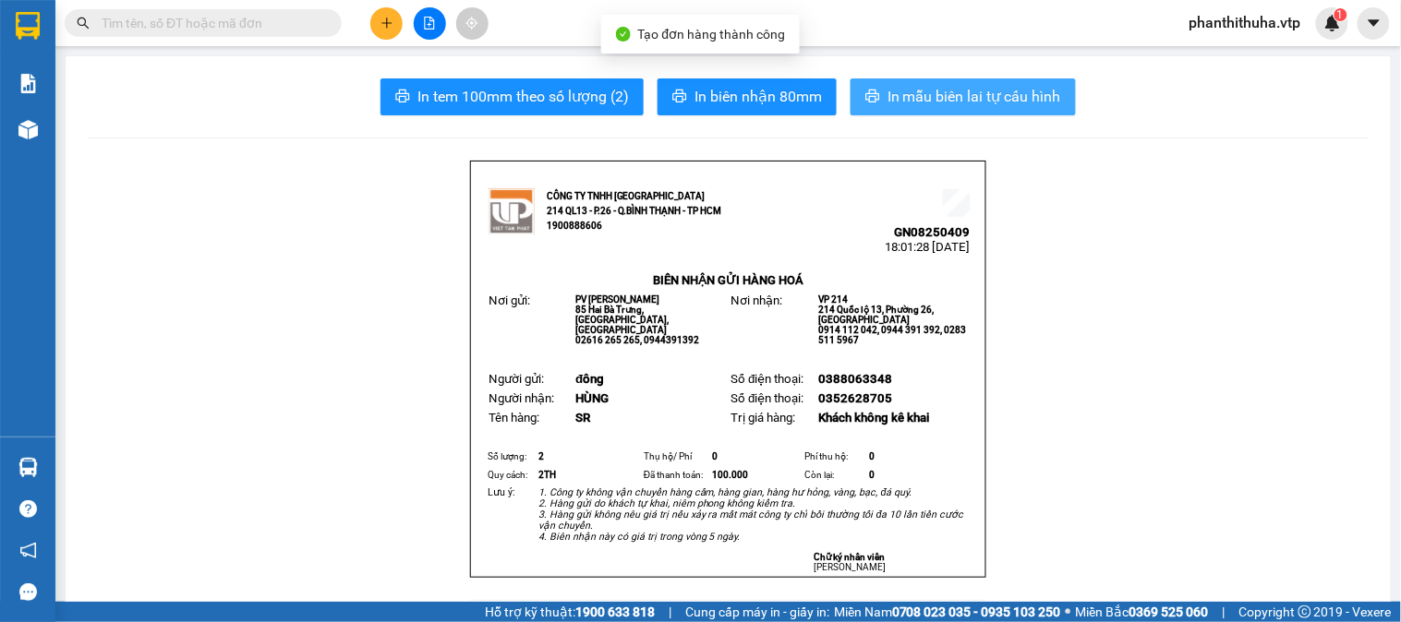
click at [919, 112] on button "In mẫu biên lai tự cấu hình" at bounding box center [962, 96] width 225 height 37
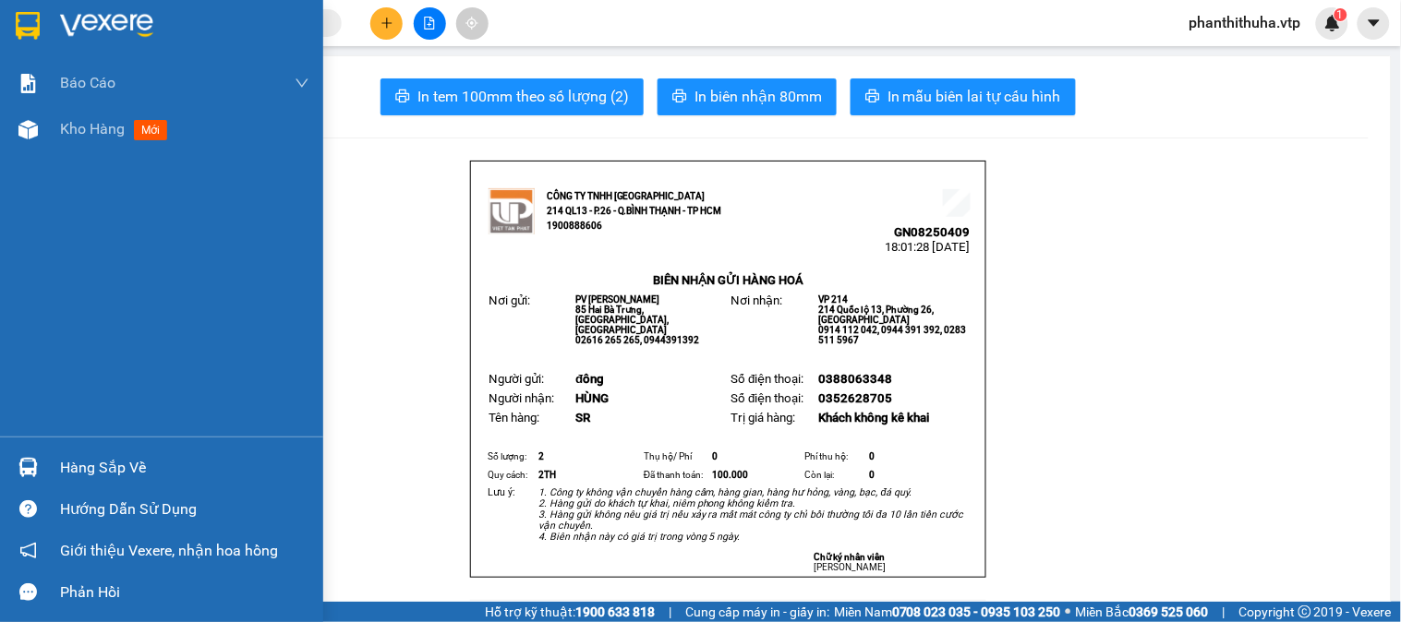
click at [133, 31] on img at bounding box center [106, 26] width 93 height 28
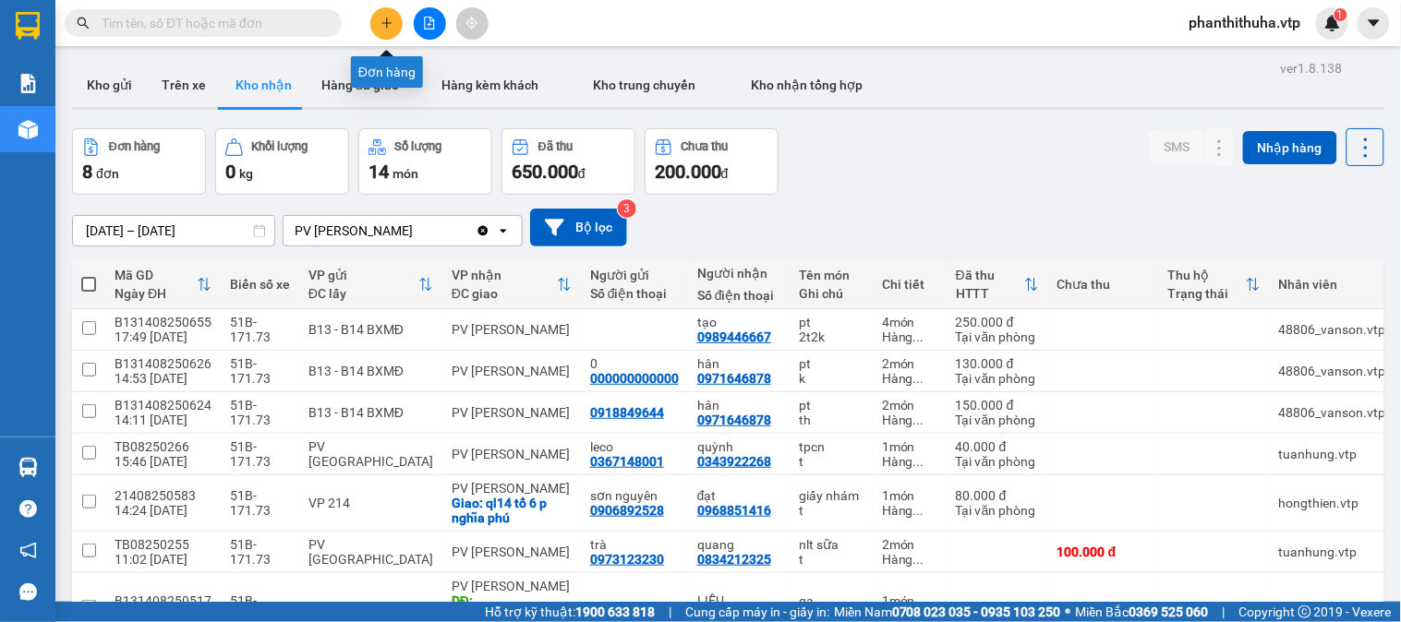
click at [388, 30] on button at bounding box center [386, 23] width 32 height 32
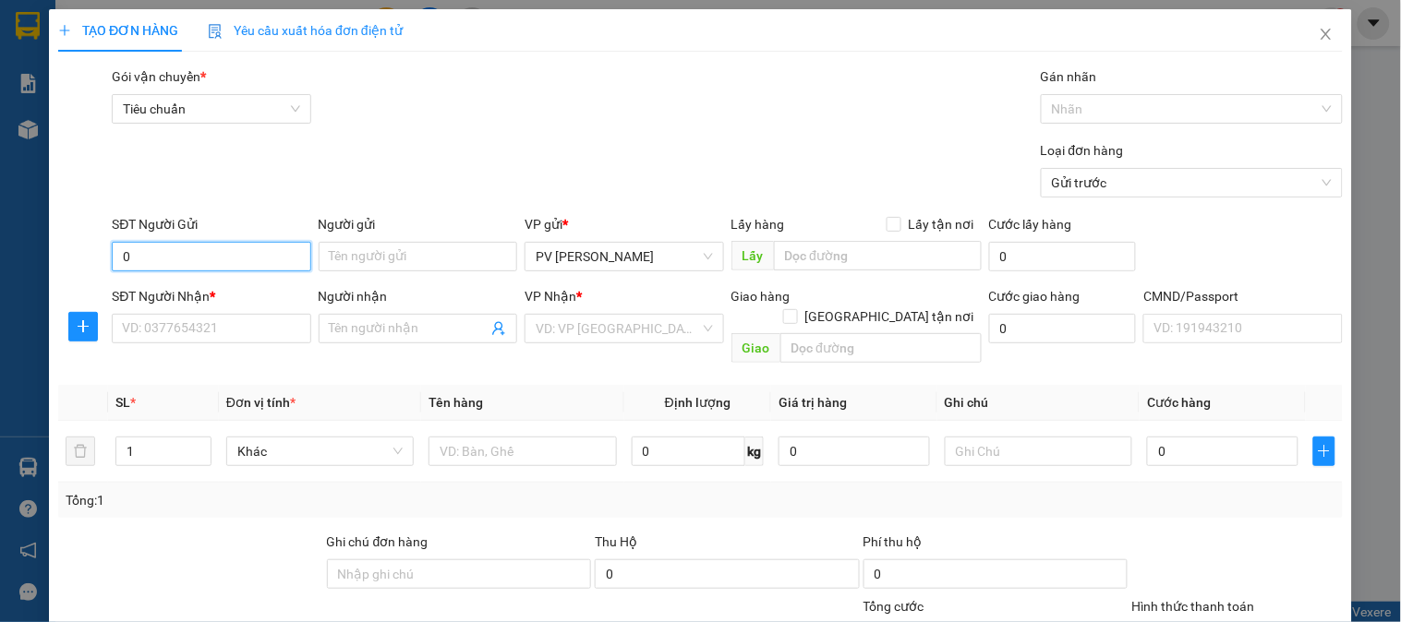
type input "0"
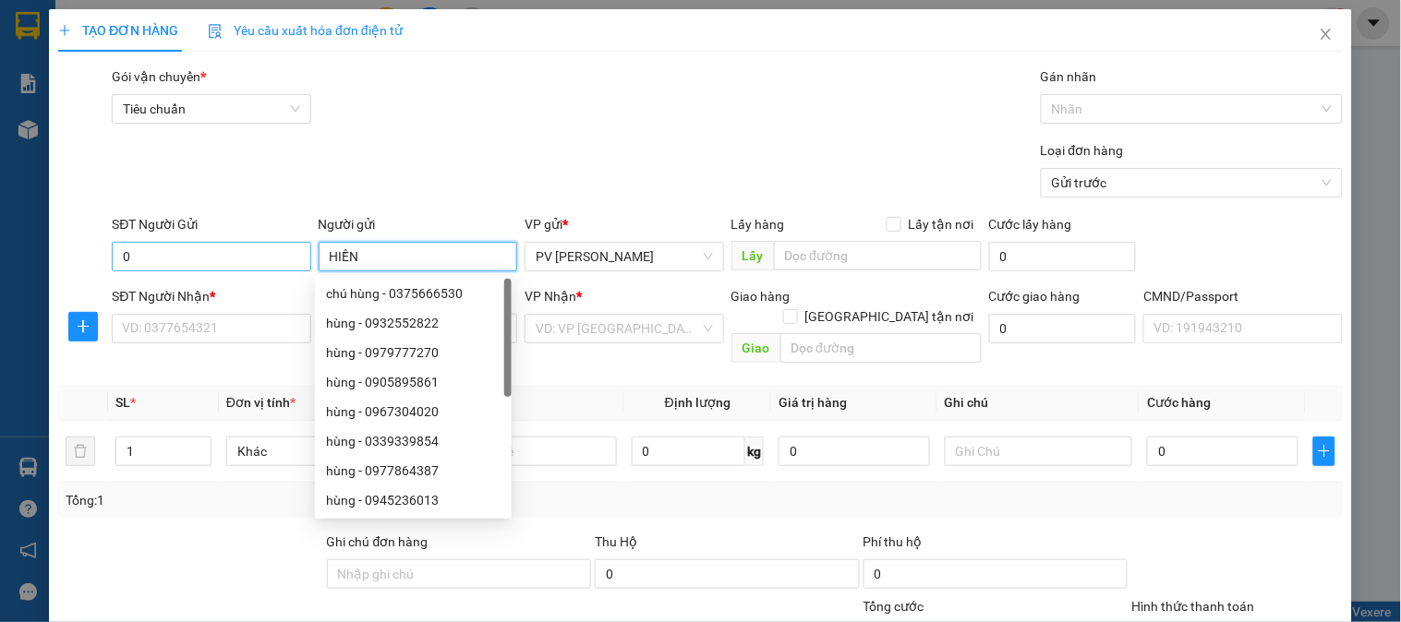
type input "HIỀN"
click at [198, 257] on input "0" at bounding box center [211, 257] width 198 height 30
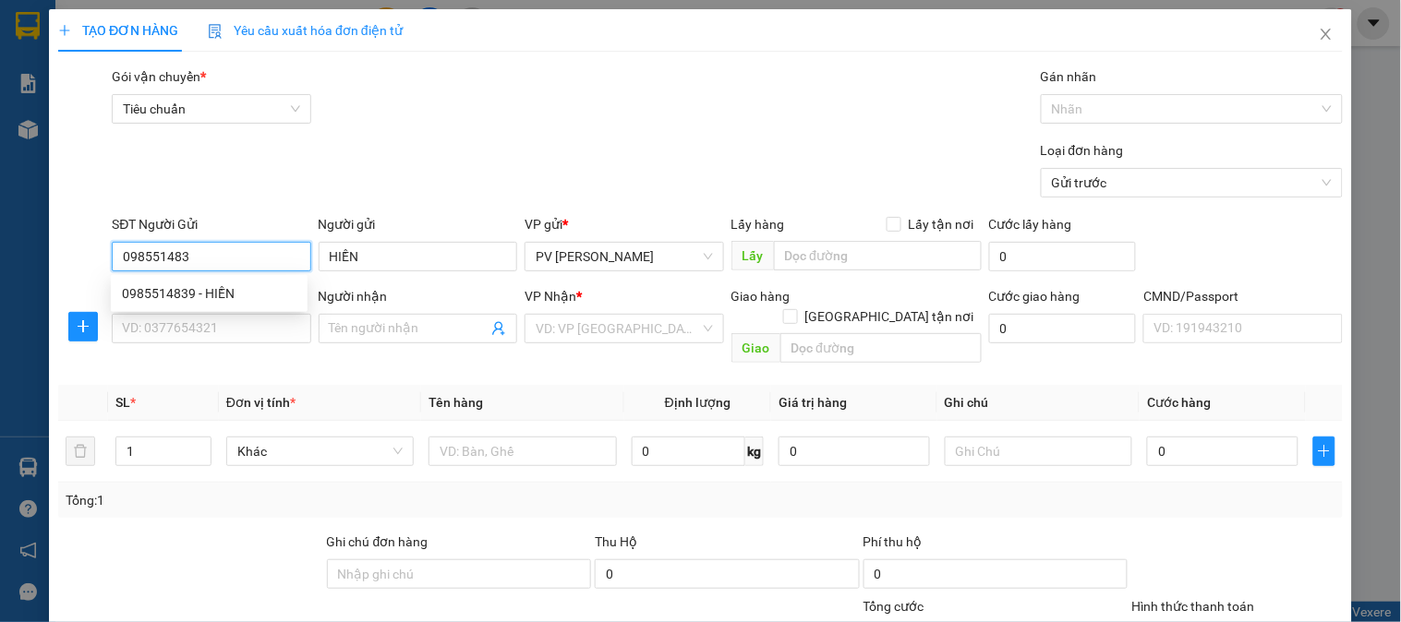
type input "0985514839"
click at [228, 297] on div "0985514839 - HIỀN" at bounding box center [209, 293] width 174 height 20
type input "0903909065"
type input "CÚC"
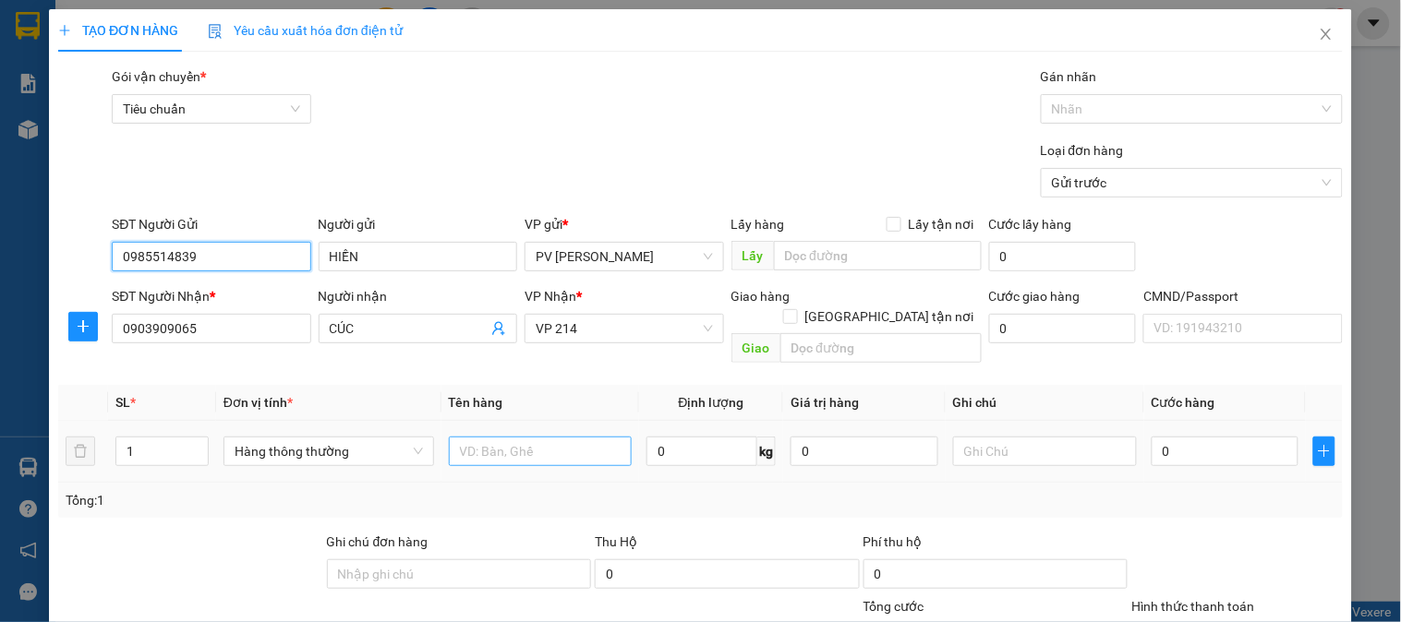
type input "0985514839"
click at [486, 437] on input "text" at bounding box center [541, 452] width 184 height 30
type input "SR"
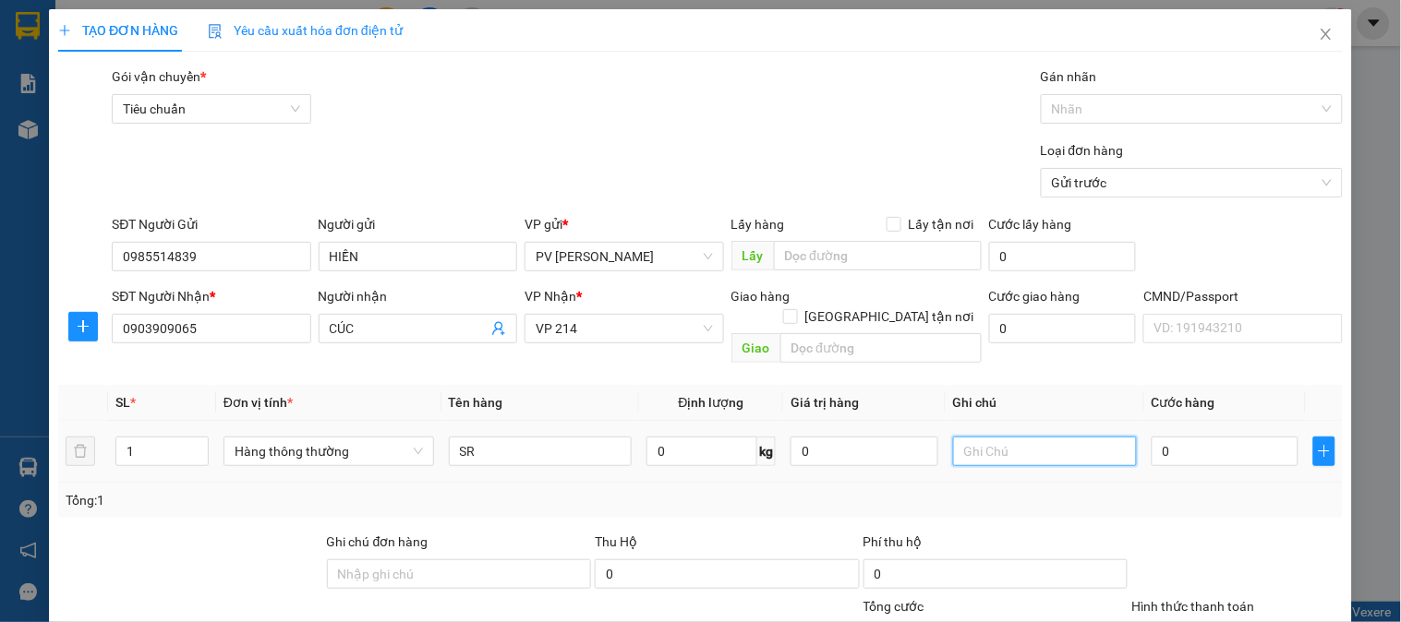
click at [1003, 437] on input "text" at bounding box center [1045, 452] width 184 height 30
type input "1TX"
click at [1178, 437] on input "0" at bounding box center [1225, 452] width 148 height 30
type input "7"
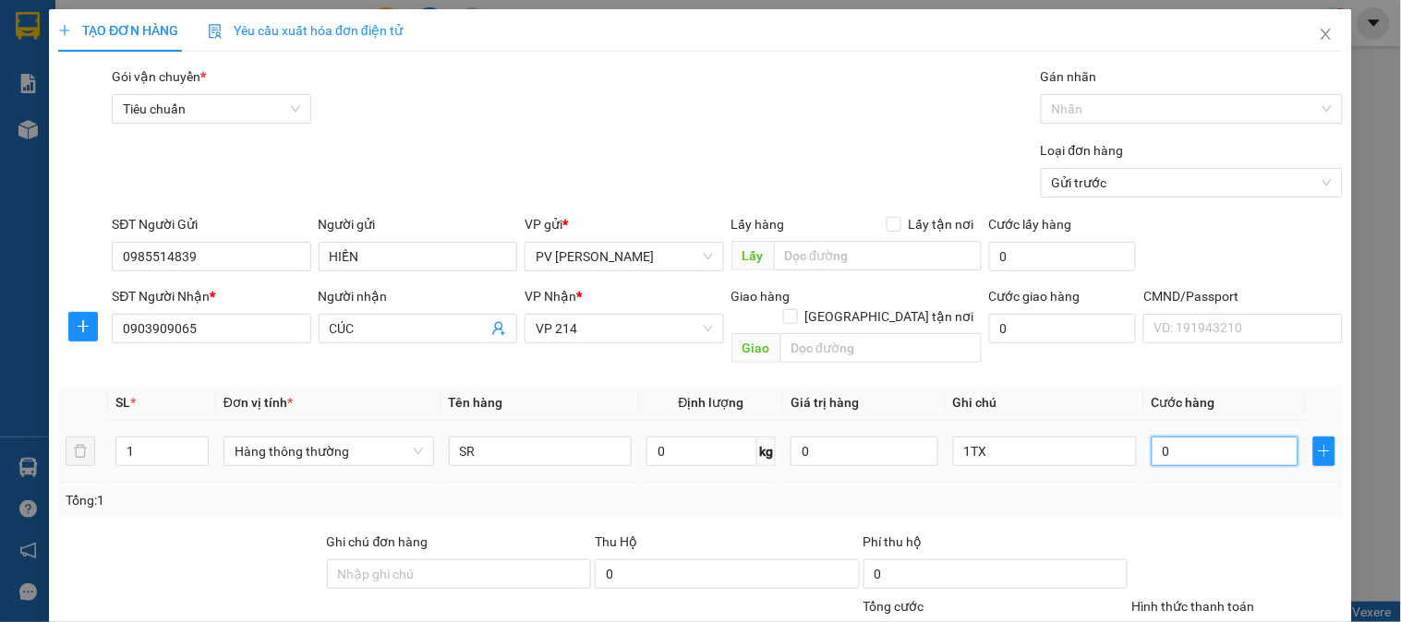
type input "7"
type input "70"
type input "700"
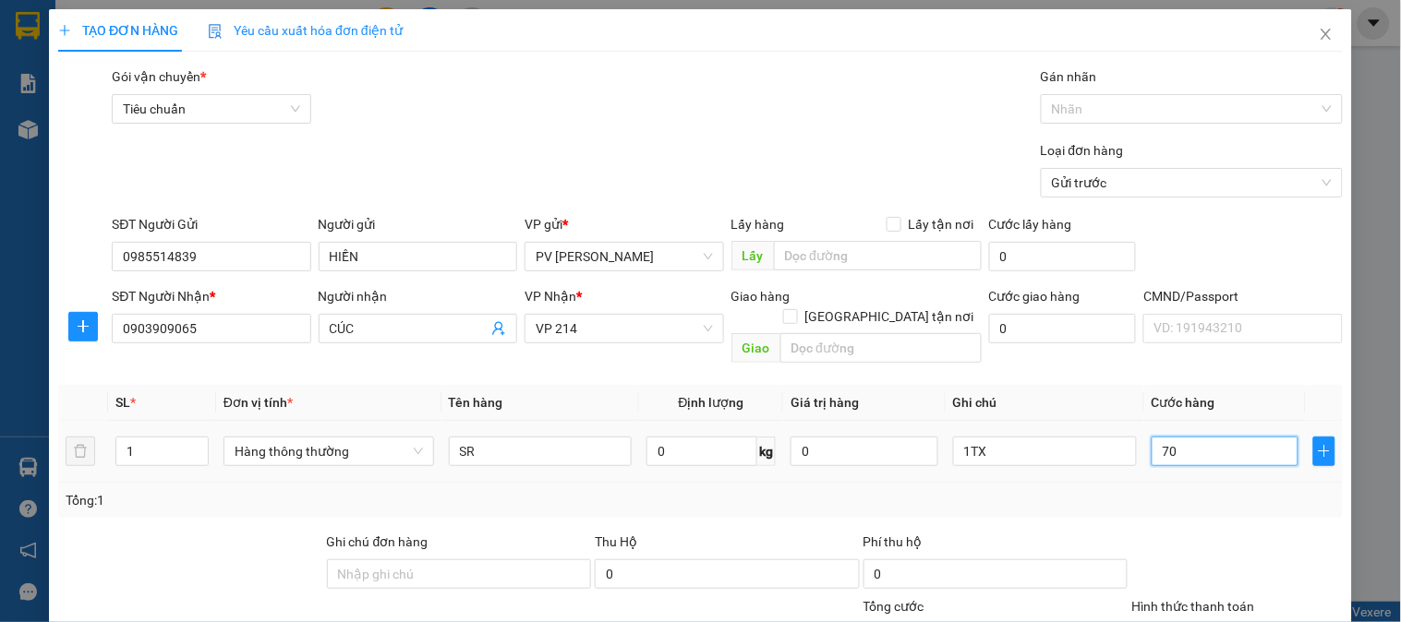
type input "700"
type input "7.000"
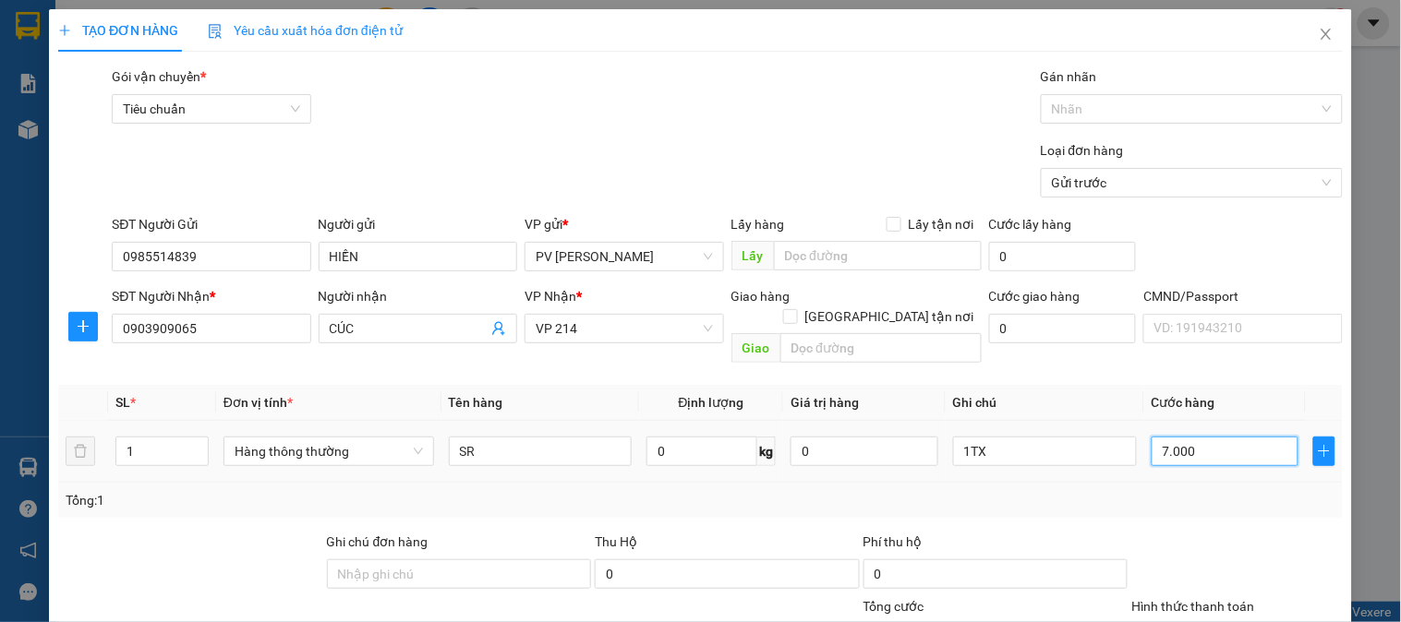
type input "70.000"
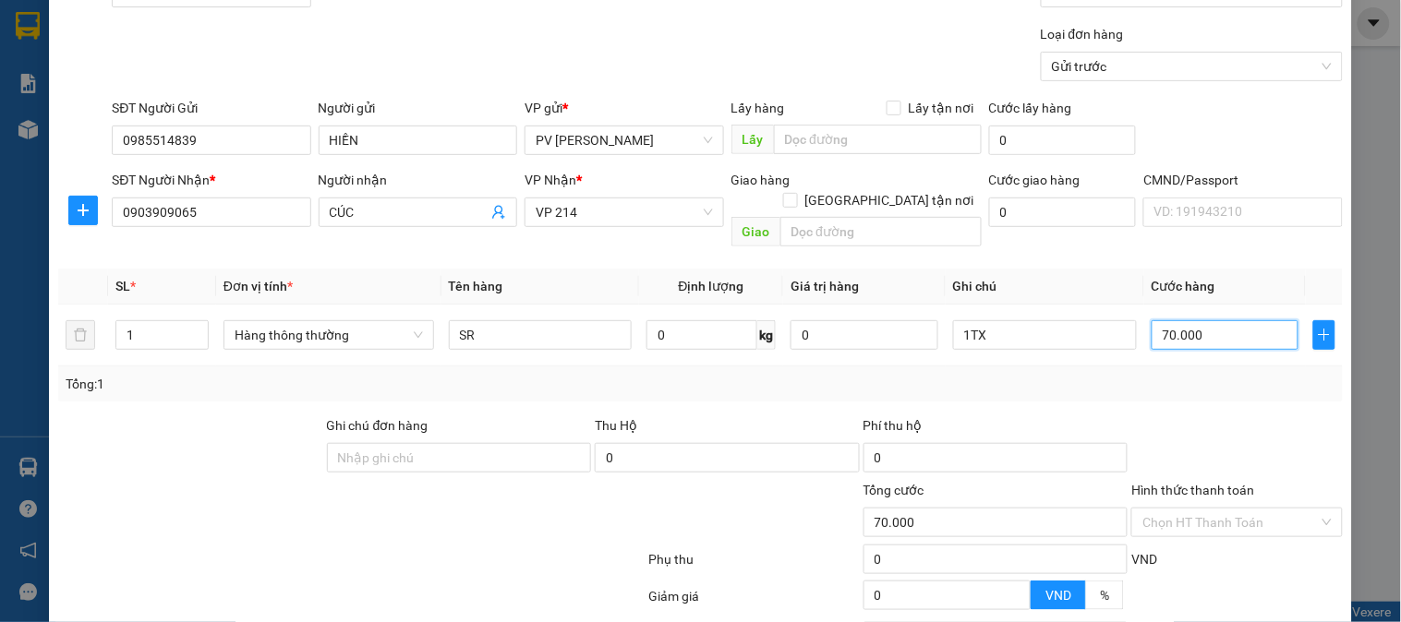
scroll to position [265, 0]
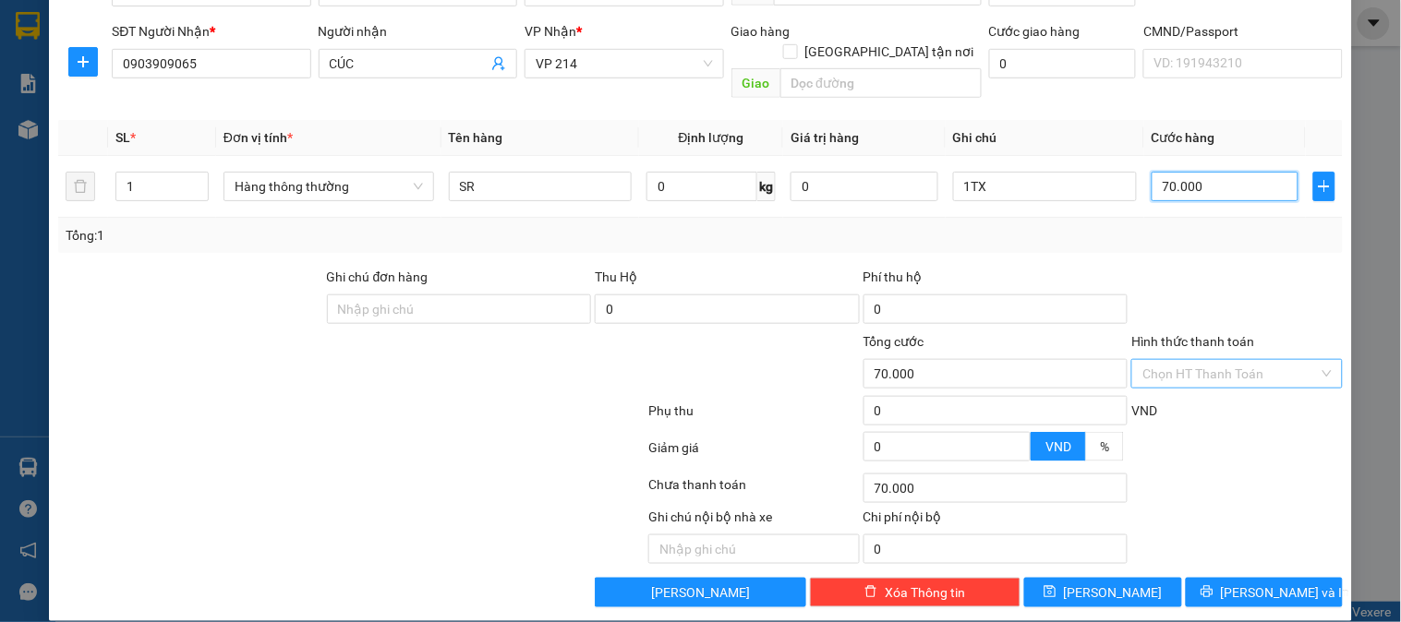
type input "70.000"
click at [1224, 360] on input "Hình thức thanh toán" at bounding box center [1229, 374] width 175 height 28
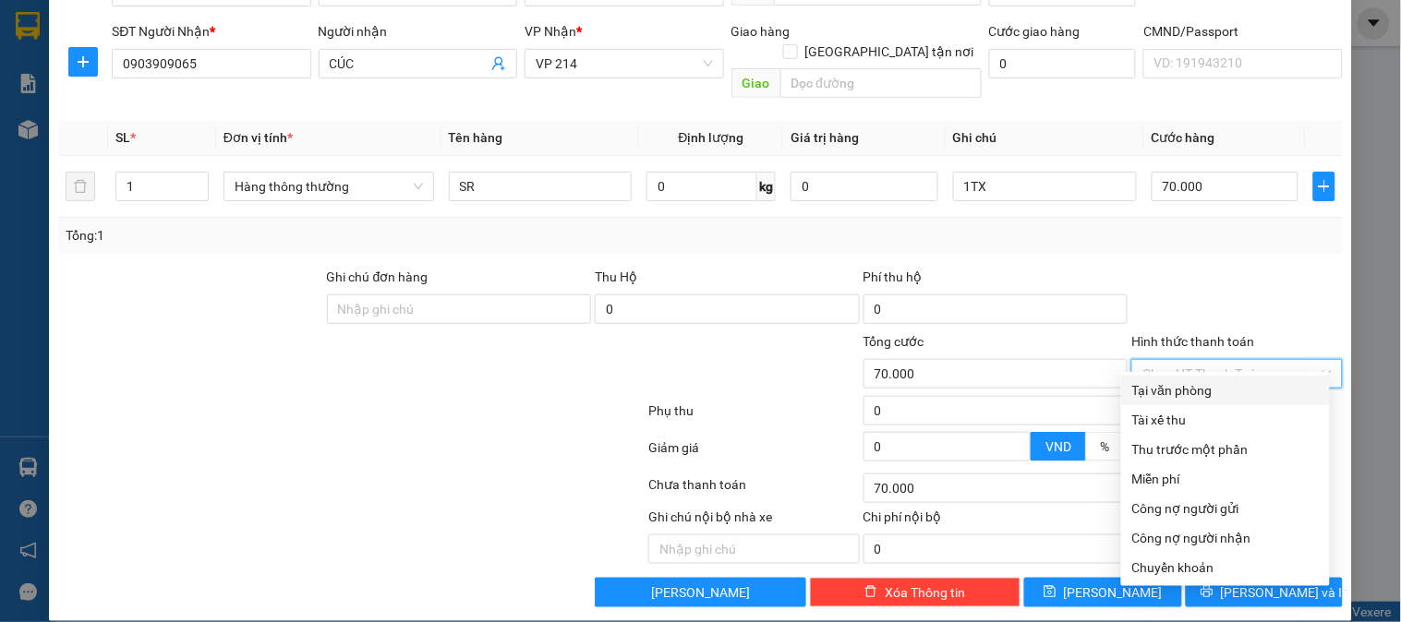
click at [1209, 383] on div "Tại văn phòng" at bounding box center [1225, 390] width 186 height 20
type input "0"
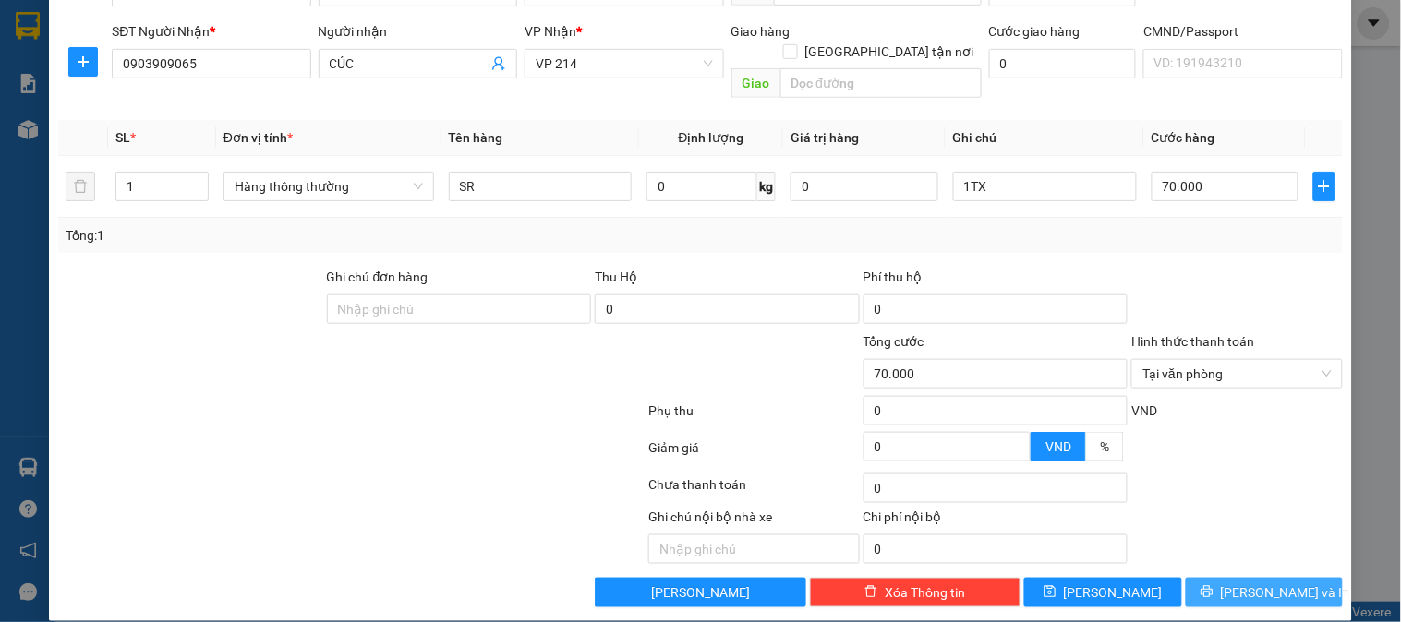
click at [1232, 578] on button "[PERSON_NAME] và In" at bounding box center [1263, 593] width 157 height 30
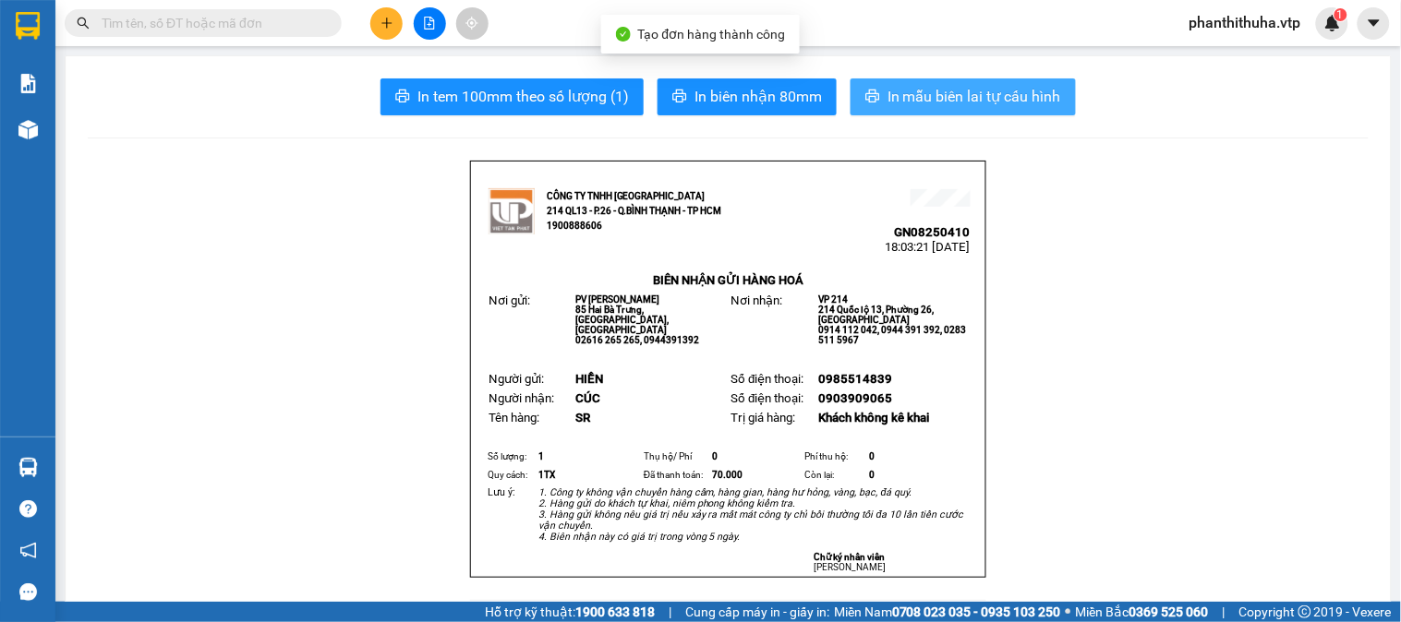
click at [914, 102] on span "In mẫu biên lai tự cấu hình" at bounding box center [974, 96] width 174 height 23
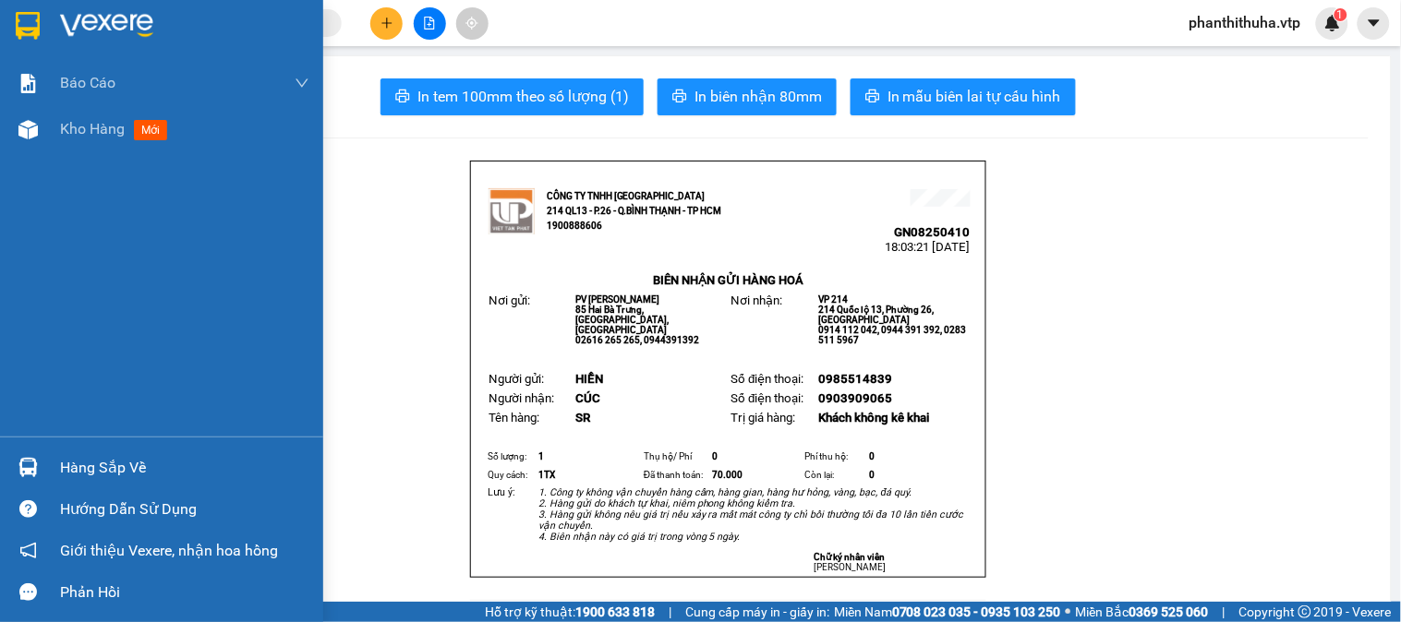
click at [99, 15] on img at bounding box center [106, 26] width 93 height 28
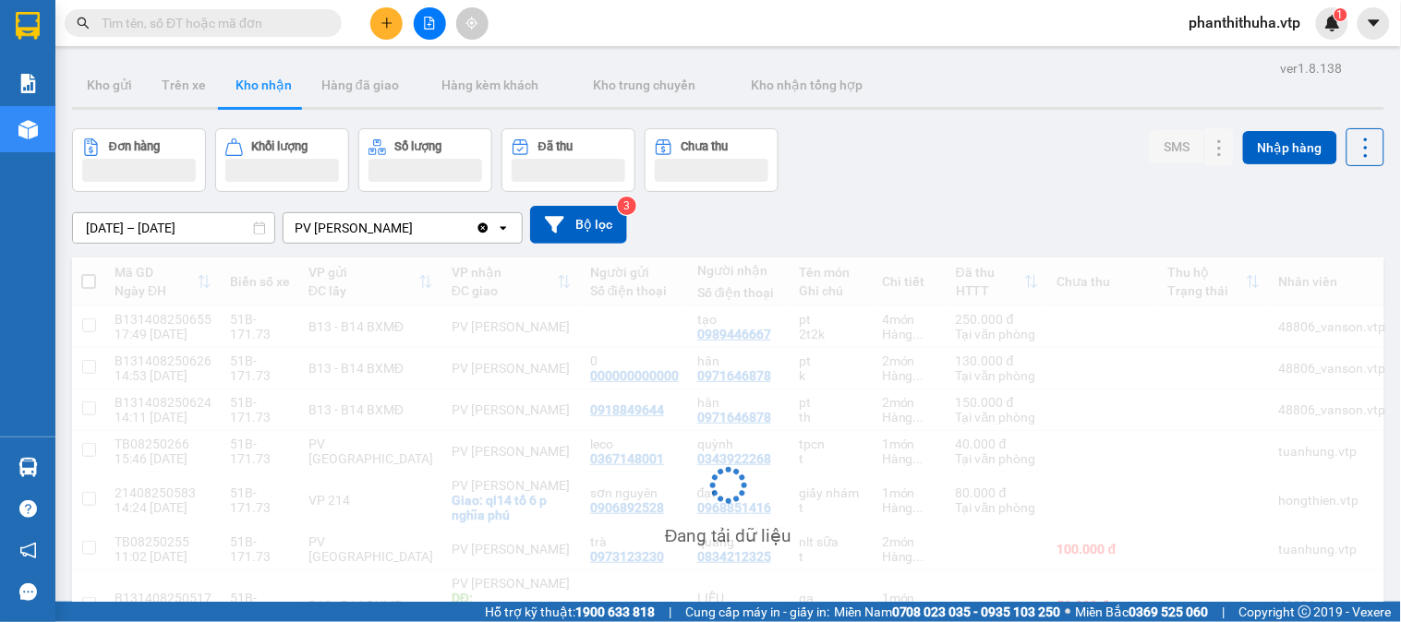
click at [394, 26] on button at bounding box center [386, 23] width 32 height 32
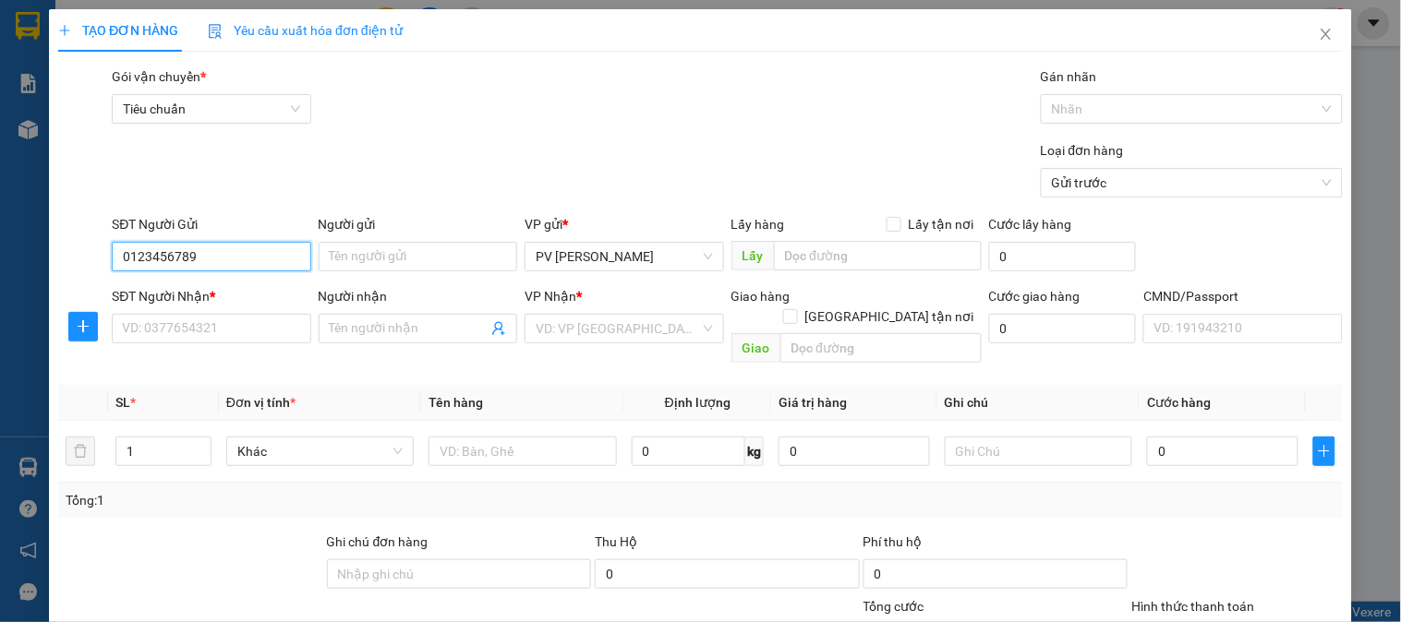
type input "0123456789"
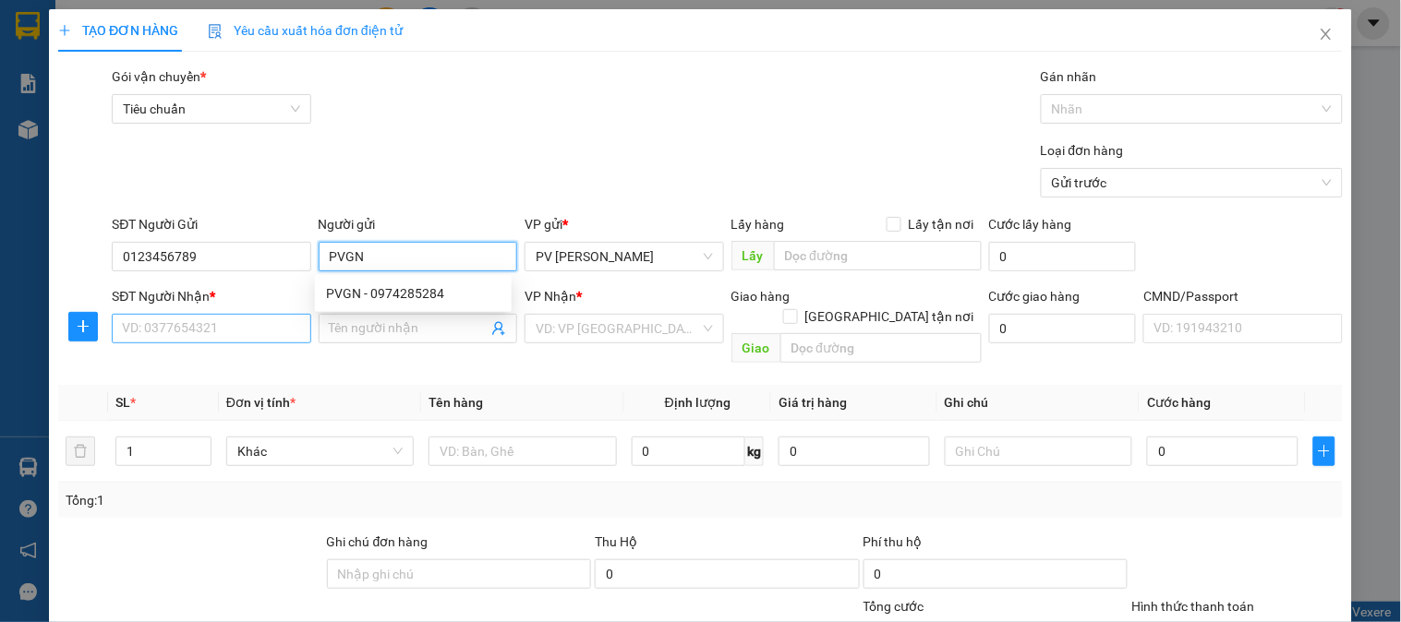
type input "PVGN"
click at [222, 319] on input "SĐT Người Nhận *" at bounding box center [211, 329] width 198 height 30
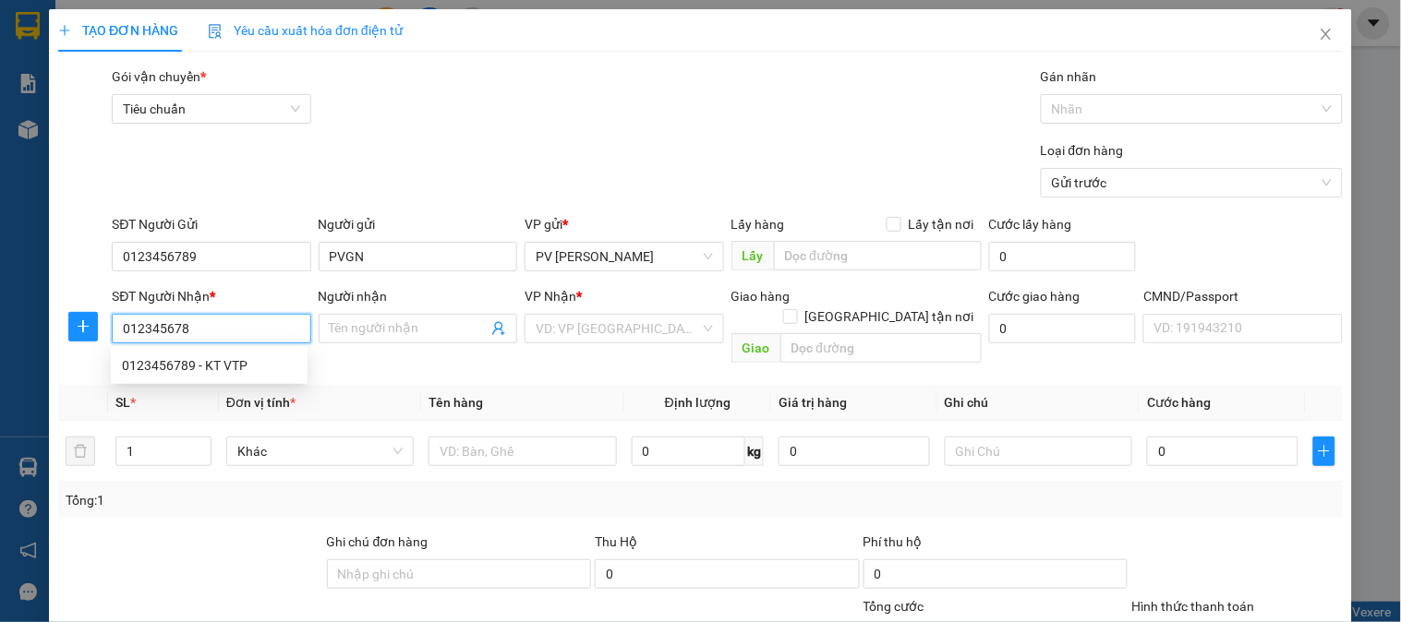
type input "0123456789"
click at [231, 363] on div "0123456789 - KT VTP" at bounding box center [209, 365] width 174 height 20
type input "KT VTP"
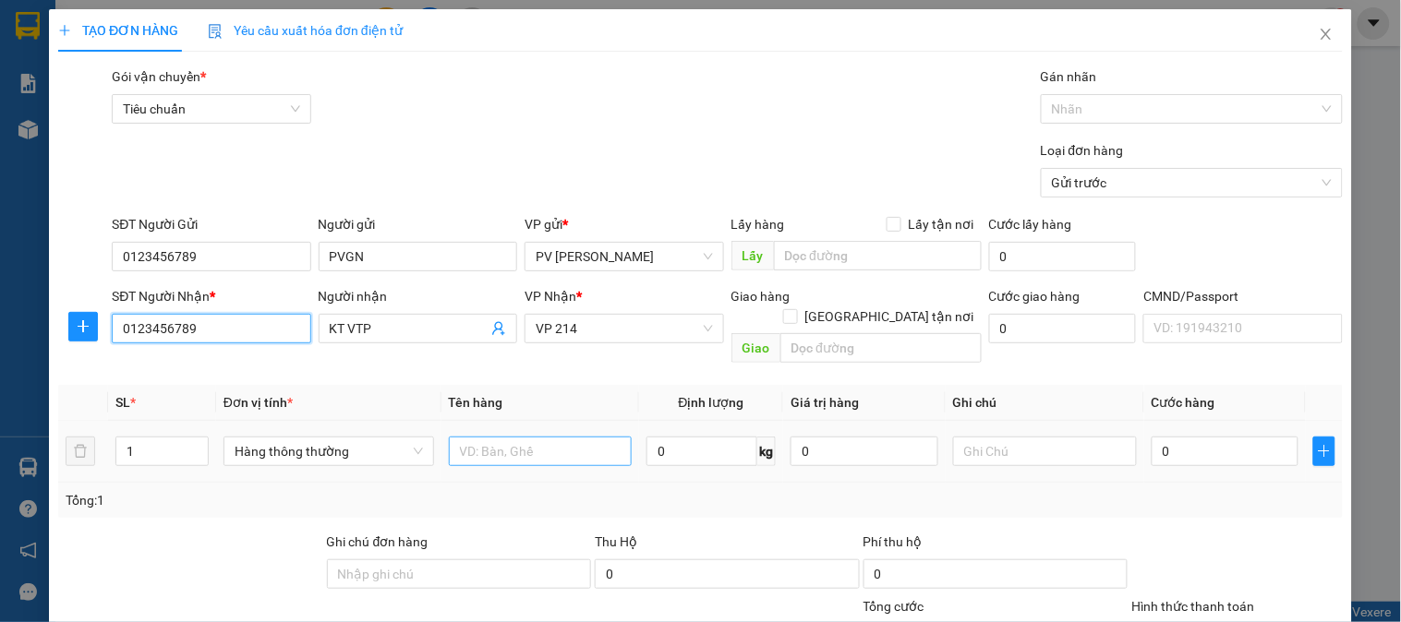
type input "0123456789"
click at [522, 437] on input "text" at bounding box center [541, 452] width 184 height 30
type input "TIỀN"
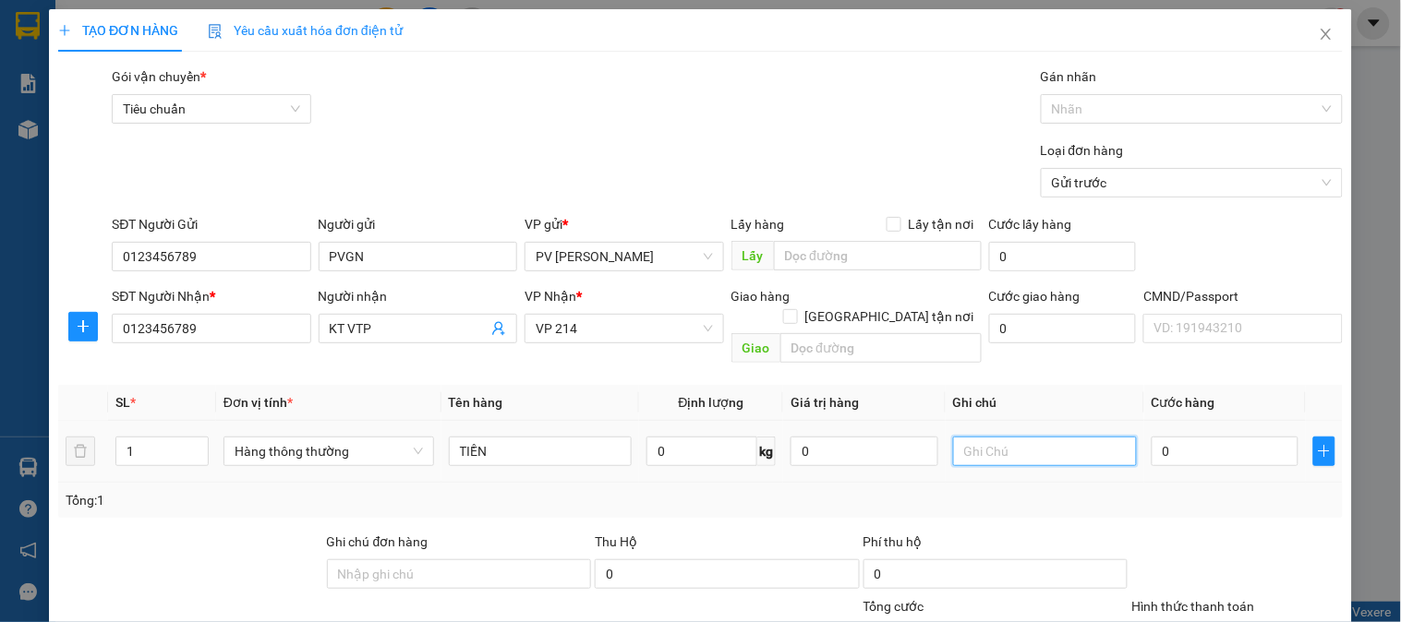
click at [1016, 437] on input "text" at bounding box center [1045, 452] width 184 height 30
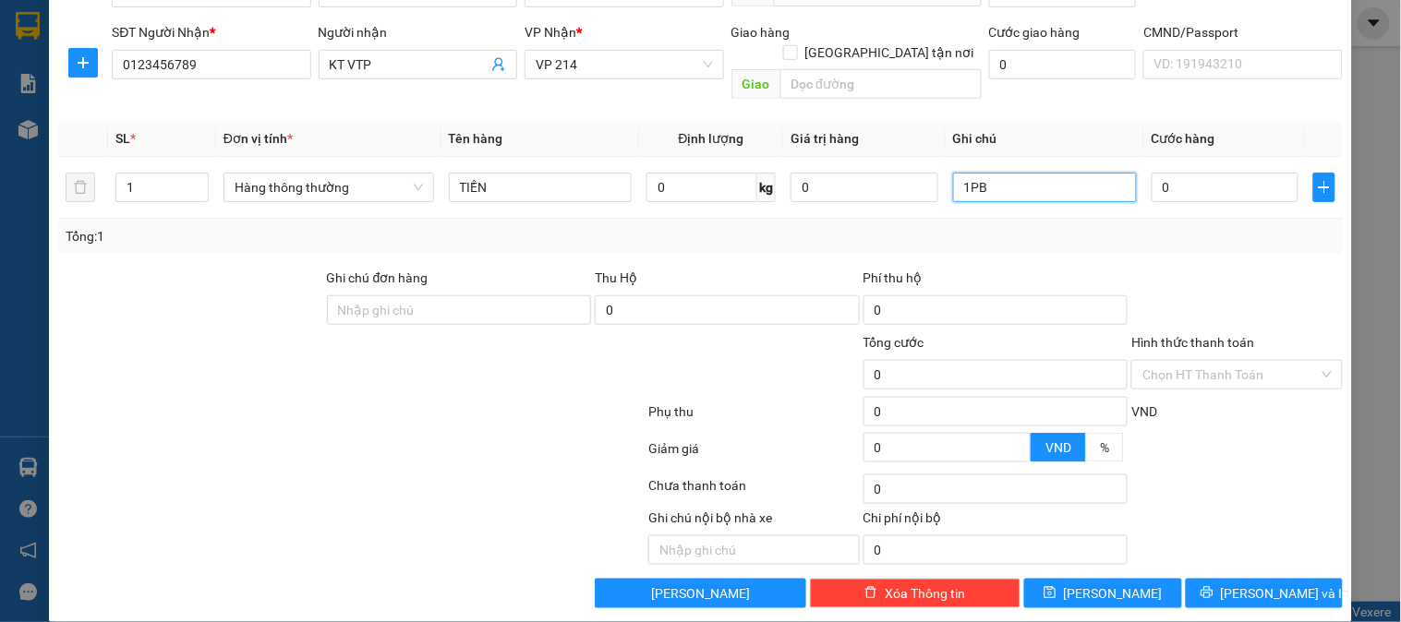
scroll to position [265, 0]
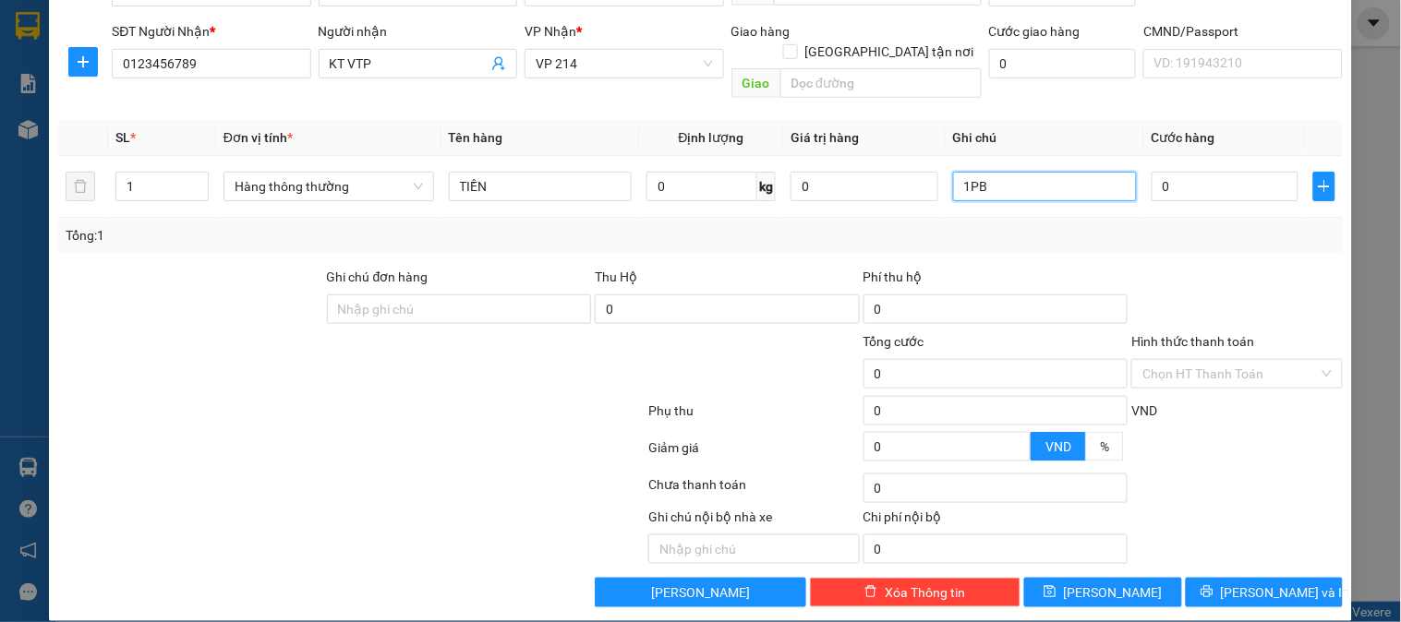
type input "1PB"
click at [1204, 367] on div "Hình thức thanh toán Chọn HT Thanh Toán" at bounding box center [1236, 363] width 210 height 65
click at [1200, 360] on input "Hình thức thanh toán" at bounding box center [1229, 374] width 175 height 28
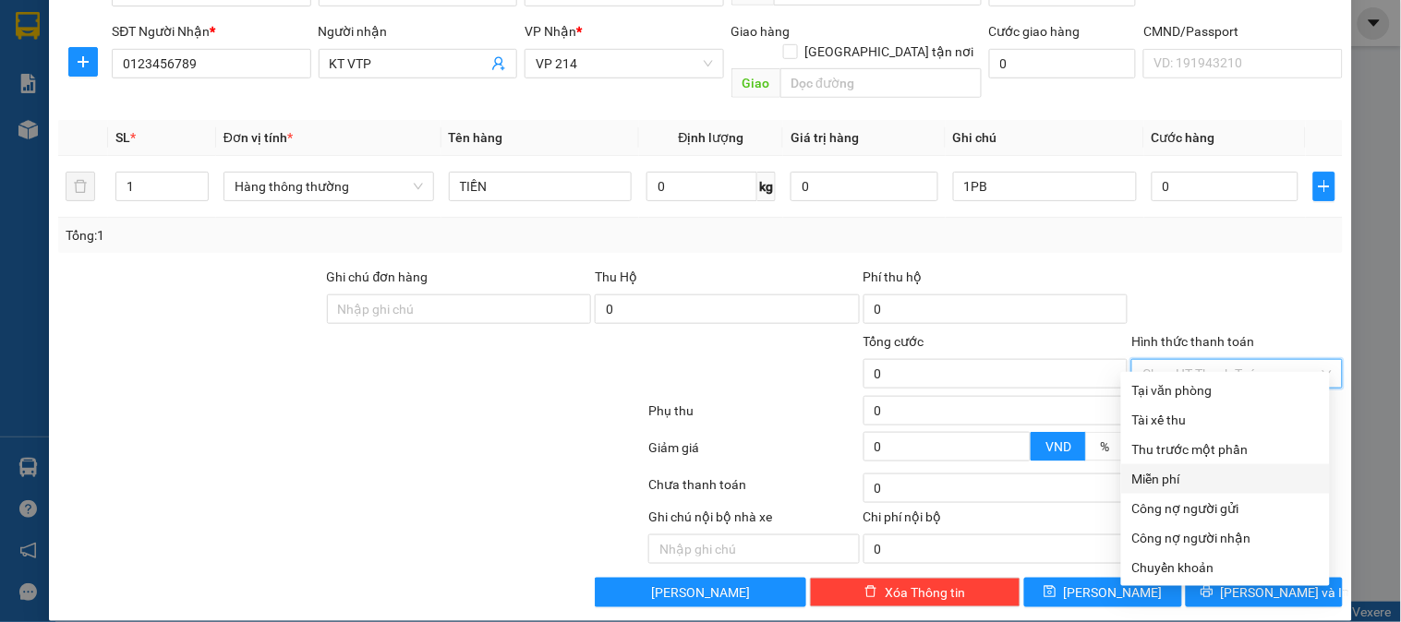
click at [1177, 482] on div "Miễn phí" at bounding box center [1225, 479] width 186 height 20
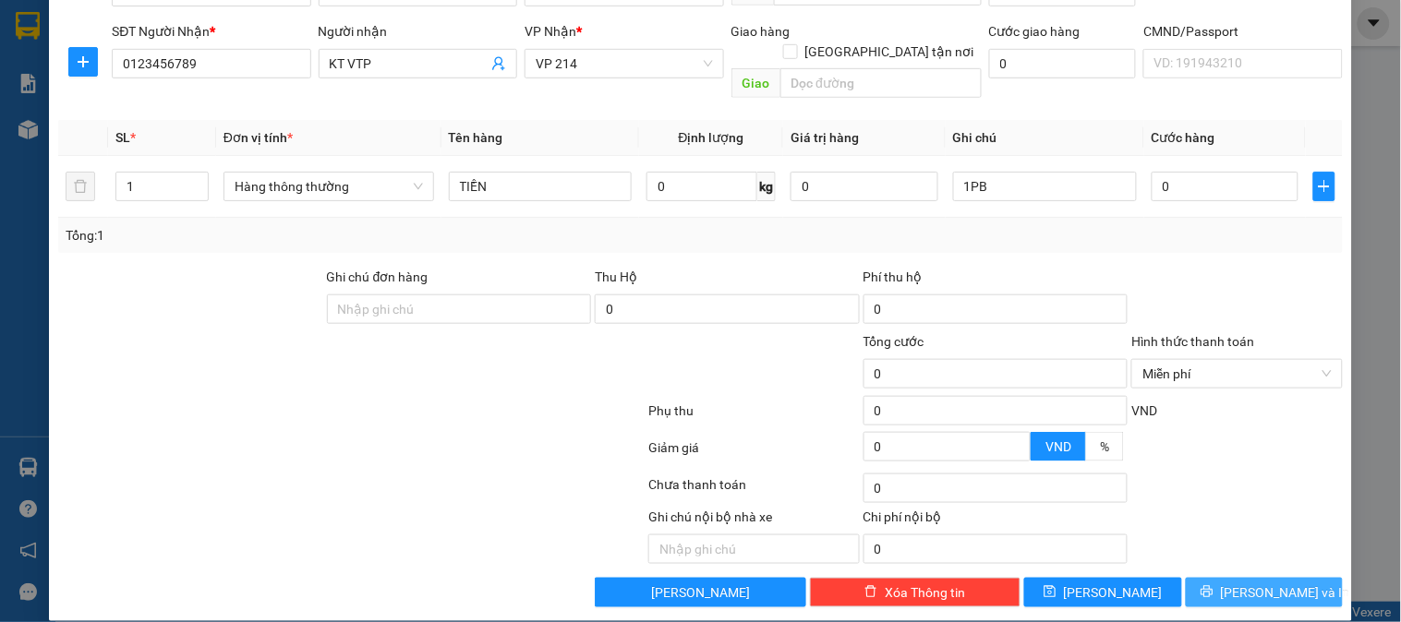
click at [1253, 583] on span "[PERSON_NAME] và In" at bounding box center [1284, 593] width 129 height 20
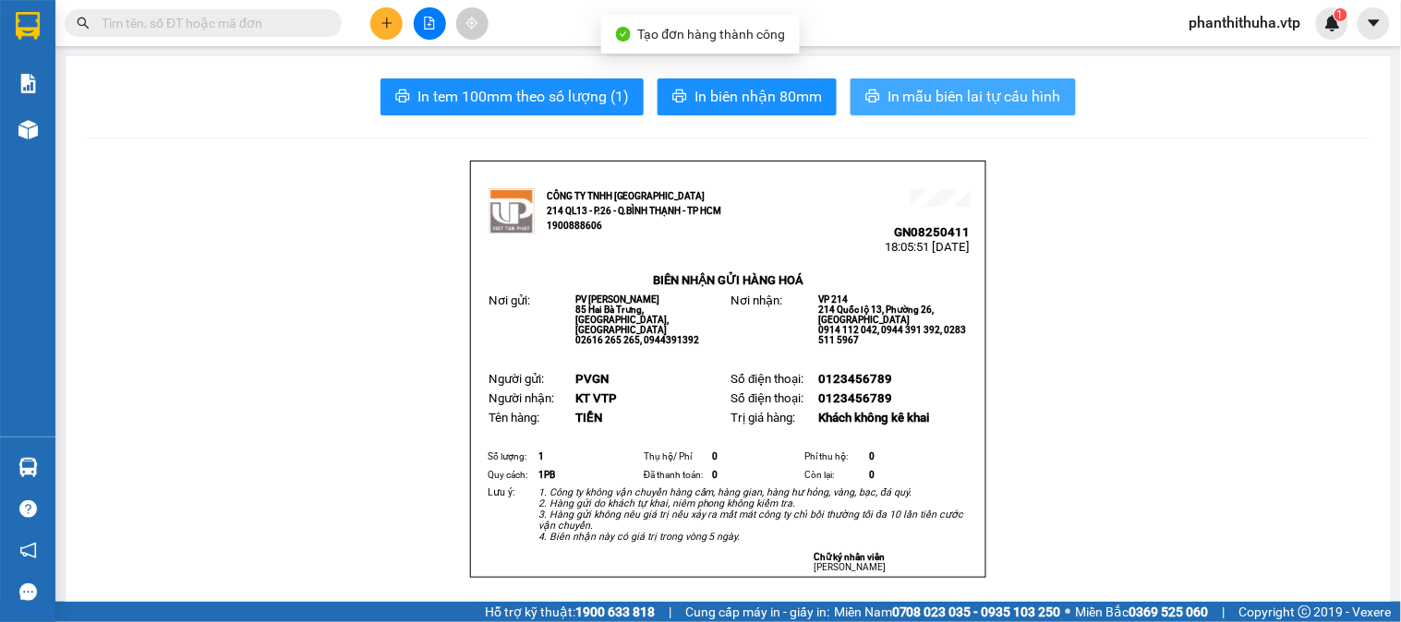
click at [949, 103] on span "In mẫu biên lai tự cấu hình" at bounding box center [974, 96] width 174 height 23
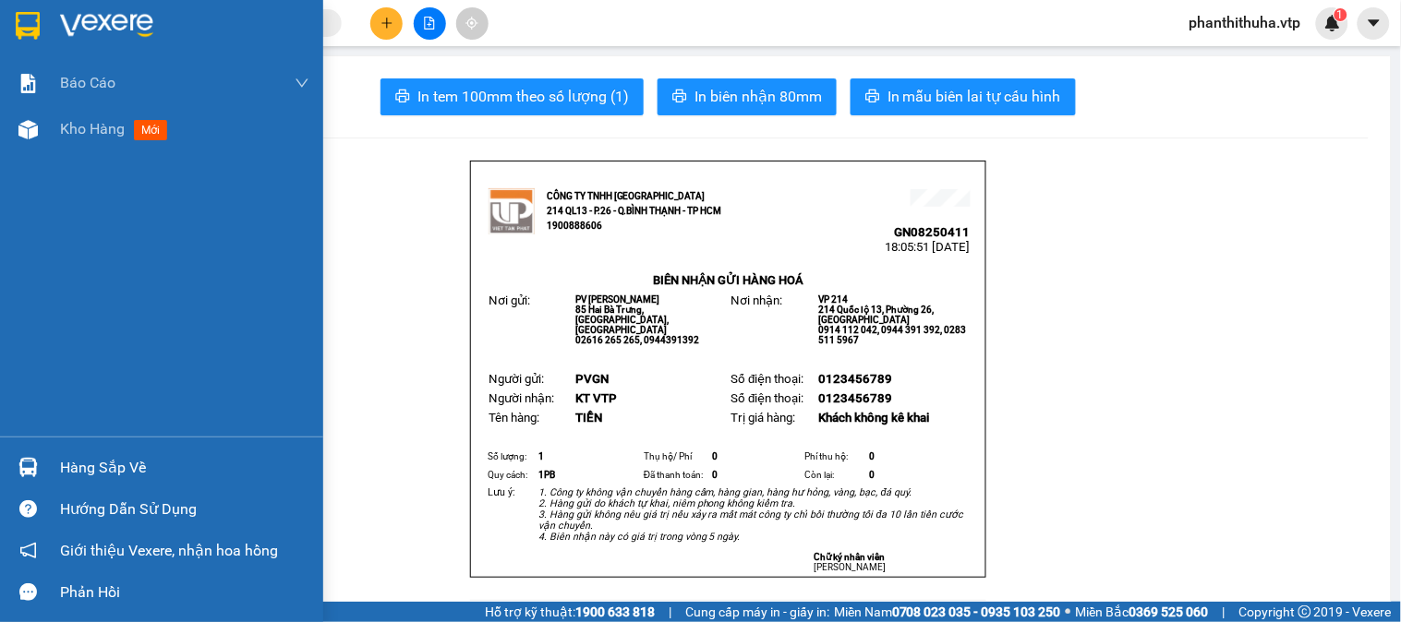
click at [79, 12] on img at bounding box center [106, 26] width 93 height 28
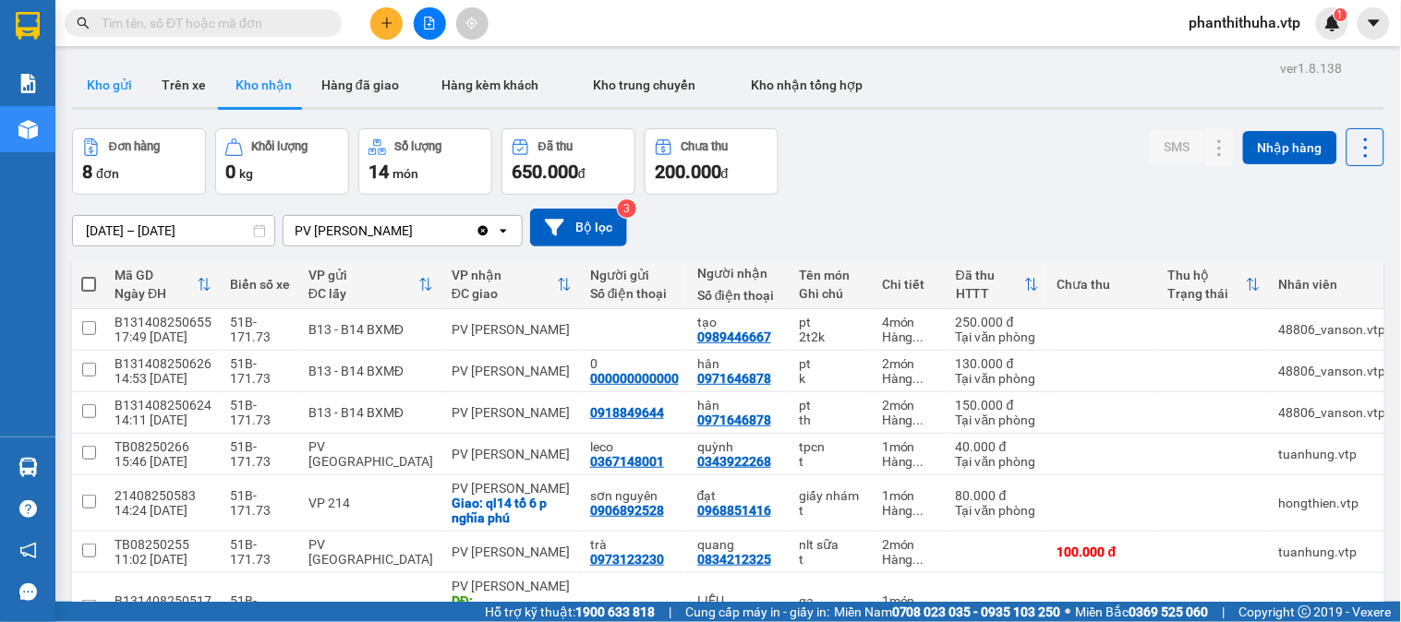
click at [114, 96] on button "Kho gửi" at bounding box center [109, 85] width 75 height 44
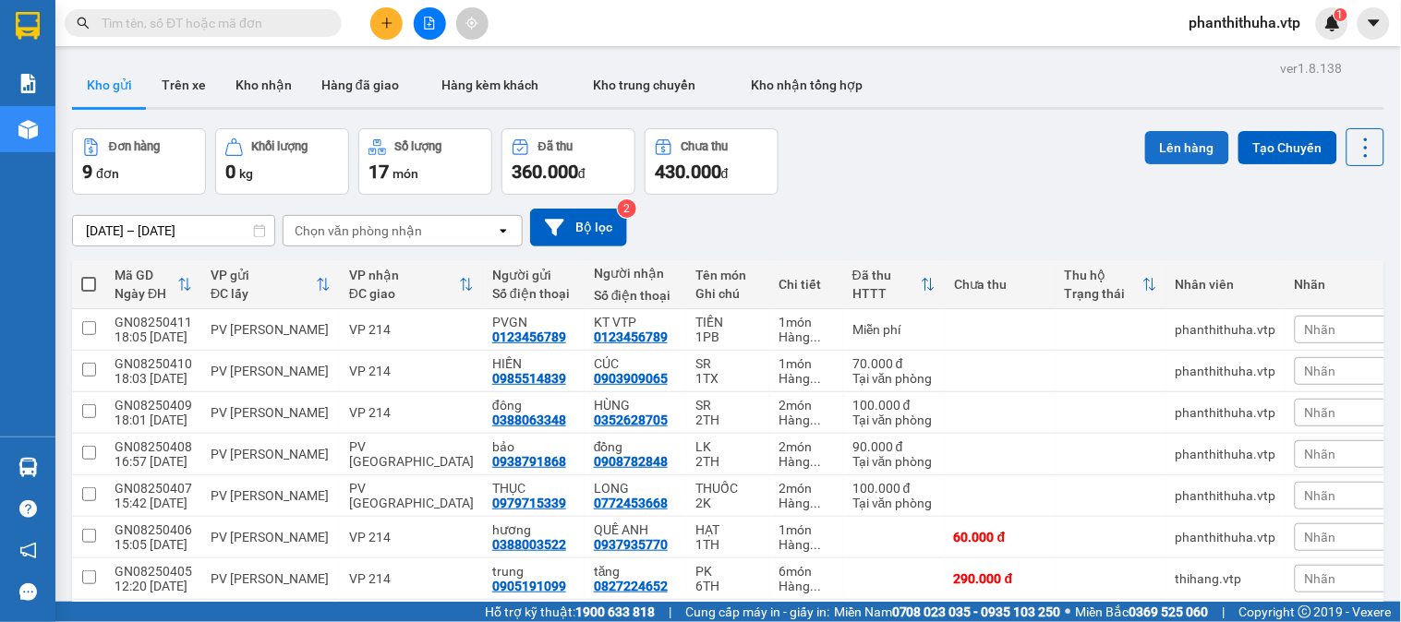
click at [1168, 139] on button "Lên hàng" at bounding box center [1187, 147] width 84 height 33
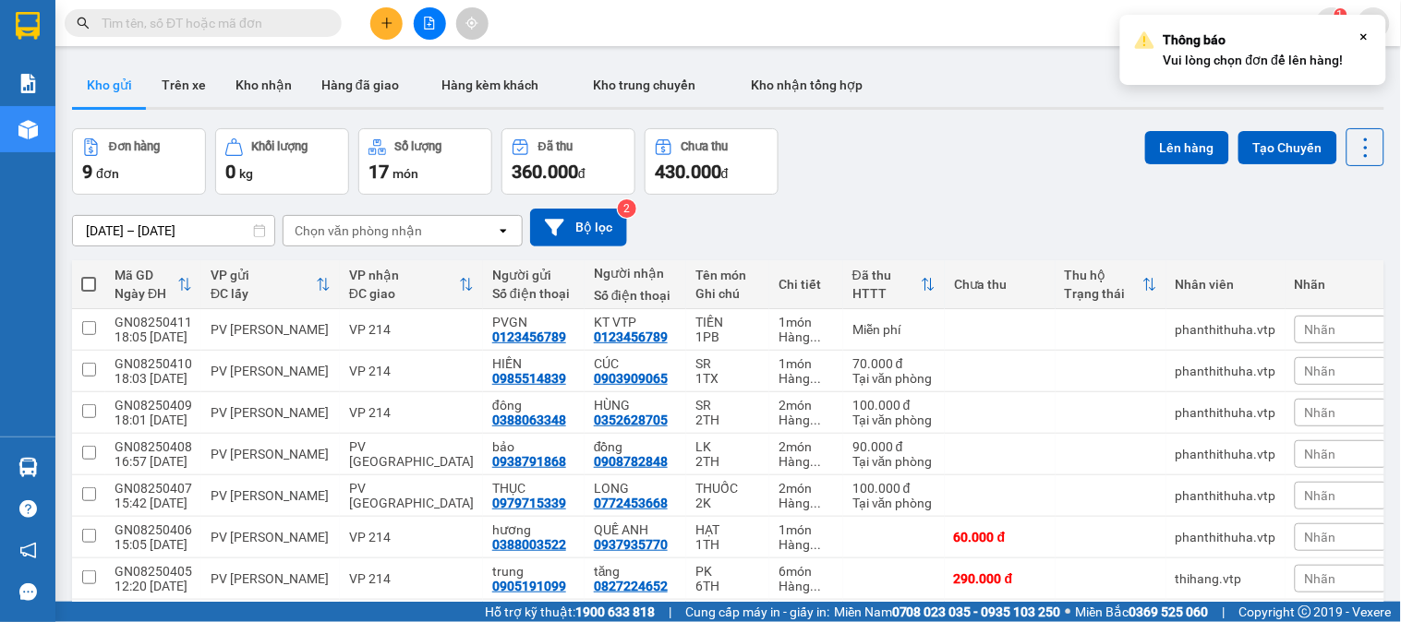
click at [85, 282] on span at bounding box center [88, 284] width 15 height 15
click at [89, 275] on input "checkbox" at bounding box center [89, 275] width 0 height 0
checkbox input "true"
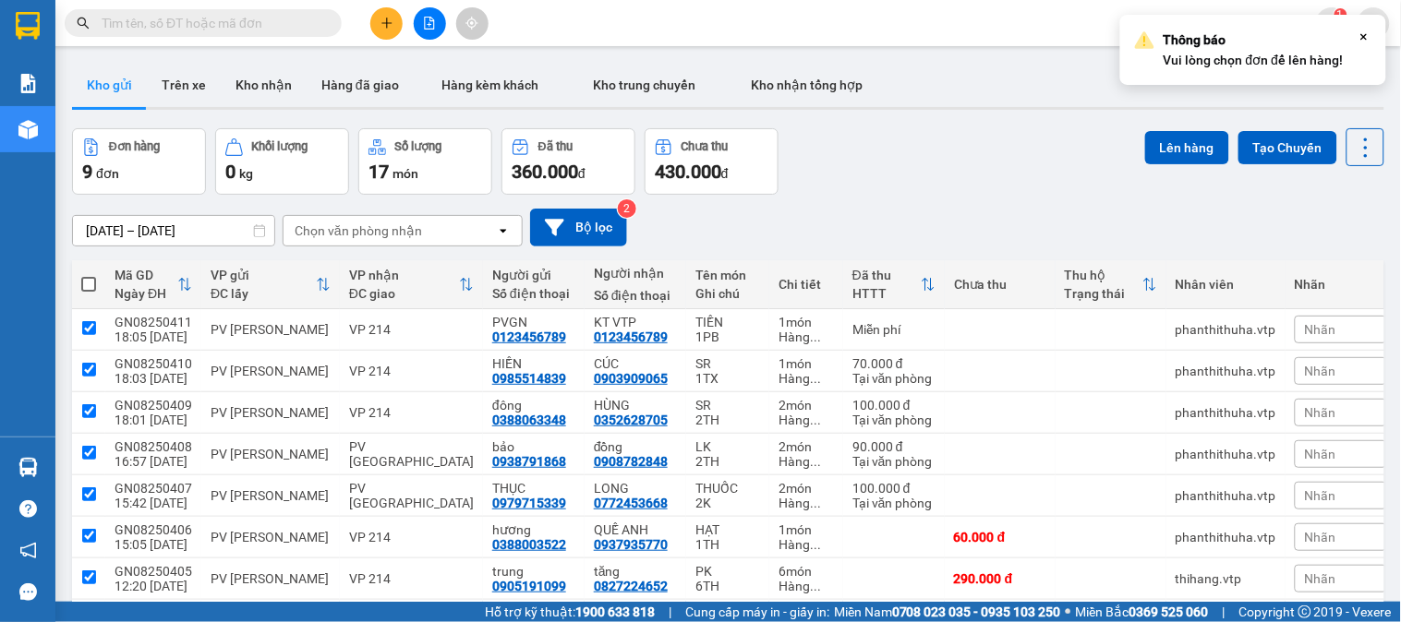
checkbox input "true"
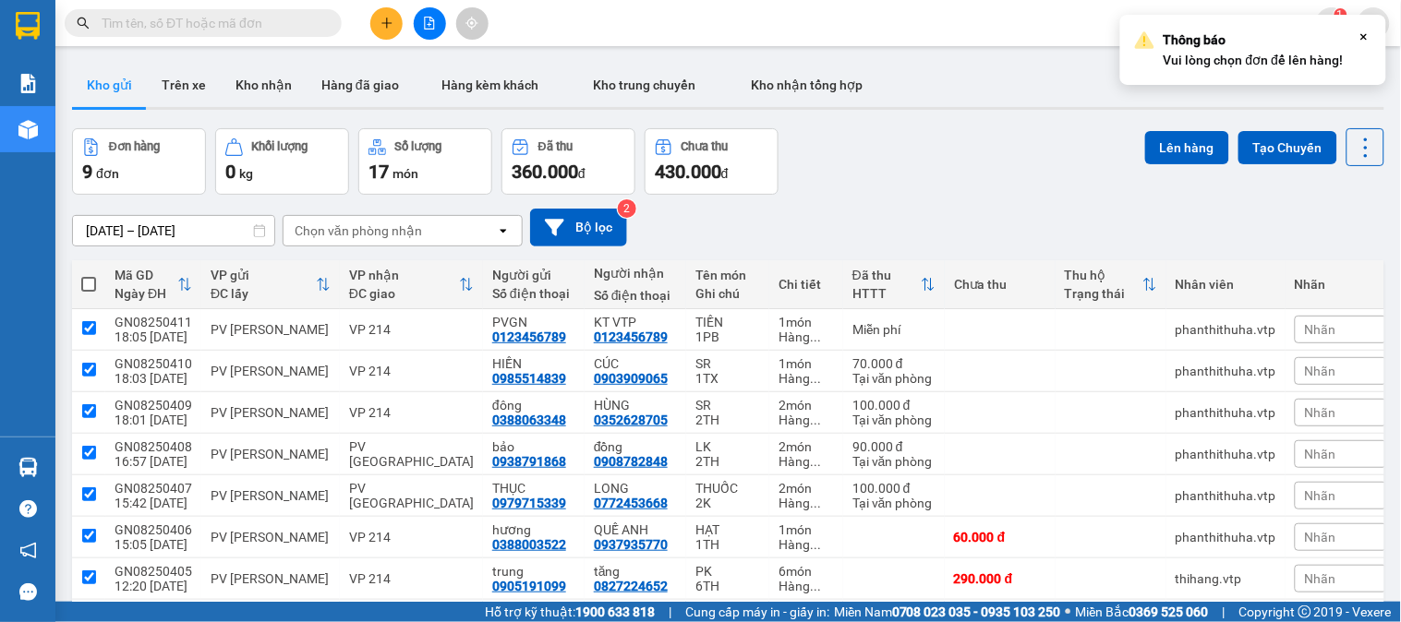
checkbox input "true"
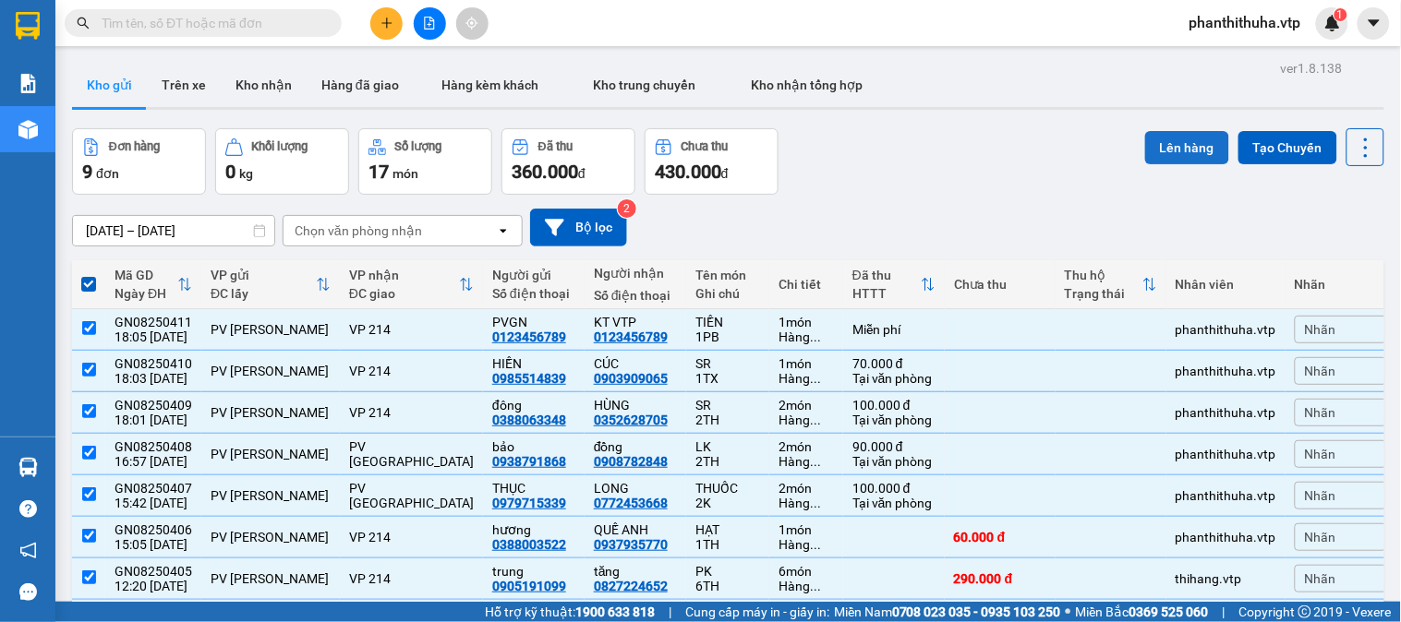
click at [1149, 145] on button "Lên hàng" at bounding box center [1187, 147] width 84 height 33
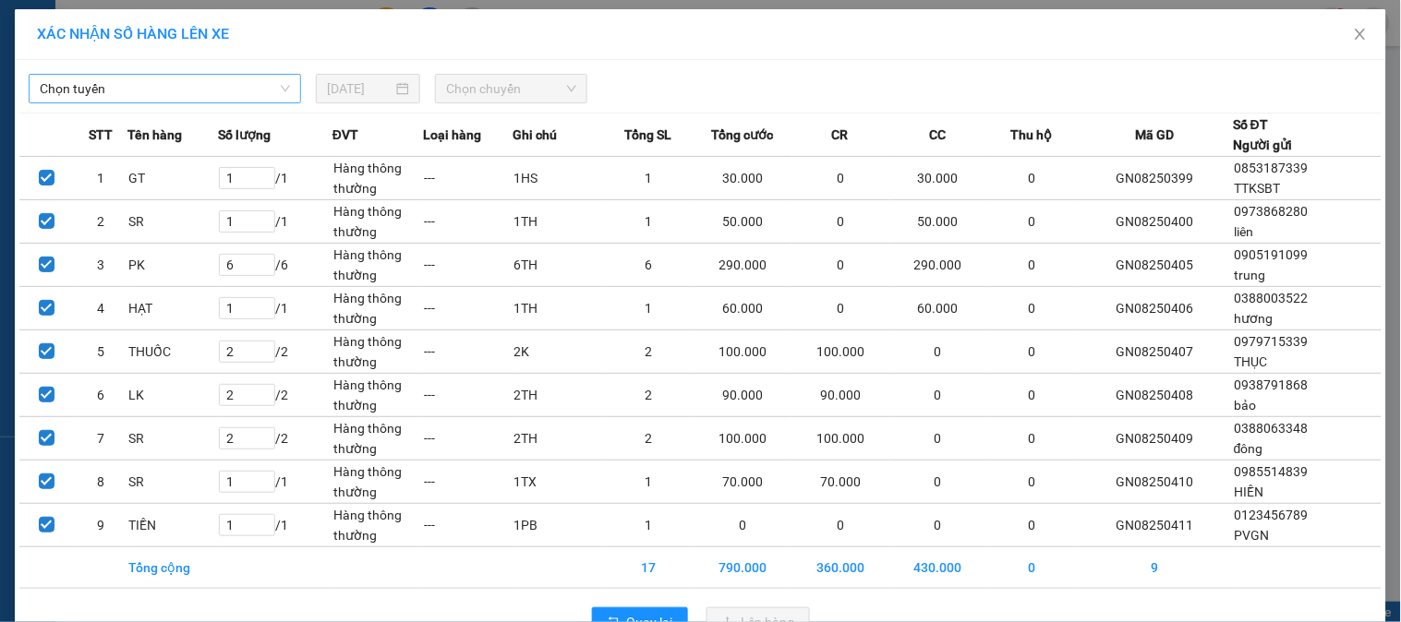
click at [244, 90] on span "Chọn tuyến" at bounding box center [165, 89] width 250 height 28
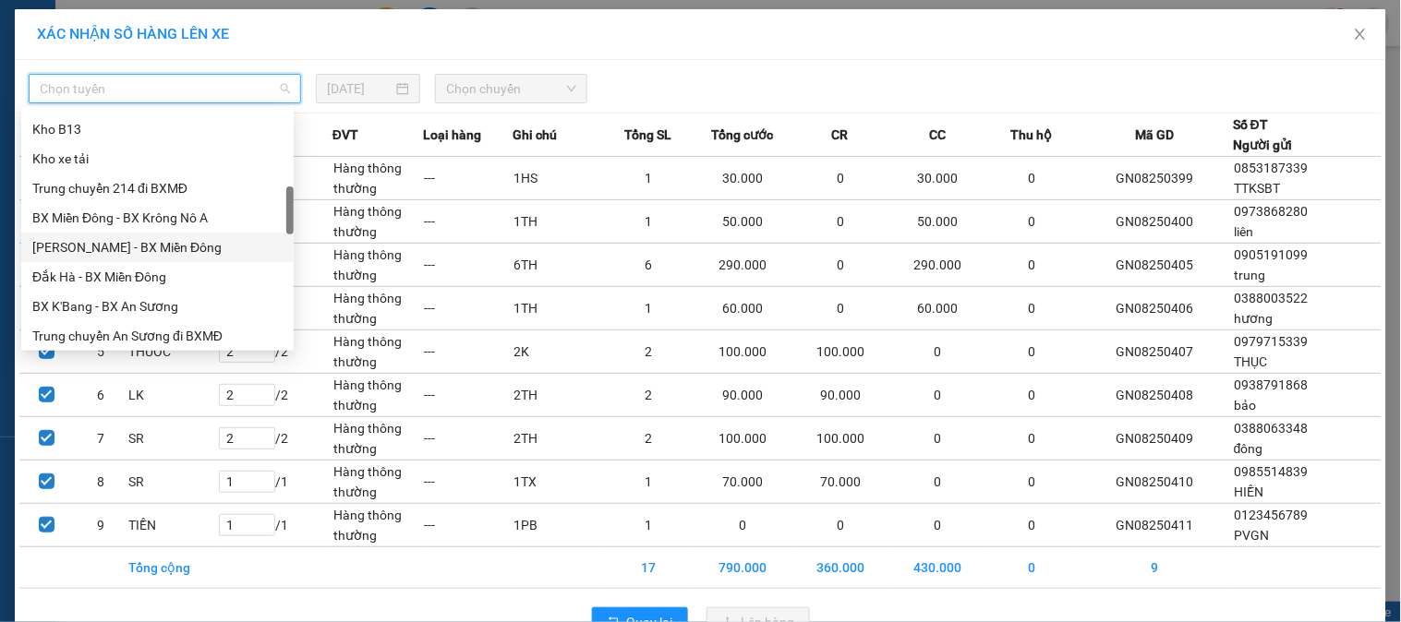
scroll to position [512, 0]
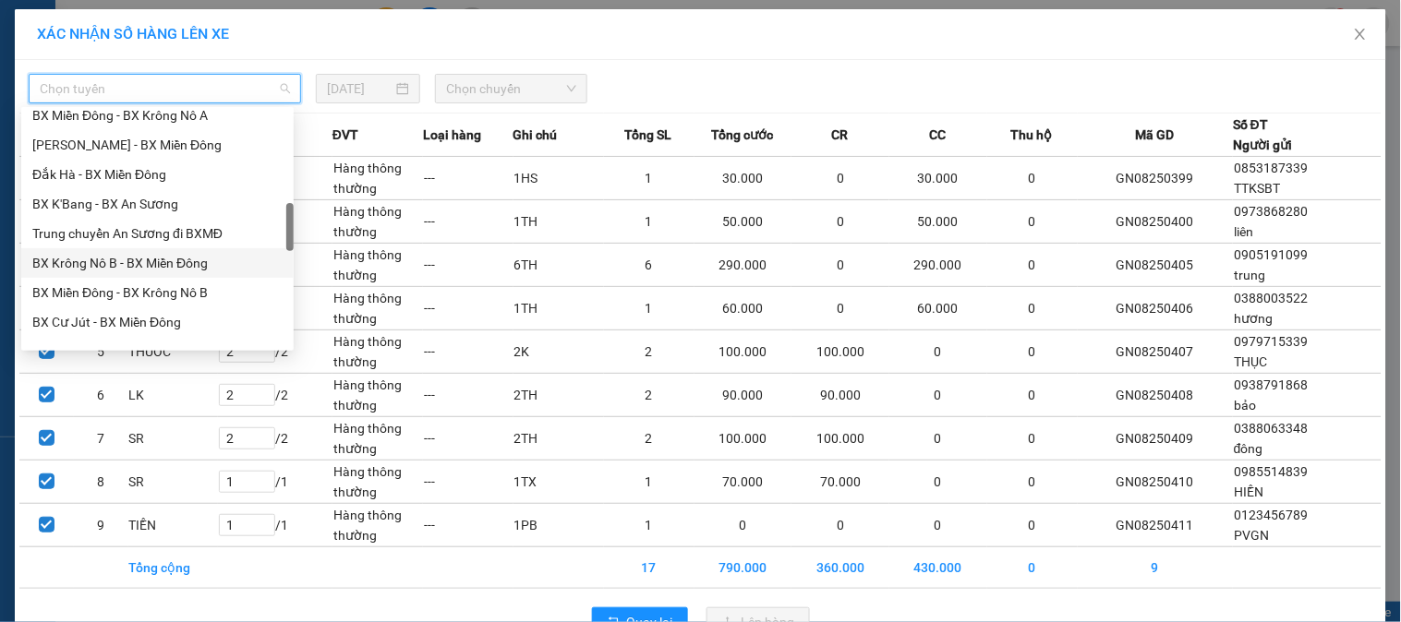
click at [153, 251] on div "BX Krông Nô B - BX Miền Đông" at bounding box center [157, 263] width 272 height 30
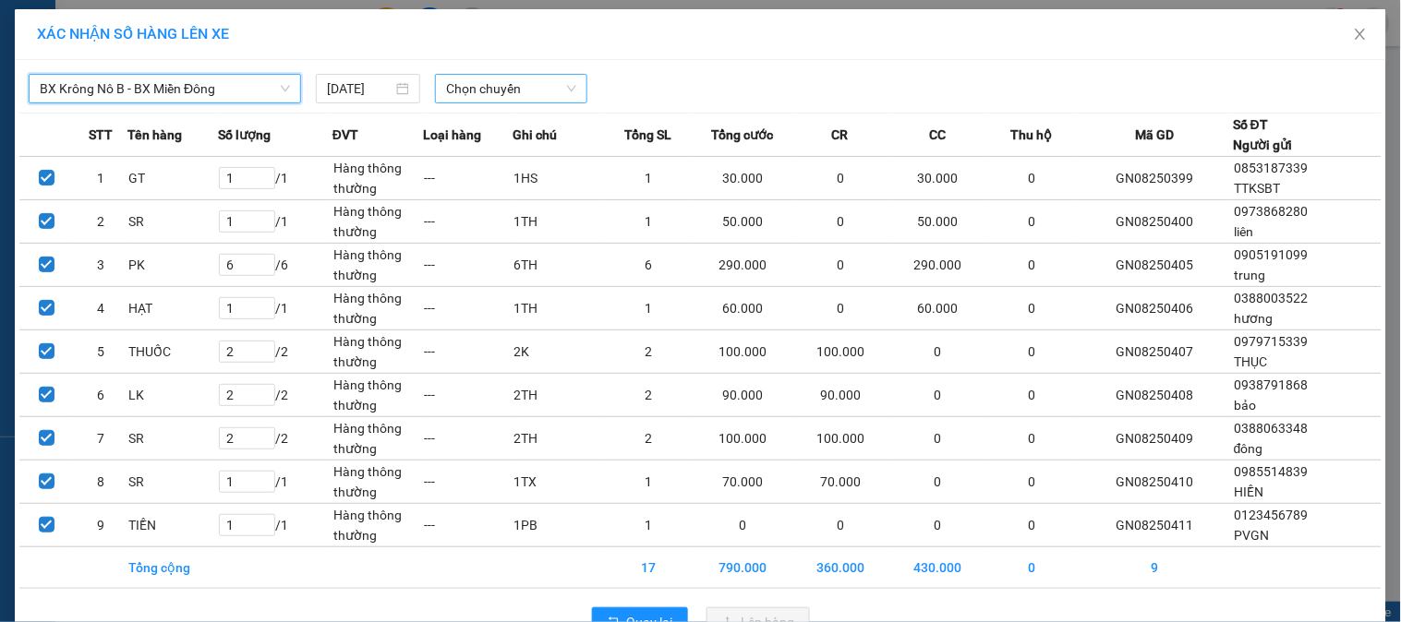
click at [546, 84] on span "Chọn chuyến" at bounding box center [511, 89] width 130 height 28
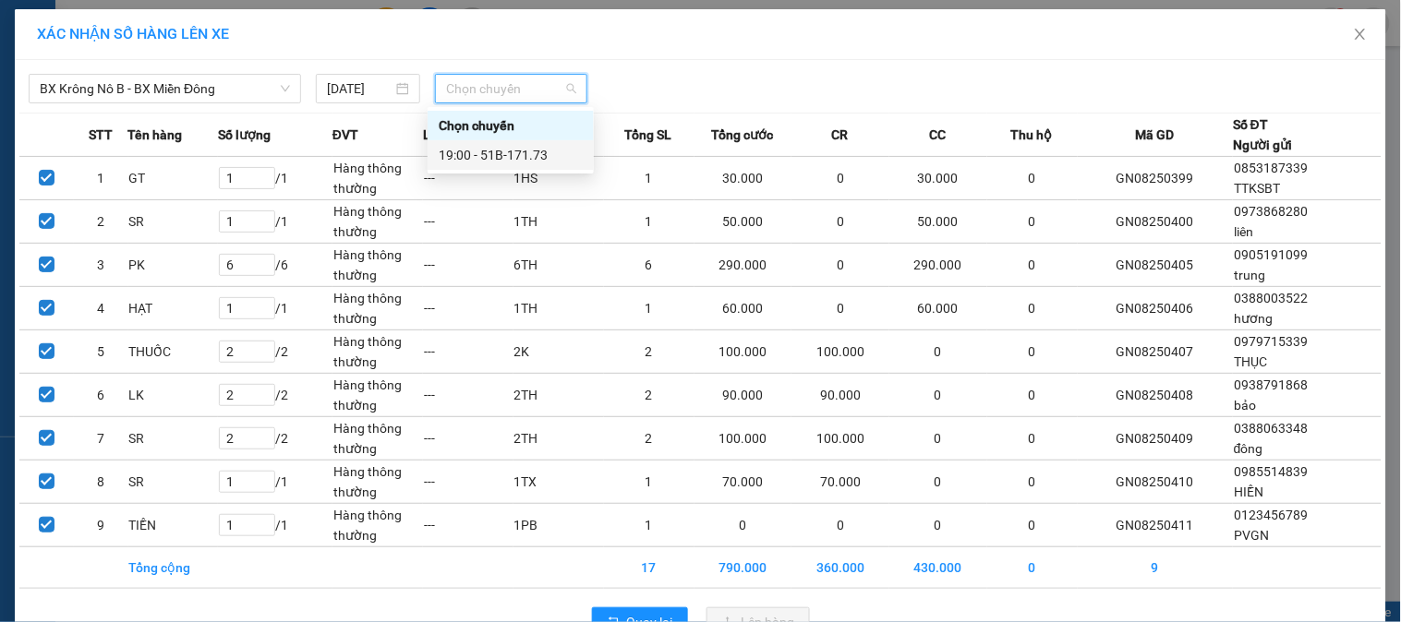
click at [521, 150] on div "19:00 - 51B-171.73" at bounding box center [511, 155] width 144 height 20
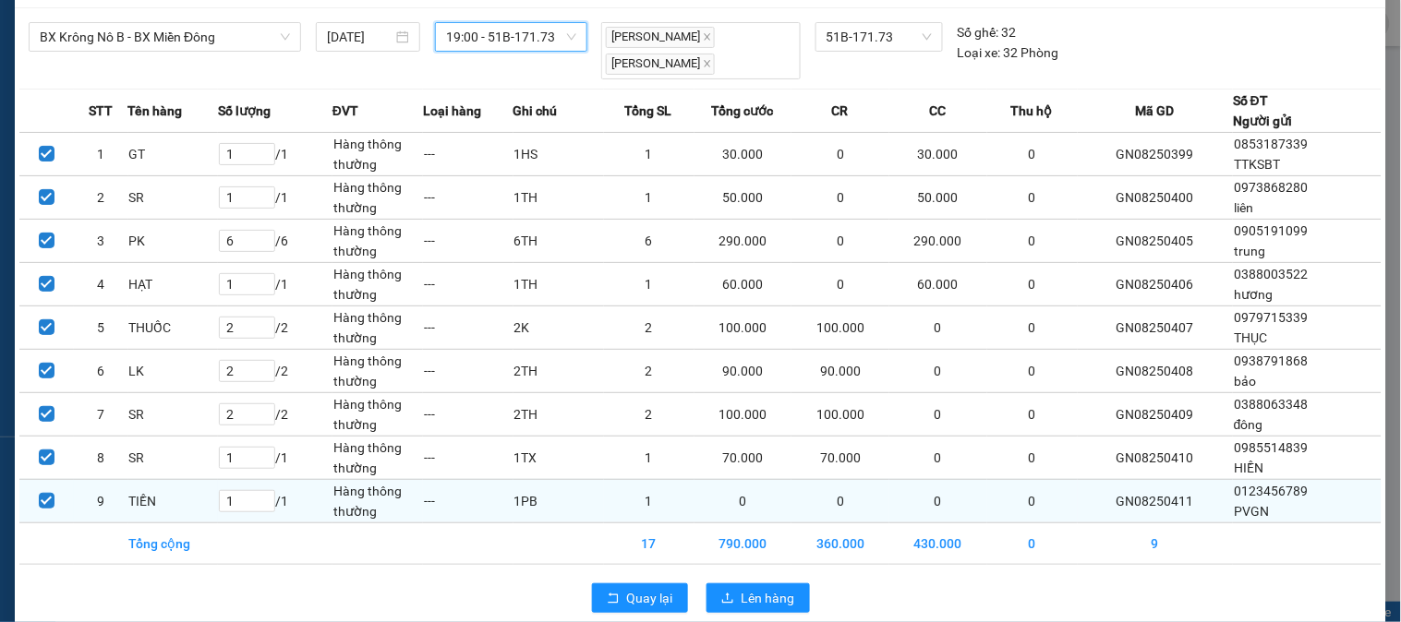
scroll to position [78, 0]
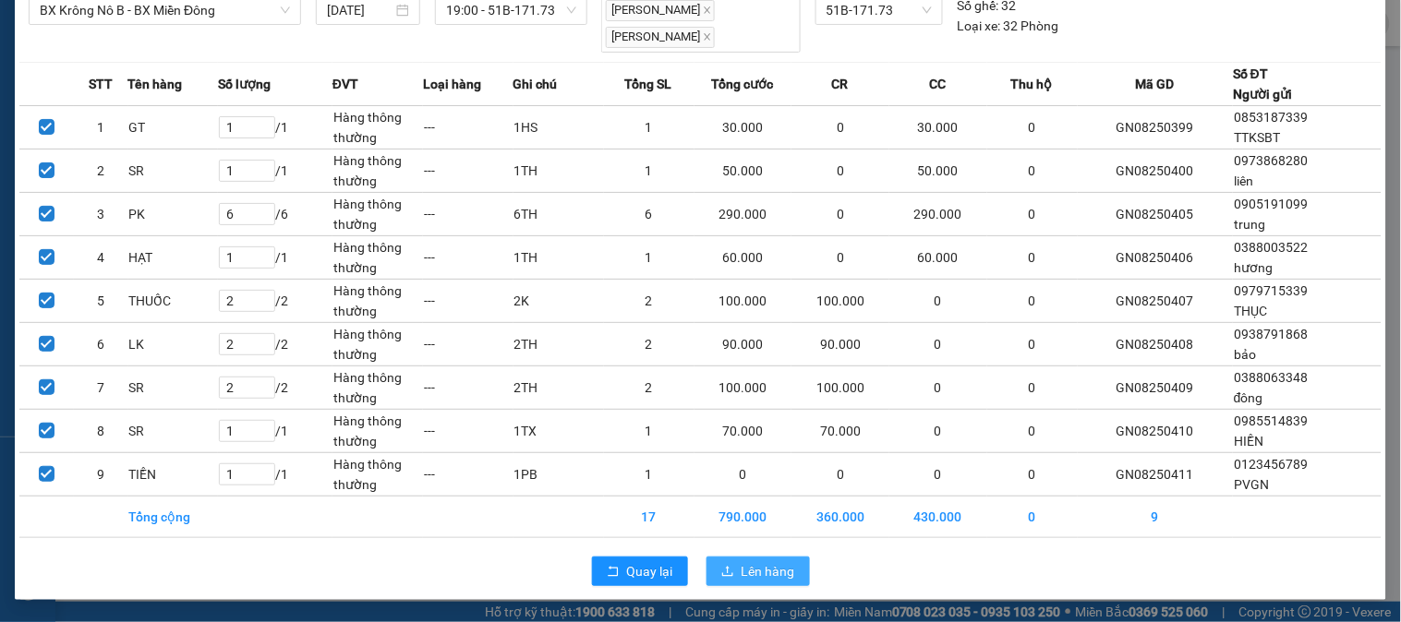
click at [754, 571] on span "Lên hàng" at bounding box center [768, 571] width 54 height 20
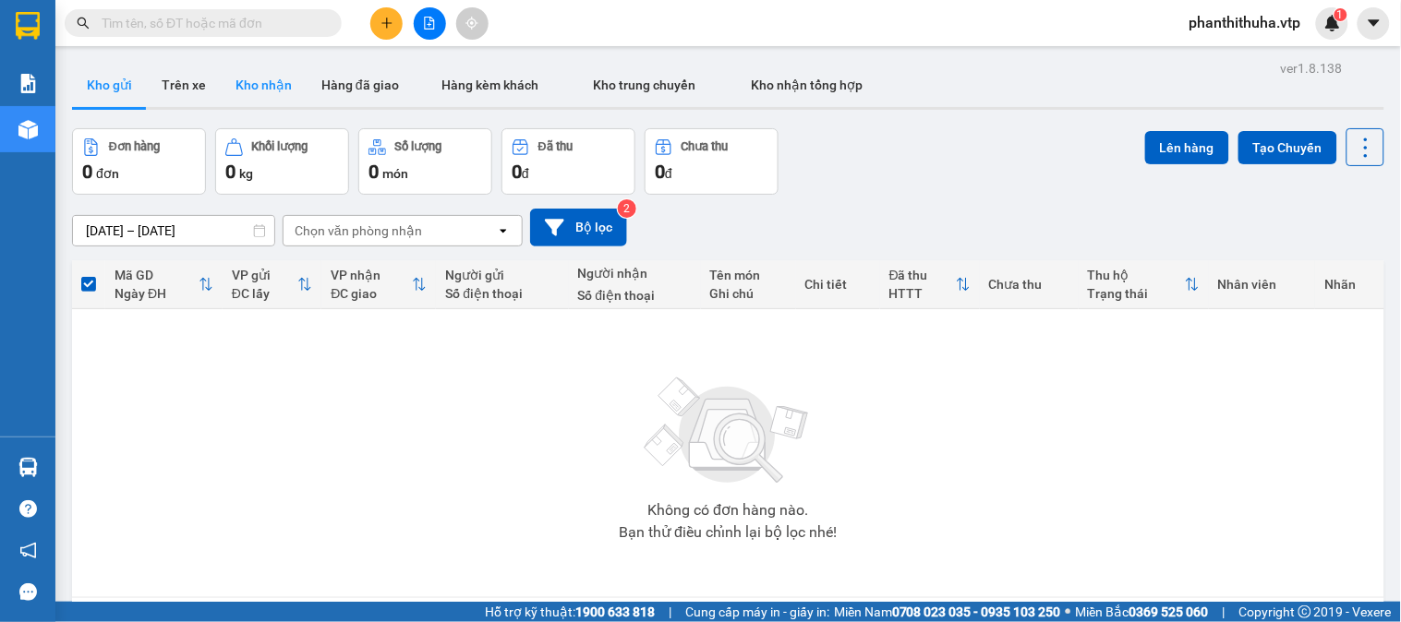
click at [259, 86] on button "Kho nhận" at bounding box center [264, 85] width 86 height 44
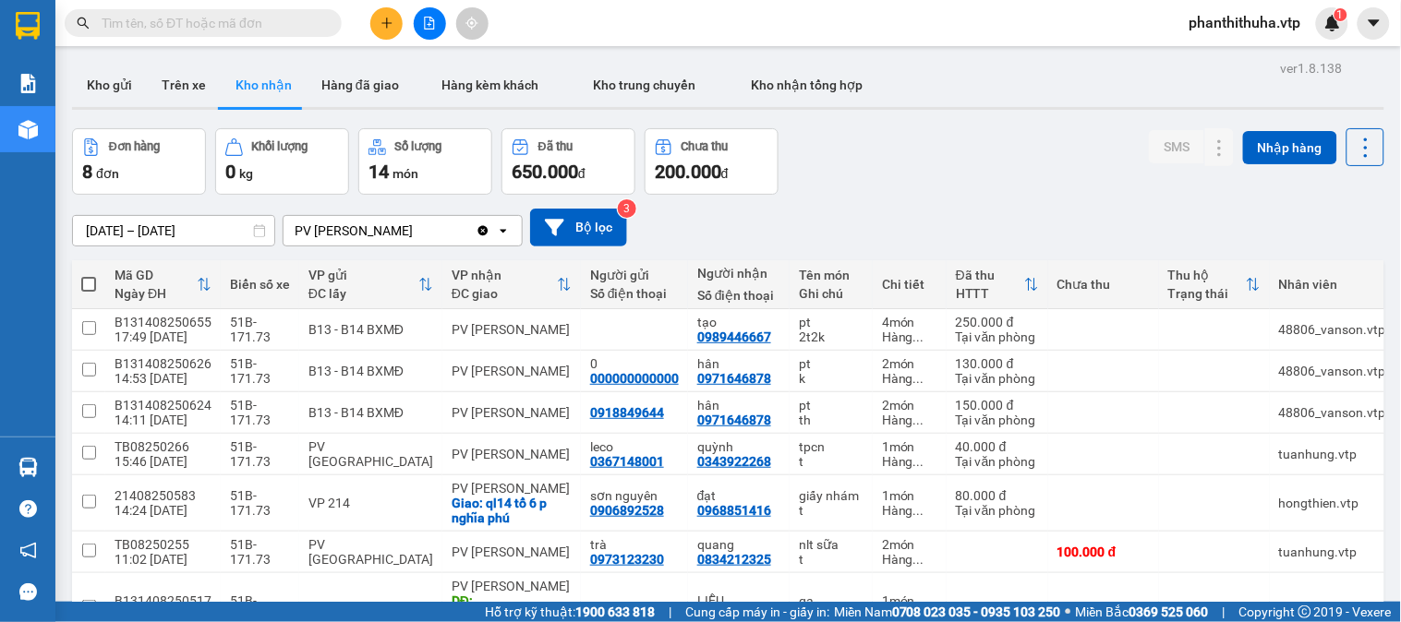
click at [394, 38] on div at bounding box center [429, 23] width 138 height 32
click at [391, 29] on icon "plus" at bounding box center [386, 23] width 13 height 13
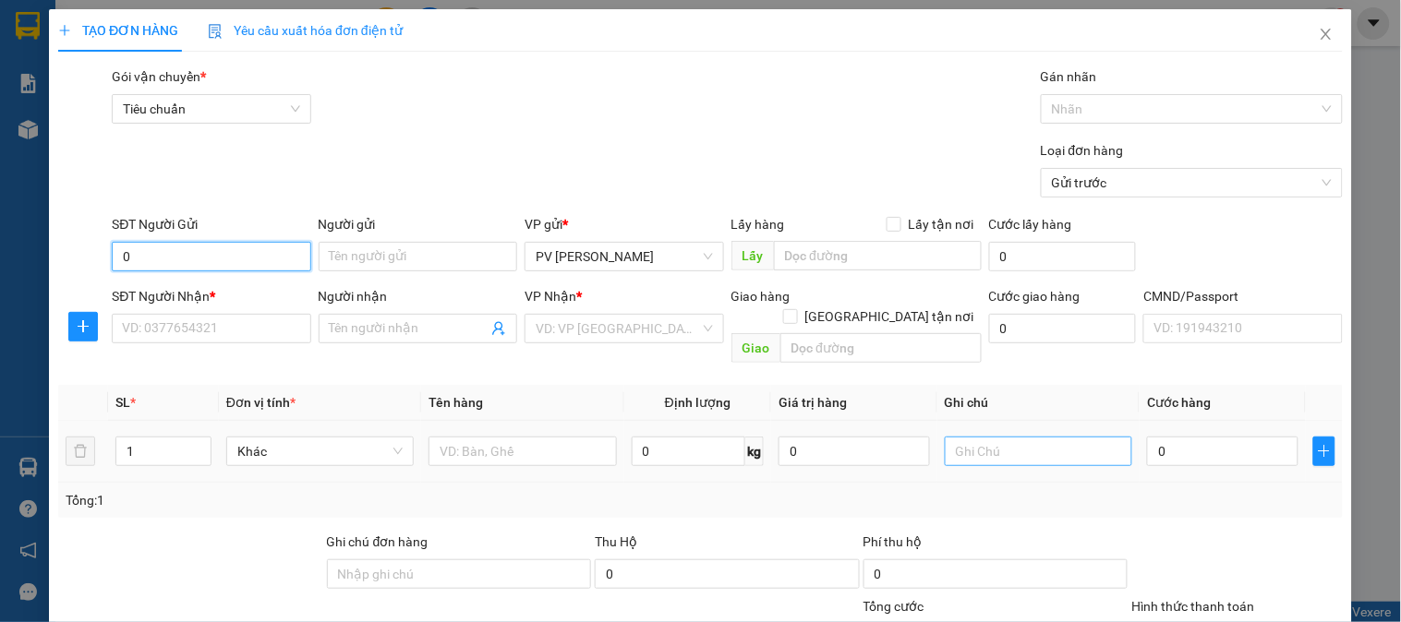
type input "0"
click at [967, 437] on input "text" at bounding box center [1037, 452] width 187 height 30
type input "1TH"
click at [1161, 437] on input "0" at bounding box center [1222, 452] width 151 height 30
type input "6"
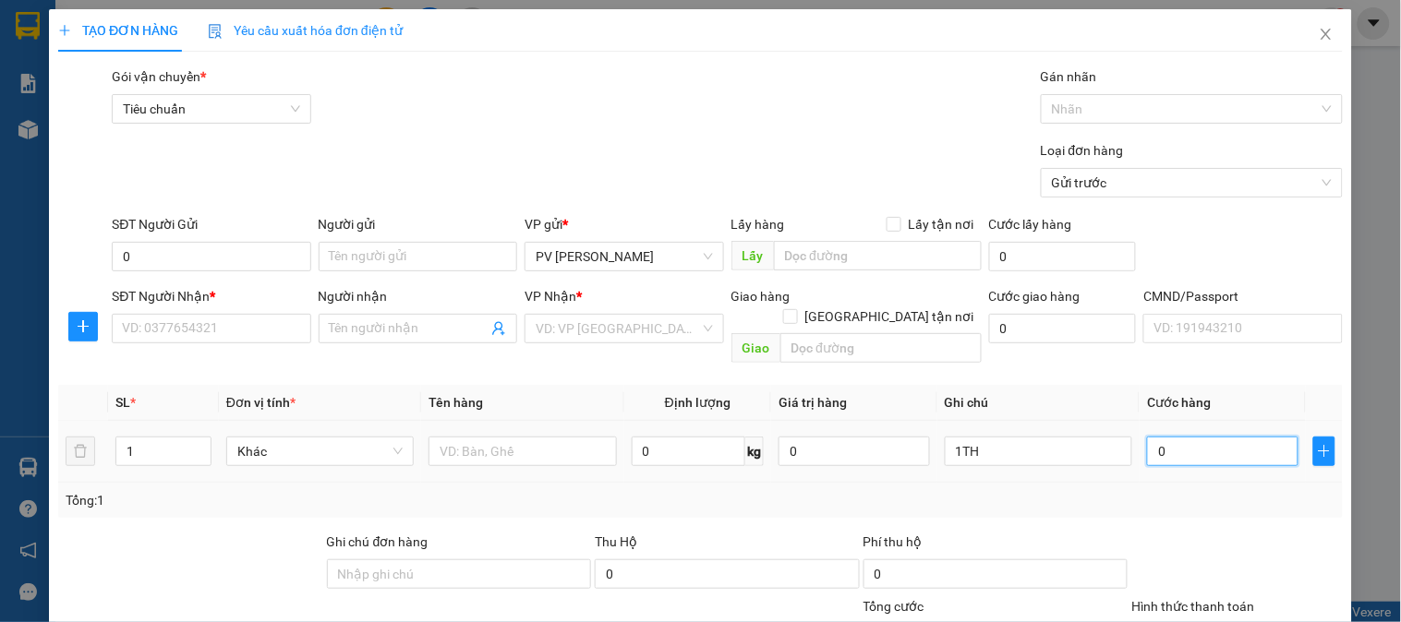
type input "6"
type input "60"
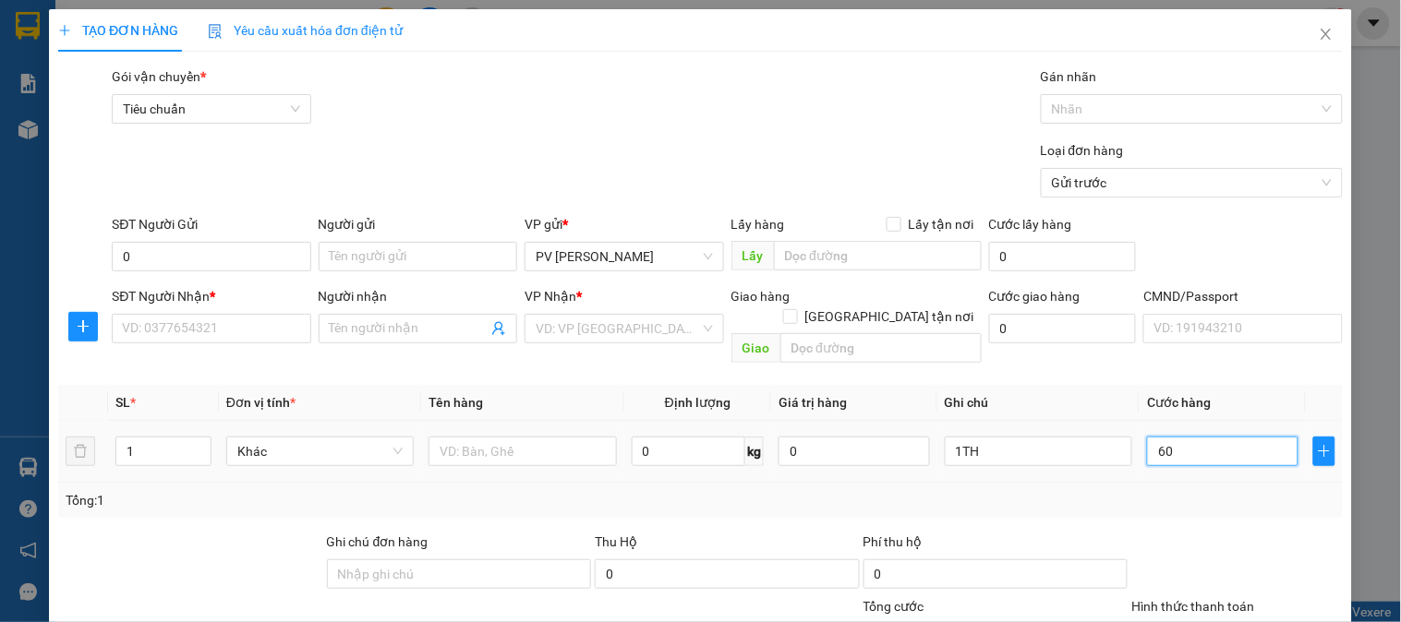
type input "600"
type input "6.000"
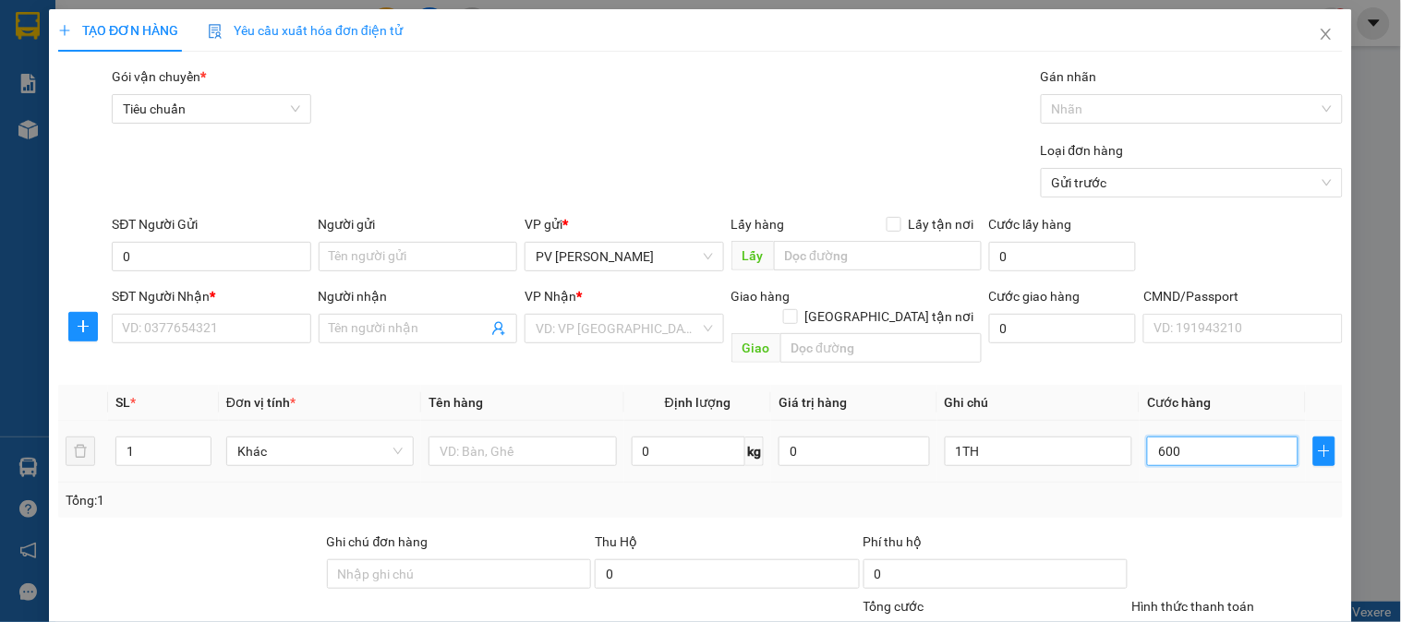
type input "6.000"
type input "60.000"
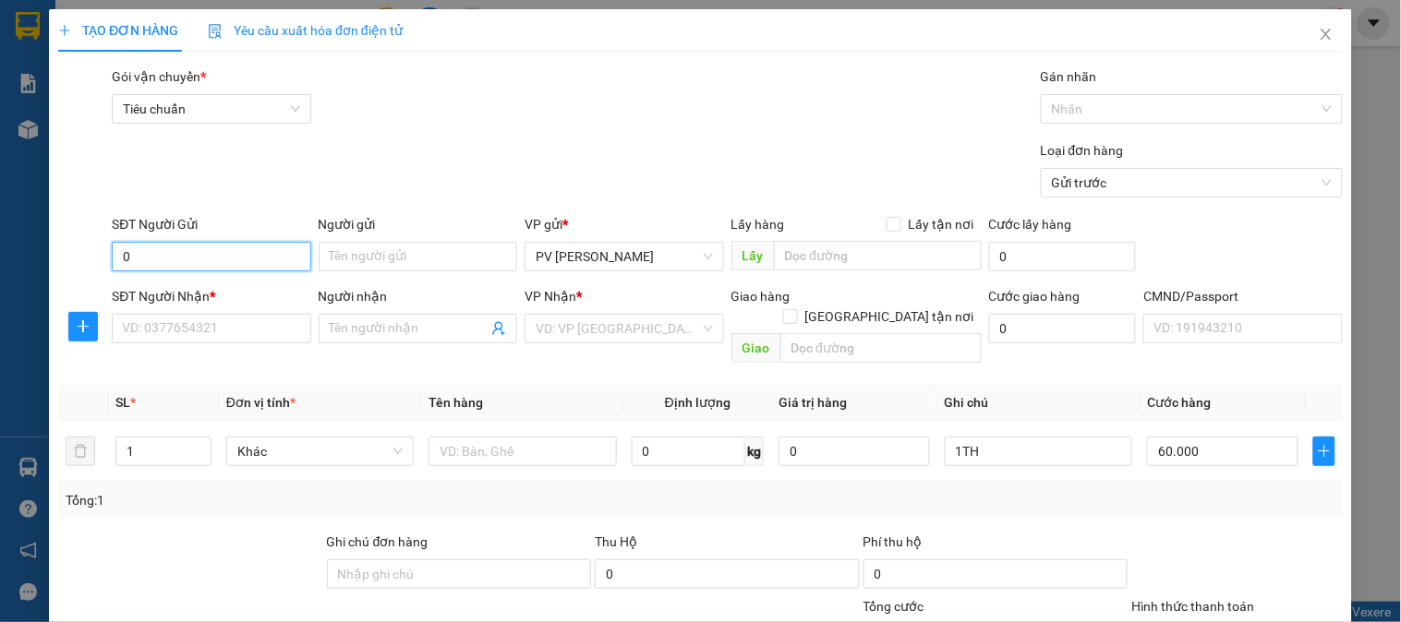
click at [277, 247] on input "0" at bounding box center [211, 257] width 198 height 30
click at [253, 291] on div "0867284113 - THU" at bounding box center [209, 293] width 174 height 20
type input "0867284113"
type input "THU"
type input "0565252153"
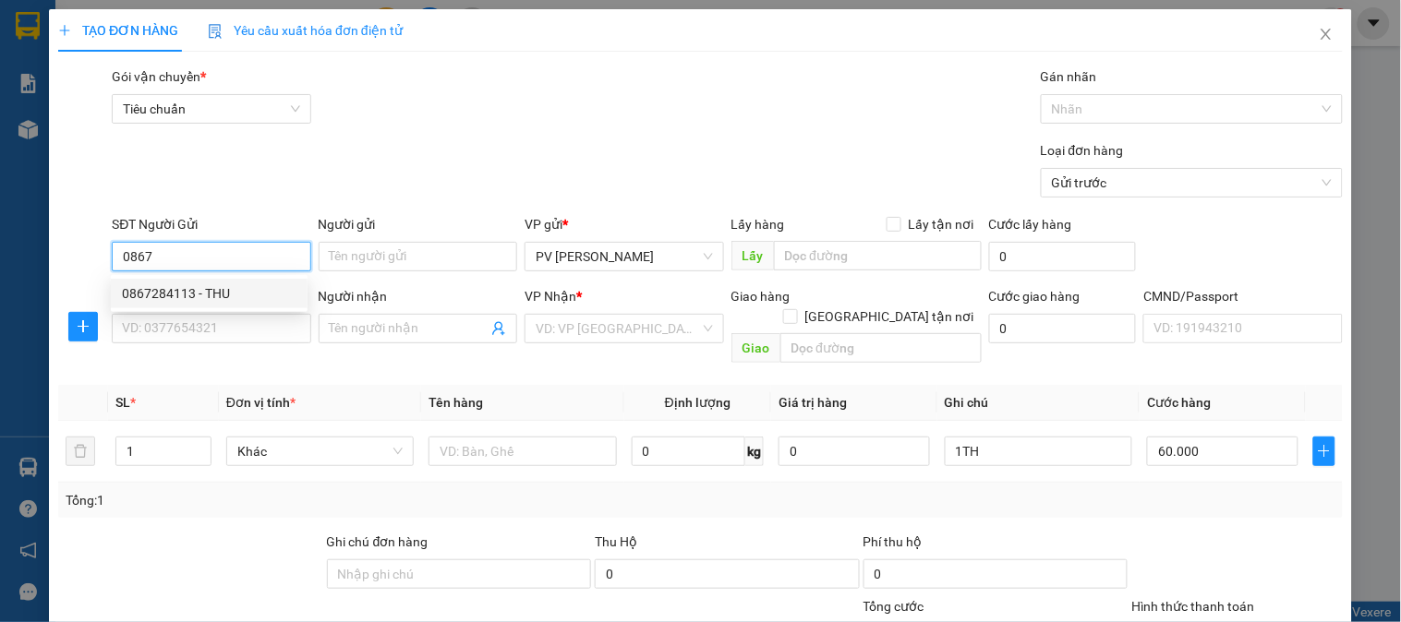
type input "OANH"
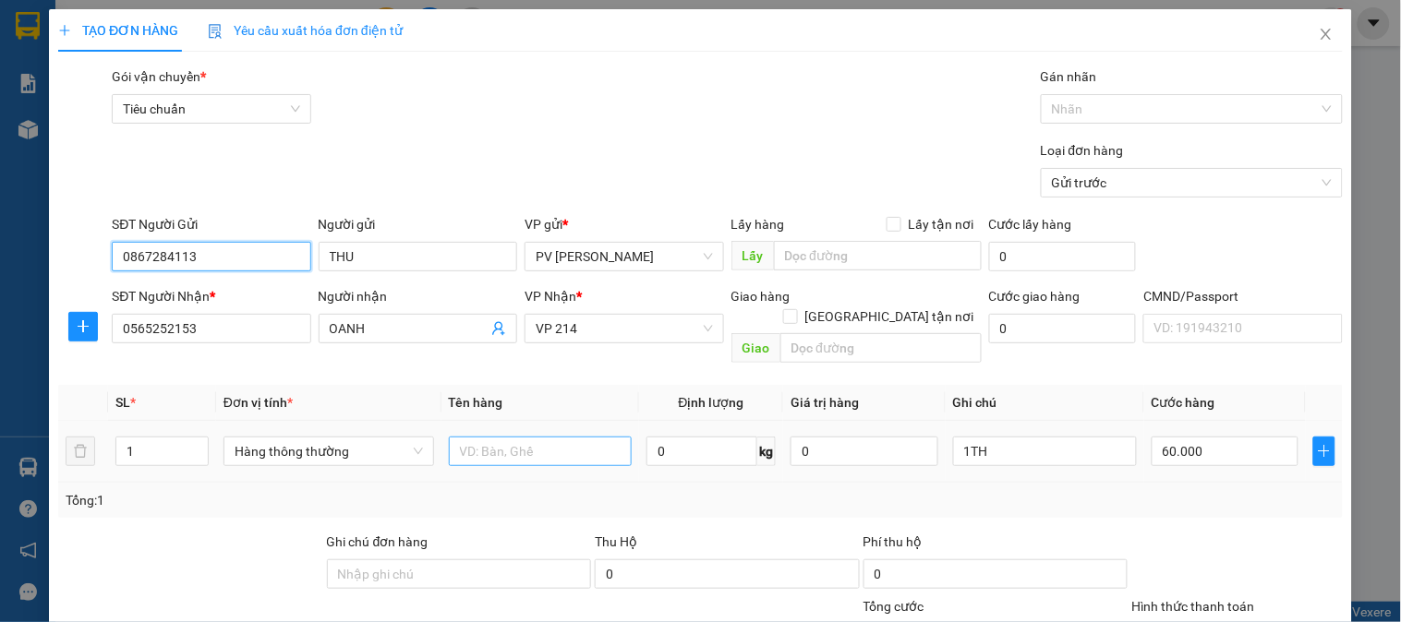
type input "0867284113"
click at [545, 437] on input "text" at bounding box center [541, 452] width 184 height 30
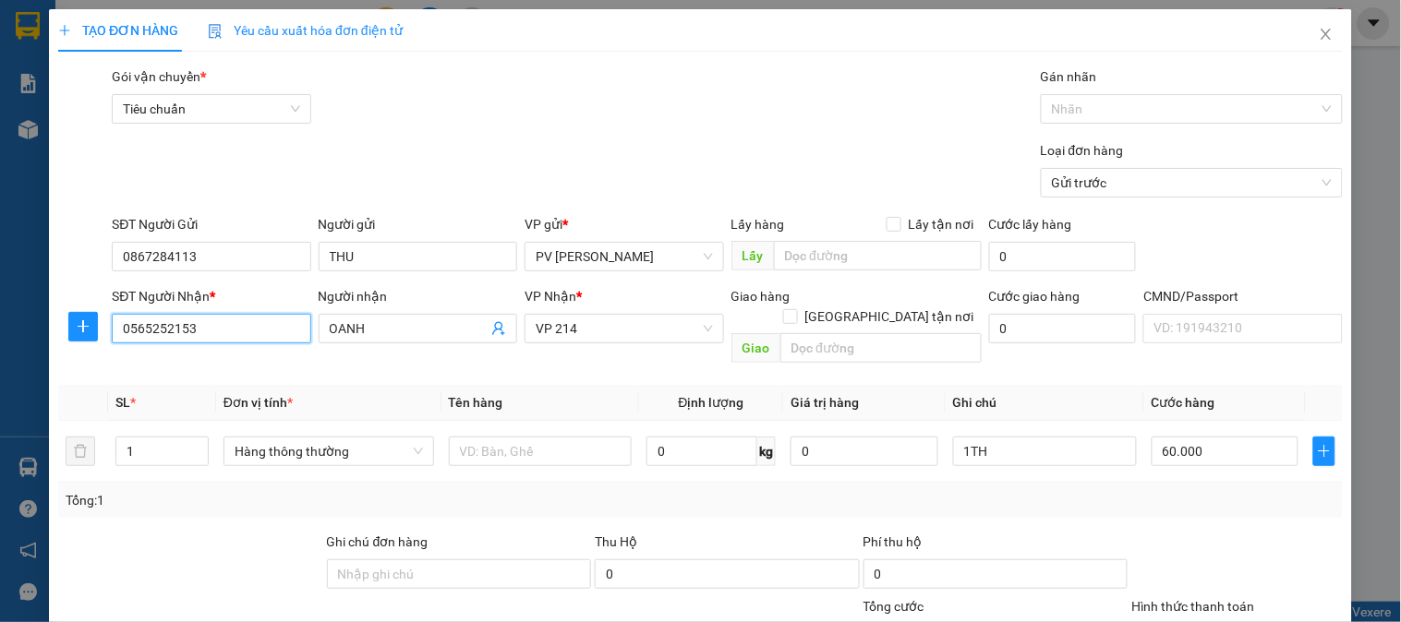
drag, startPoint x: 225, startPoint y: 324, endPoint x: 334, endPoint y: 319, distance: 109.0
click at [62, 325] on div "SĐT Người Nhận * 0565252153 Người nhận OANH VP Nhận * VP 214 Giao hàng Giao tận…" at bounding box center [700, 328] width 1288 height 85
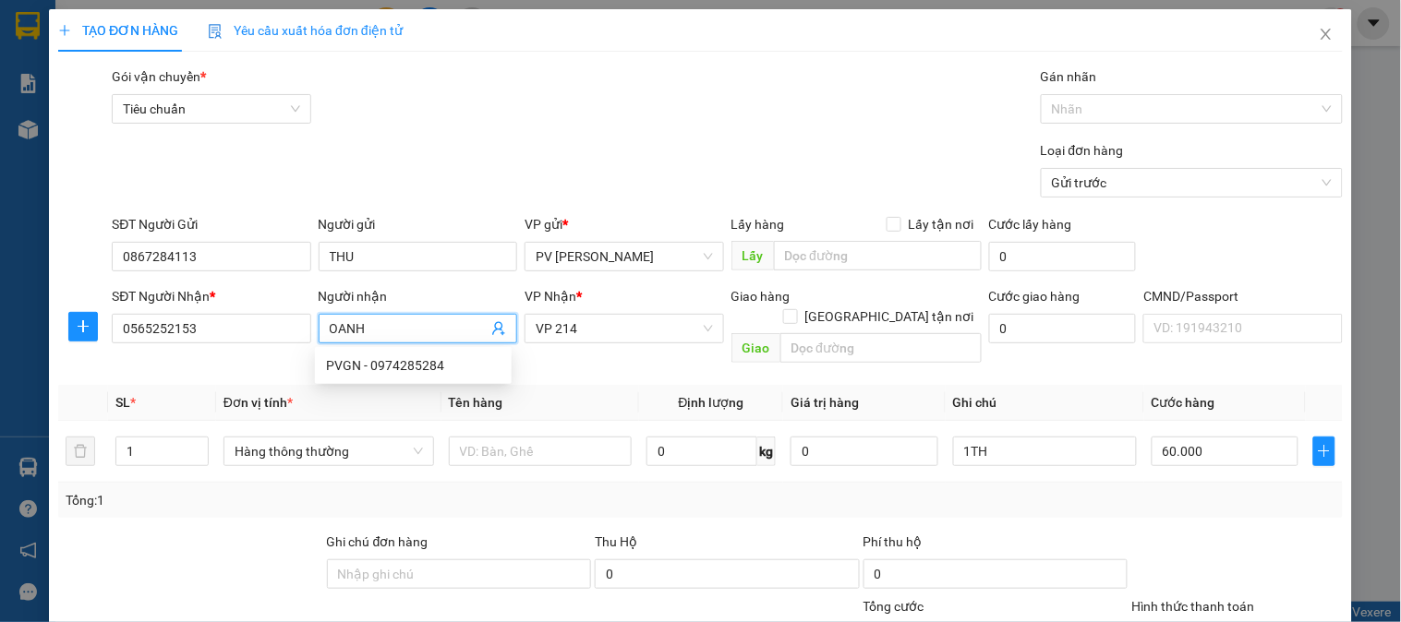
drag, startPoint x: 386, startPoint y: 323, endPoint x: 321, endPoint y: 335, distance: 65.7
click at [321, 335] on span "OANH" at bounding box center [418, 329] width 198 height 30
click at [257, 328] on input "0565252153" at bounding box center [211, 329] width 198 height 30
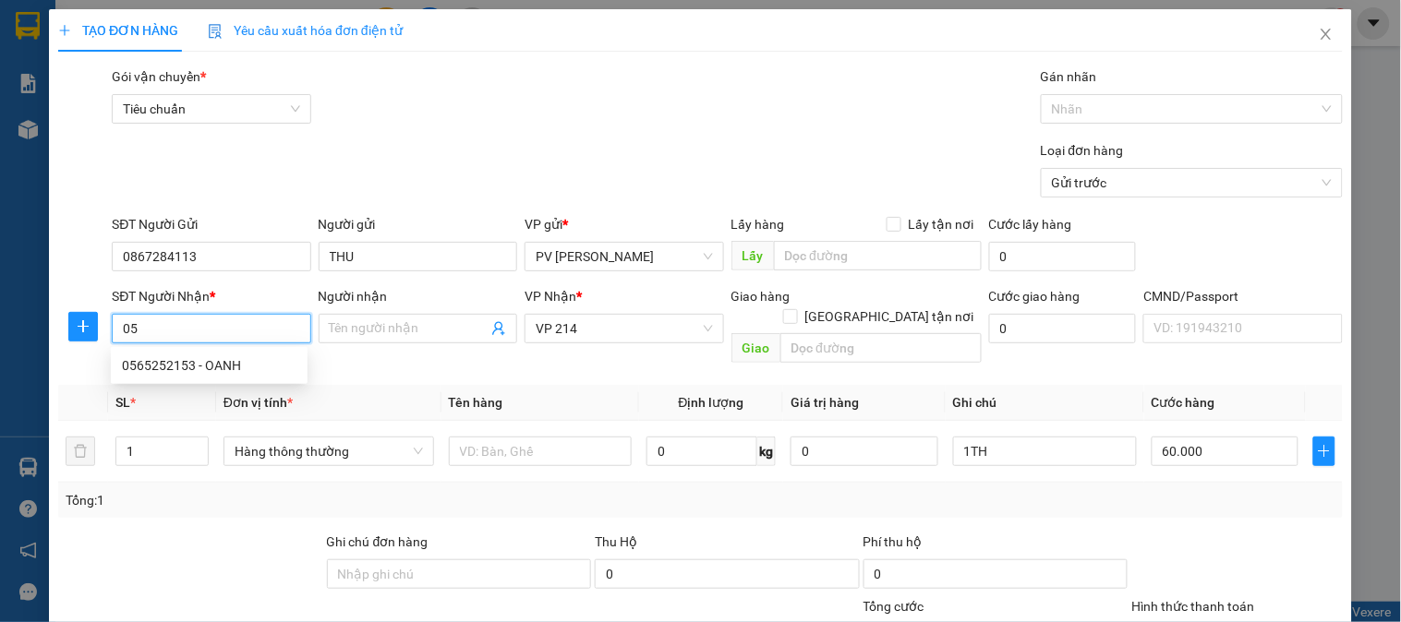
type input "0"
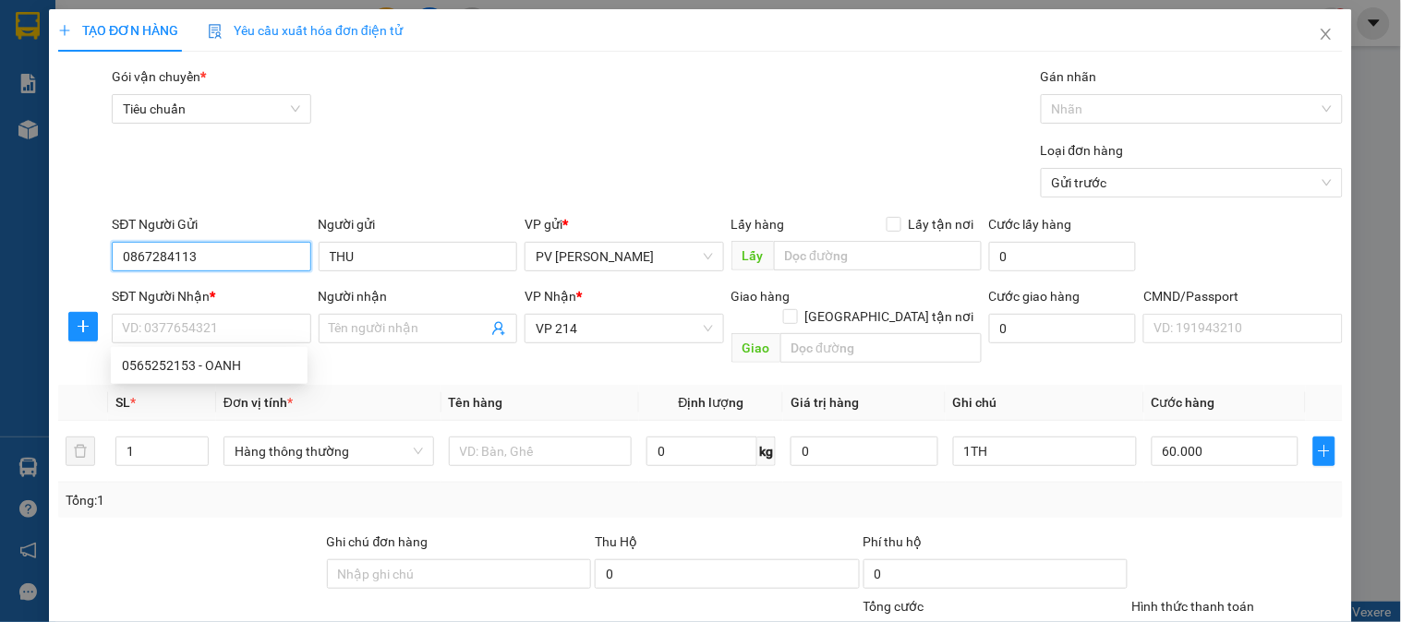
drag, startPoint x: 232, startPoint y: 261, endPoint x: 103, endPoint y: 266, distance: 128.4
click at [103, 266] on div "SĐT Người Gửi 0867284113 Người gửi THU VP gửi * PV [PERSON_NAME] Lấy hàng Lấy t…" at bounding box center [700, 246] width 1288 height 65
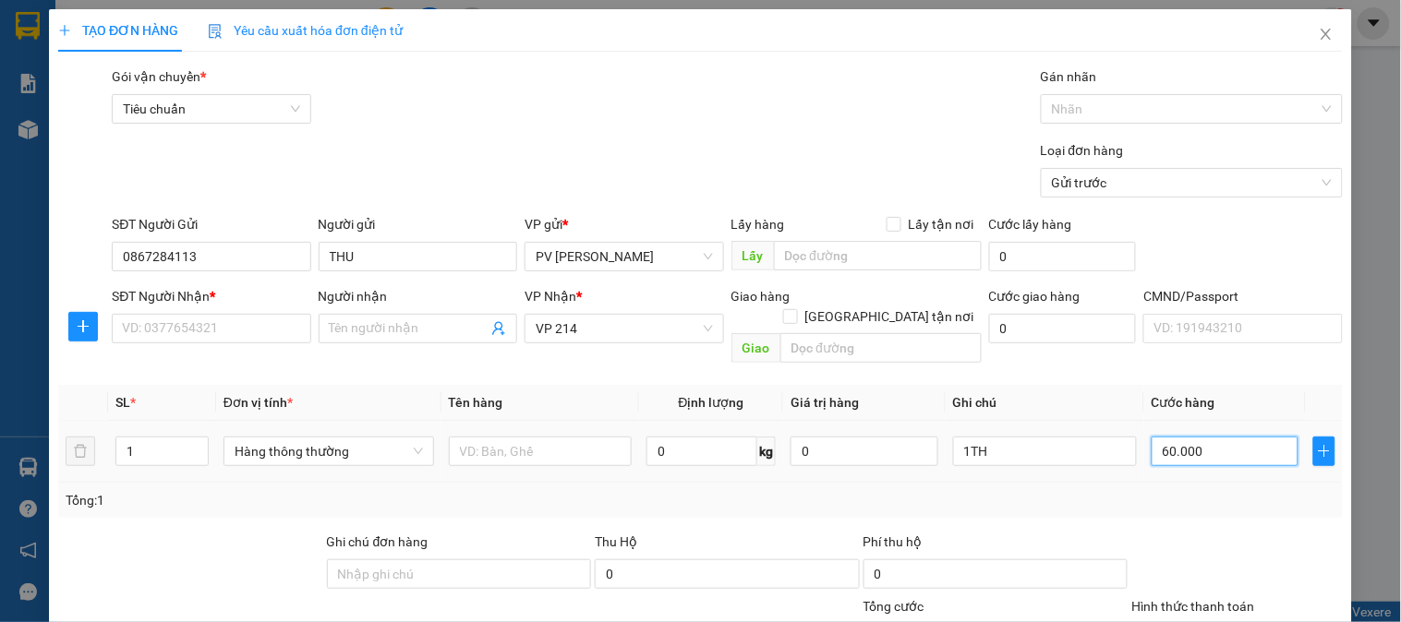
click at [1195, 437] on input "60.000" at bounding box center [1225, 452] width 148 height 30
type input "5"
type input "50"
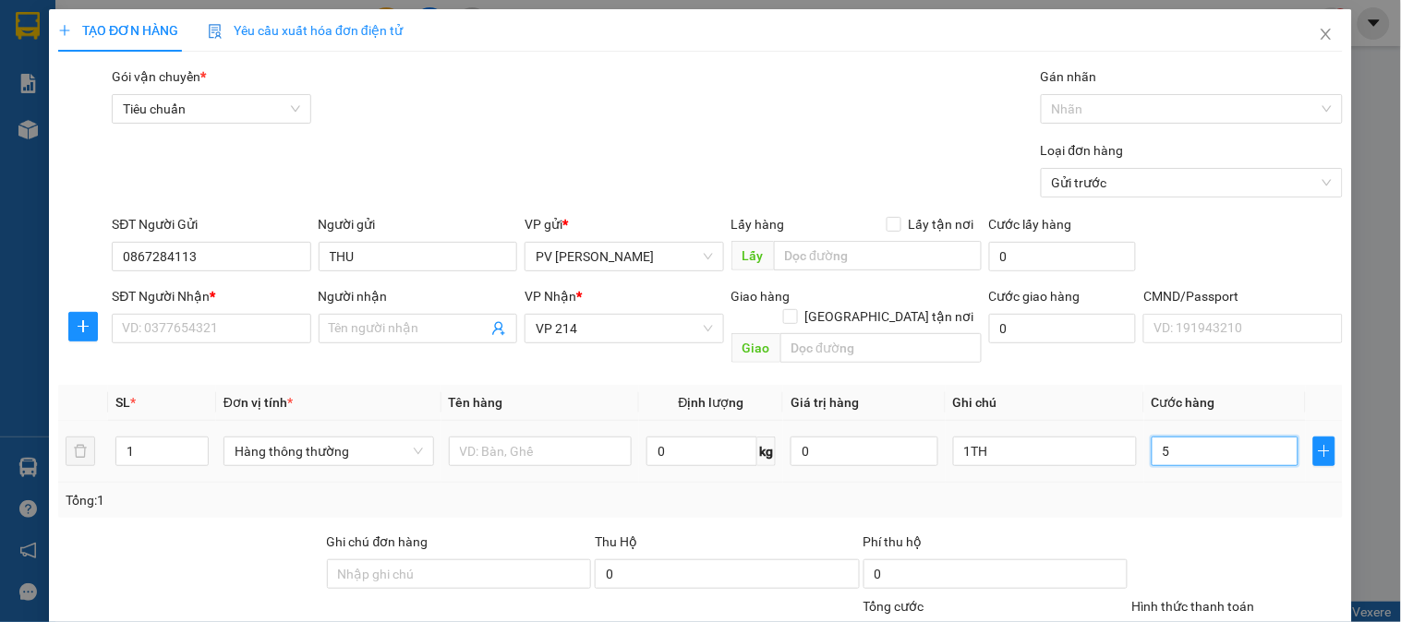
type input "50"
type input "500"
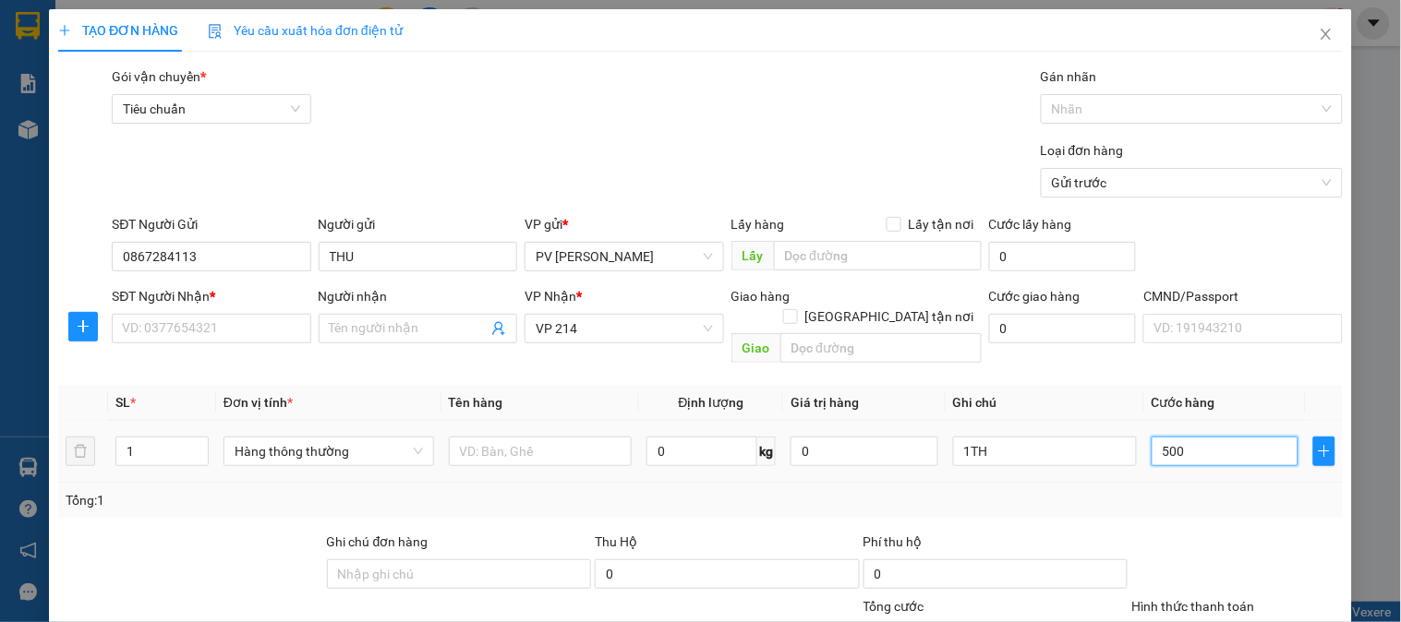
type input "5.000"
type input "50.000"
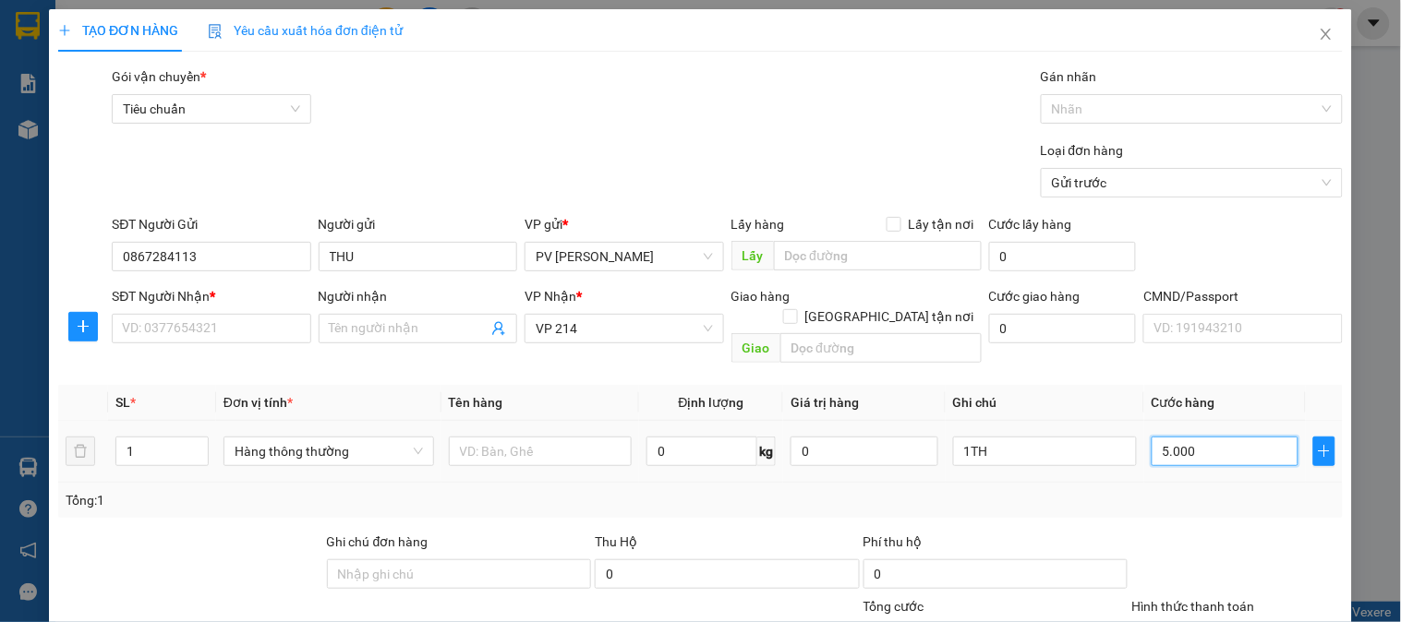
type input "50.000"
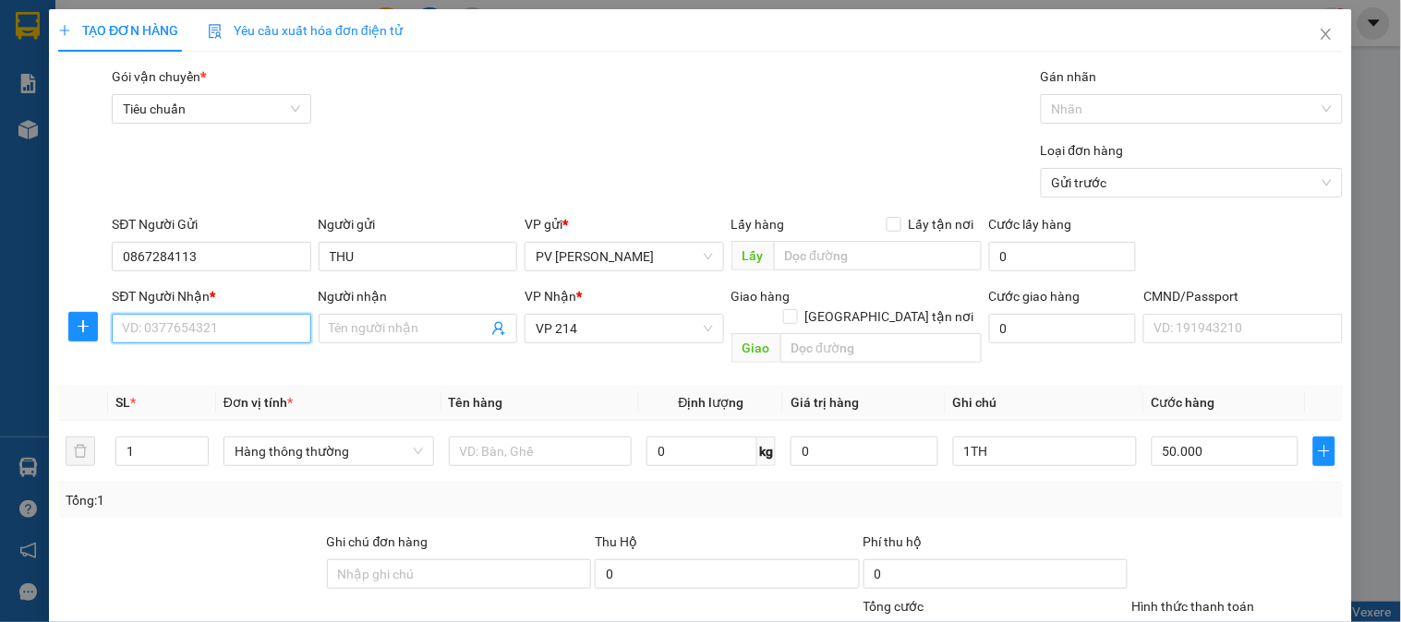
drag, startPoint x: 282, startPoint y: 333, endPoint x: 460, endPoint y: 344, distance: 178.5
click at [282, 332] on input "SĐT Người Nhận *" at bounding box center [211, 329] width 198 height 30
type input "0976900407"
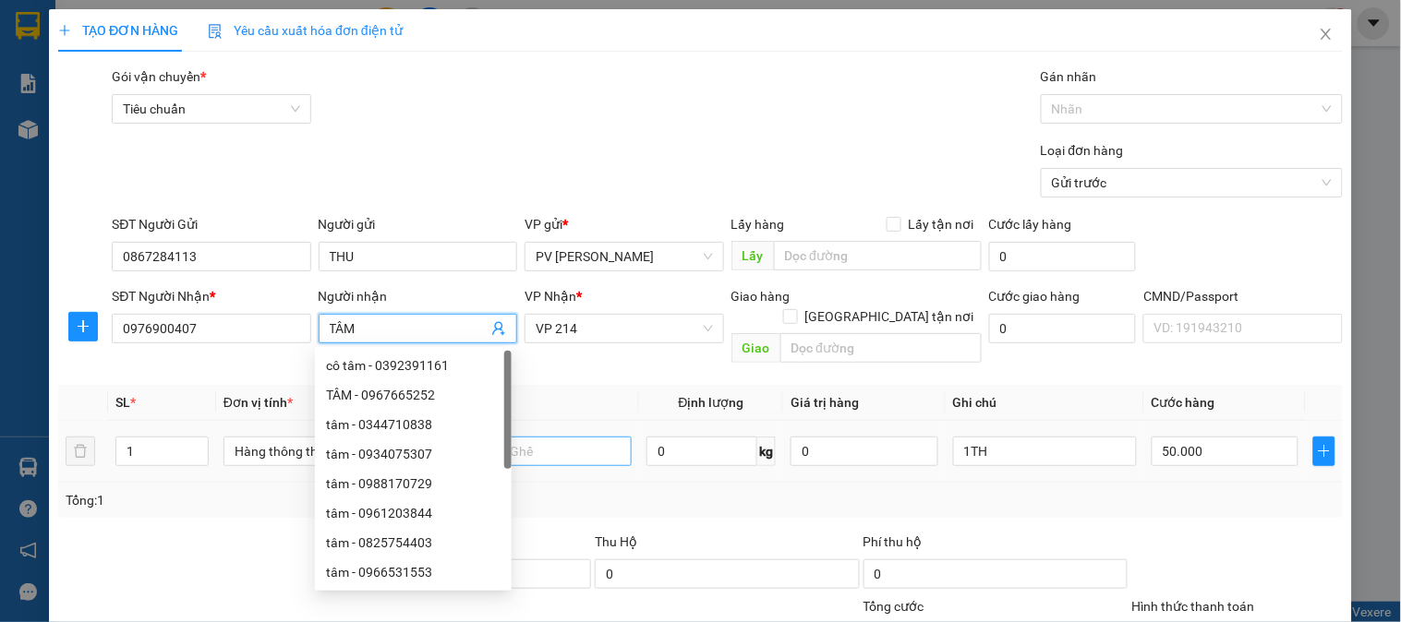
type input "TÂM"
click at [567, 437] on input "text" at bounding box center [541, 452] width 184 height 30
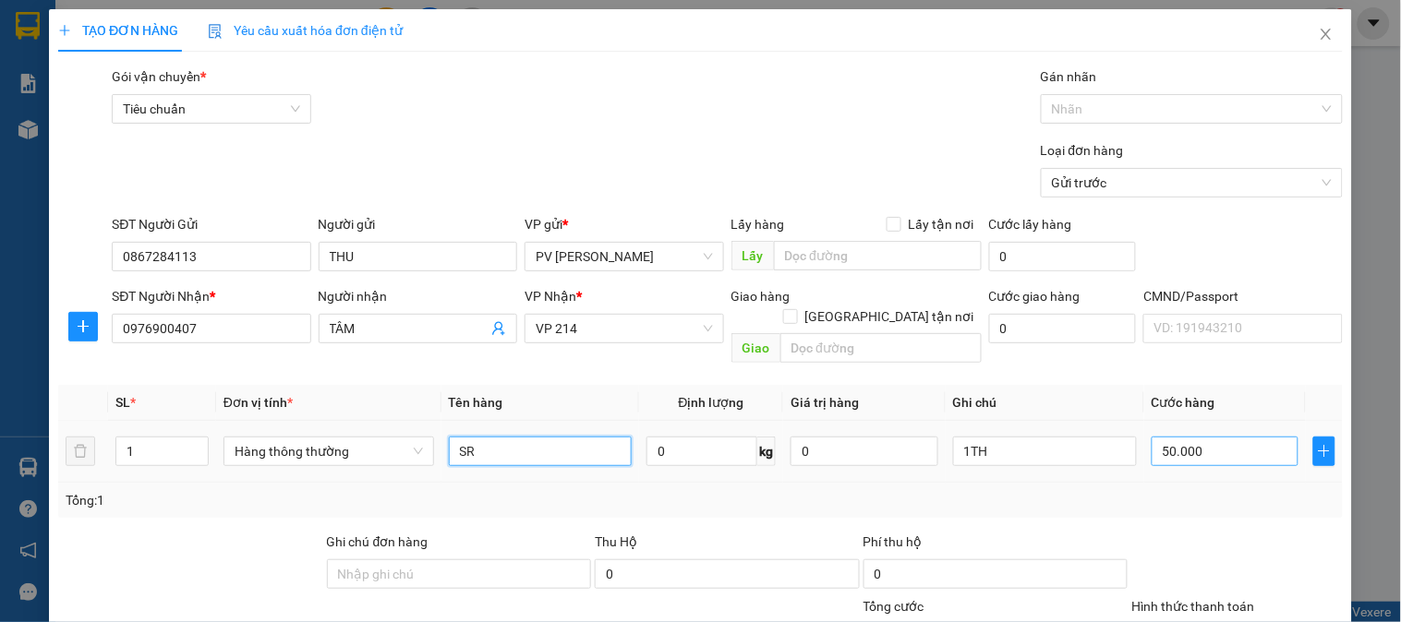
type input "SR"
click at [1154, 438] on input "50.000" at bounding box center [1225, 452] width 148 height 30
type input "6"
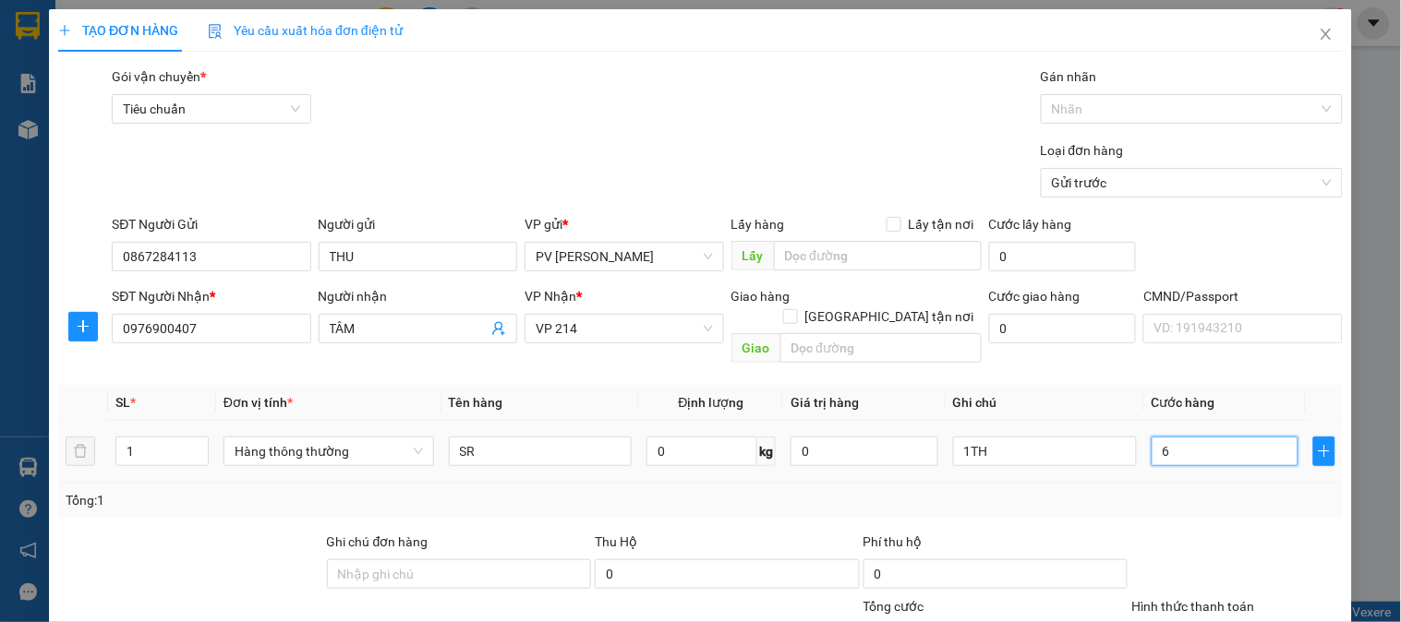
type input "60"
type input "600"
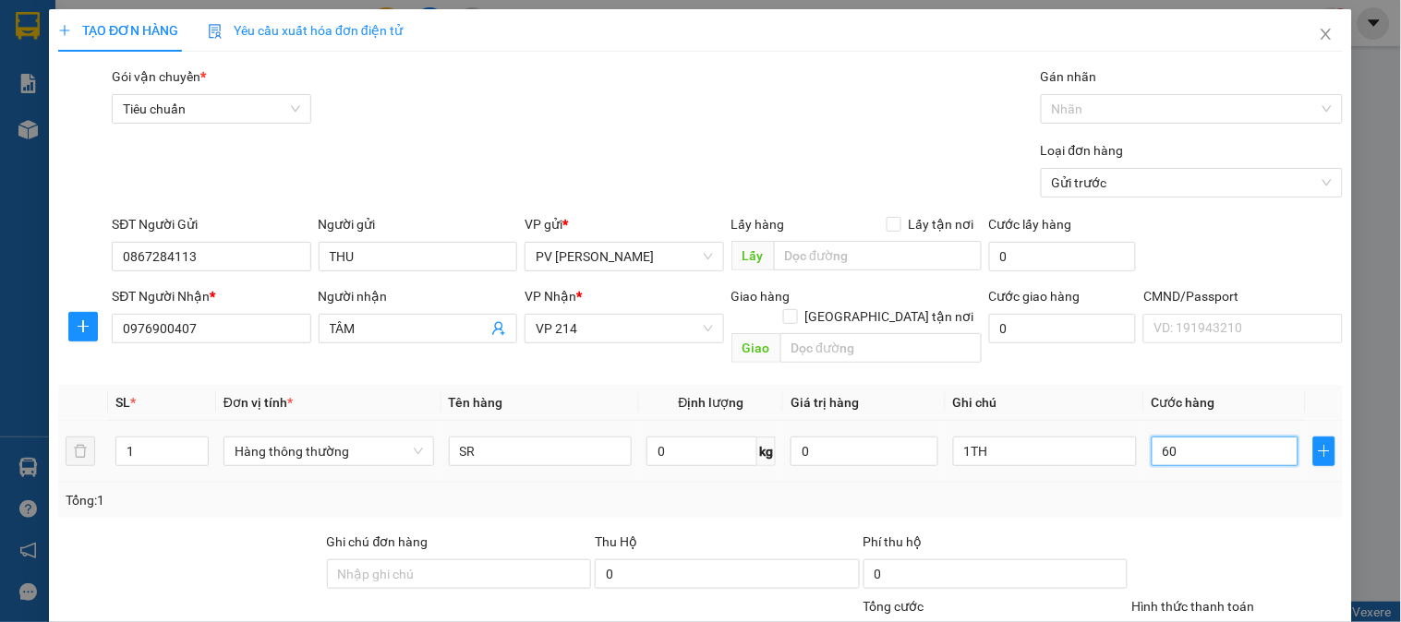
type input "600"
type input "6.000"
type input "60.000"
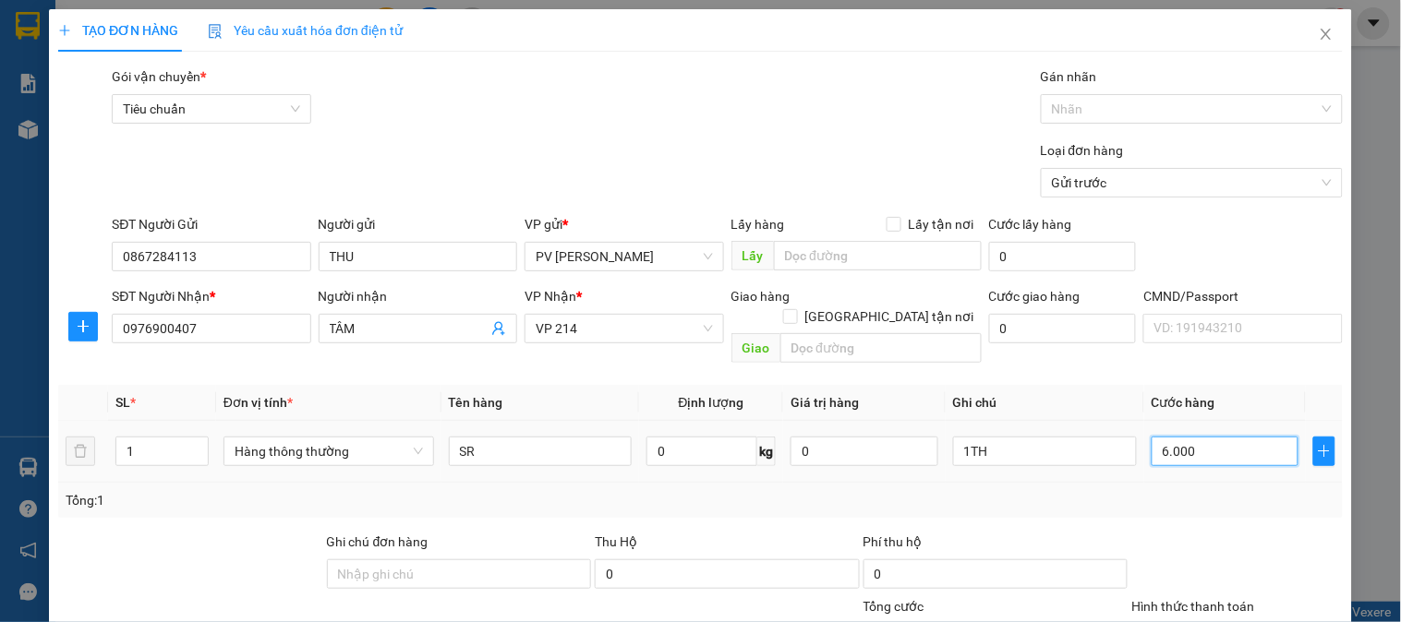
type input "60.000"
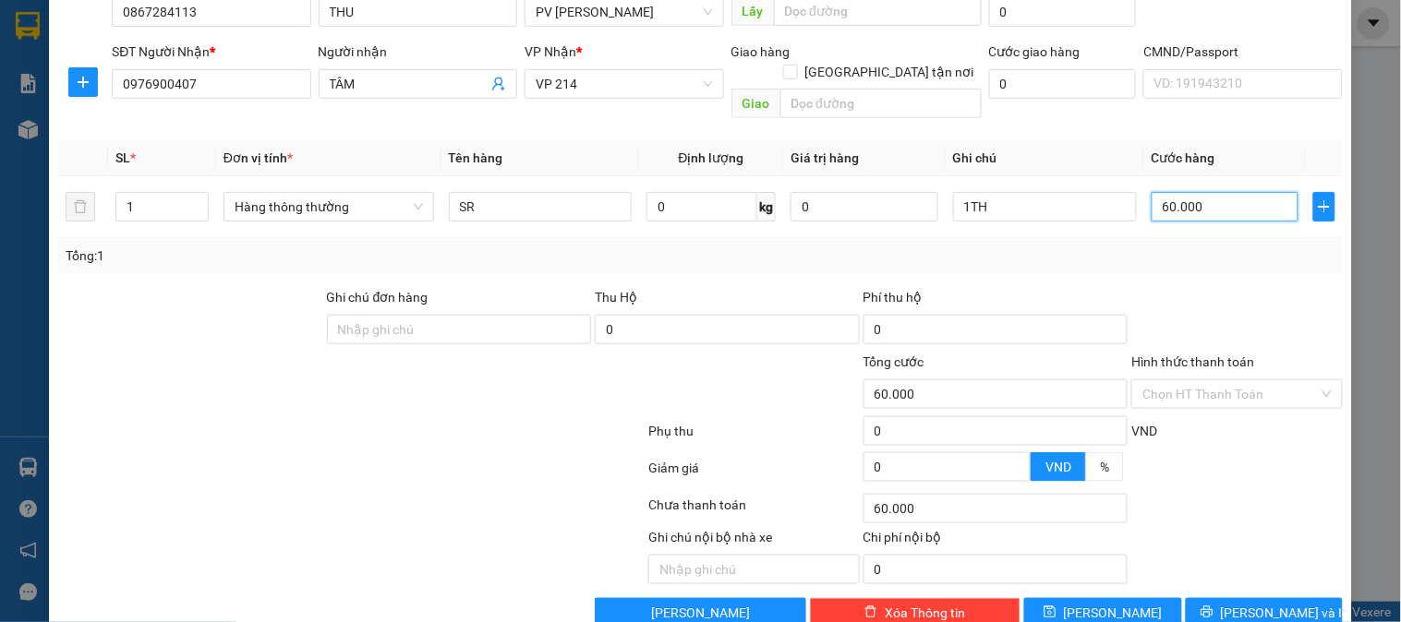
scroll to position [265, 0]
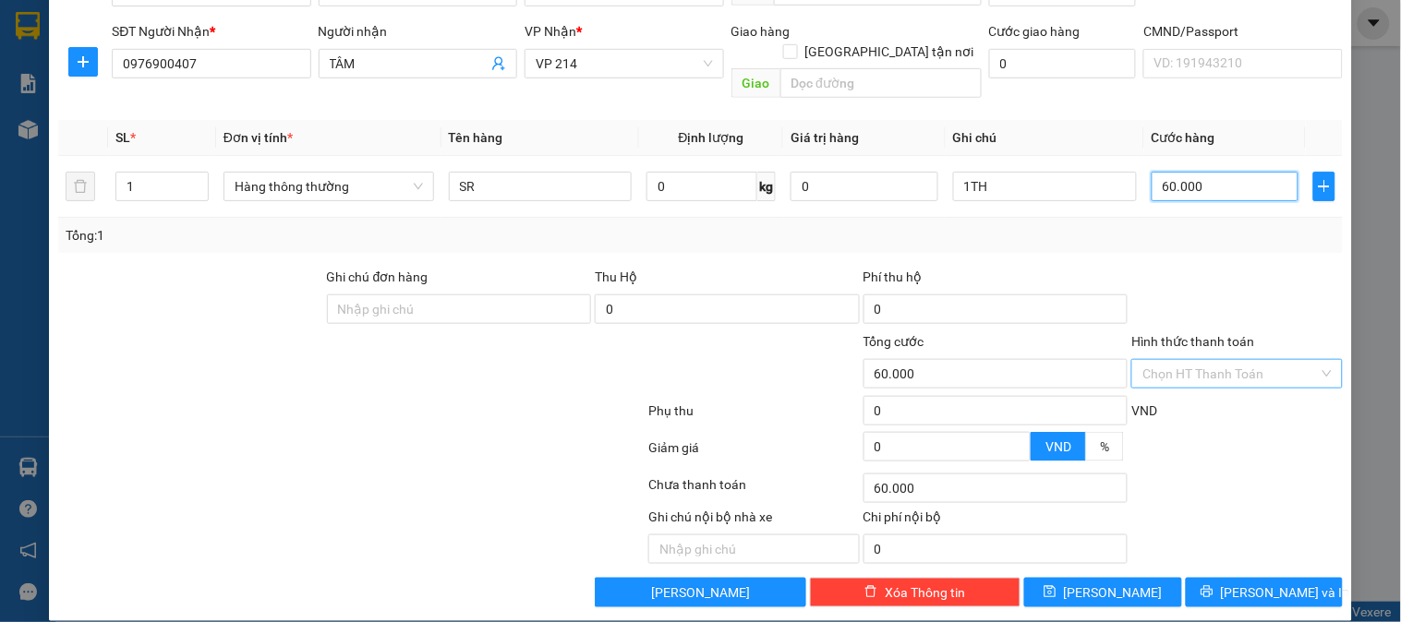
type input "60.000"
click at [1209, 360] on input "Hình thức thanh toán" at bounding box center [1229, 374] width 175 height 28
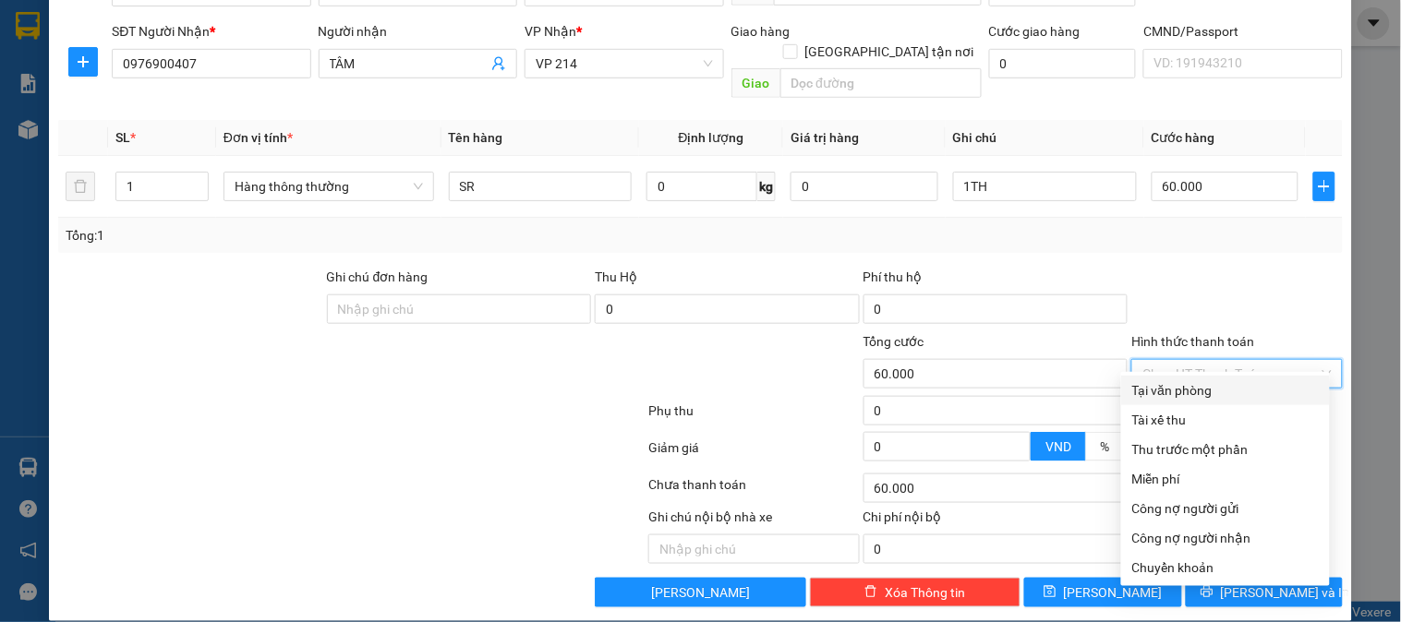
click at [1197, 391] on div "Tại văn phòng" at bounding box center [1225, 390] width 186 height 20
type input "0"
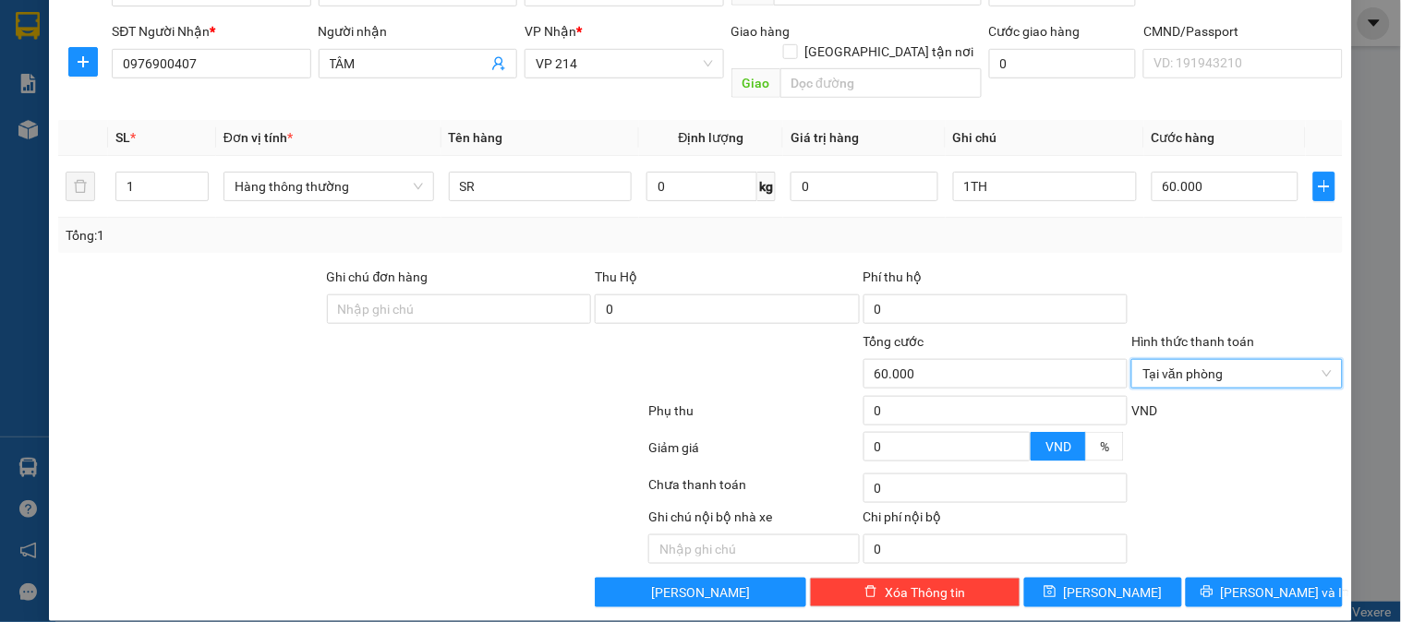
click at [1209, 270] on div at bounding box center [1236, 299] width 214 height 65
click at [1232, 578] on button "[PERSON_NAME] và In" at bounding box center [1263, 593] width 157 height 30
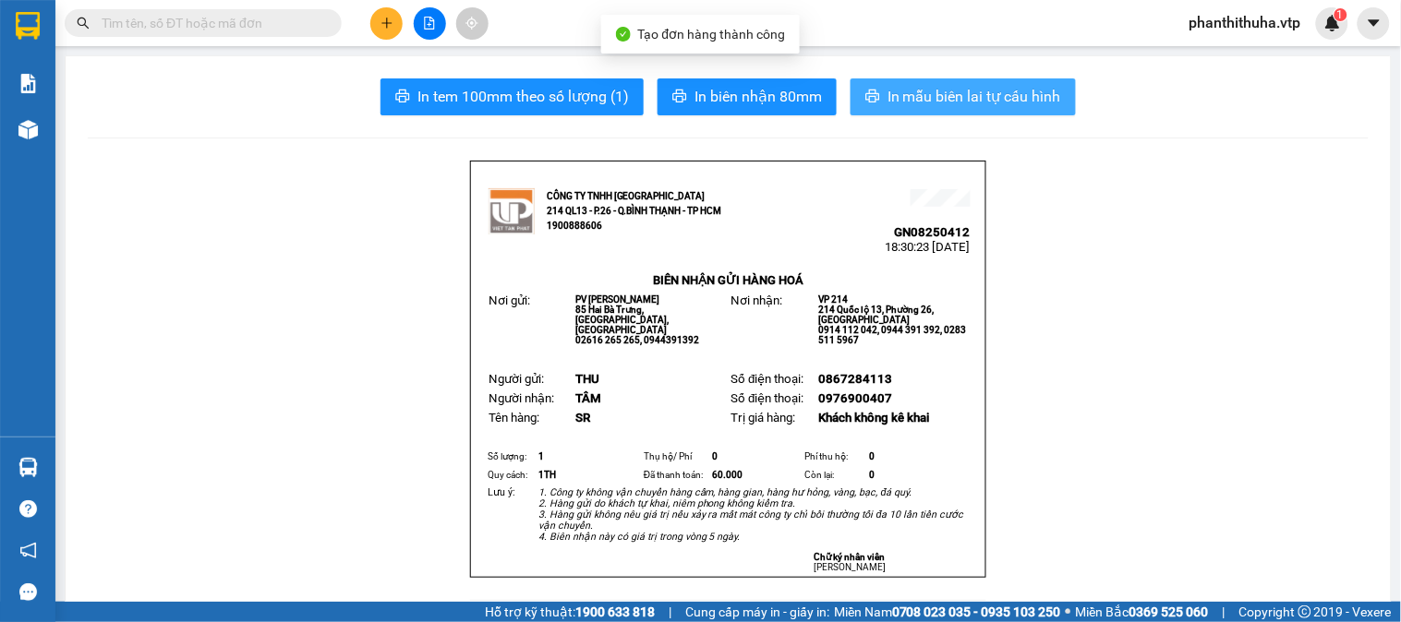
click at [912, 96] on span "In mẫu biên lai tự cấu hình" at bounding box center [974, 96] width 174 height 23
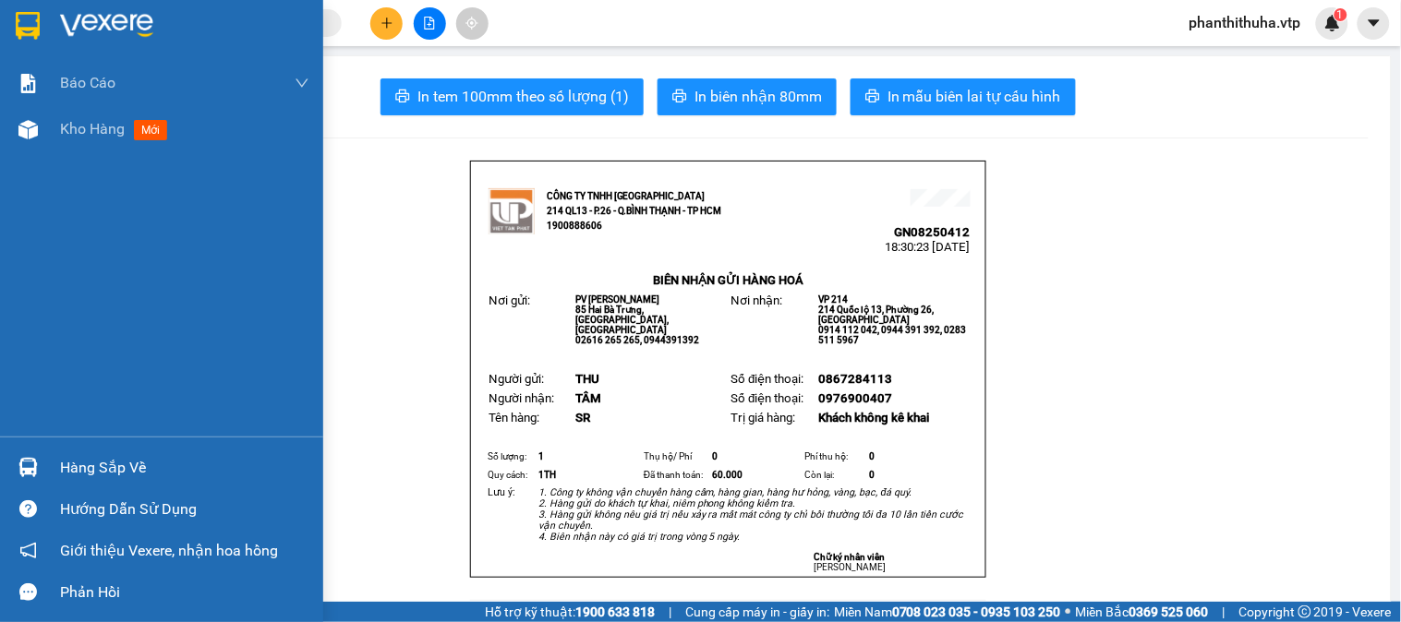
click at [98, 33] on img at bounding box center [106, 26] width 93 height 28
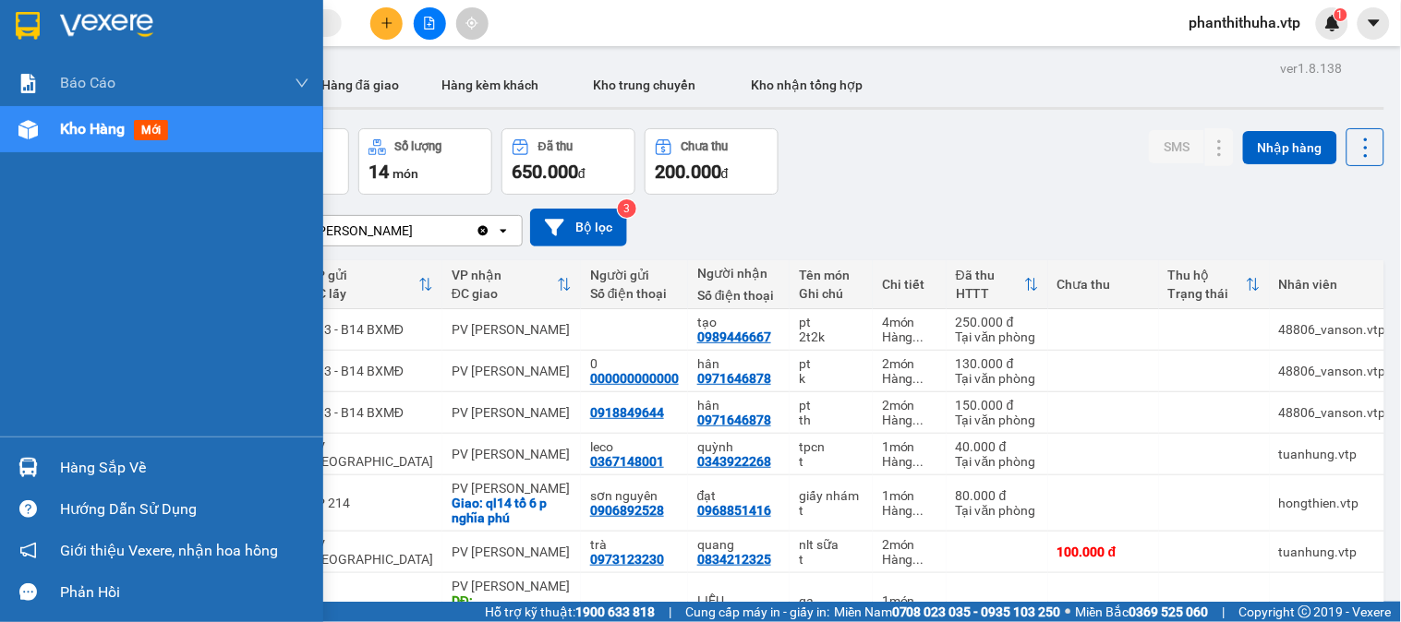
click at [111, 24] on img at bounding box center [106, 26] width 93 height 28
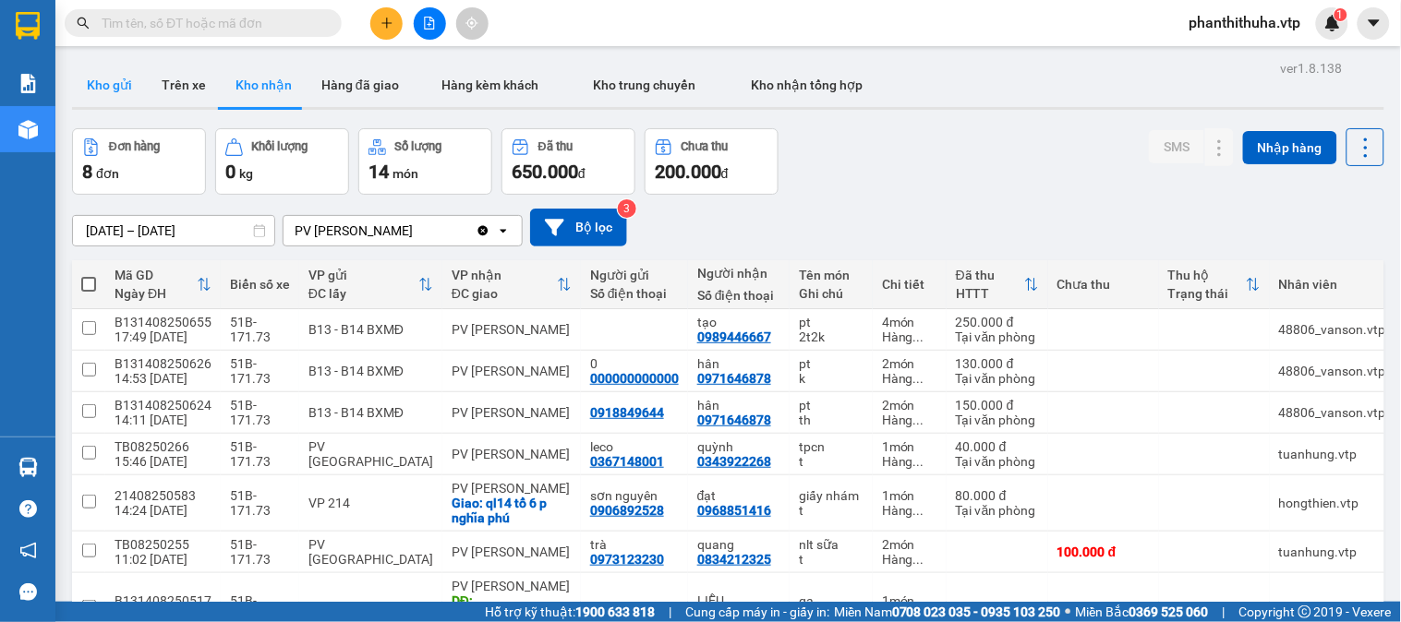
click at [138, 84] on button "Kho gửi" at bounding box center [109, 85] width 75 height 44
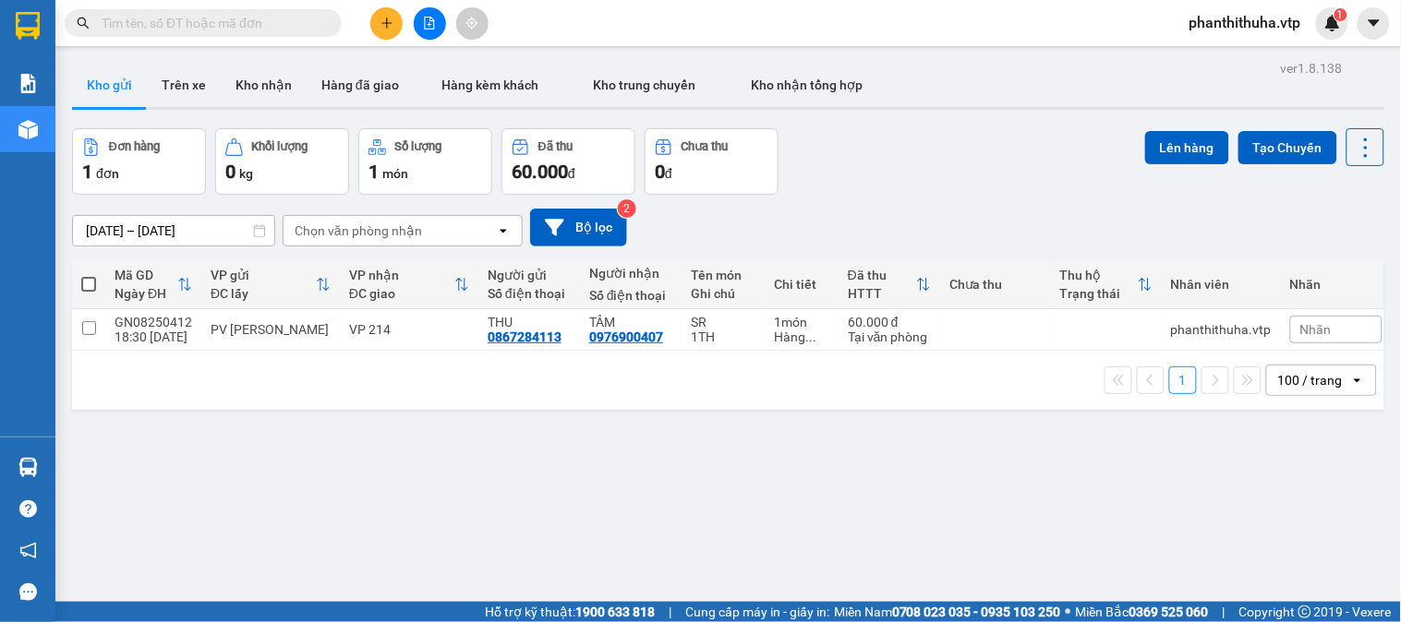
click at [93, 275] on label at bounding box center [88, 284] width 15 height 18
click at [89, 275] on input "checkbox" at bounding box center [89, 275] width 0 height 0
checkbox input "true"
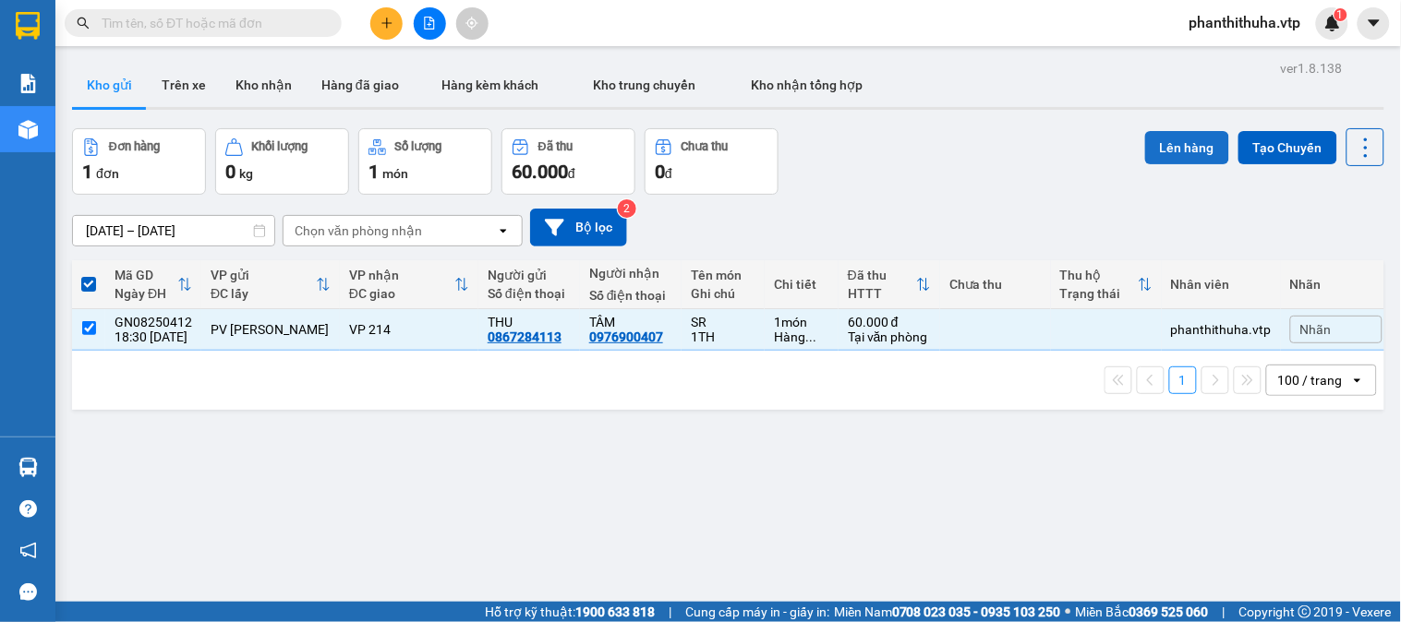
click at [1160, 145] on button "Lên hàng" at bounding box center [1187, 147] width 84 height 33
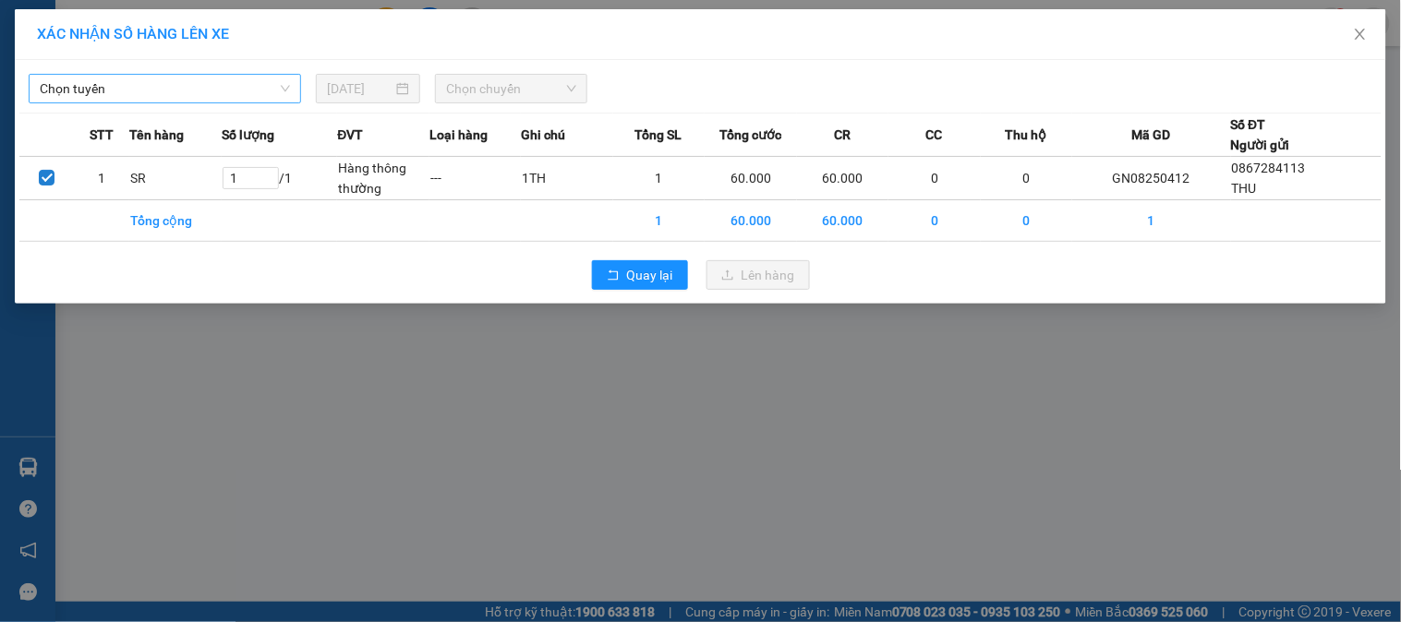
click at [268, 92] on span "Chọn tuyến" at bounding box center [165, 89] width 250 height 28
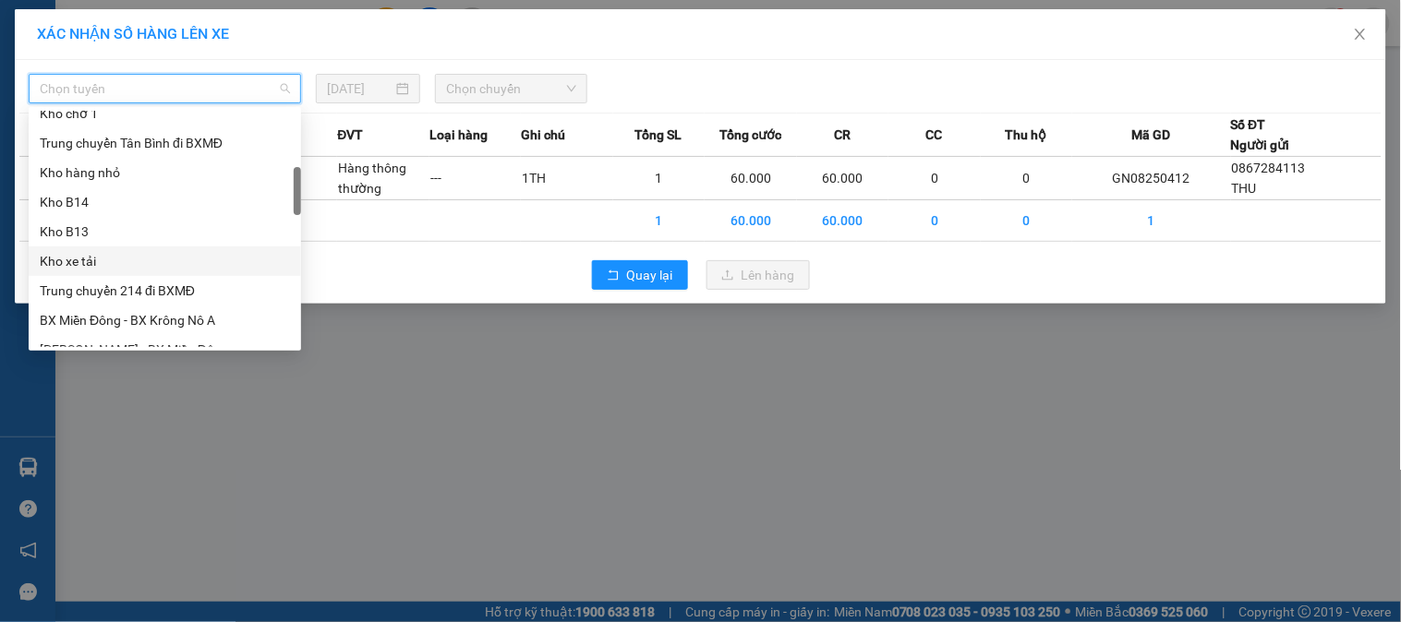
scroll to position [512, 0]
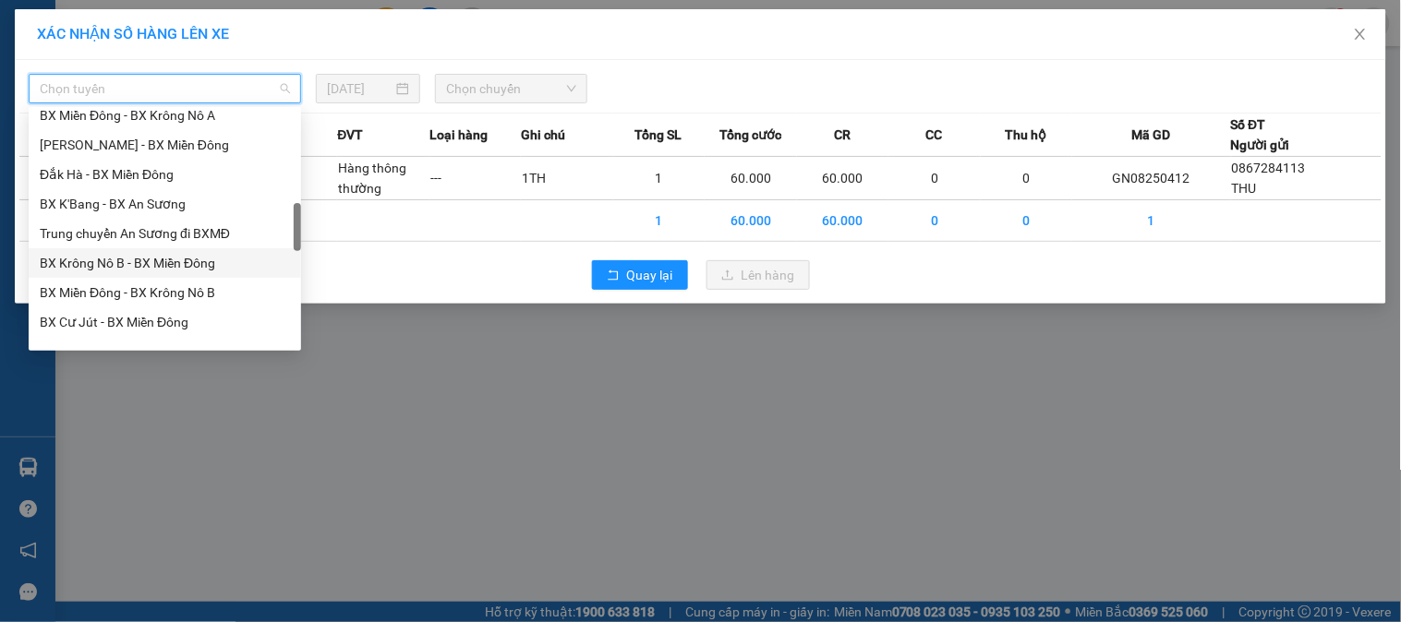
click at [141, 263] on div "BX Krông Nô B - BX Miền Đông" at bounding box center [165, 263] width 250 height 20
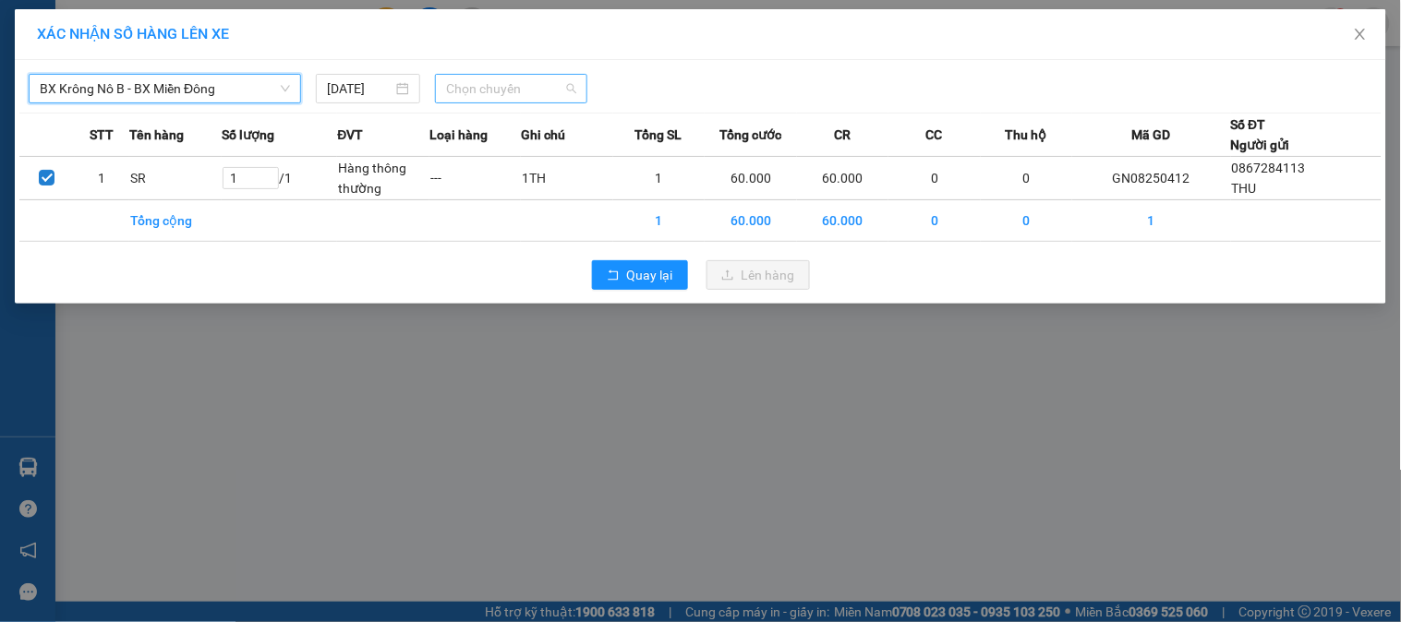
click at [579, 88] on div "Chọn chuyến" at bounding box center [511, 89] width 152 height 30
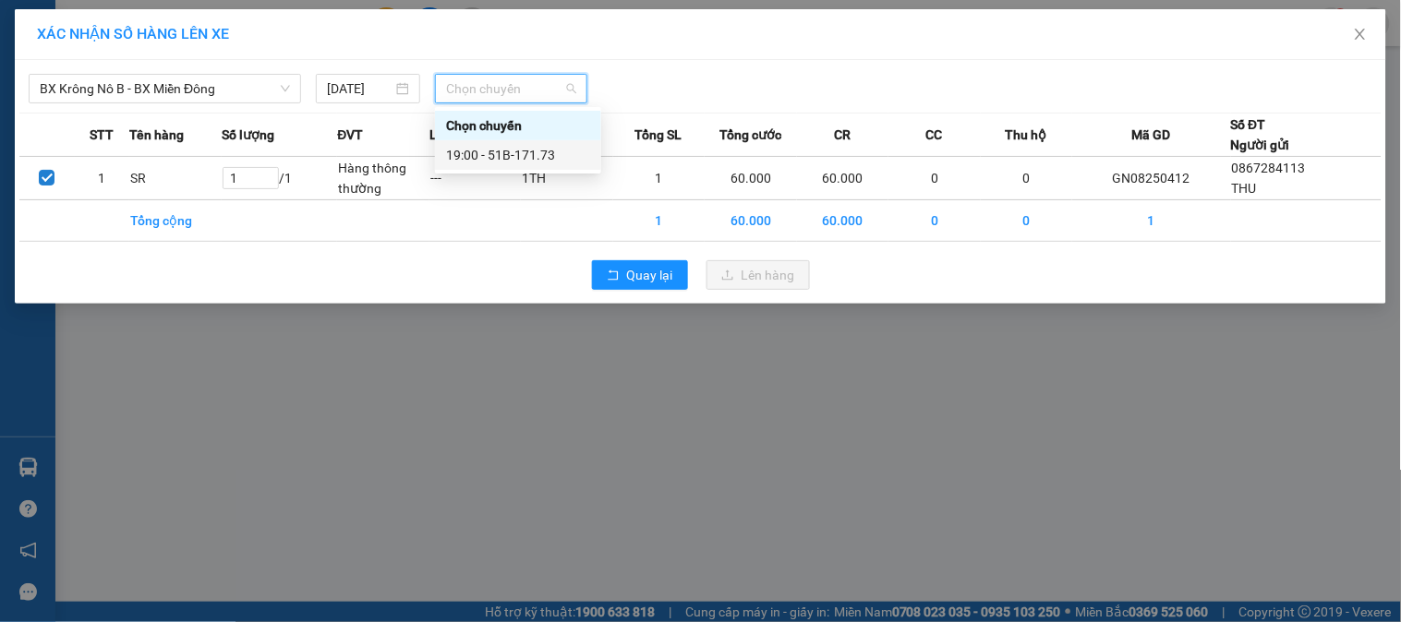
click at [554, 140] on div "19:00 - 51B-171.73" at bounding box center [518, 155] width 166 height 30
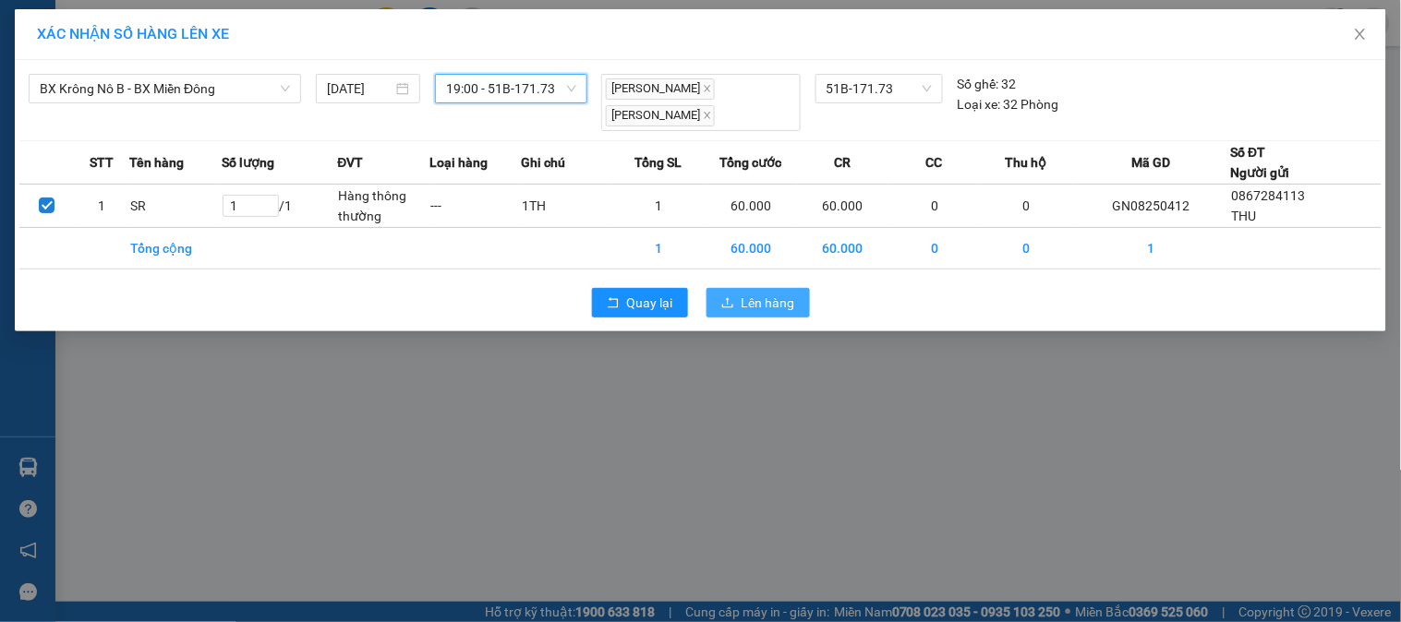
click at [763, 299] on span "Lên hàng" at bounding box center [768, 303] width 54 height 20
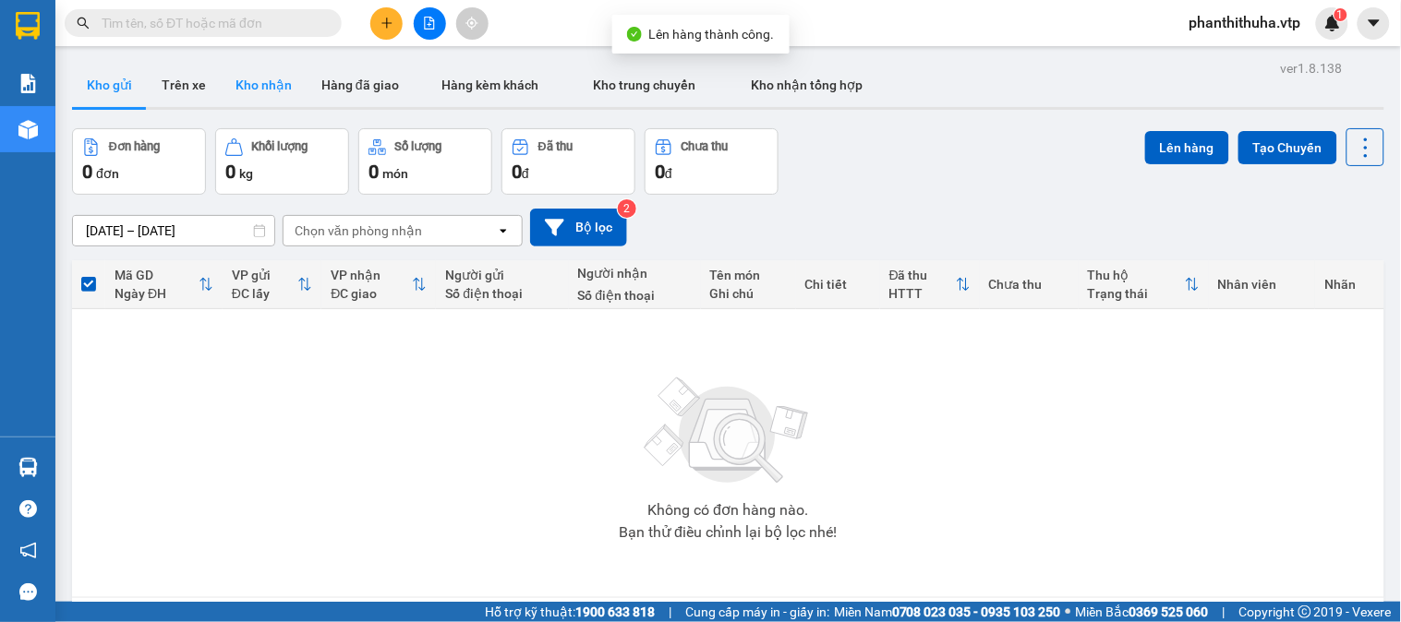
click at [257, 79] on button "Kho nhận" at bounding box center [264, 85] width 86 height 44
click at [293, 15] on input "text" at bounding box center [211, 23] width 218 height 20
paste input "0867284113"
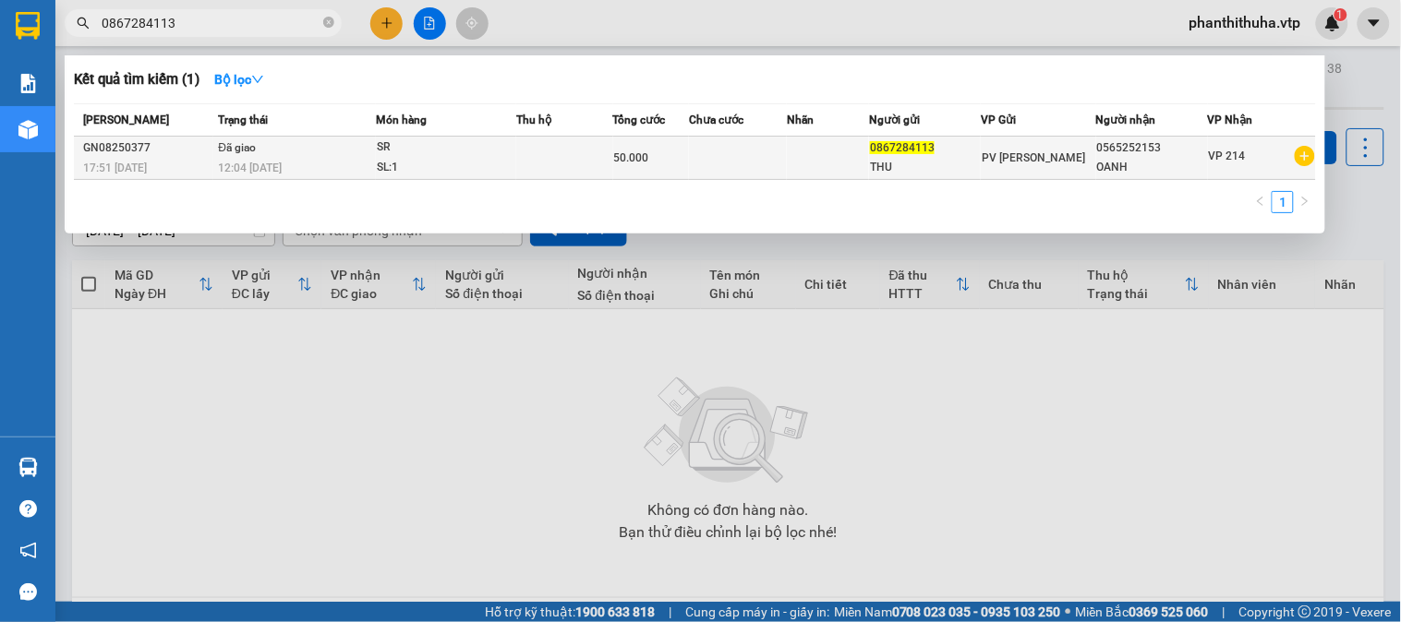
type input "0867284113"
click at [434, 158] on div "SL: 1" at bounding box center [446, 168] width 138 height 20
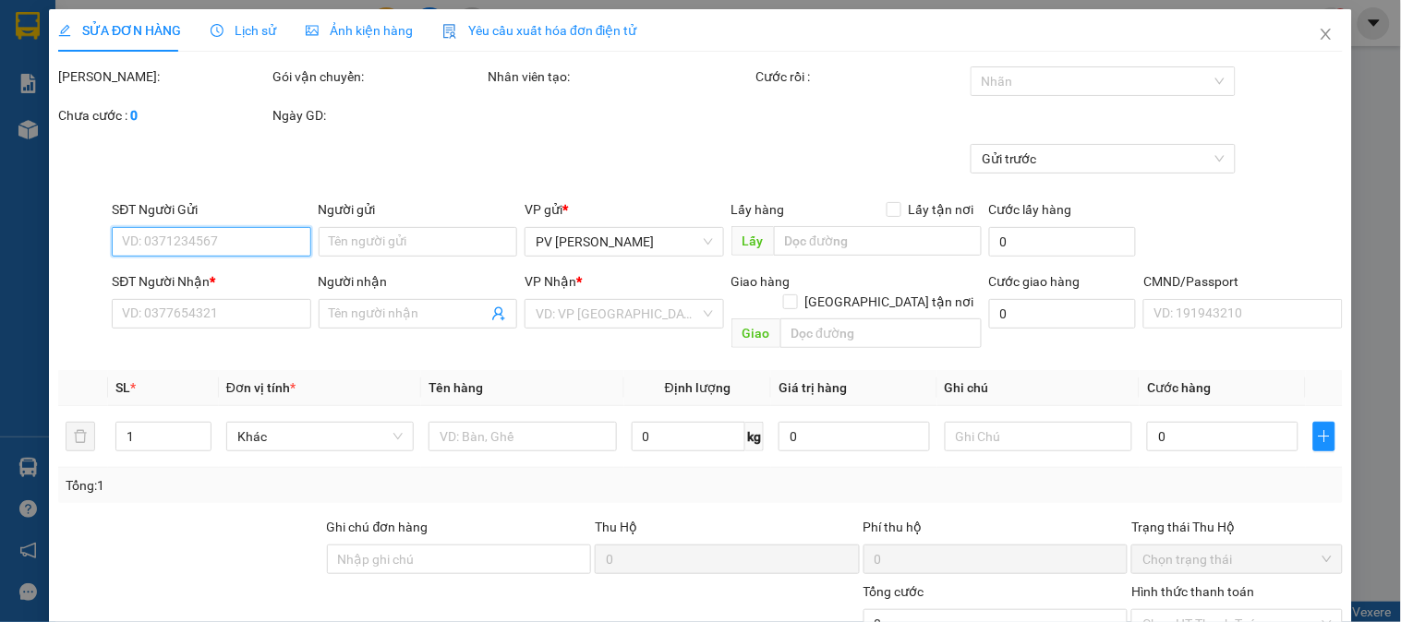
type input "2.500"
type input "0867284113"
type input "THU"
type input "0565252153"
type input "OANH"
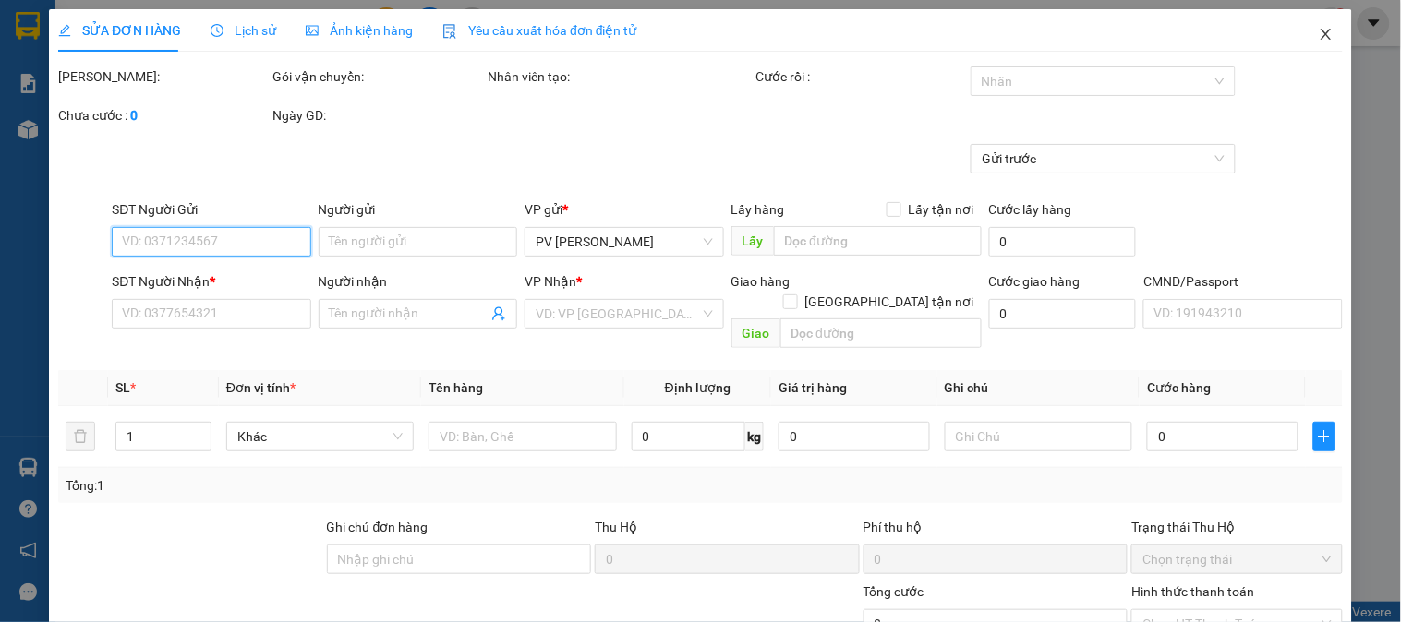
type input "50.000"
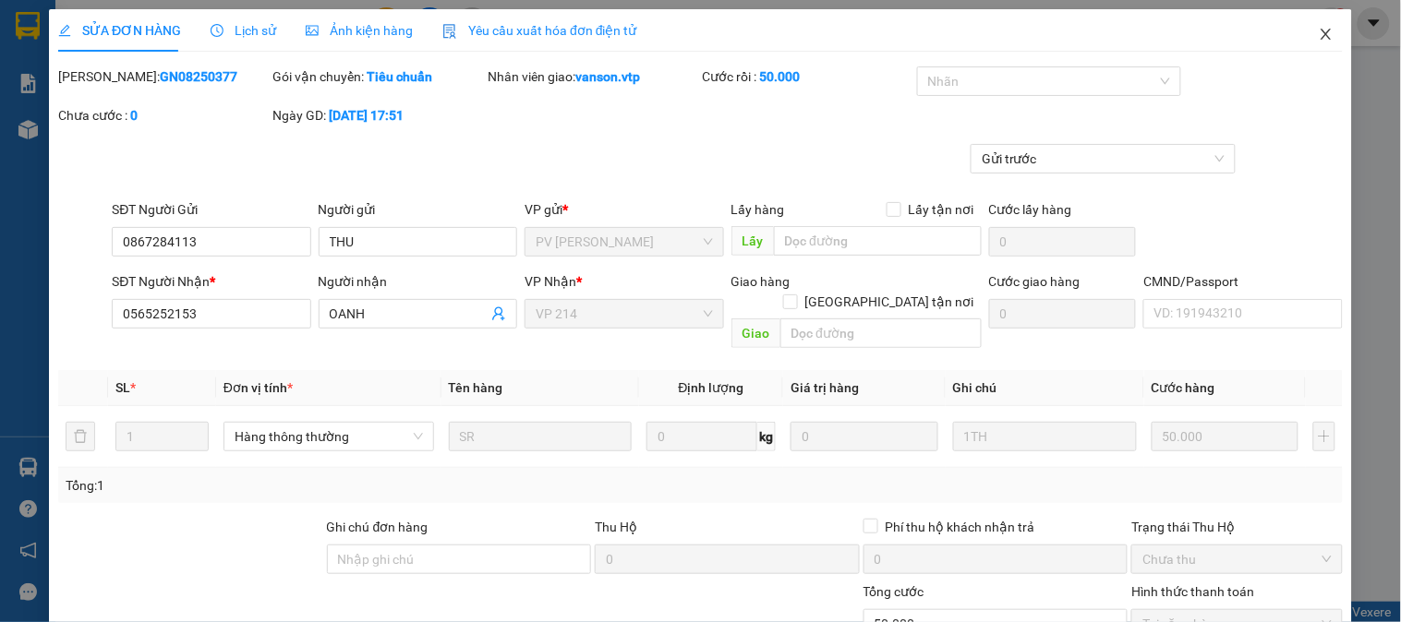
click at [1320, 31] on icon "close" at bounding box center [1325, 34] width 10 height 11
